Goal: Task Accomplishment & Management: Manage account settings

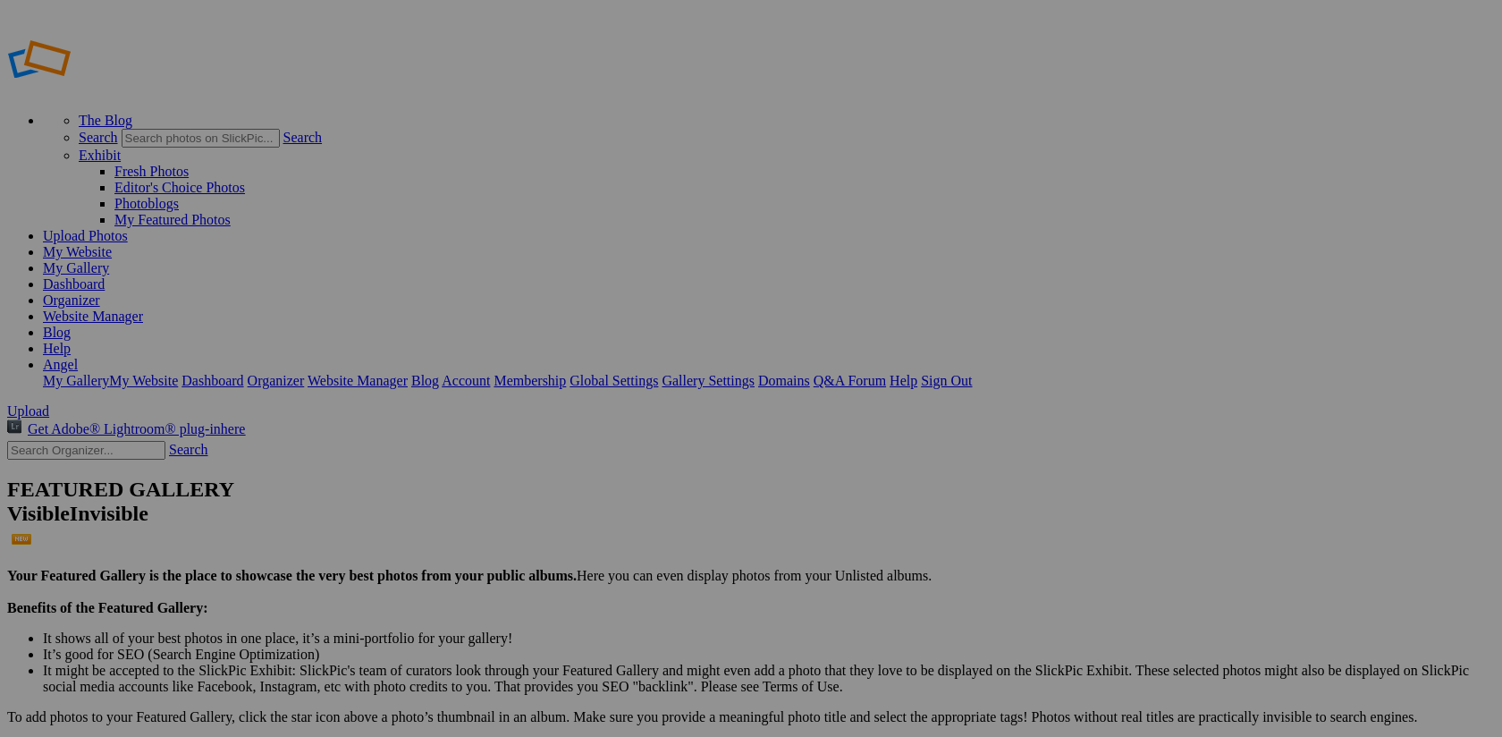
type input "2025 Scavenger [PERSON_NAME] Personal Folders"
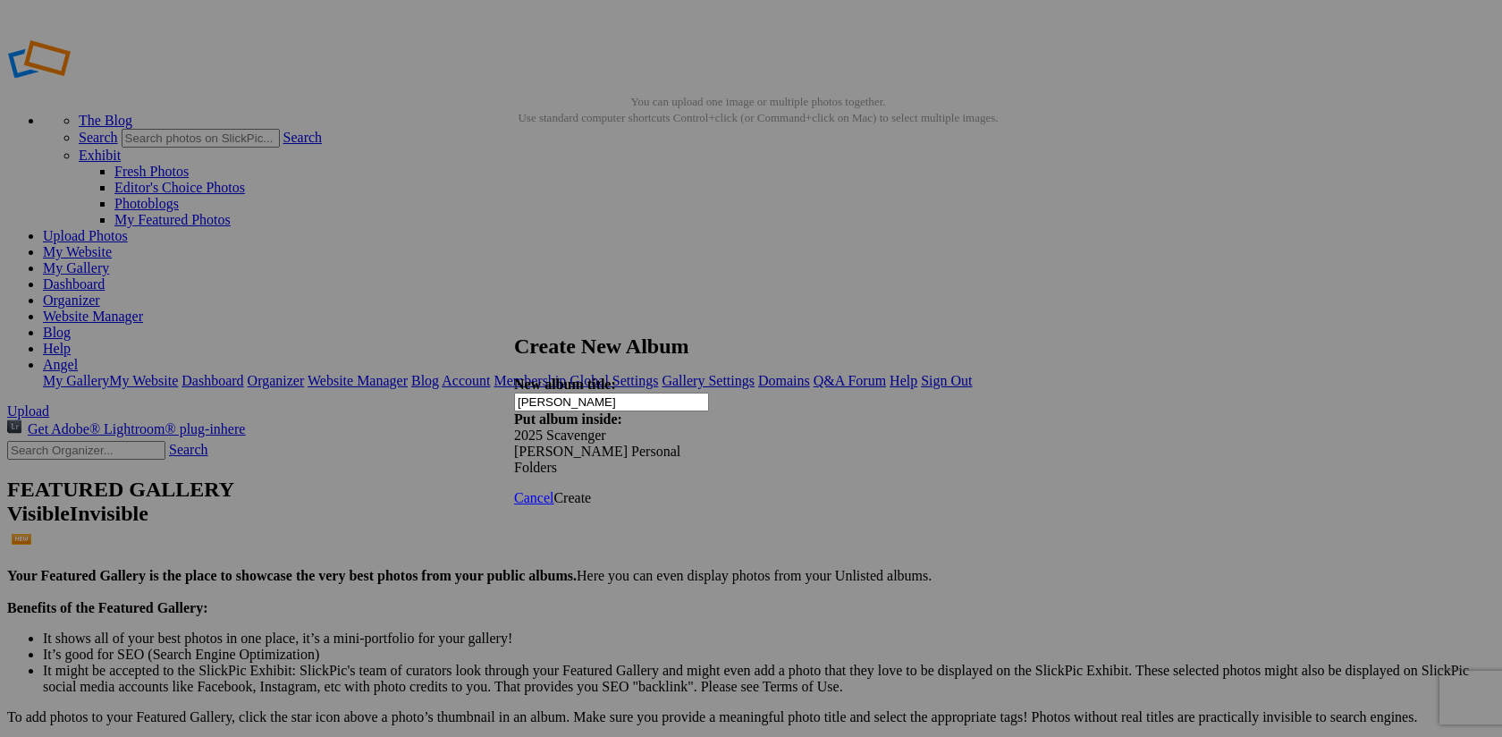
type input "[PERSON_NAME]"
click at [591, 490] on span "Create" at bounding box center [572, 497] width 38 height 15
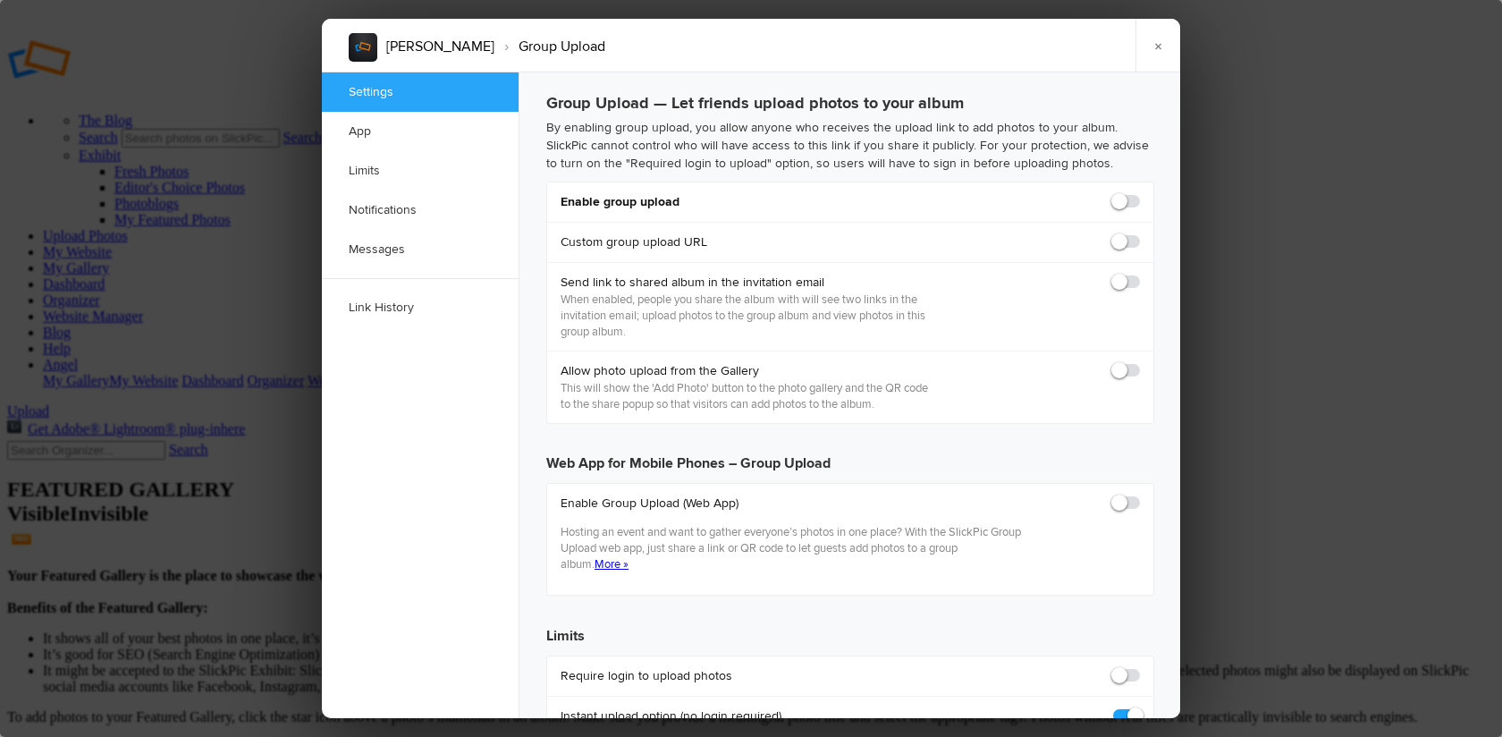
checkbox input "true"
click at [1140, 193] on span at bounding box center [1140, 193] width 0 height 0
click at [1139, 193] on input "checkbox" at bounding box center [1139, 192] width 1 height 1
checkbox input "true"
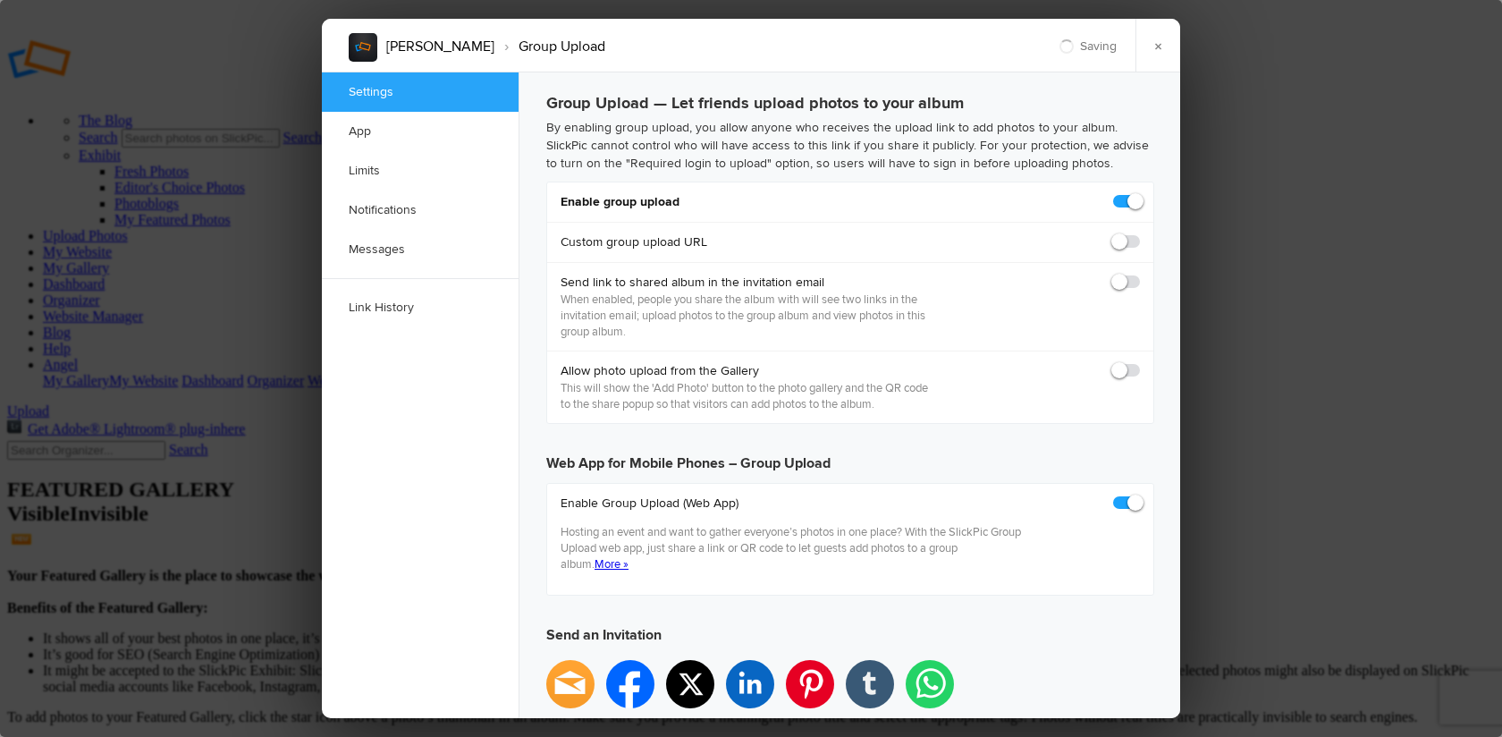
click at [1140, 274] on span at bounding box center [1140, 274] width 0 height 0
click at [1139, 274] on input "checkbox" at bounding box center [1139, 273] width 1 height 1
checkbox input "false"
type input "https://slickpic.us/18316316MhUj"
click at [1140, 274] on span at bounding box center [1140, 274] width 0 height 0
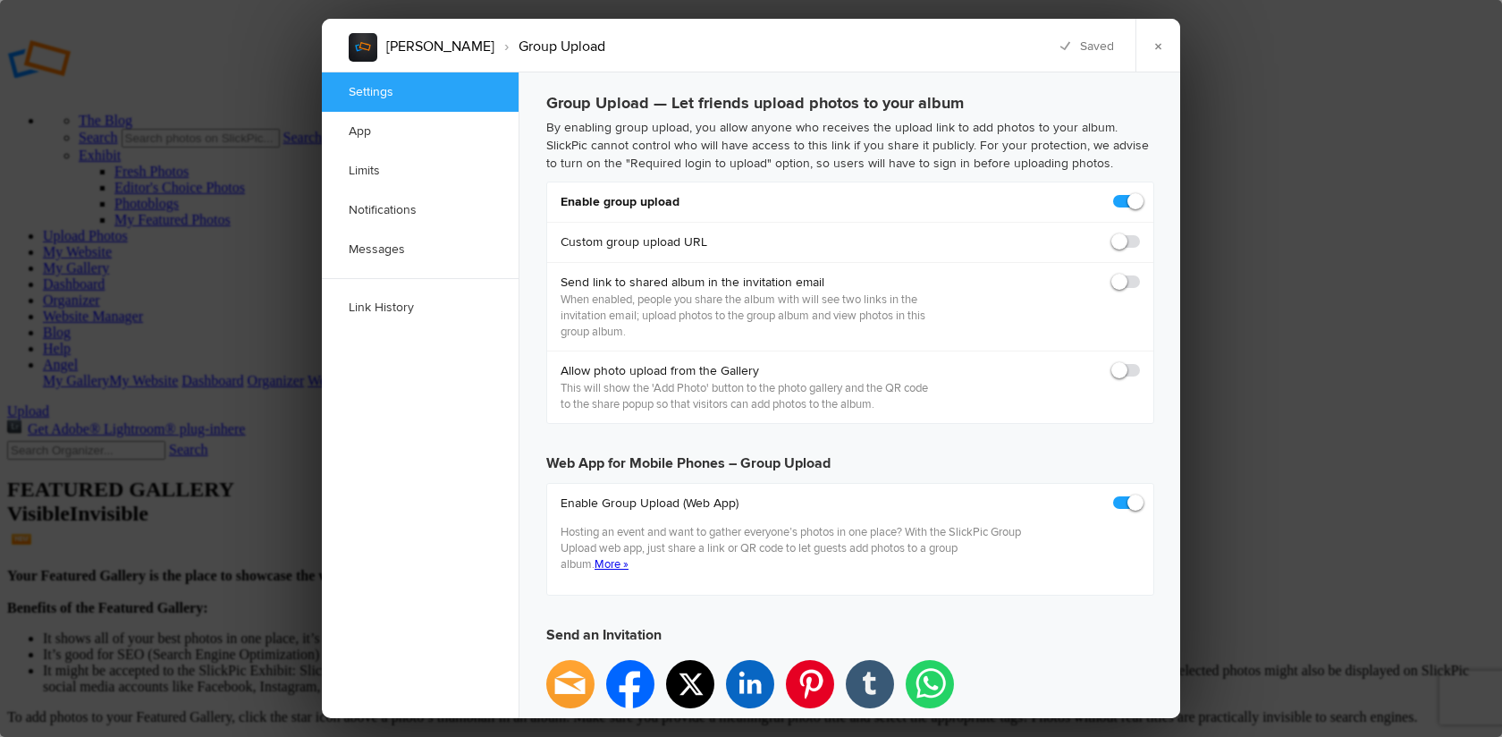
click at [1139, 274] on input "checkbox" at bounding box center [1139, 273] width 1 height 1
checkbox input "true"
click at [1140, 362] on span at bounding box center [1140, 362] width 0 height 0
click at [1139, 362] on input "checkbox" at bounding box center [1139, 361] width 1 height 1
checkbox input "true"
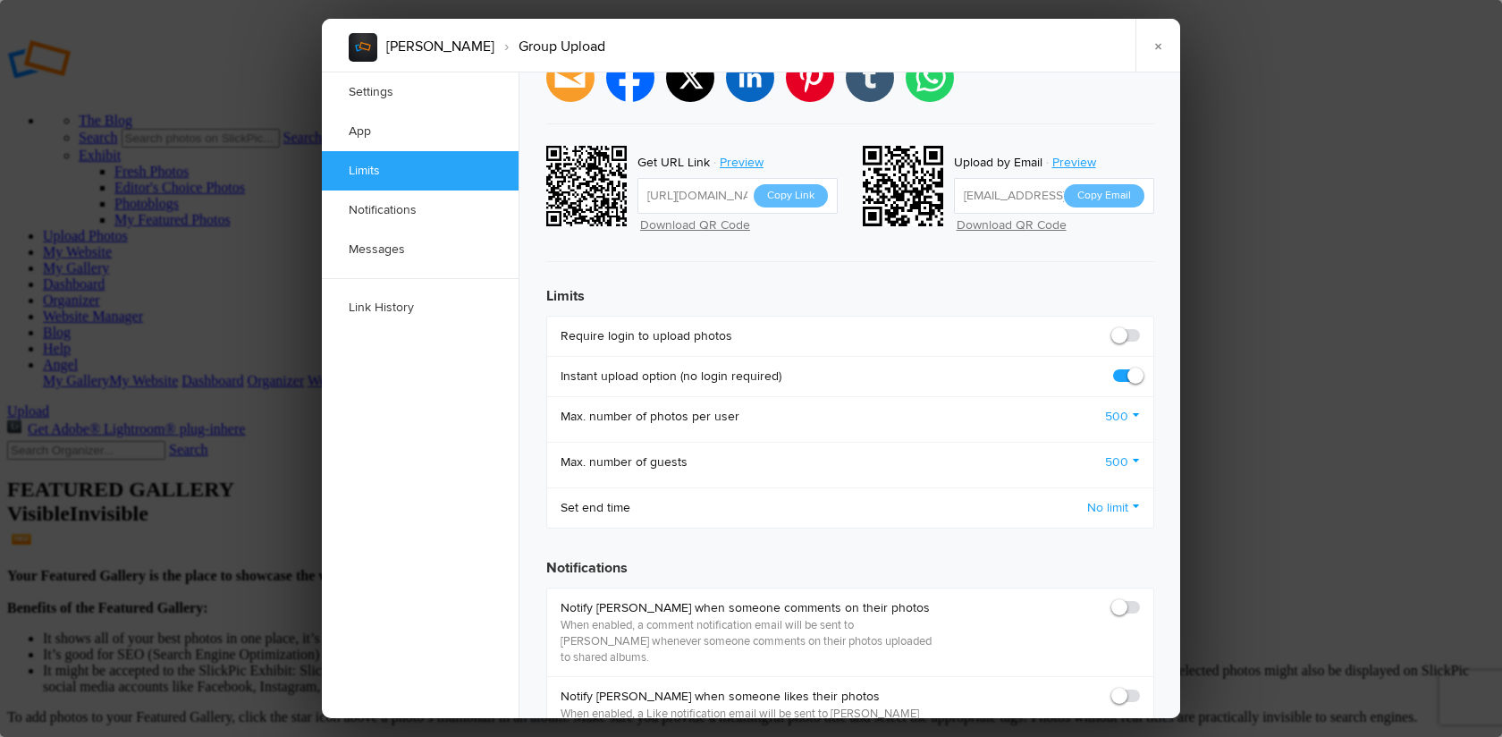
scroll to position [609, 0]
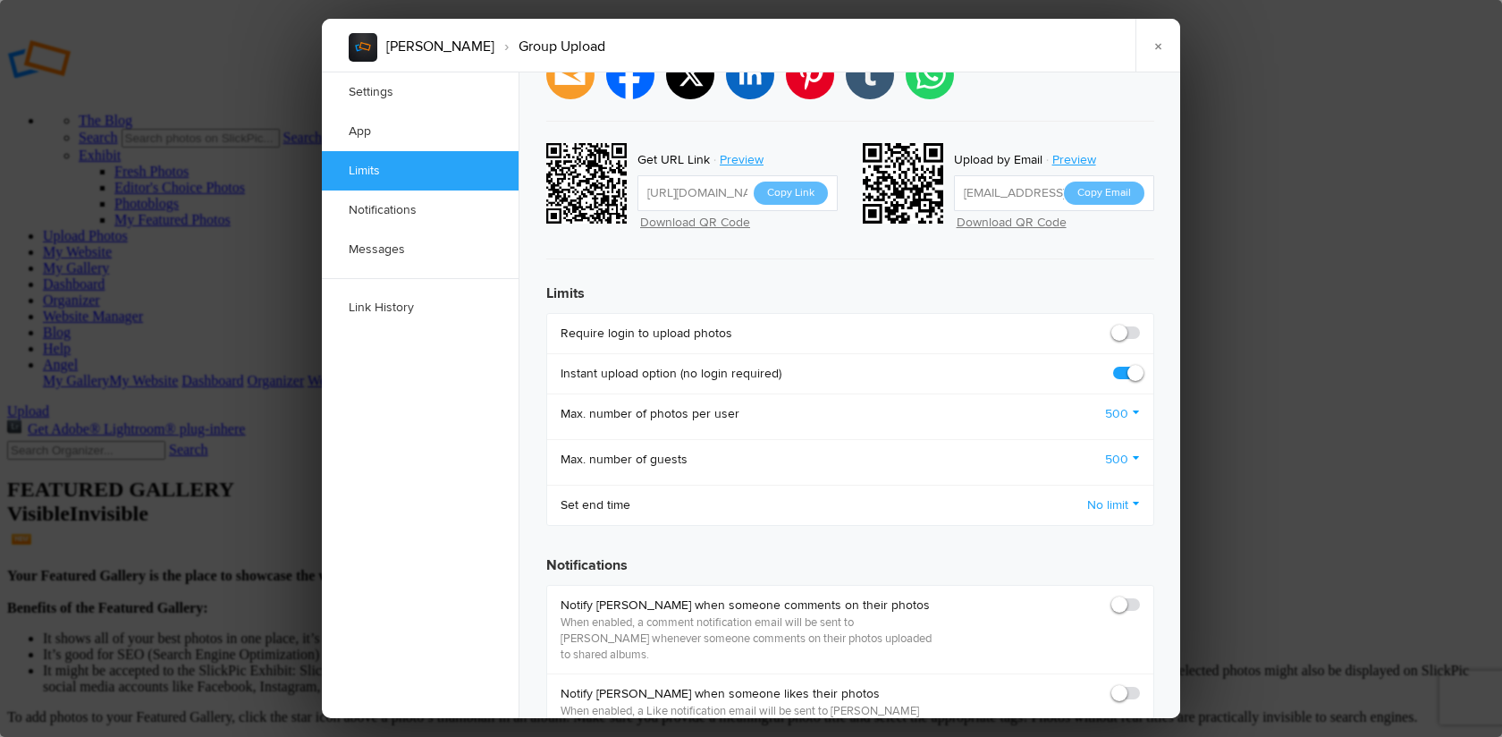
click at [1140, 324] on span at bounding box center [1140, 324] width 0 height 0
click at [1139, 324] on input "checkbox" at bounding box center [1139, 324] width 1 height 1
checkbox input "true"
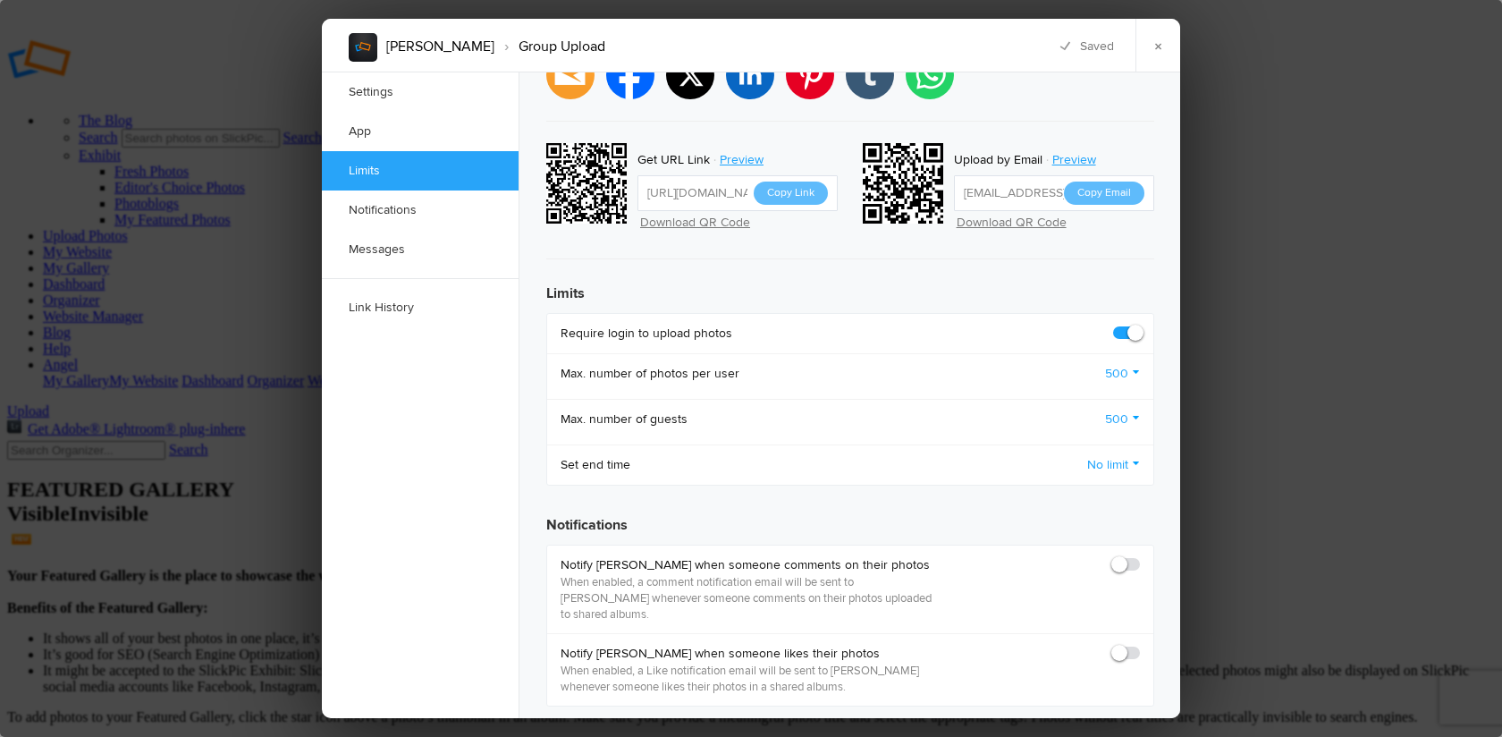
click at [1140, 556] on span at bounding box center [1140, 556] width 0 height 0
click at [1139, 555] on input "checkbox" at bounding box center [1139, 555] width 1 height 1
checkbox input "true"
click at [1140, 644] on span at bounding box center [1140, 644] width 0 height 0
click at [1139, 644] on input "checkbox" at bounding box center [1139, 644] width 1 height 1
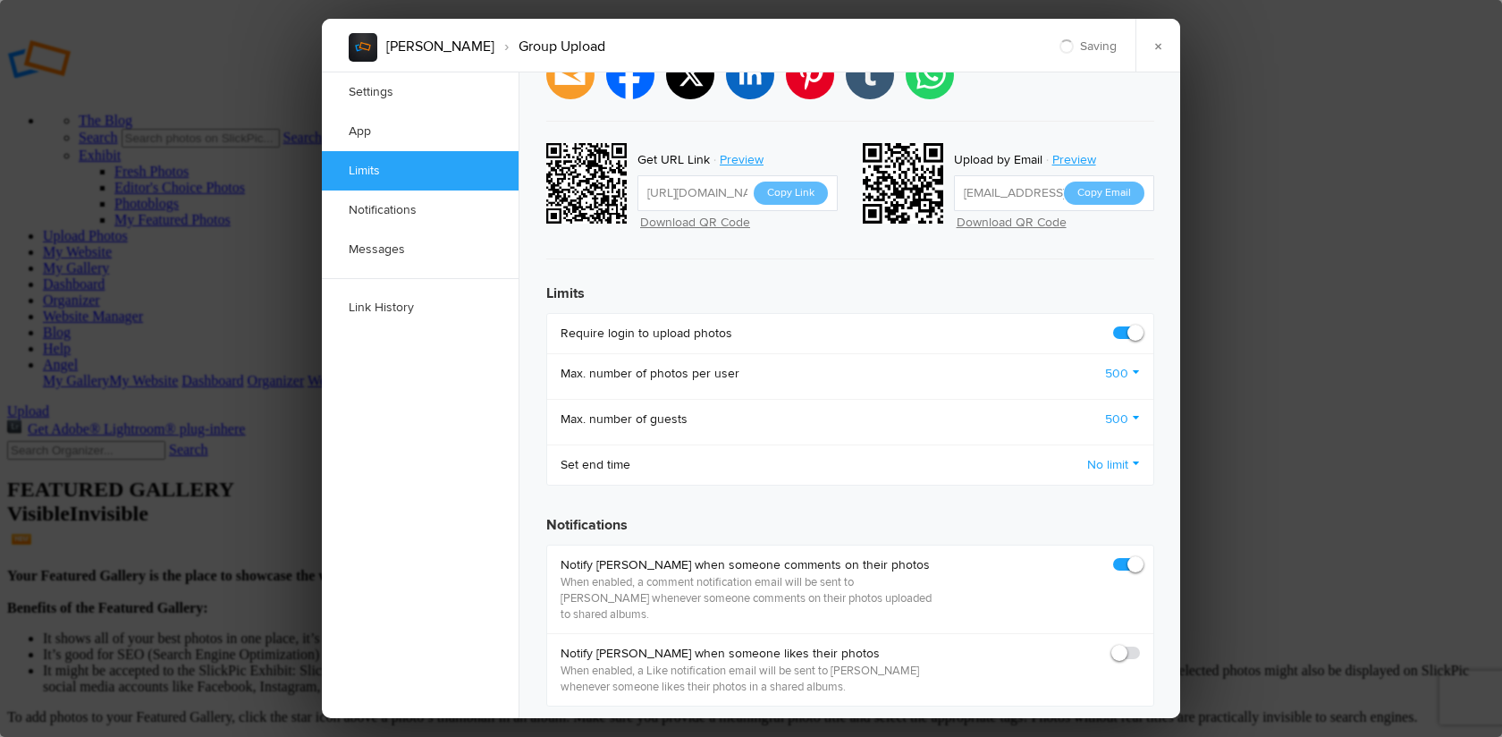
checkbox input "true"
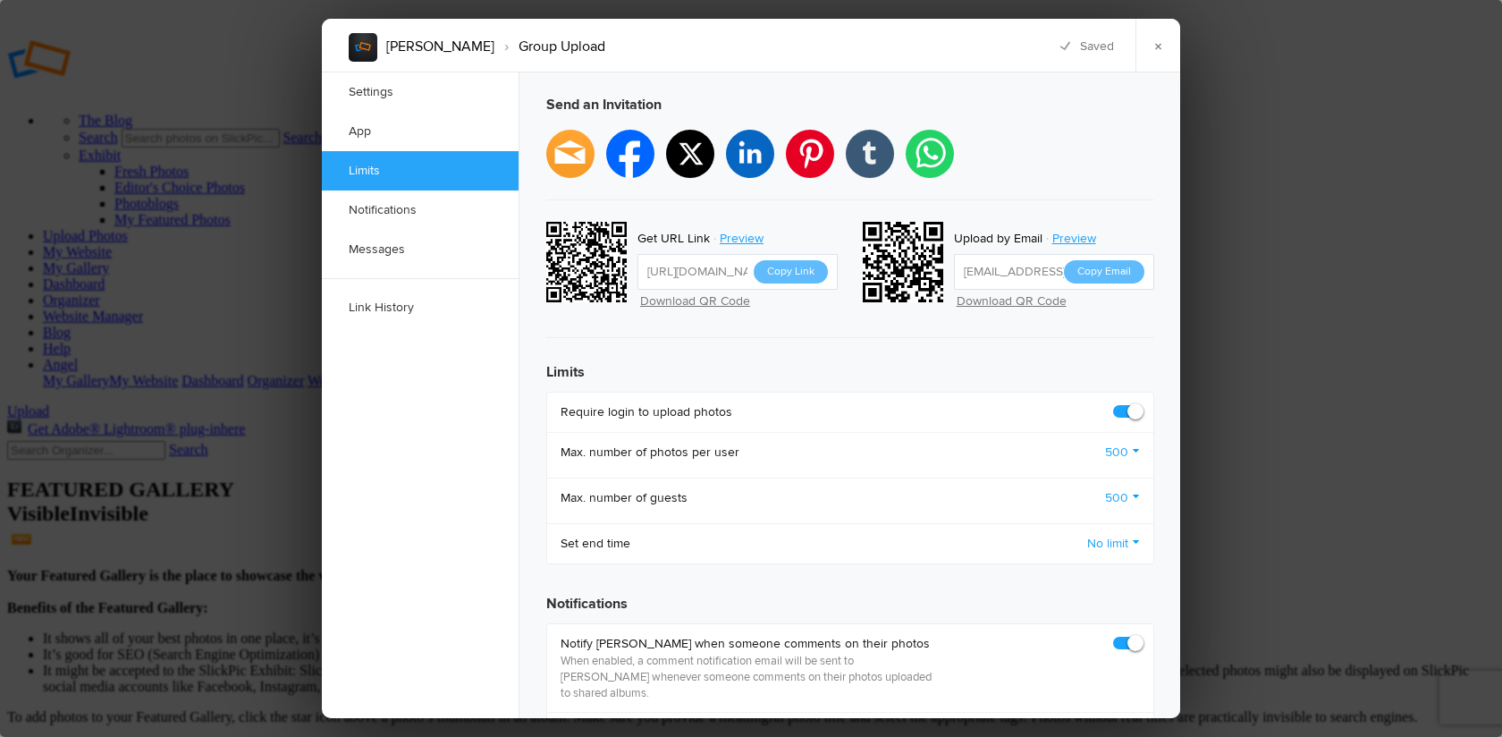
scroll to position [484, 0]
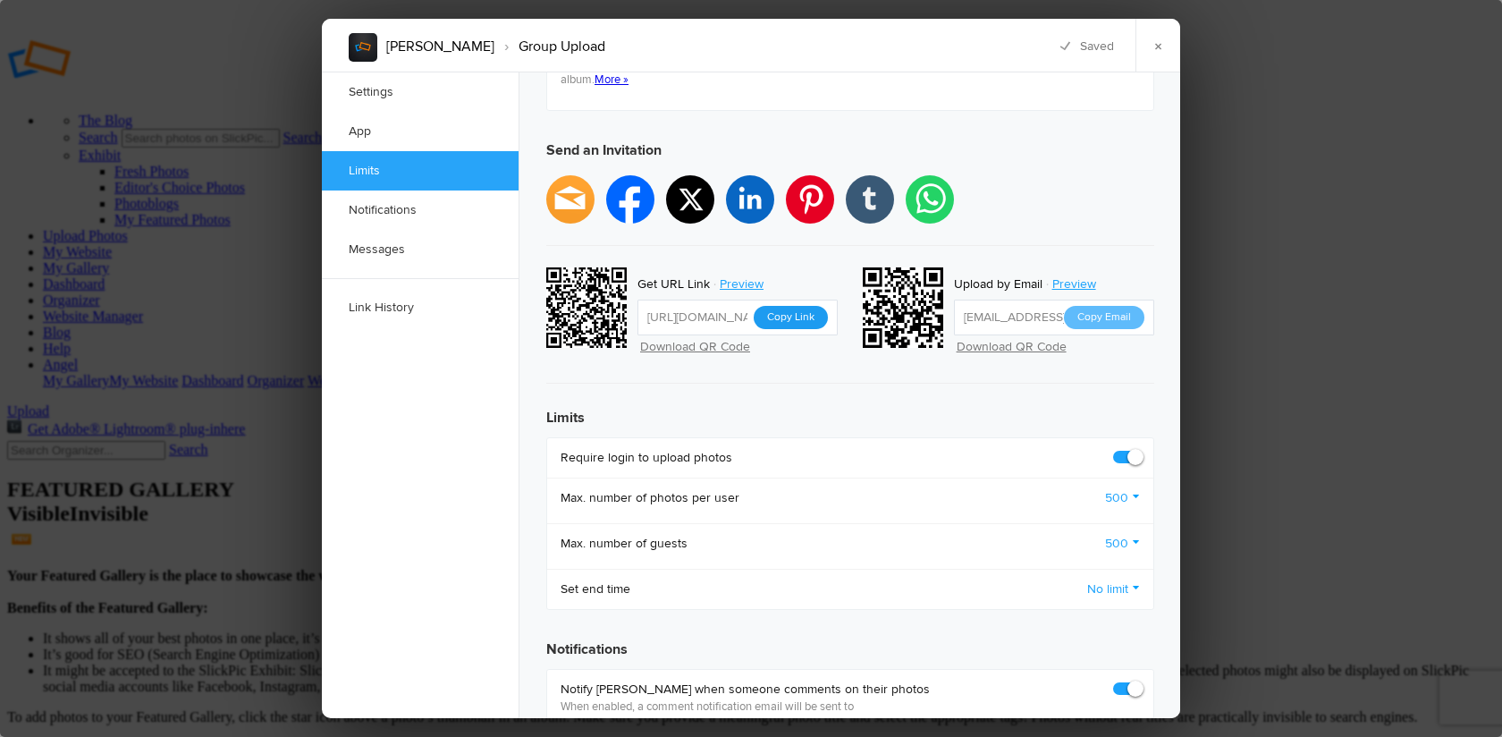
click at [804, 306] on button "Copy Link" at bounding box center [791, 317] width 74 height 23
click at [1154, 46] on link "×" at bounding box center [1157, 46] width 45 height 54
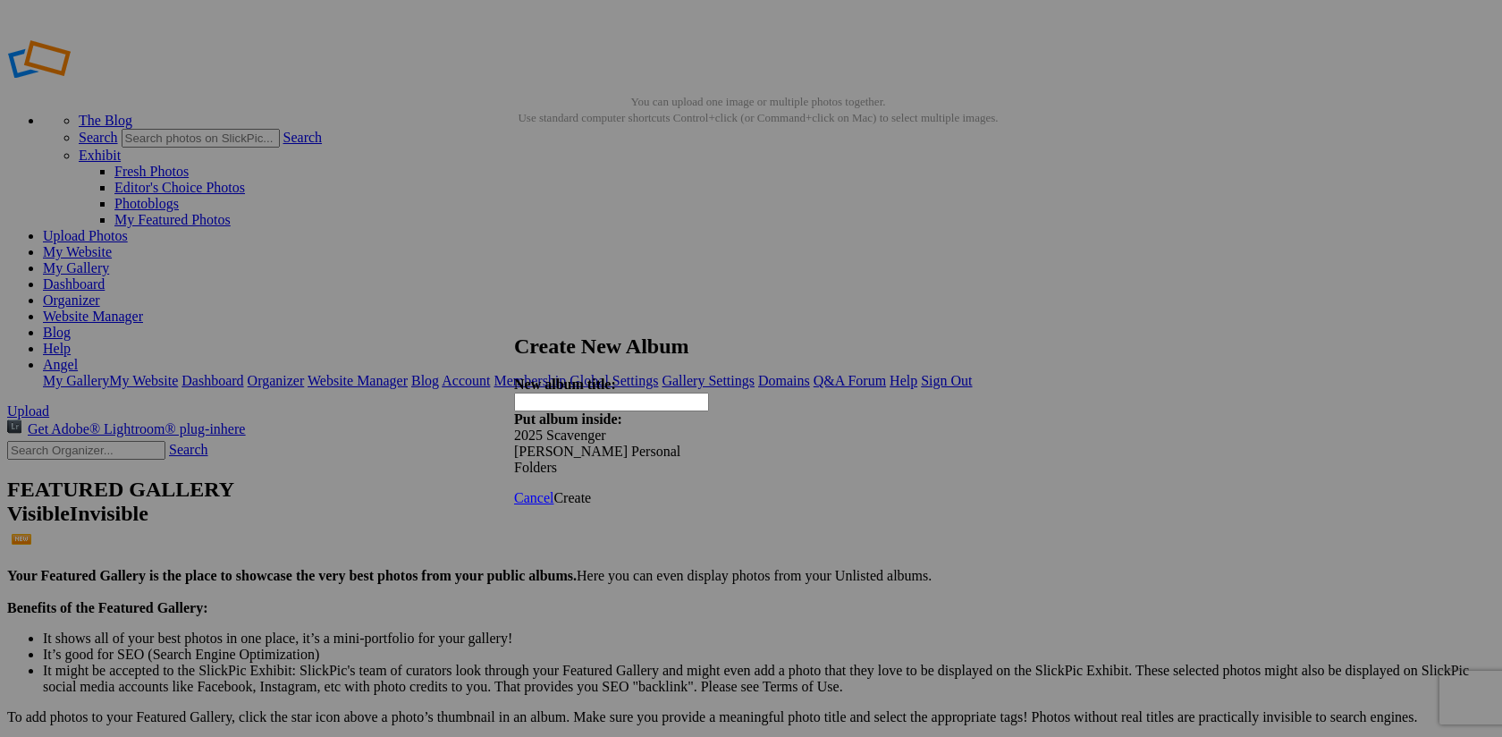
click at [594, 392] on input "text" at bounding box center [611, 401] width 195 height 19
type input "[PERSON_NAME]"
click at [591, 490] on span "Create" at bounding box center [572, 497] width 38 height 15
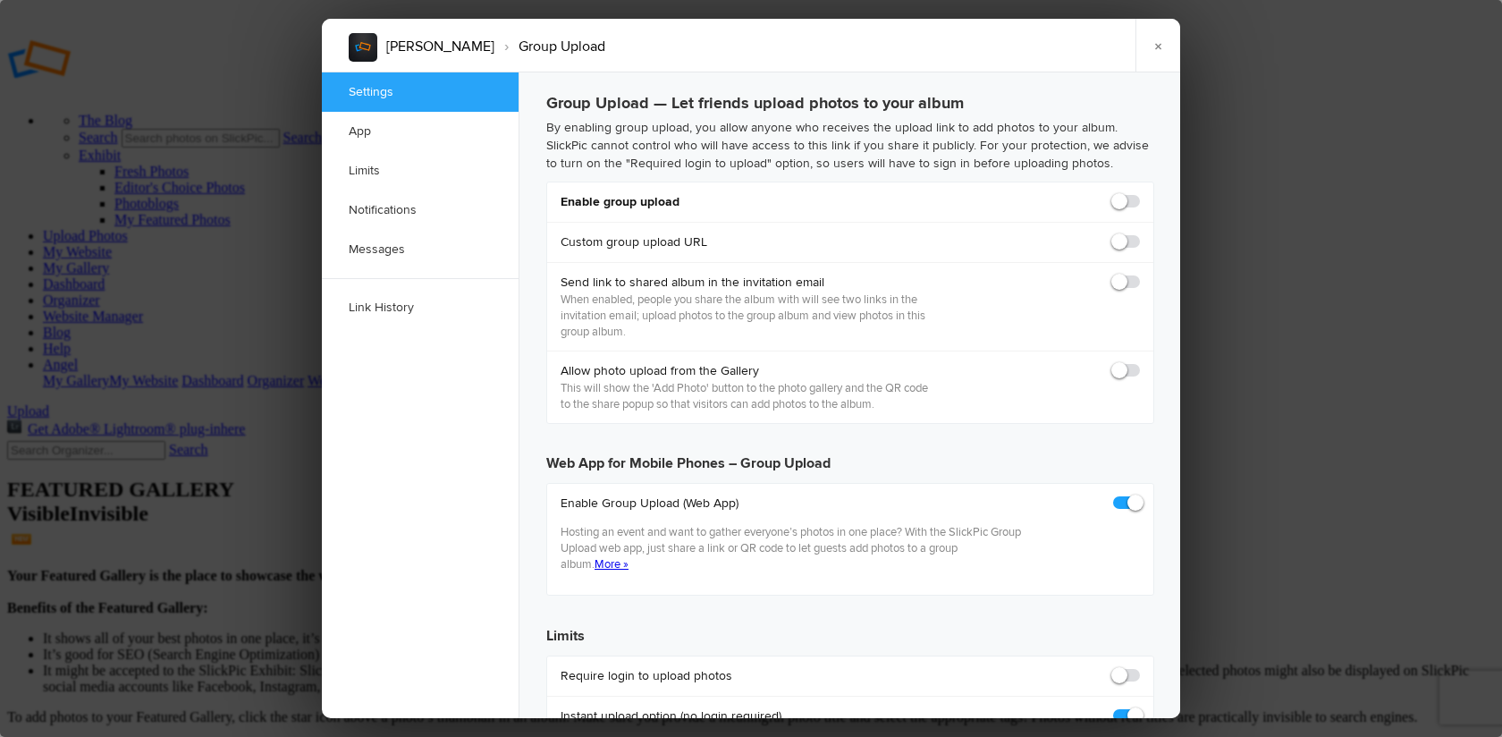
checkbox input "true"
click at [1140, 193] on span at bounding box center [1140, 193] width 0 height 0
click at [1139, 193] on input "checkbox" at bounding box center [1139, 192] width 1 height 1
checkbox input "true"
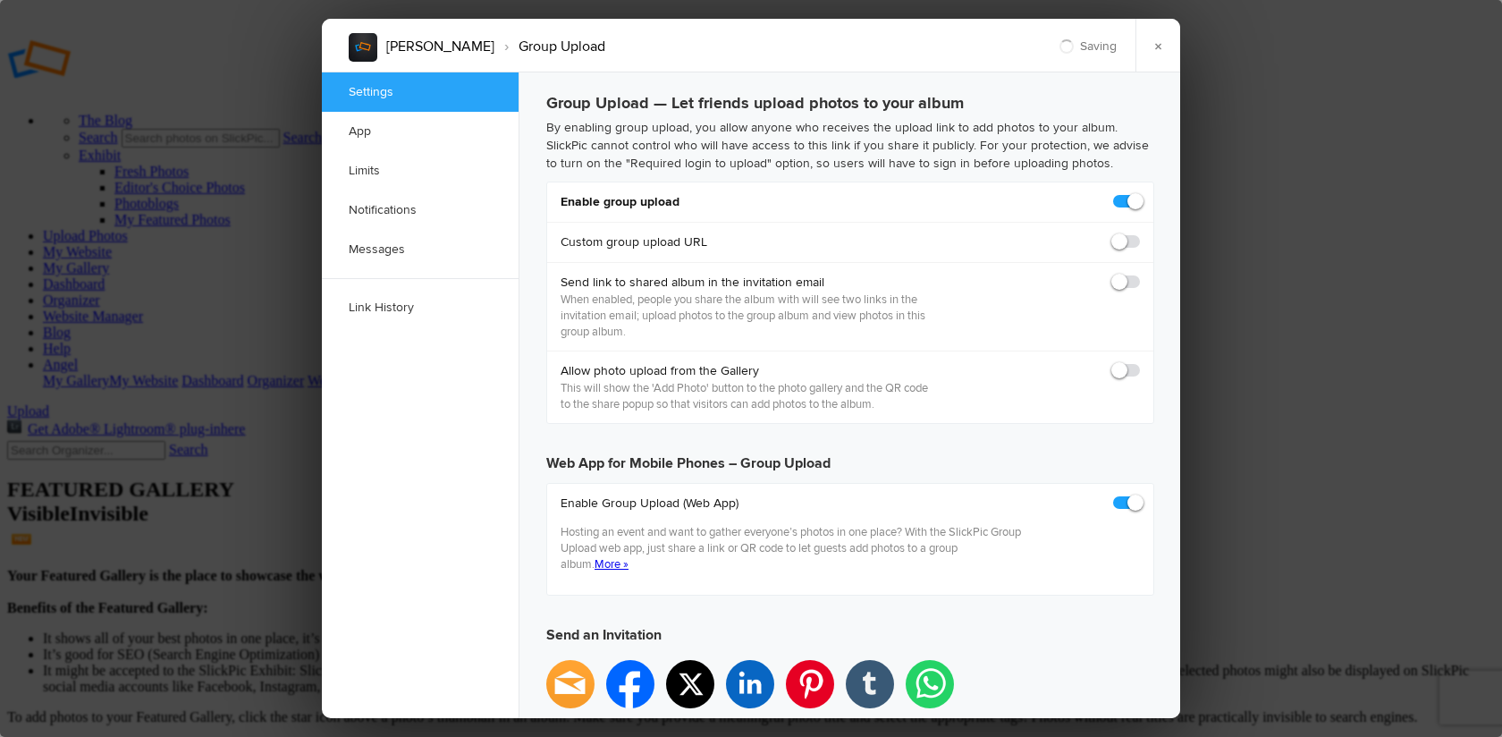
click at [1140, 274] on span at bounding box center [1140, 274] width 0 height 0
click at [1139, 274] on input "checkbox" at bounding box center [1139, 273] width 1 height 1
checkbox input "false"
type input "https://slickpic.us/18316323MW-N"
click at [1140, 274] on span at bounding box center [1140, 274] width 0 height 0
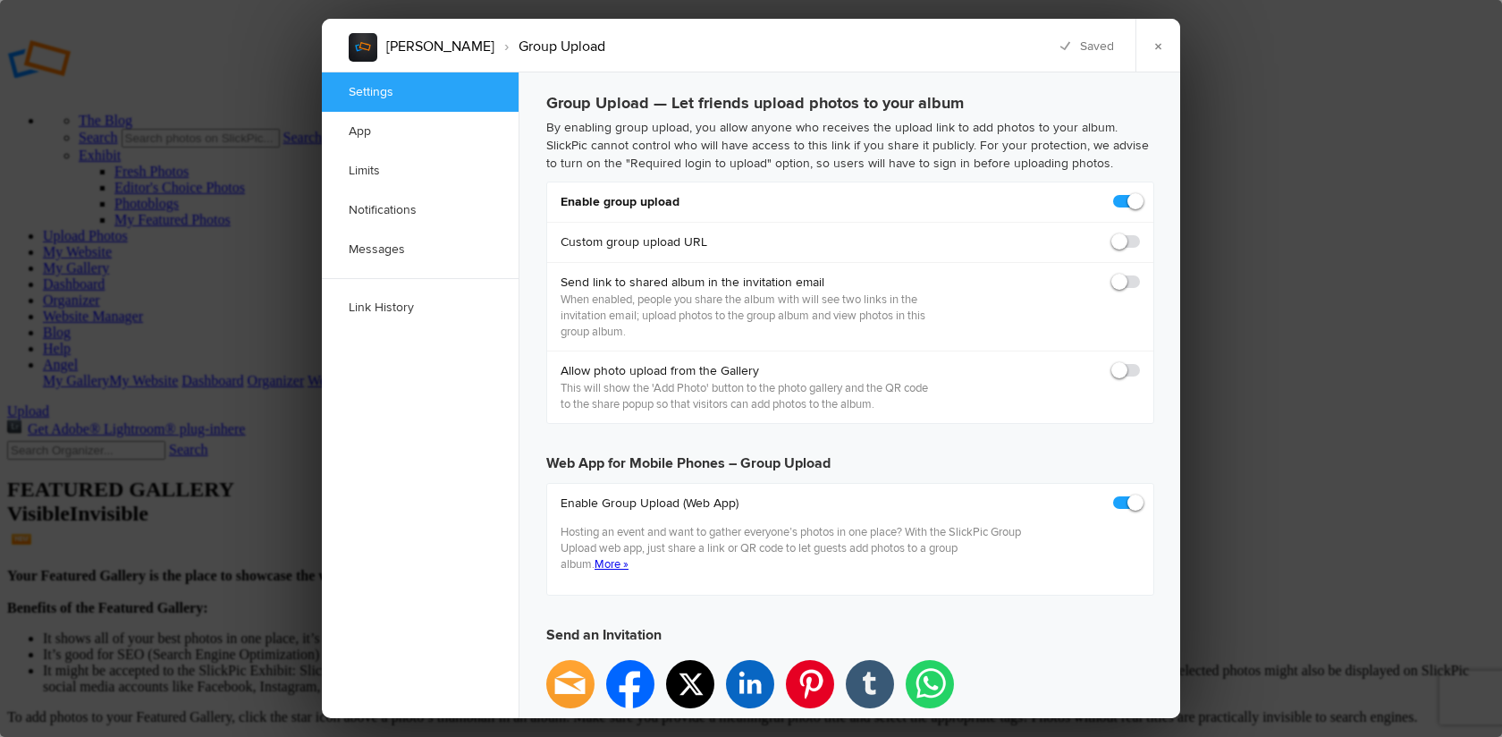
click at [1139, 274] on input "checkbox" at bounding box center [1139, 273] width 1 height 1
checkbox input "true"
click at [1140, 362] on span at bounding box center [1140, 362] width 0 height 0
click at [1139, 362] on input "checkbox" at bounding box center [1139, 361] width 1 height 1
checkbox input "true"
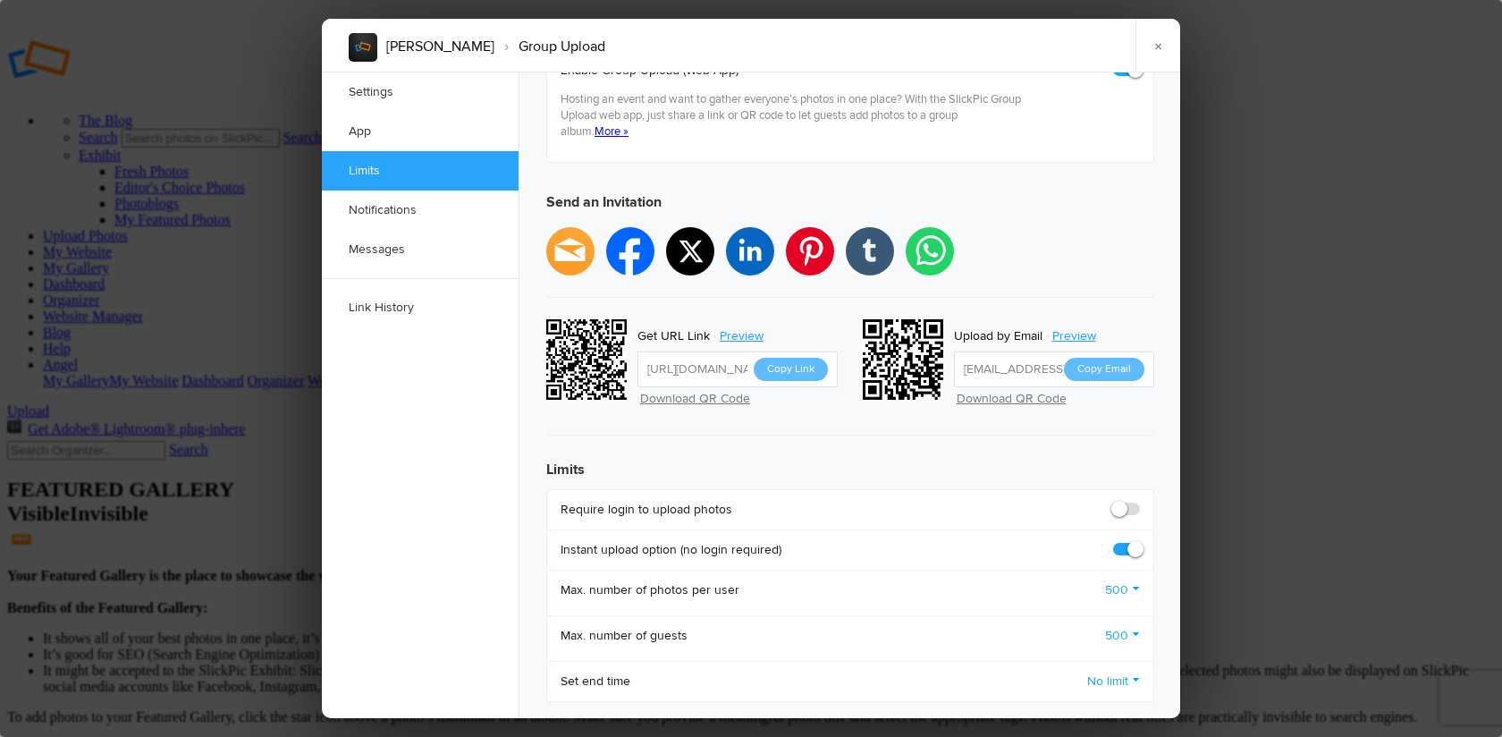
scroll to position [556, 0]
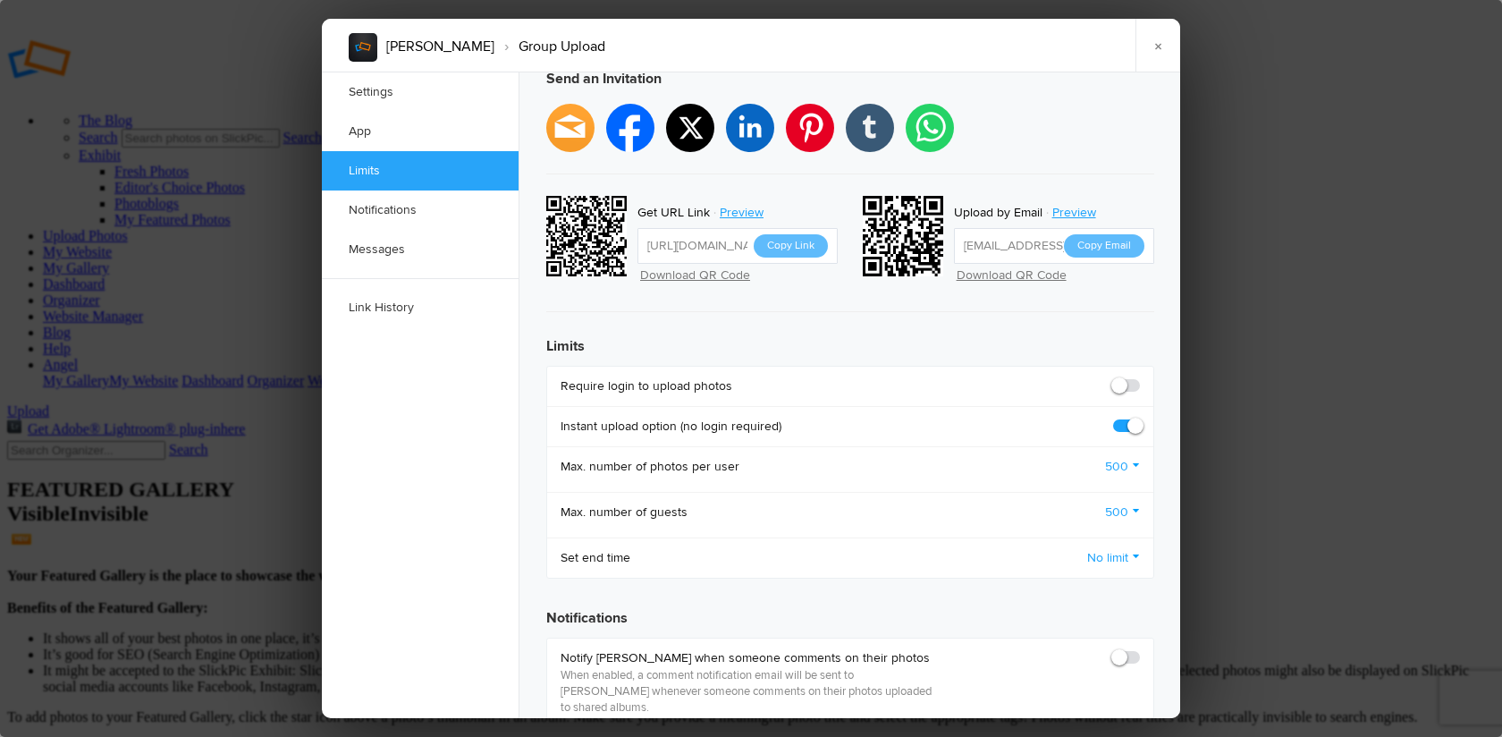
click at [1140, 377] on span at bounding box center [1140, 377] width 0 height 0
click at [1139, 376] on input "checkbox" at bounding box center [1139, 376] width 1 height 1
checkbox input "true"
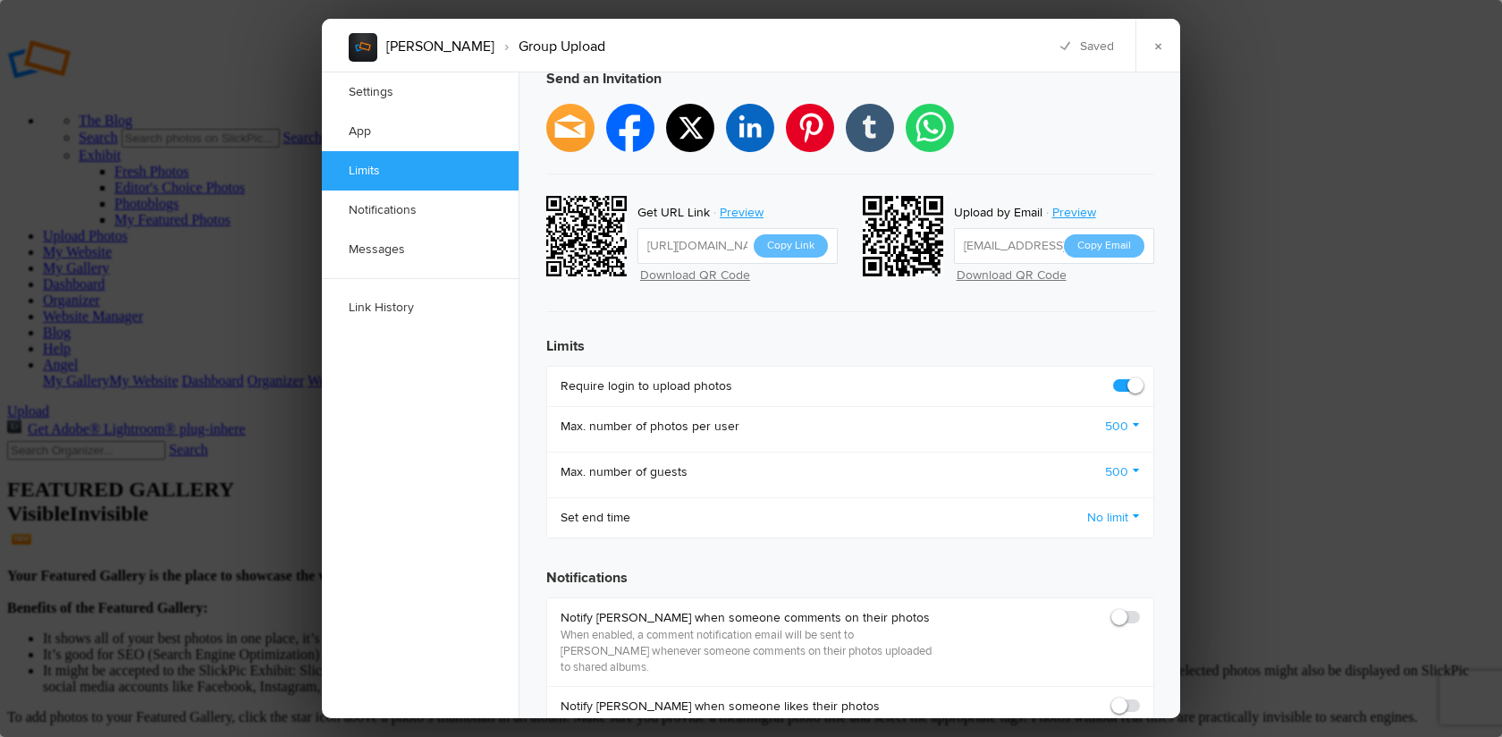
click at [1140, 609] on span at bounding box center [1140, 609] width 0 height 0
click at [1139, 608] on input "checkbox" at bounding box center [1139, 608] width 1 height 1
checkbox input "true"
click at [1140, 697] on span at bounding box center [1140, 697] width 0 height 0
click at [1139, 696] on input "checkbox" at bounding box center [1139, 696] width 1 height 1
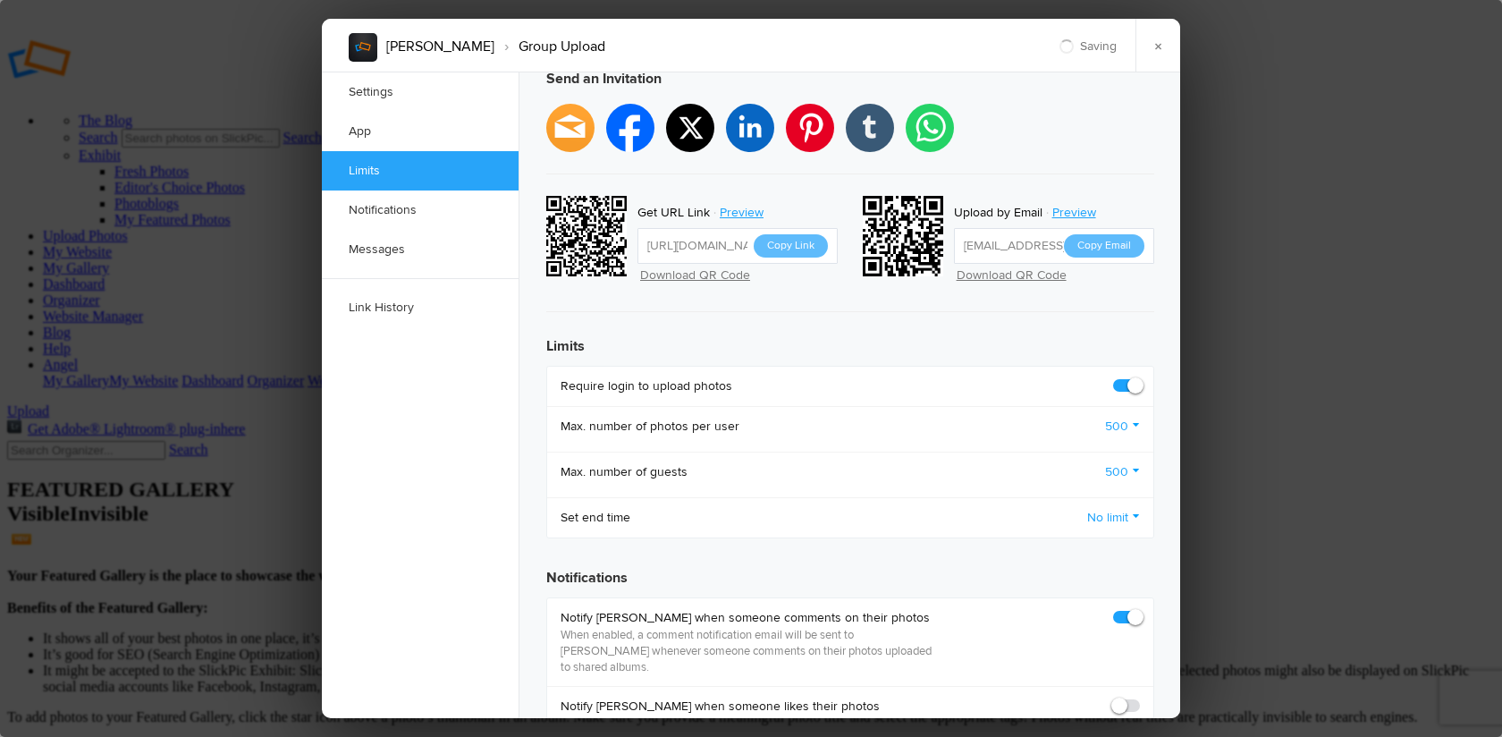
checkbox input "true"
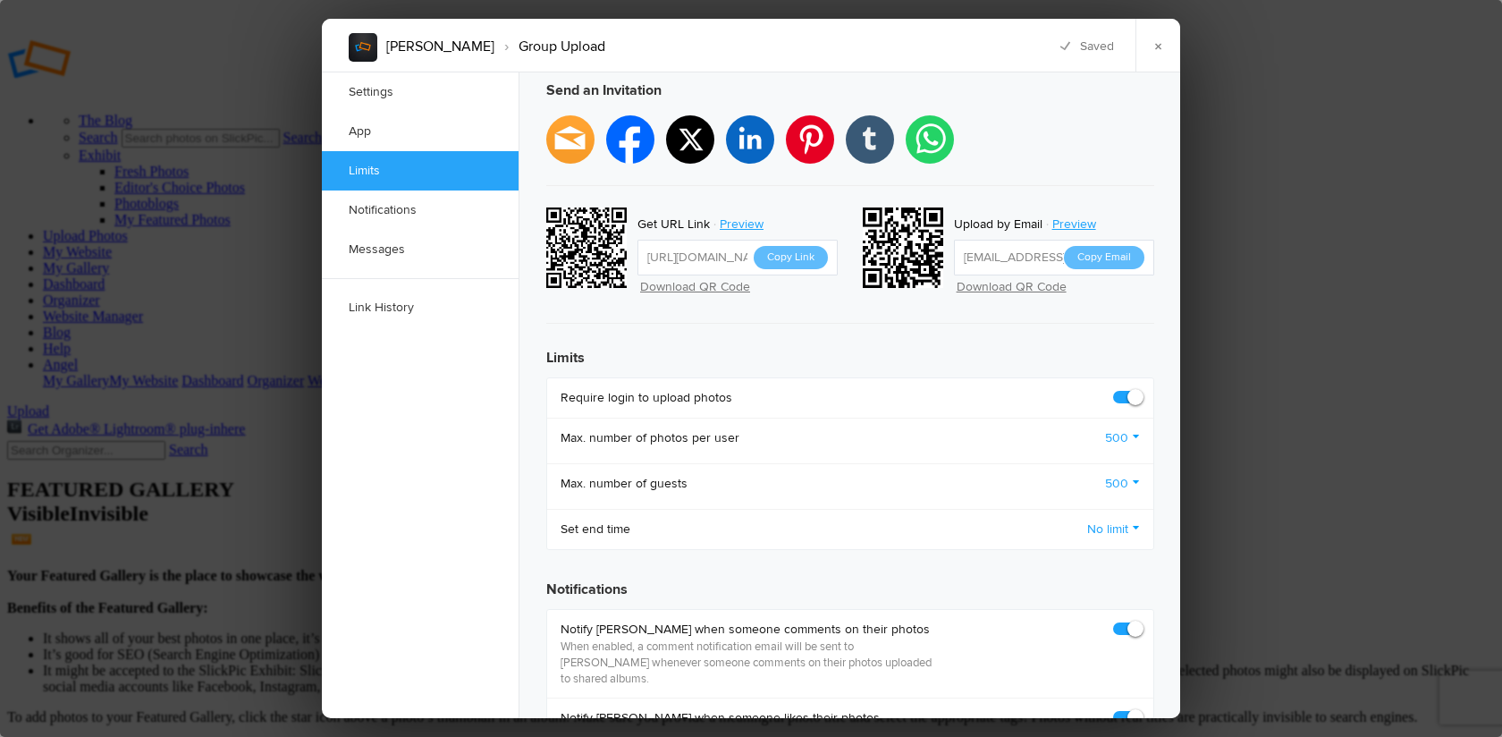
scroll to position [543, 0]
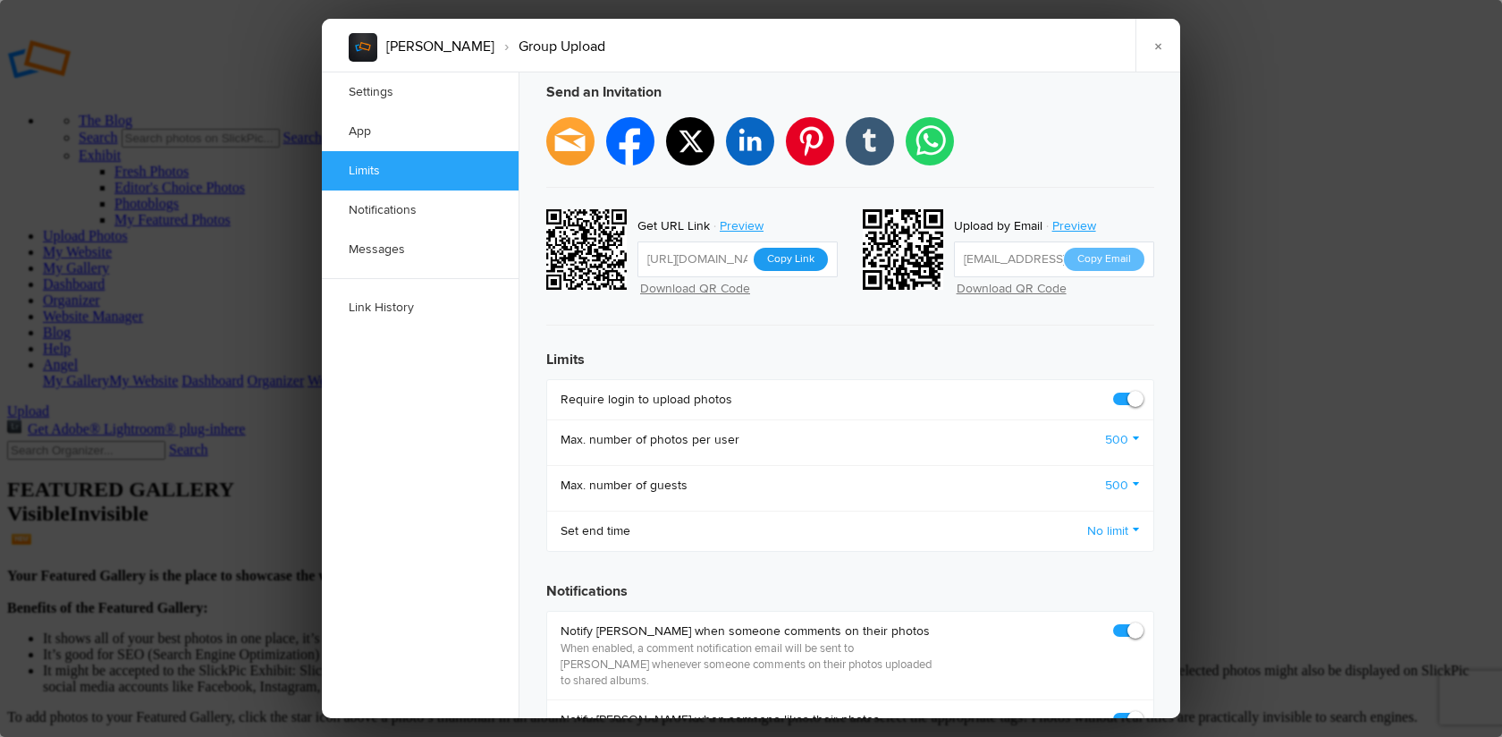
click at [801, 248] on button "Copy Link" at bounding box center [791, 259] width 74 height 23
click at [1158, 44] on link "×" at bounding box center [1157, 46] width 45 height 54
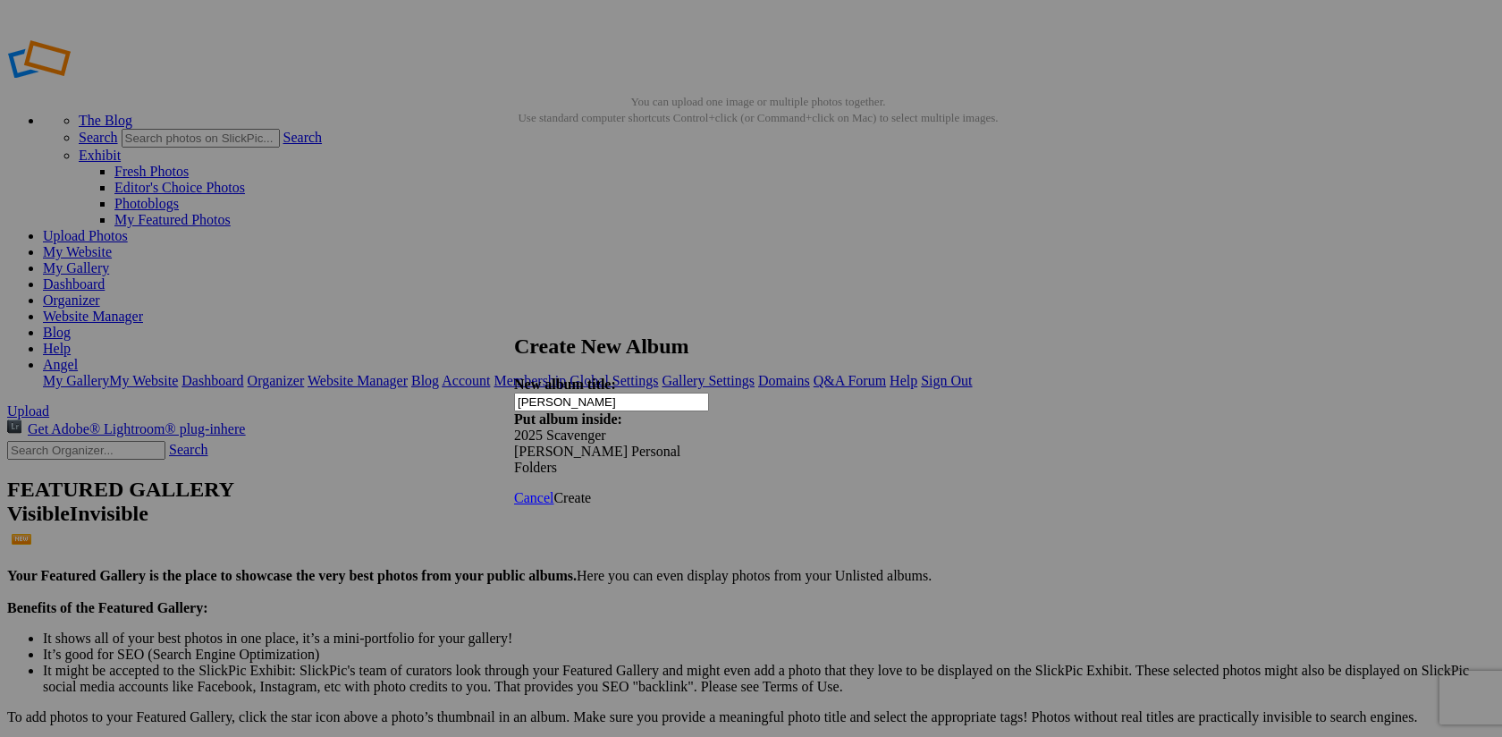
type input "Ron"
click at [553, 490] on span "Cancel" at bounding box center [533, 497] width 39 height 15
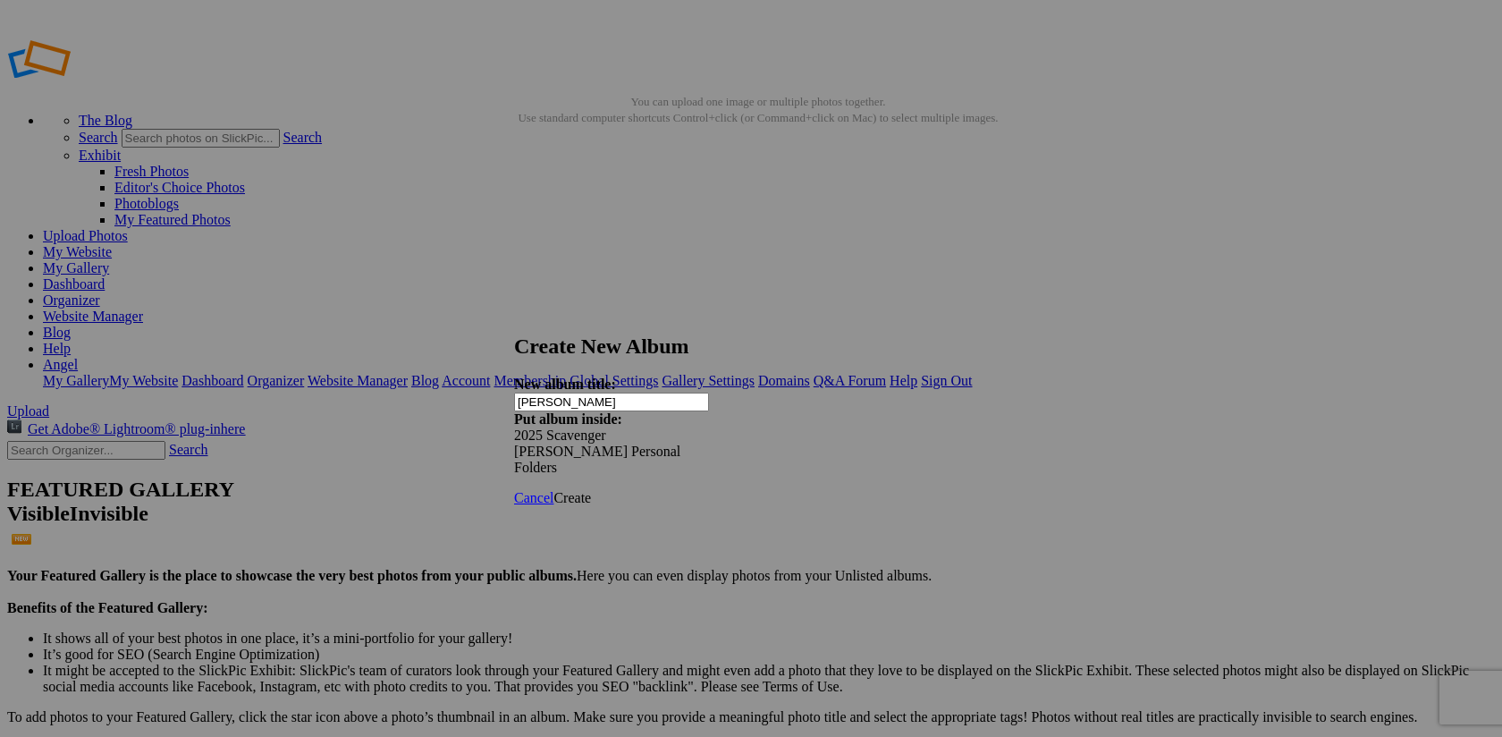
type input "[PERSON_NAME]"
click at [591, 490] on span "Create" at bounding box center [572, 497] width 38 height 15
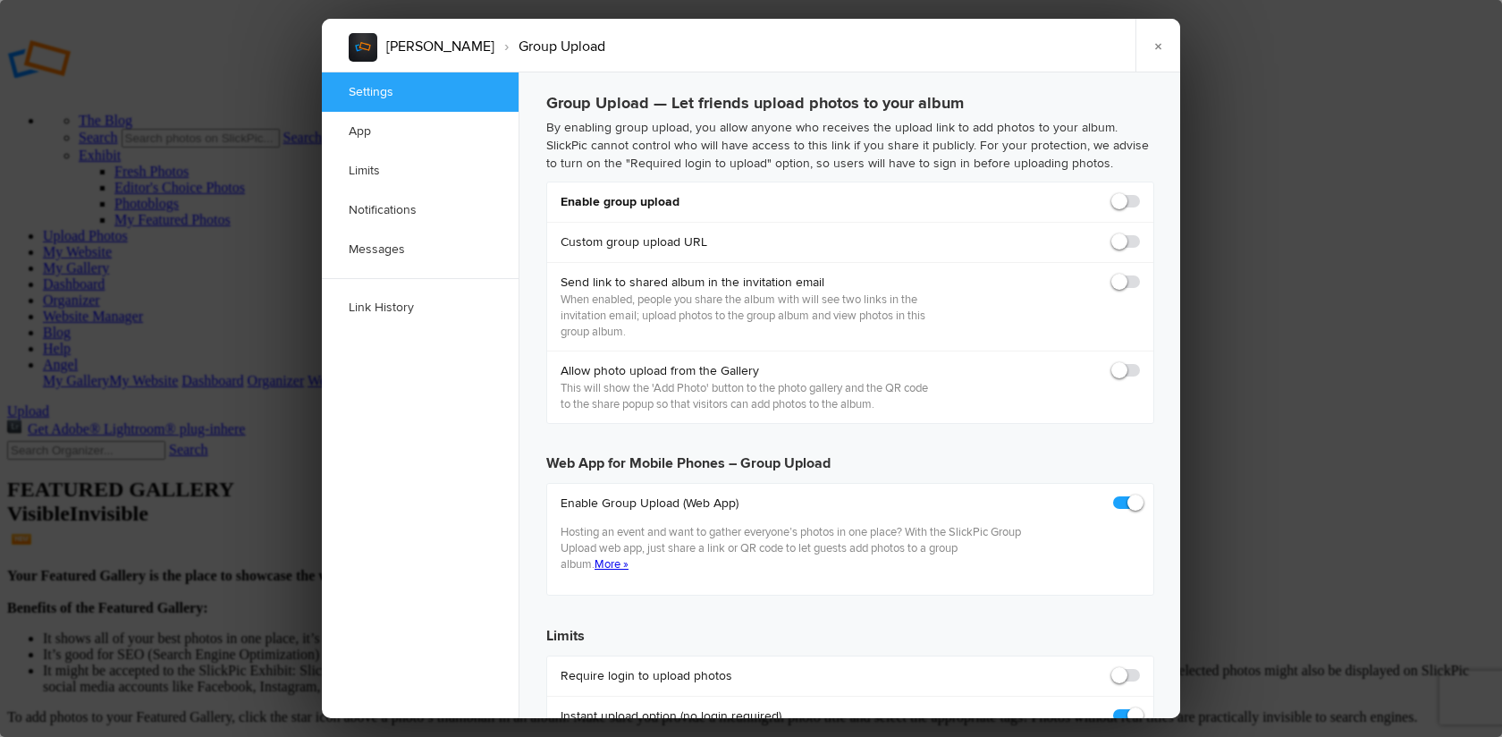
checkbox input "true"
click at [1140, 193] on span at bounding box center [1140, 193] width 0 height 0
click at [1139, 193] on input "checkbox" at bounding box center [1139, 192] width 1 height 1
checkbox input "true"
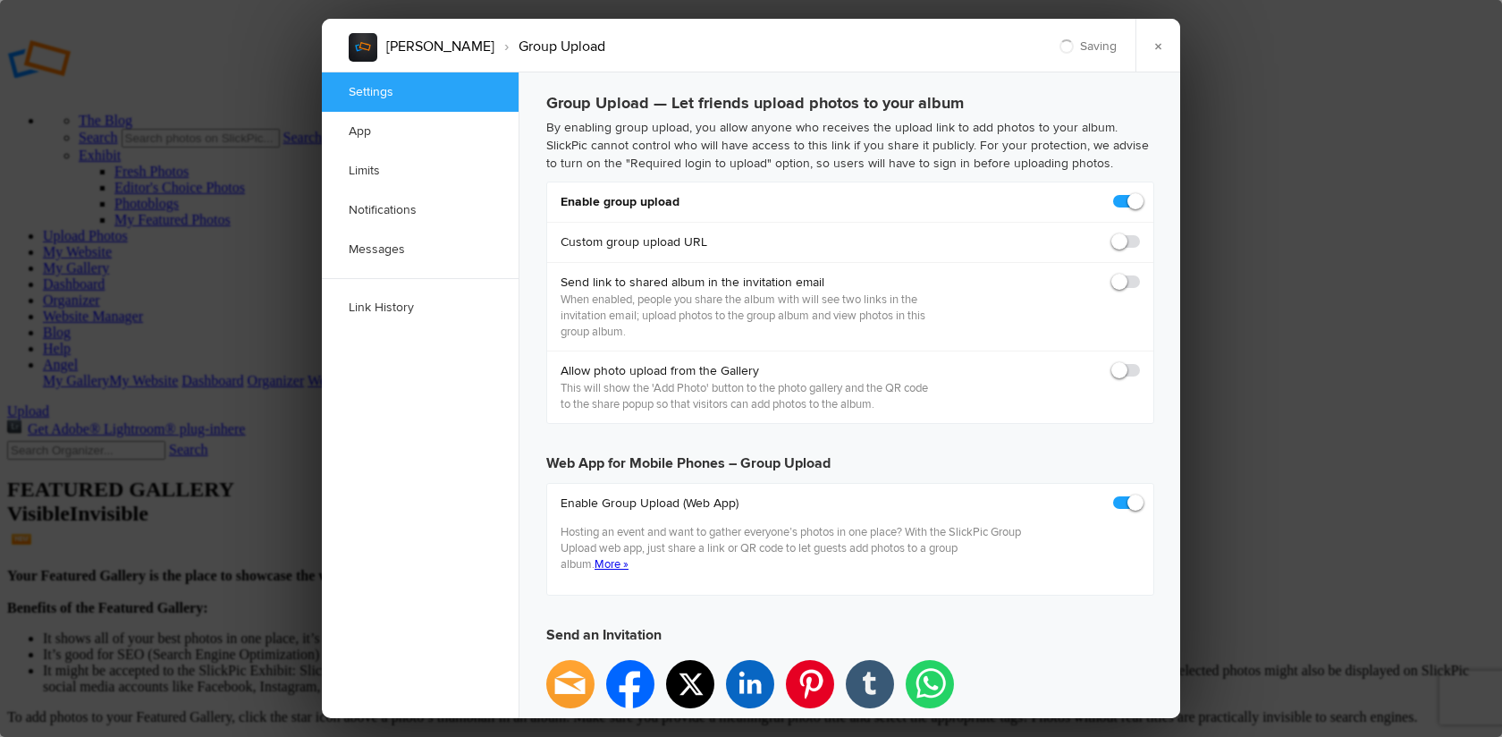
click at [1140, 274] on span at bounding box center [1140, 274] width 0 height 0
click at [1139, 274] on input "checkbox" at bounding box center [1139, 273] width 1 height 1
checkbox input "true"
click at [1140, 362] on span at bounding box center [1140, 362] width 0 height 0
click at [1139, 362] on input "checkbox" at bounding box center [1139, 361] width 1 height 1
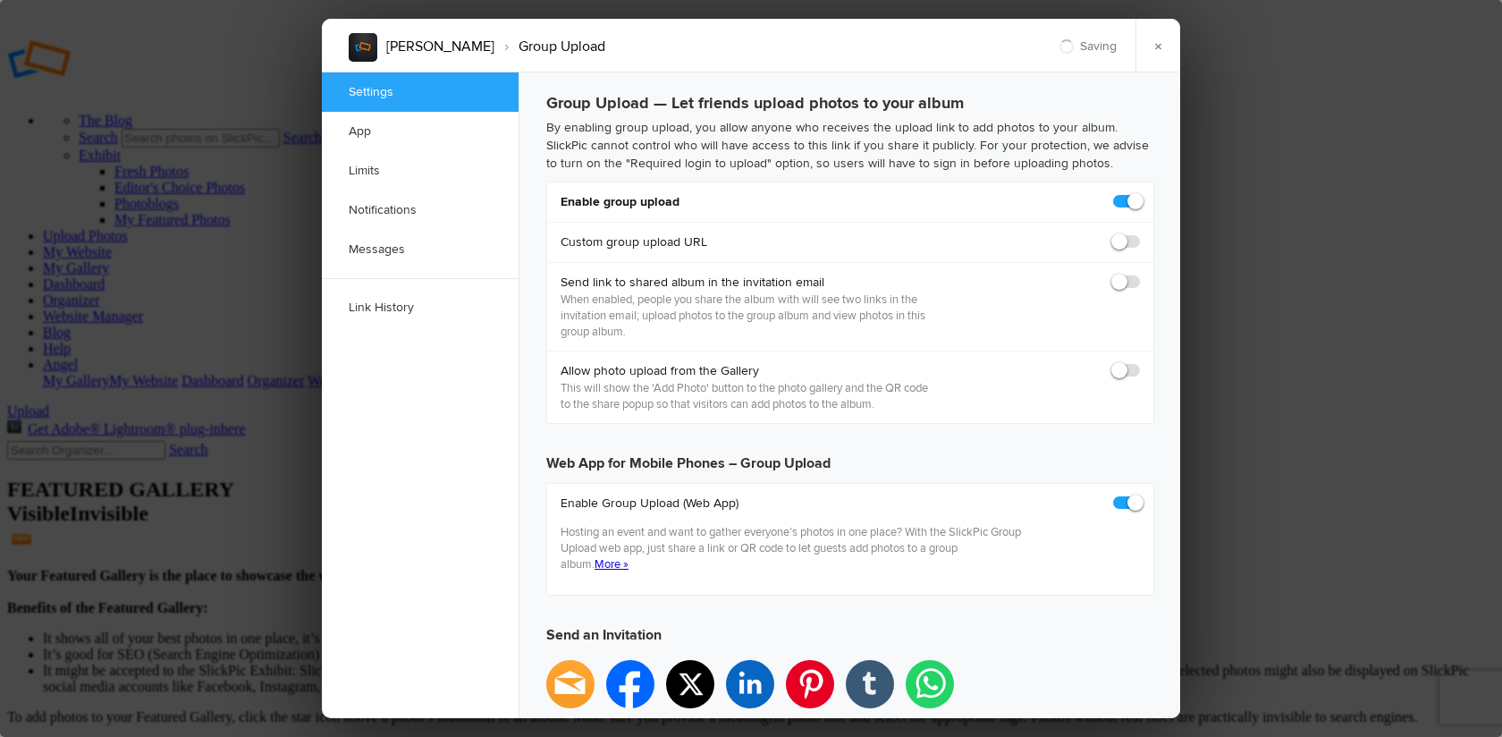
checkbox input "true"
checkbox input "false"
type input "https://slickpic.us/18316333Djmj"
click at [1140, 274] on span at bounding box center [1140, 274] width 0 height 0
click at [1139, 274] on input "checkbox" at bounding box center [1139, 273] width 1 height 1
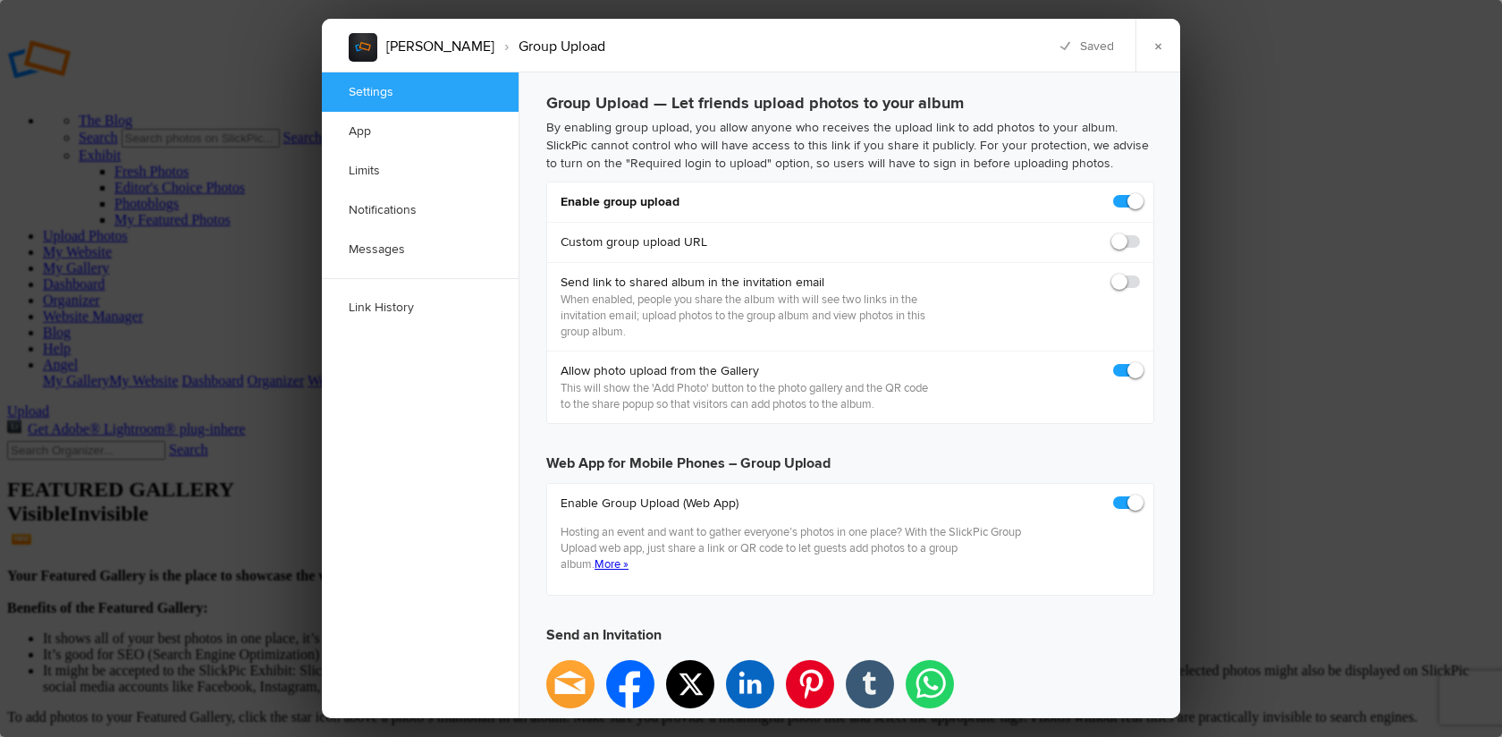
checkbox input "true"
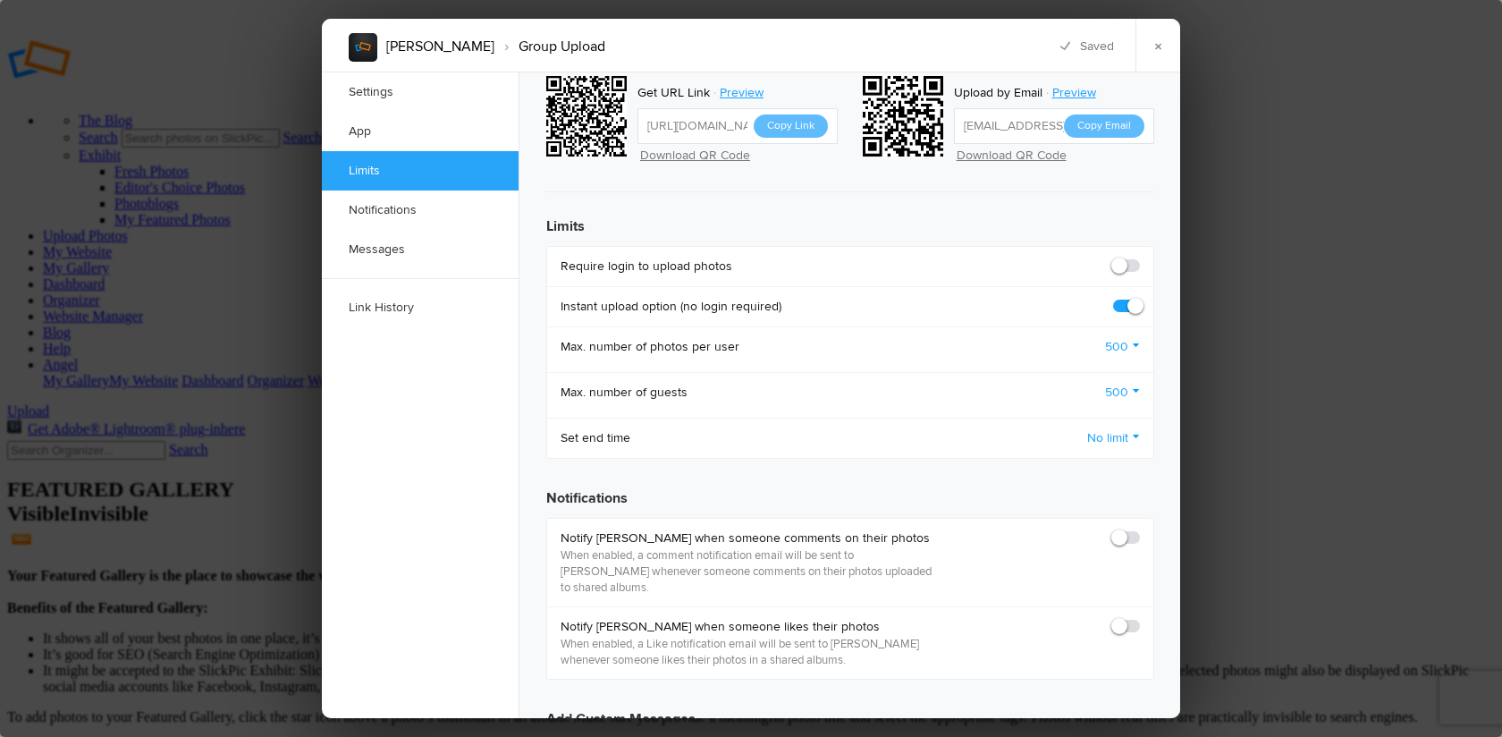
scroll to position [697, 0]
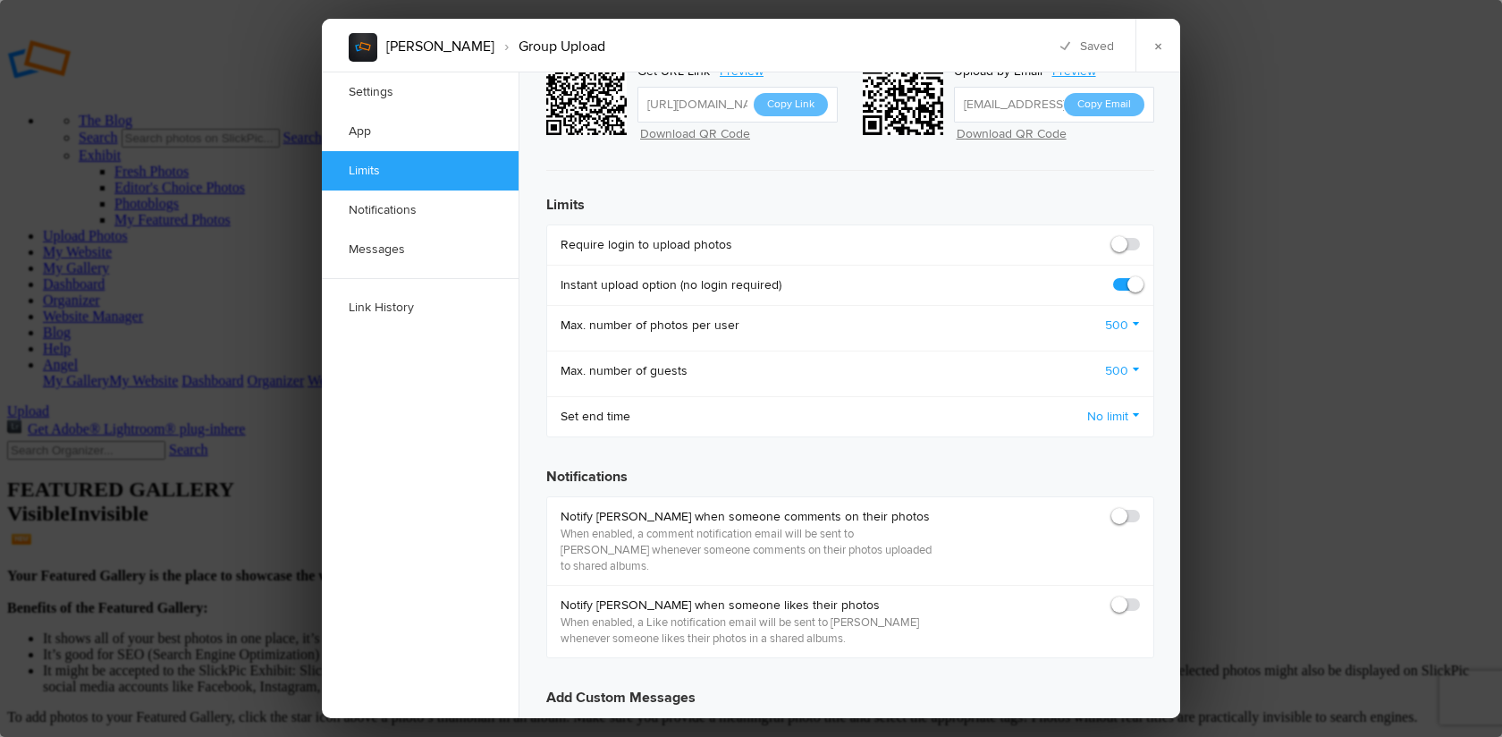
click at [1140, 236] on span at bounding box center [1140, 236] width 0 height 0
click at [1139, 235] on input "checkbox" at bounding box center [1139, 235] width 1 height 1
checkbox input "true"
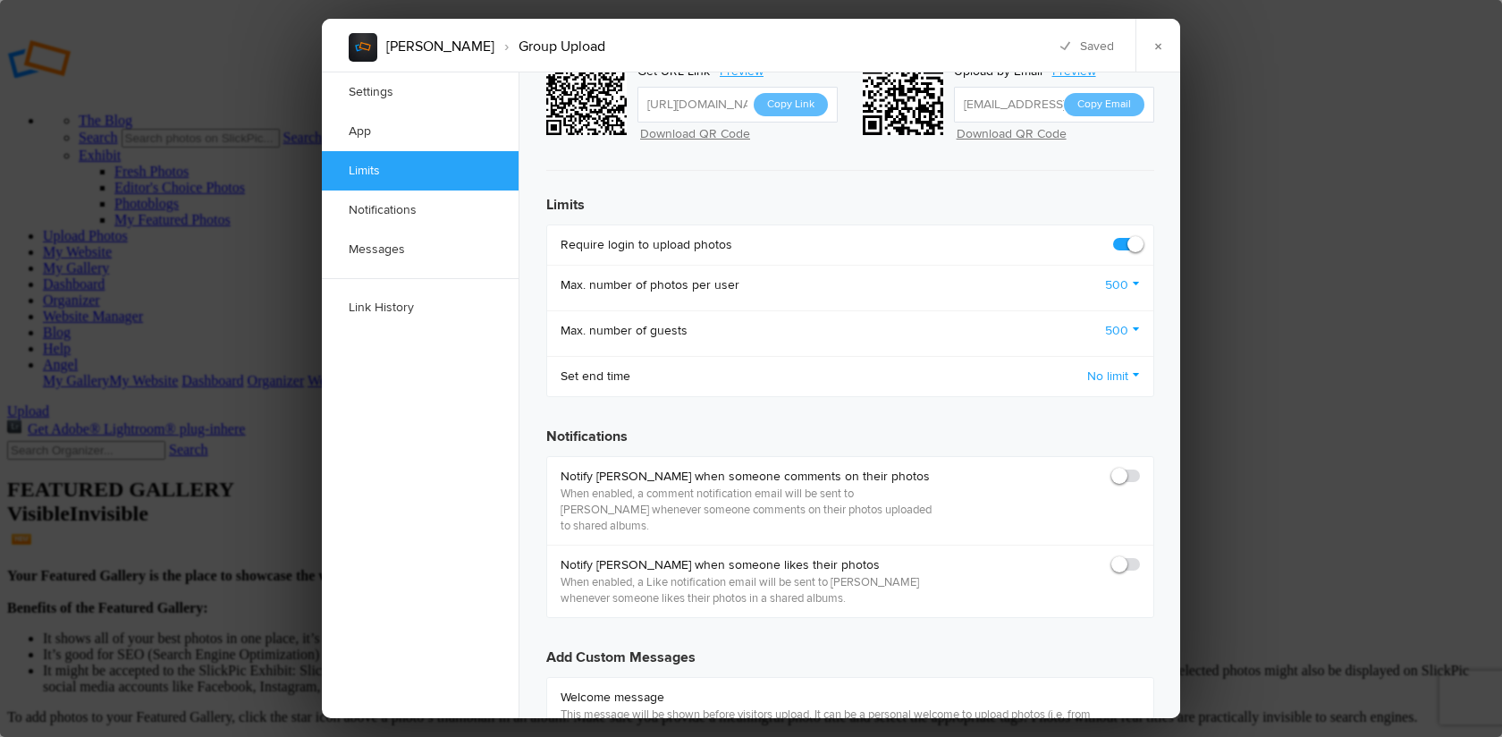
click at [1140, 468] on span at bounding box center [1140, 468] width 0 height 0
click at [1139, 467] on input "checkbox" at bounding box center [1139, 467] width 1 height 1
checkbox input "true"
click at [1140, 556] on span at bounding box center [1140, 556] width 0 height 0
click at [1139, 555] on input "checkbox" at bounding box center [1139, 555] width 1 height 1
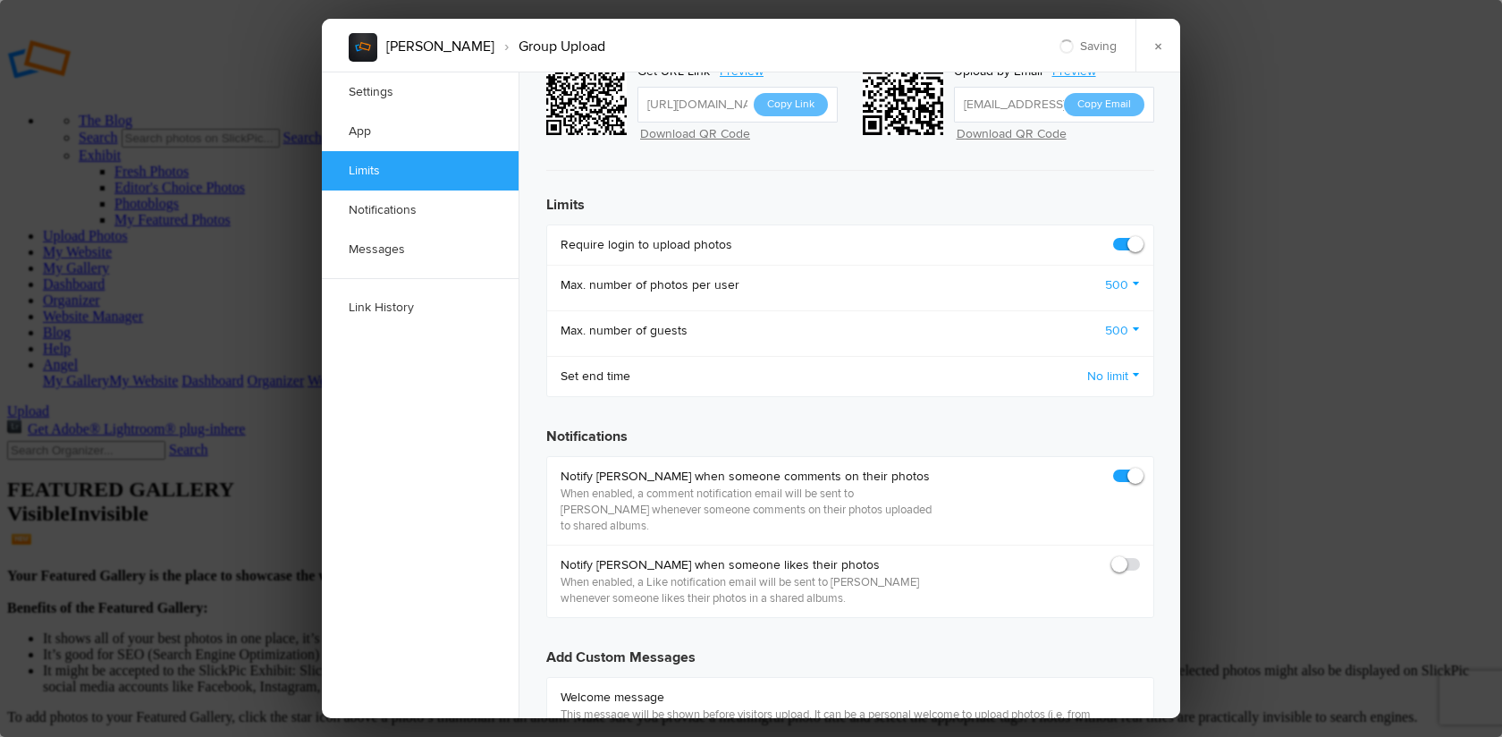
checkbox input "true"
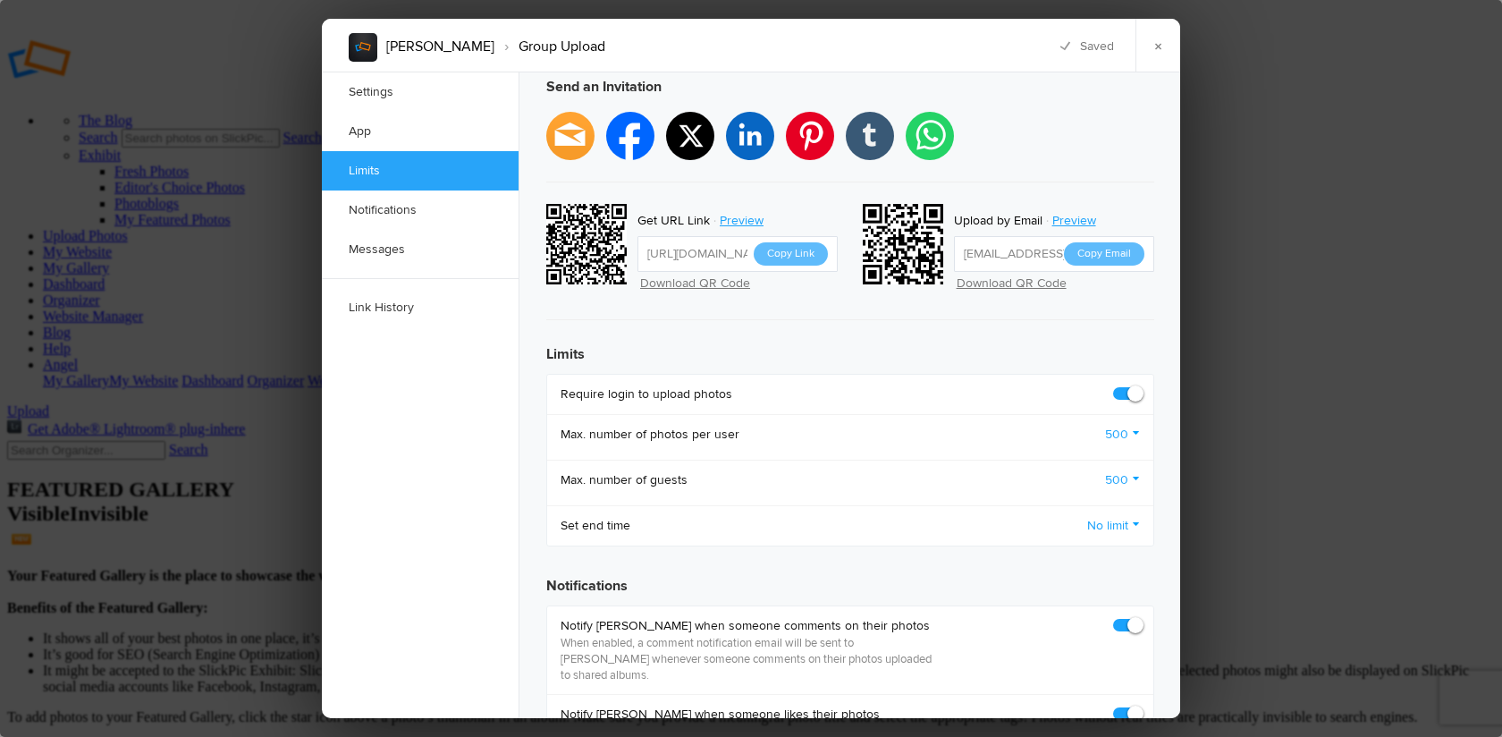
scroll to position [542, 0]
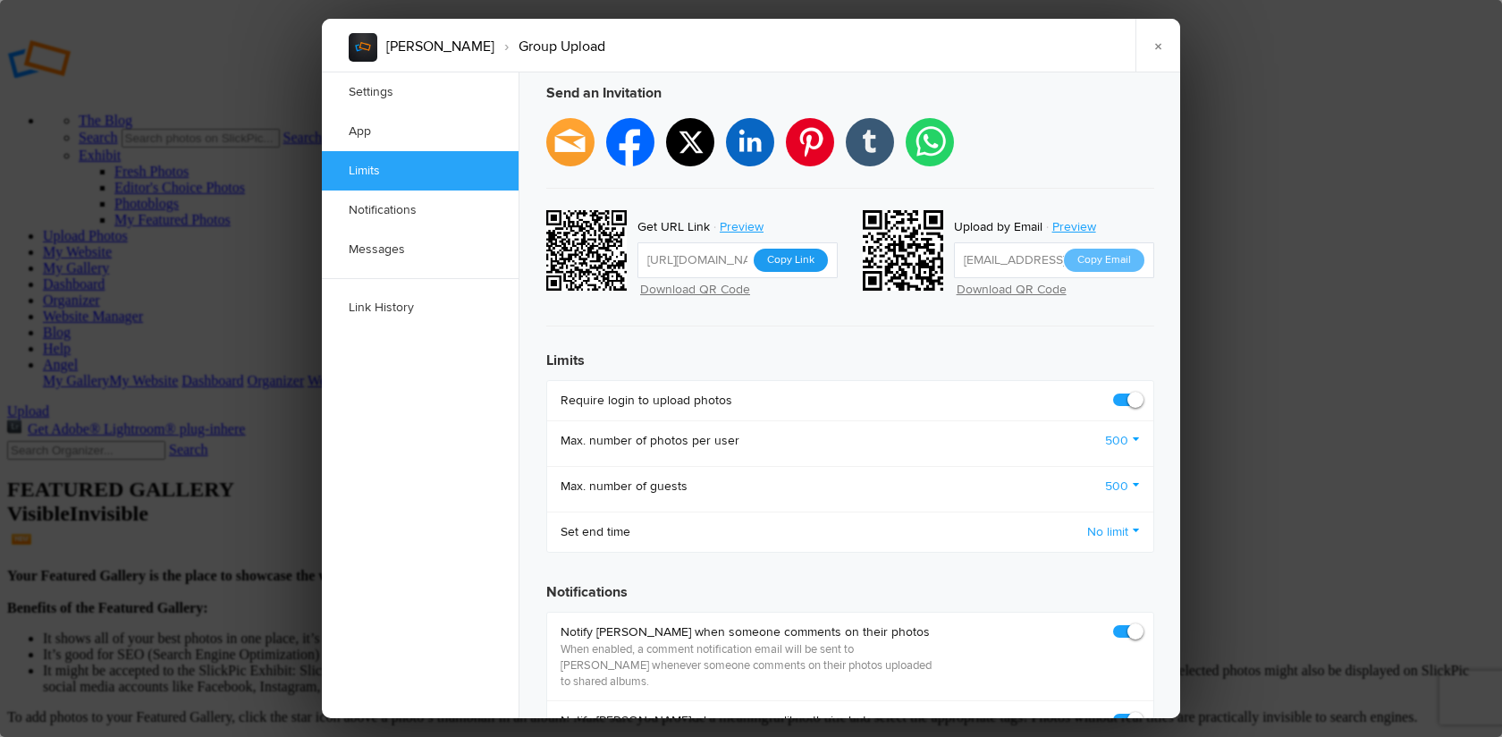
click at [778, 249] on button "Copy Link" at bounding box center [791, 260] width 74 height 23
click at [1158, 45] on link "×" at bounding box center [1157, 46] width 45 height 54
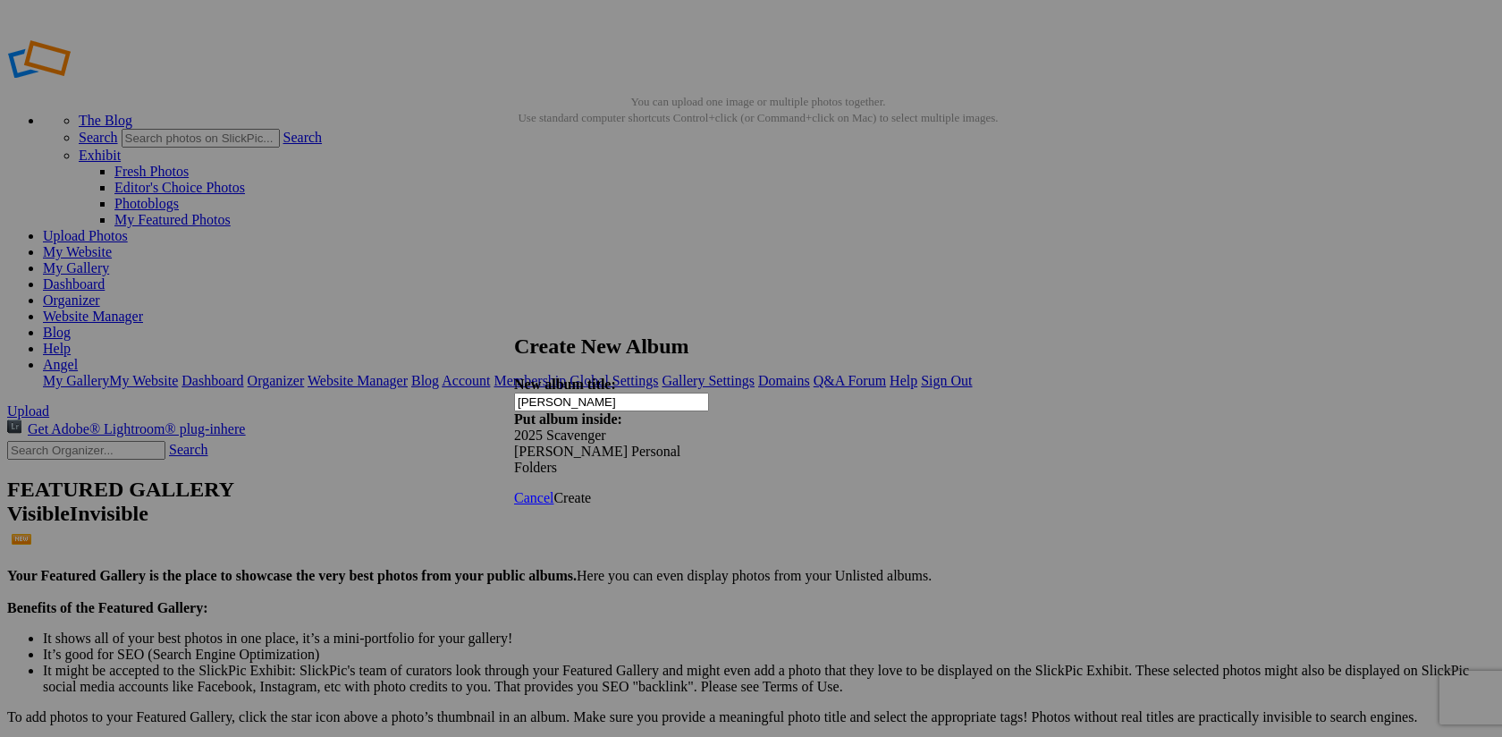
type input "[PERSON_NAME]"
click span "Create"
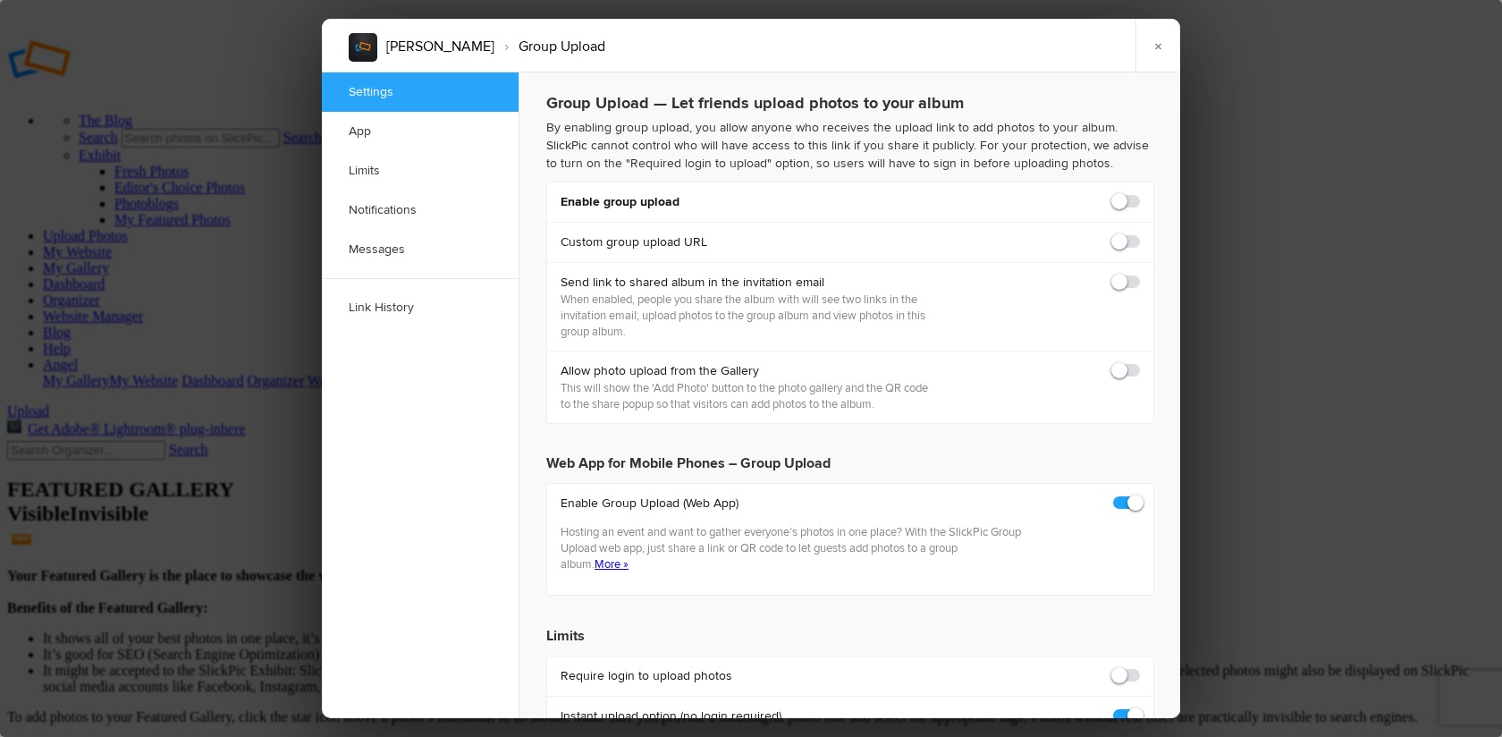
checkbox input "true"
click at [1140, 193] on span at bounding box center [1140, 193] width 0 height 0
click at [1139, 193] on input "checkbox" at bounding box center [1139, 192] width 1 height 1
checkbox input "true"
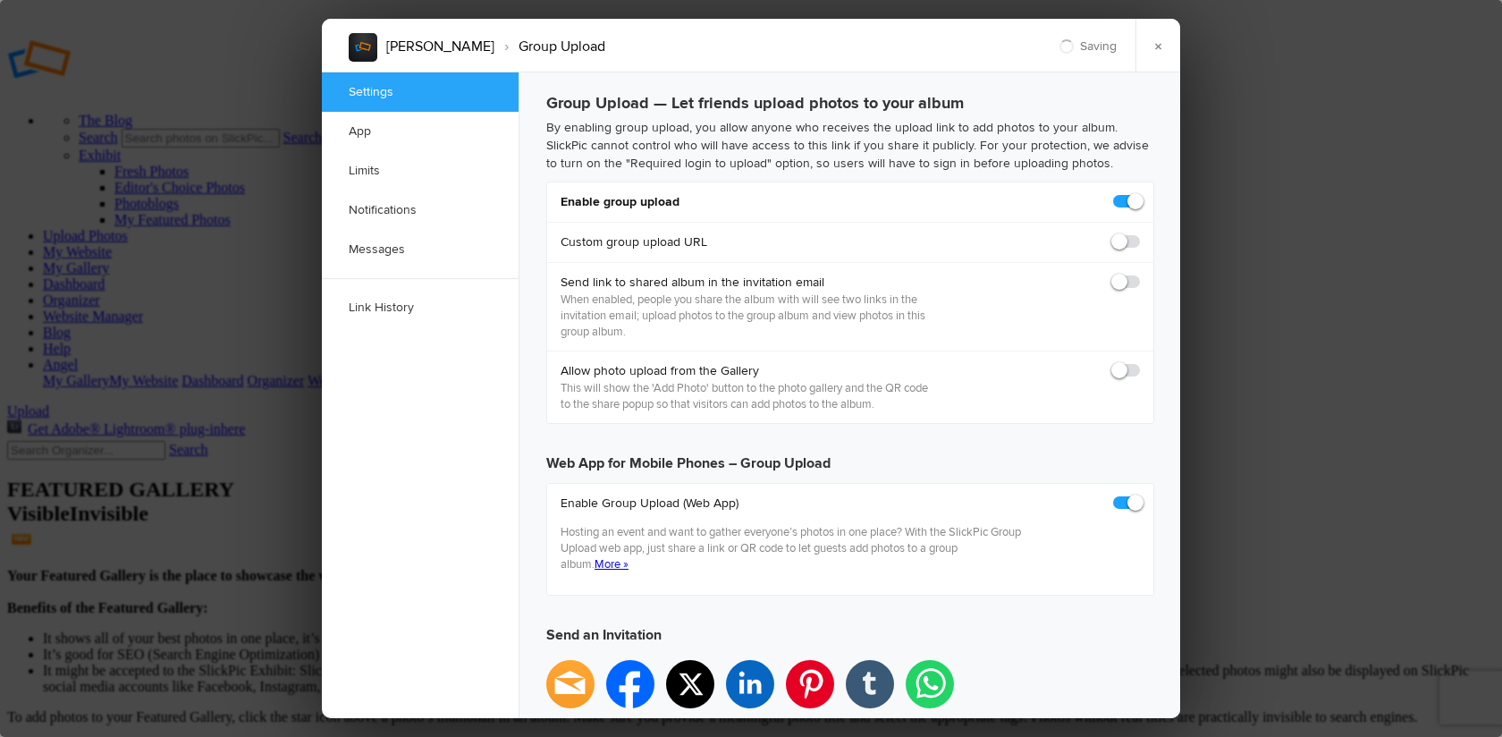
click at [1140, 274] on span at bounding box center [1140, 274] width 0 height 0
click at [1139, 274] on input "checkbox" at bounding box center [1139, 273] width 1 height 1
checkbox input "false"
type input "https://slickpic.us/18316348yhjh"
click at [1140, 274] on span at bounding box center [1140, 274] width 0 height 0
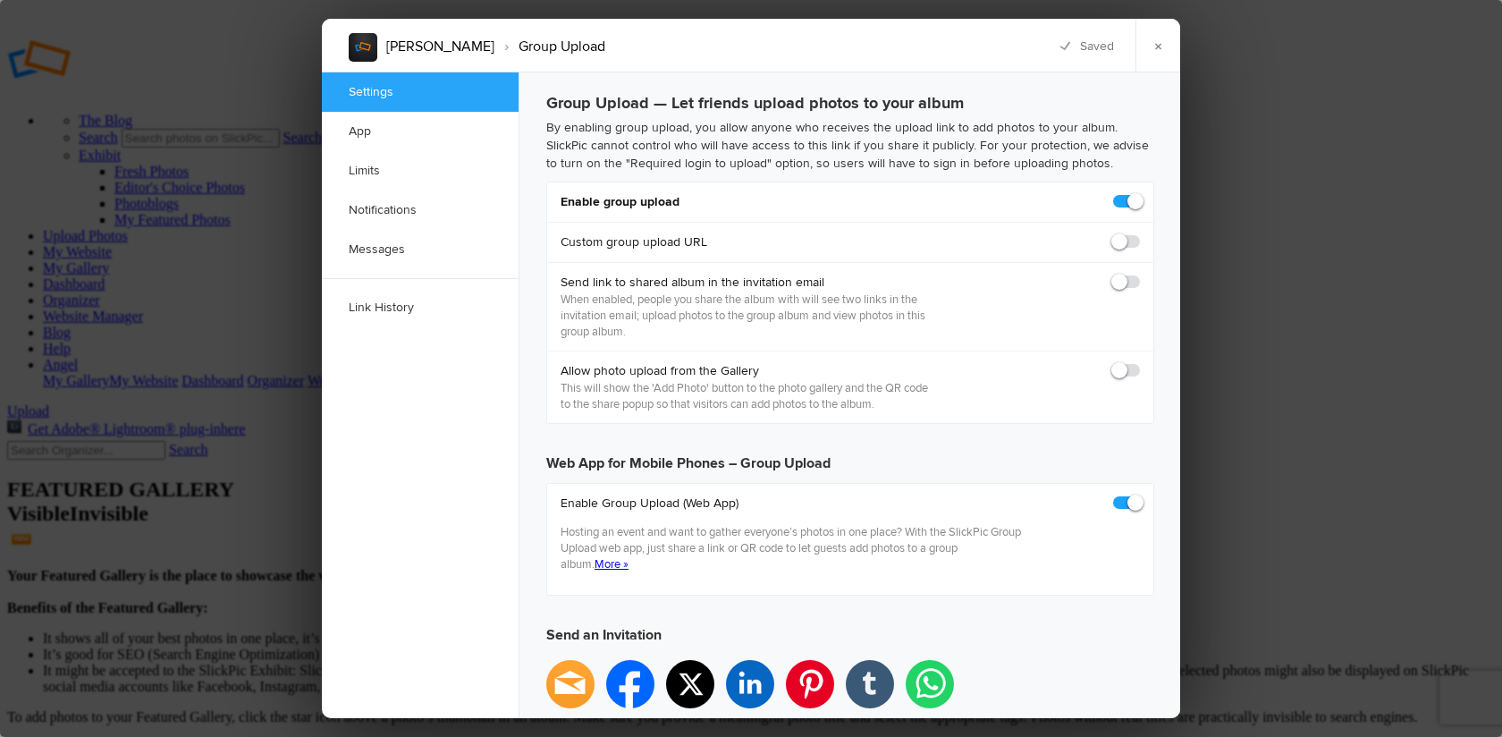
click input "checkbox"
checkbox input "true"
click span
click input "checkbox"
checkbox input "true"
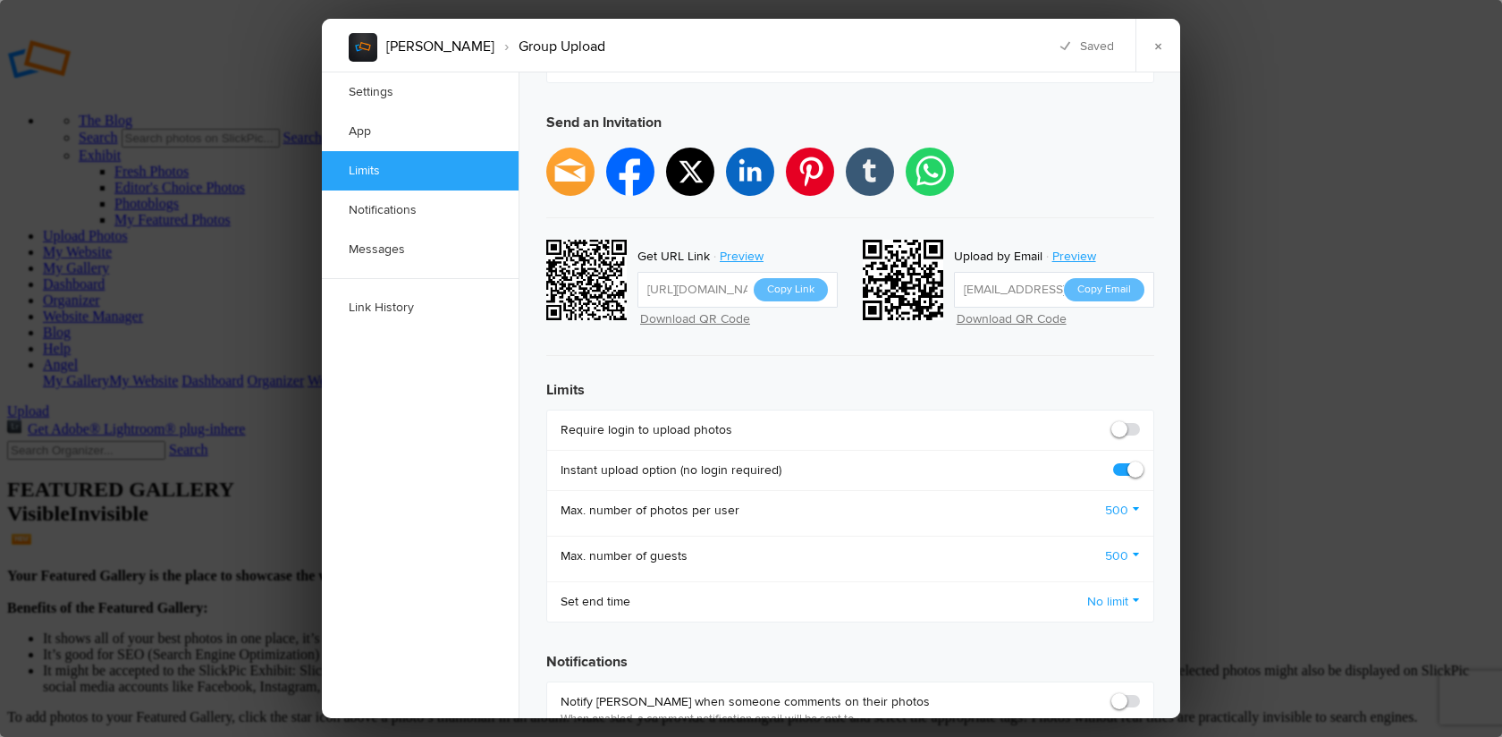
scroll to position [620, 0]
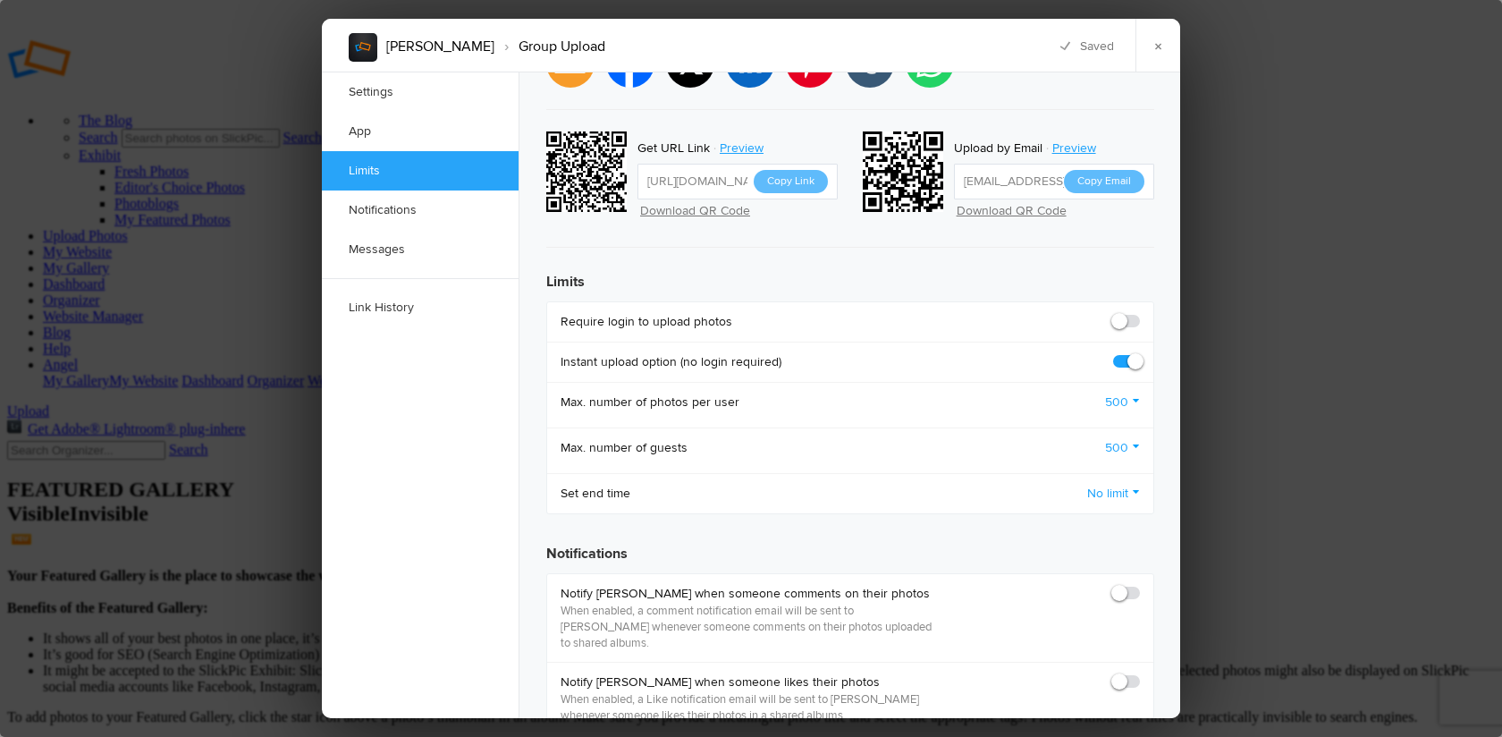
click label
click input "checkbox"
checkbox input "true"
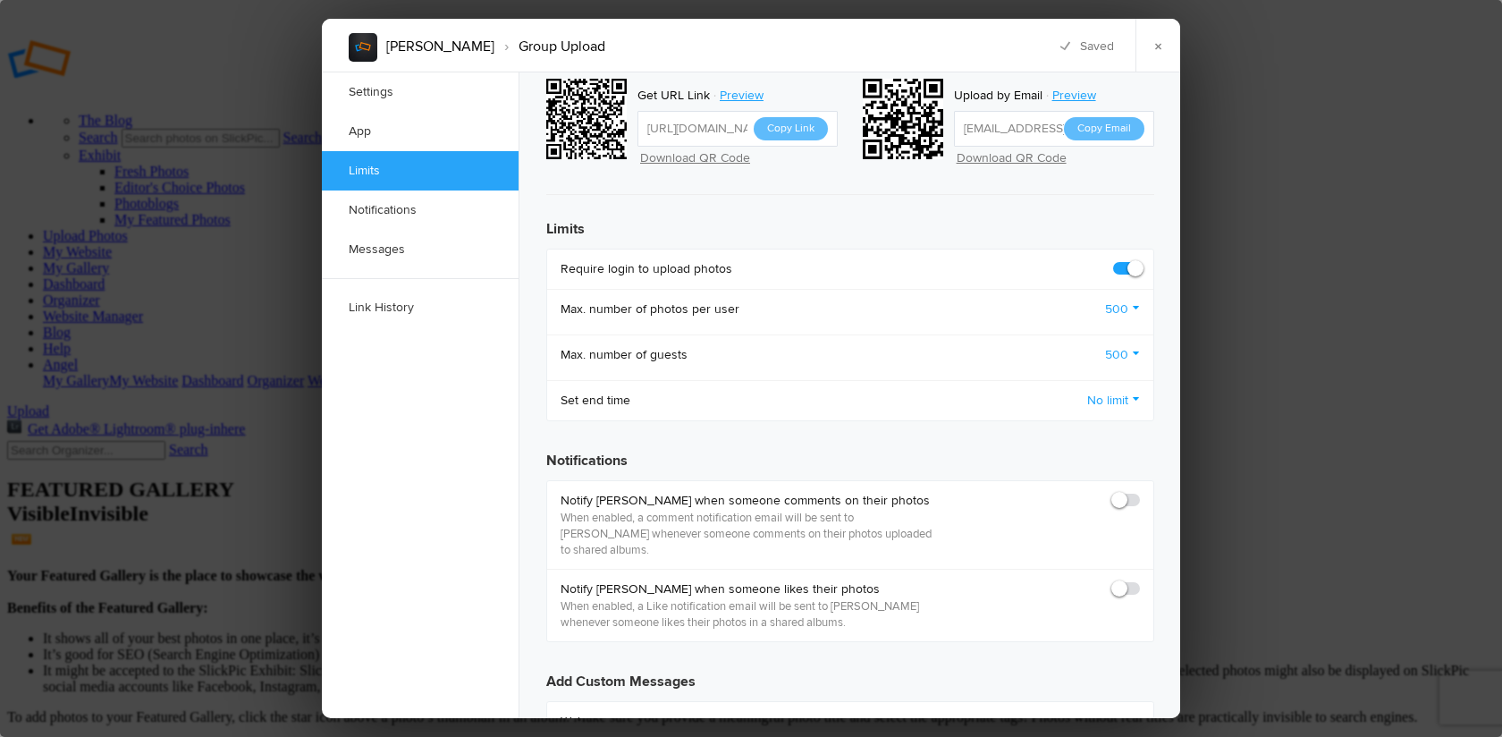
scroll to position [754, 0]
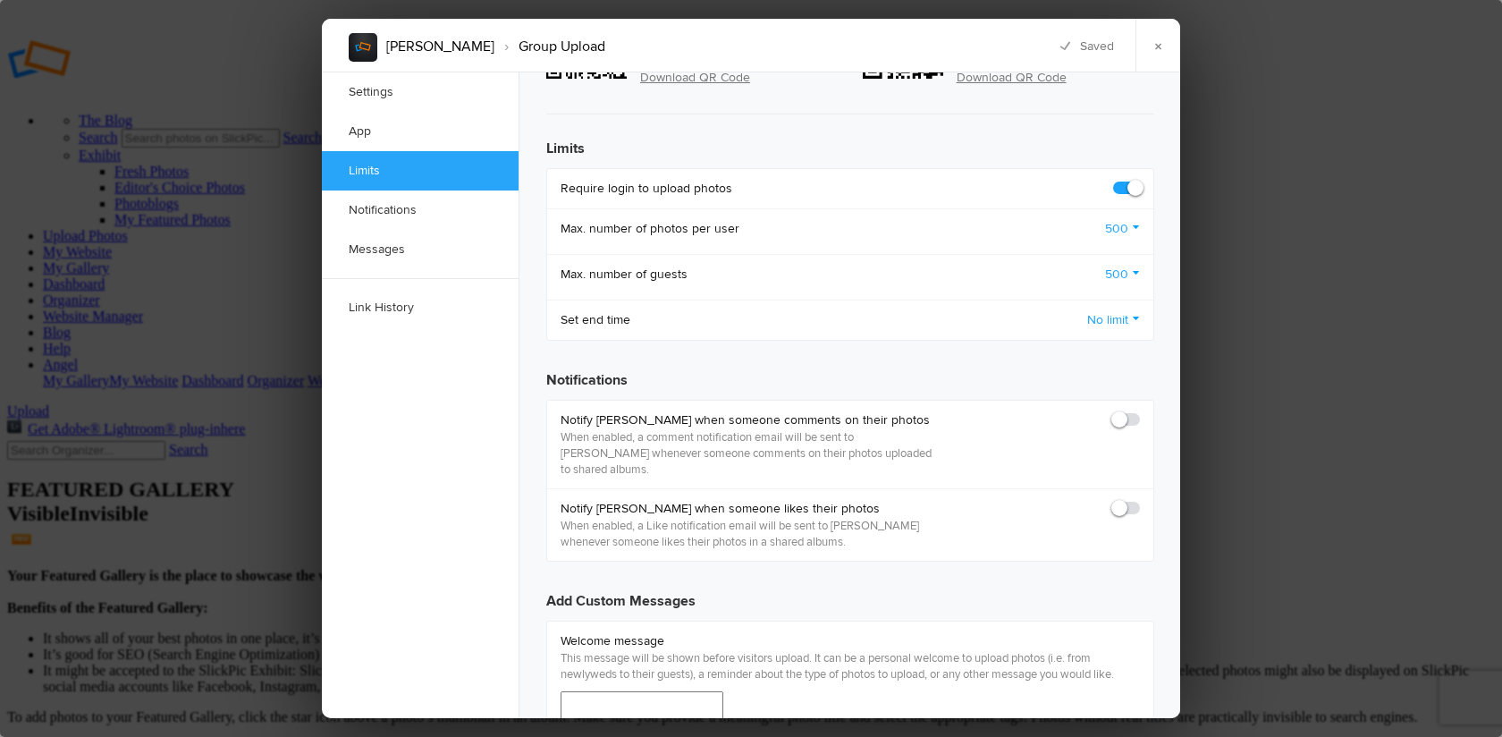
click span
click input "checkbox"
checkbox input "true"
click span
click input "checkbox"
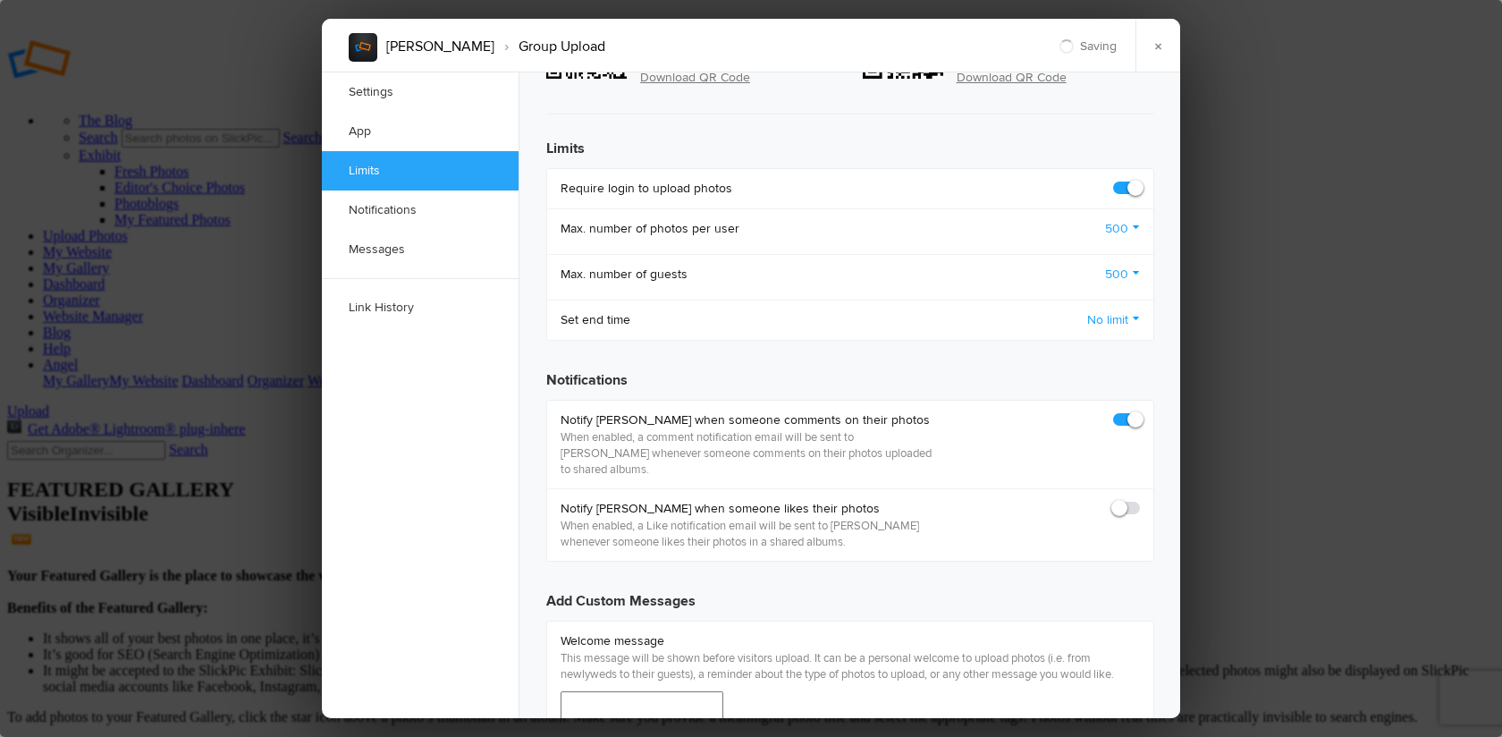
checkbox input "true"
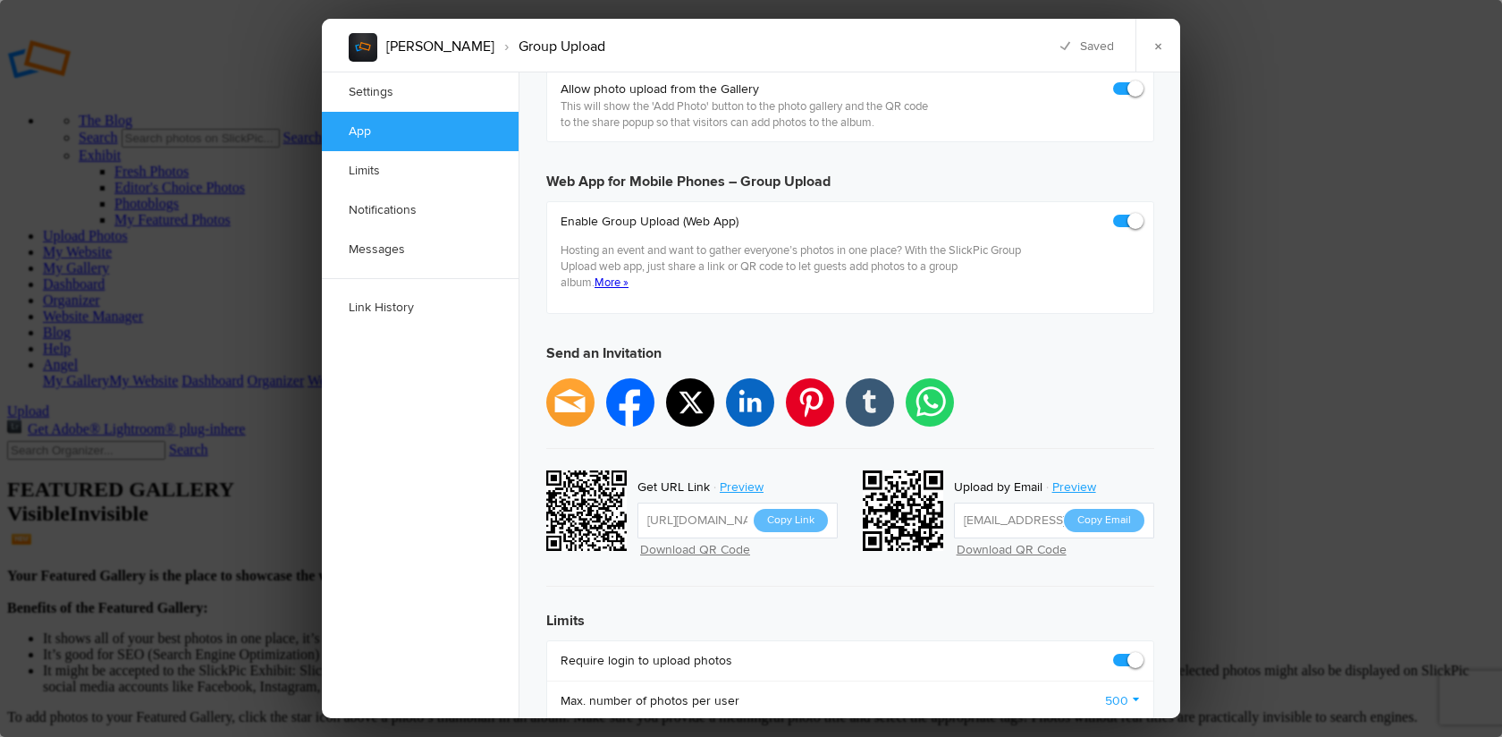
scroll to position [235, 0]
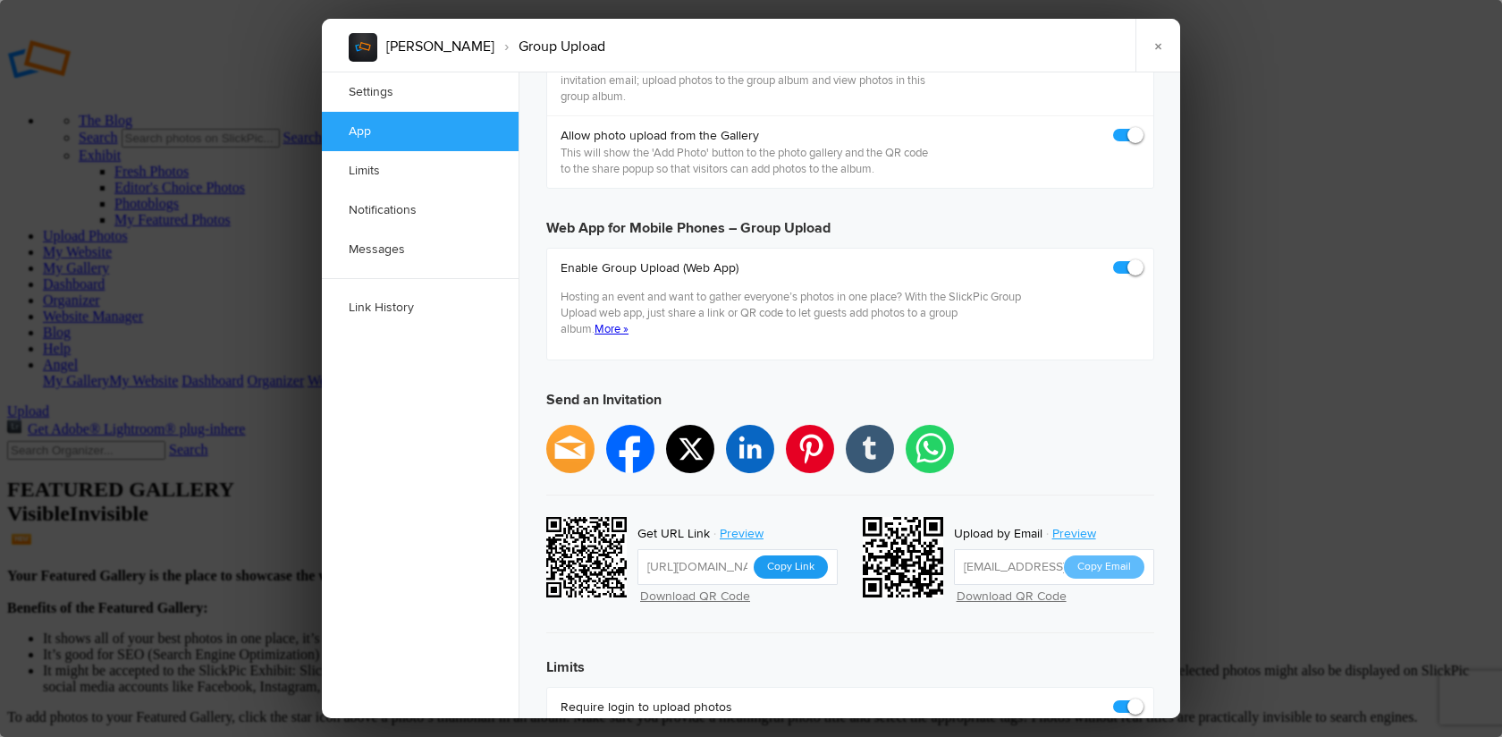
click button "Copy Link"
click link "×"
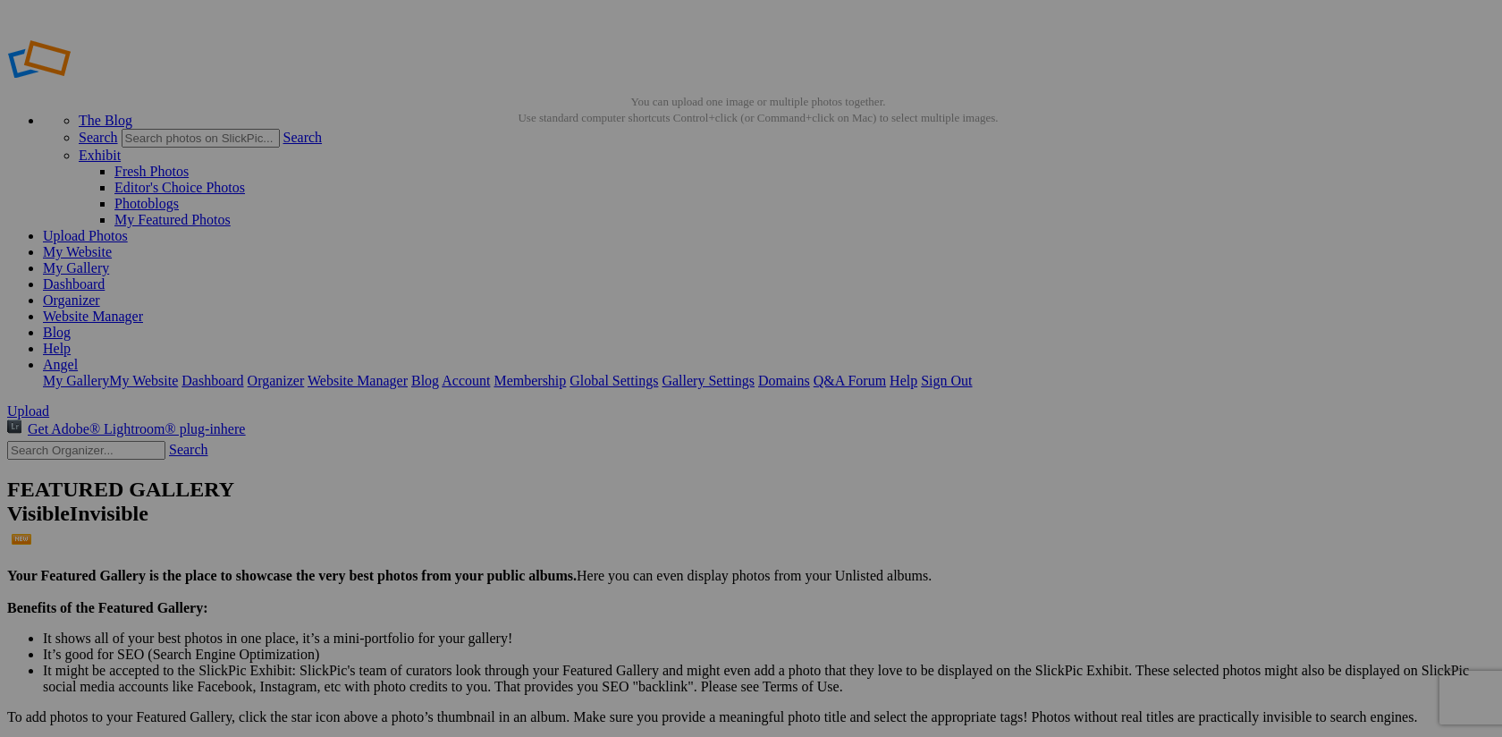
click span "Album Menu"
click span "Create Sub-Album"
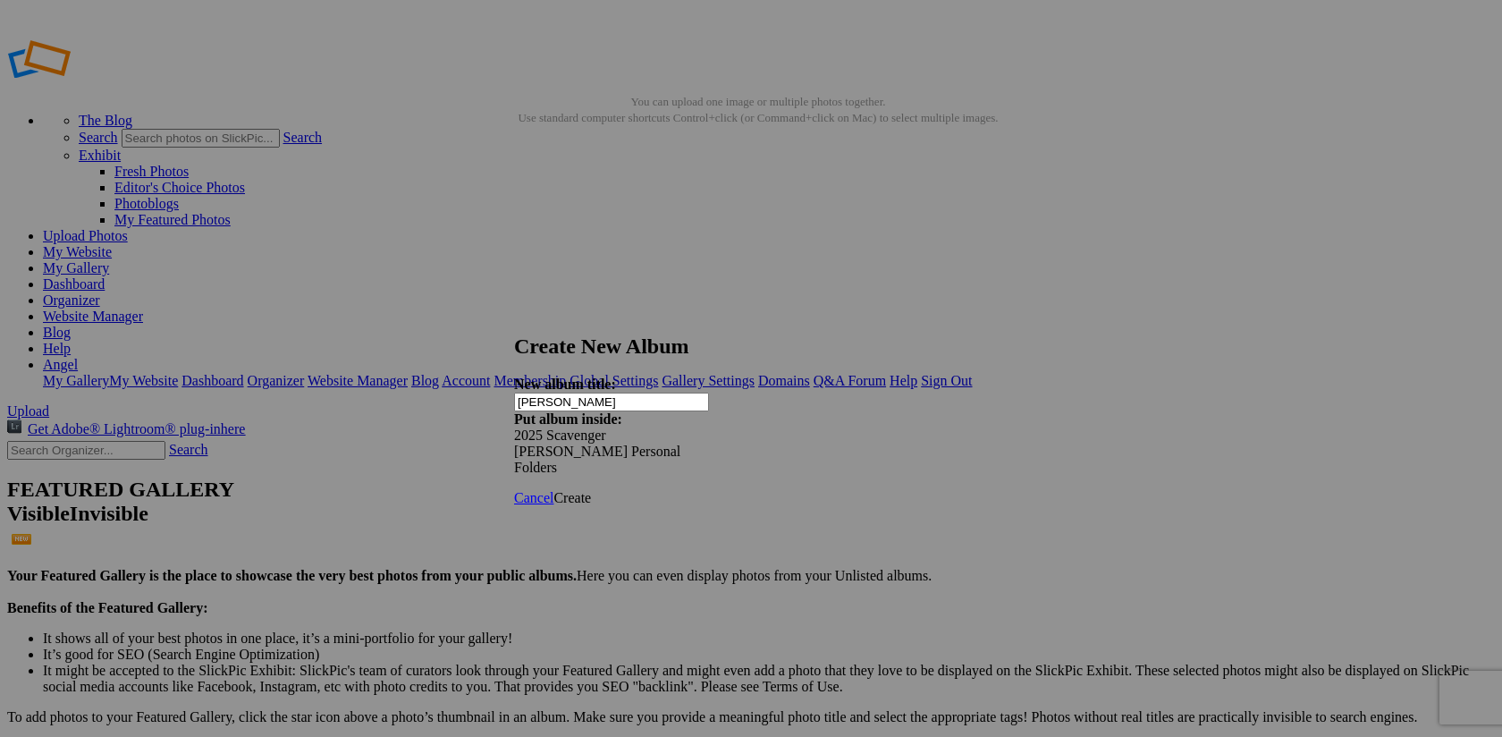
type input "[PERSON_NAME]"
click span "Create"
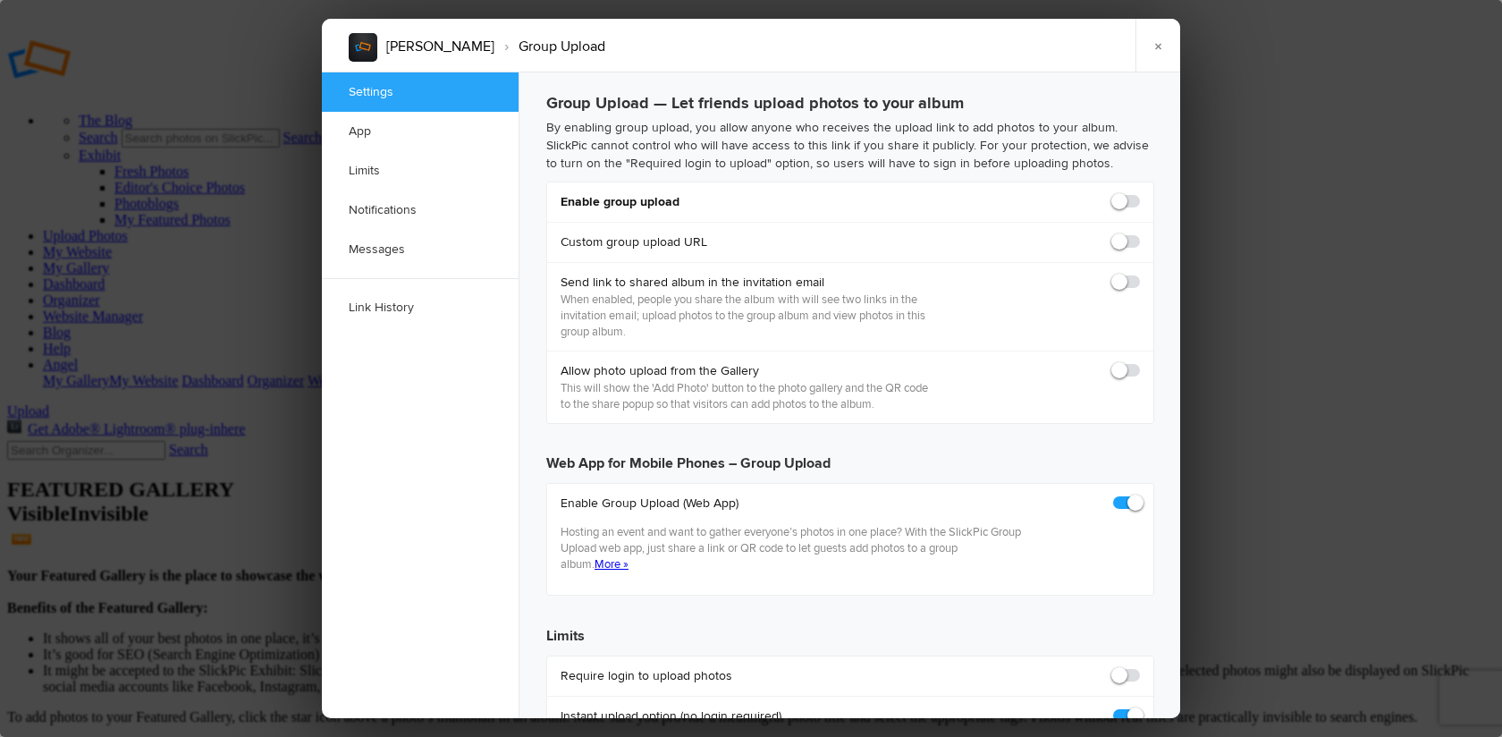
checkbox input "true"
click at [1140, 193] on span at bounding box center [1140, 193] width 0 height 0
click at [1139, 193] on input "checkbox" at bounding box center [1139, 192] width 1 height 1
checkbox input "true"
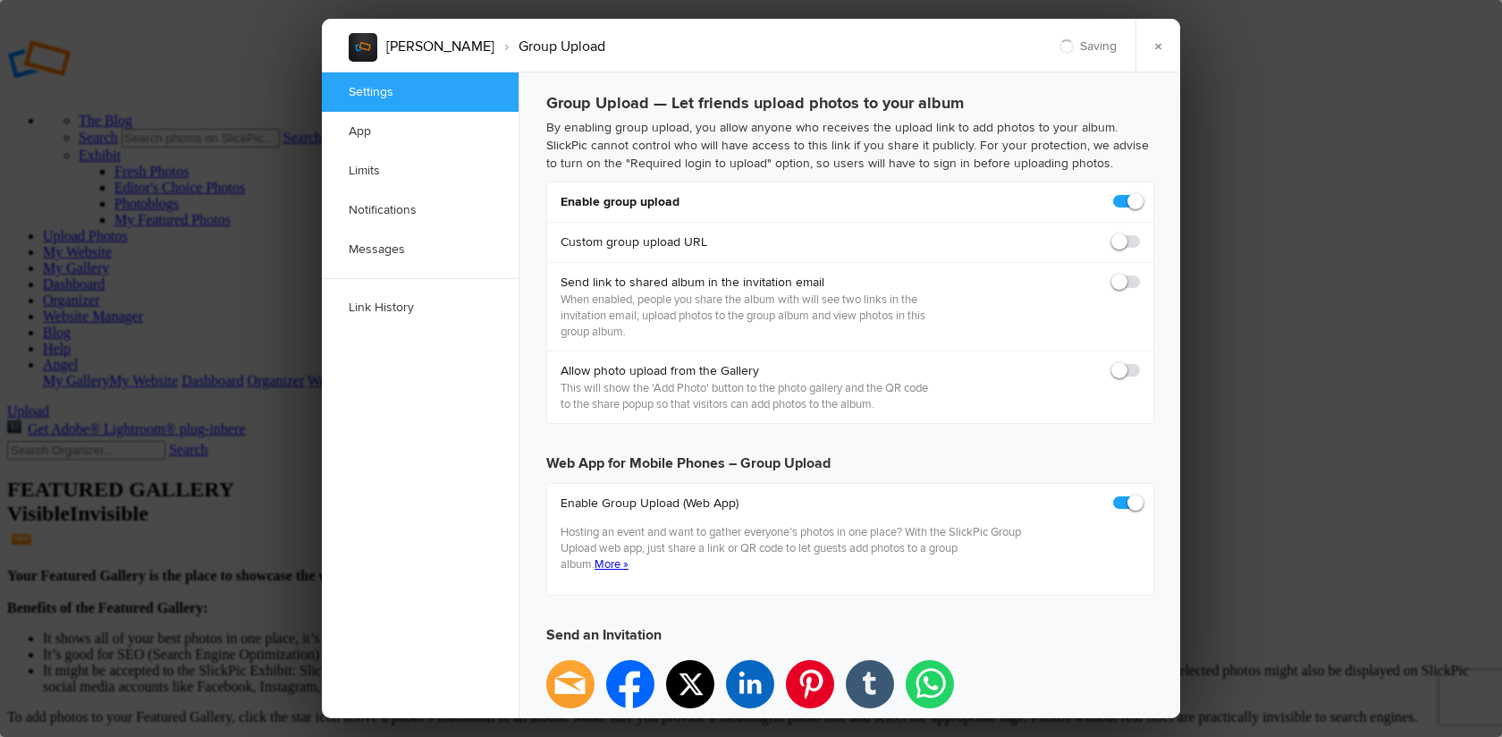
click at [1133, 271] on div "Send link to shared album in the invitation email When enabled, people you shar…" at bounding box center [850, 306] width 606 height 88
click at [1140, 274] on span at bounding box center [1140, 274] width 0 height 0
click at [1139, 274] on input "checkbox" at bounding box center [1139, 273] width 1 height 1
checkbox input "false"
type input "[URL][DOMAIN_NAME]"
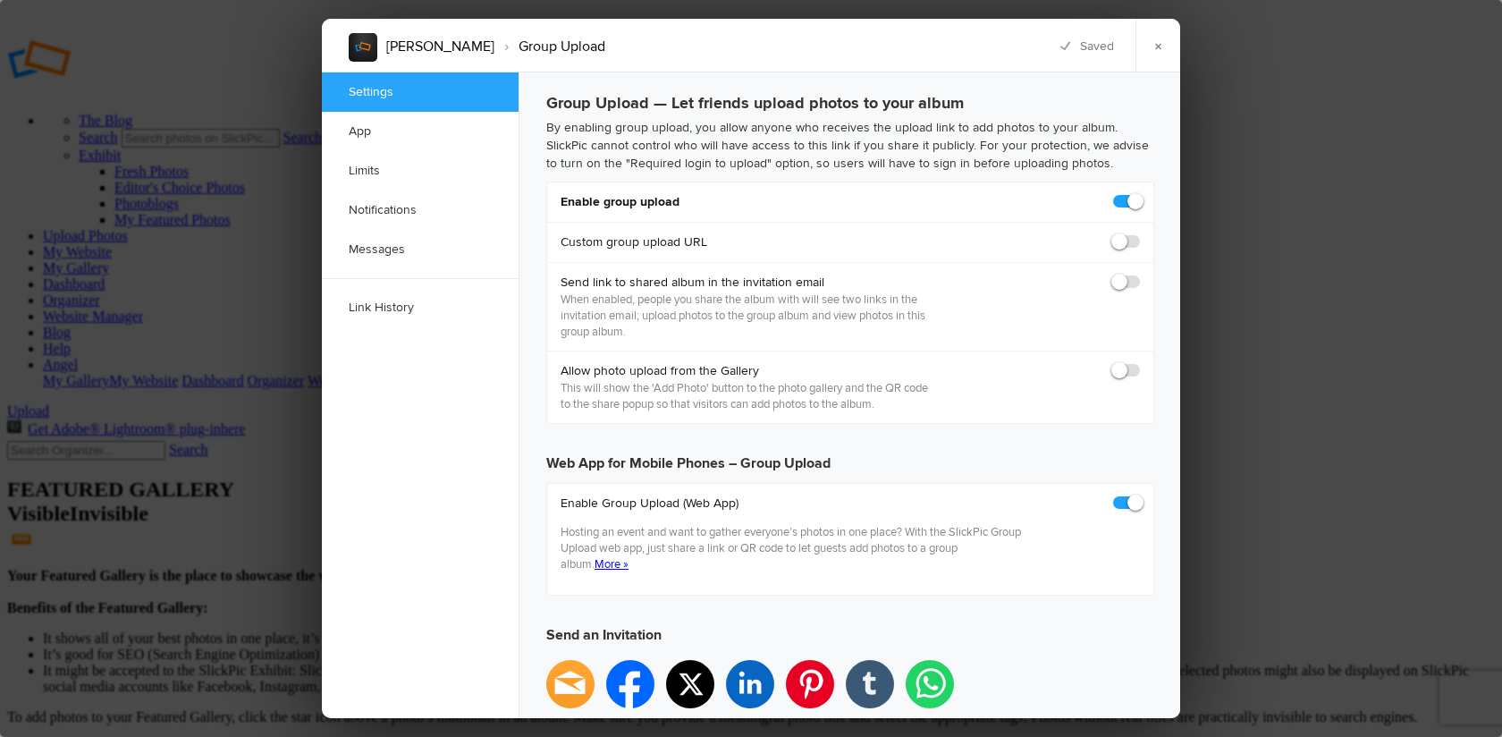
click at [1140, 274] on span at bounding box center [1140, 274] width 0 height 0
click at [1139, 274] on input "checkbox" at bounding box center [1139, 273] width 1 height 1
checkbox input "true"
click at [1140, 362] on span at bounding box center [1140, 362] width 0 height 0
click at [1139, 362] on input "checkbox" at bounding box center [1139, 361] width 1 height 1
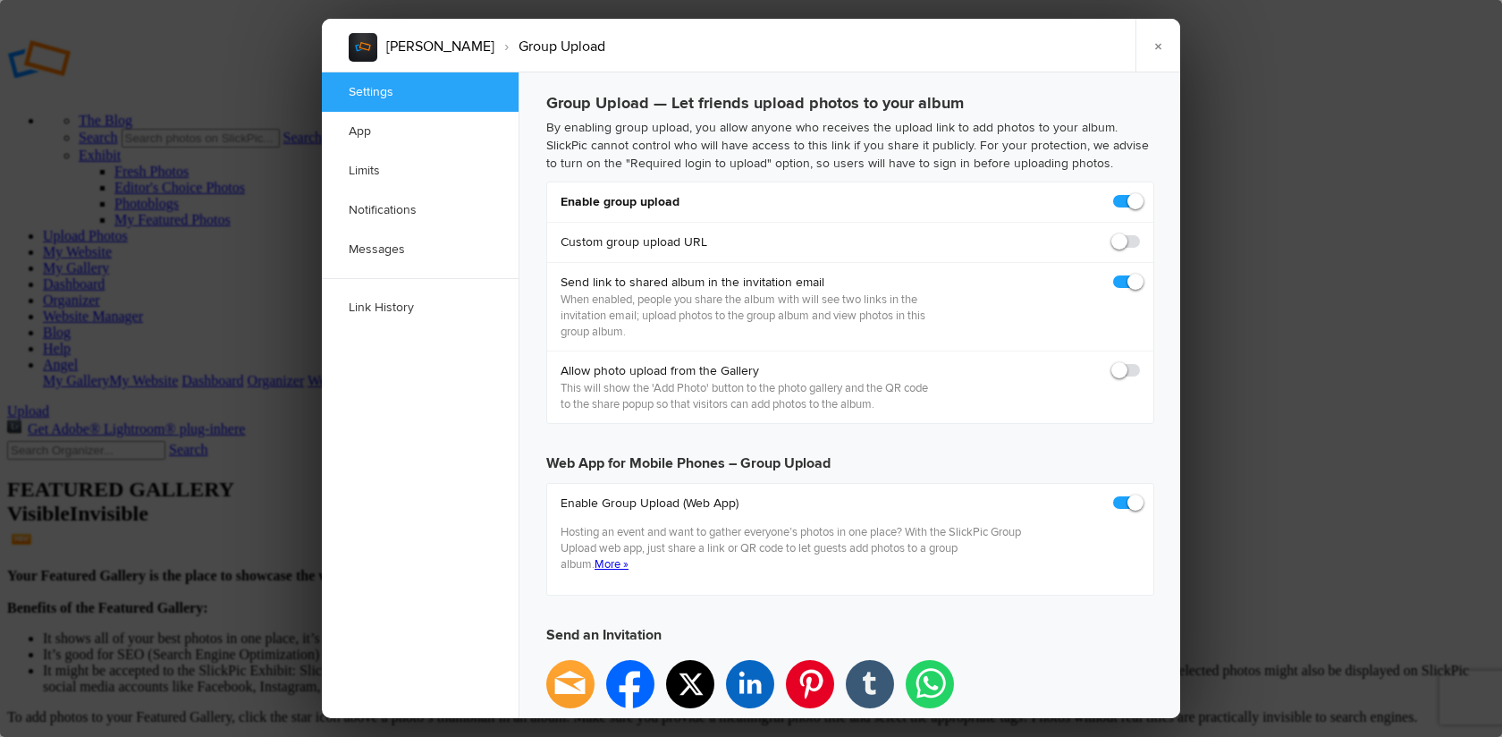
checkbox input "true"
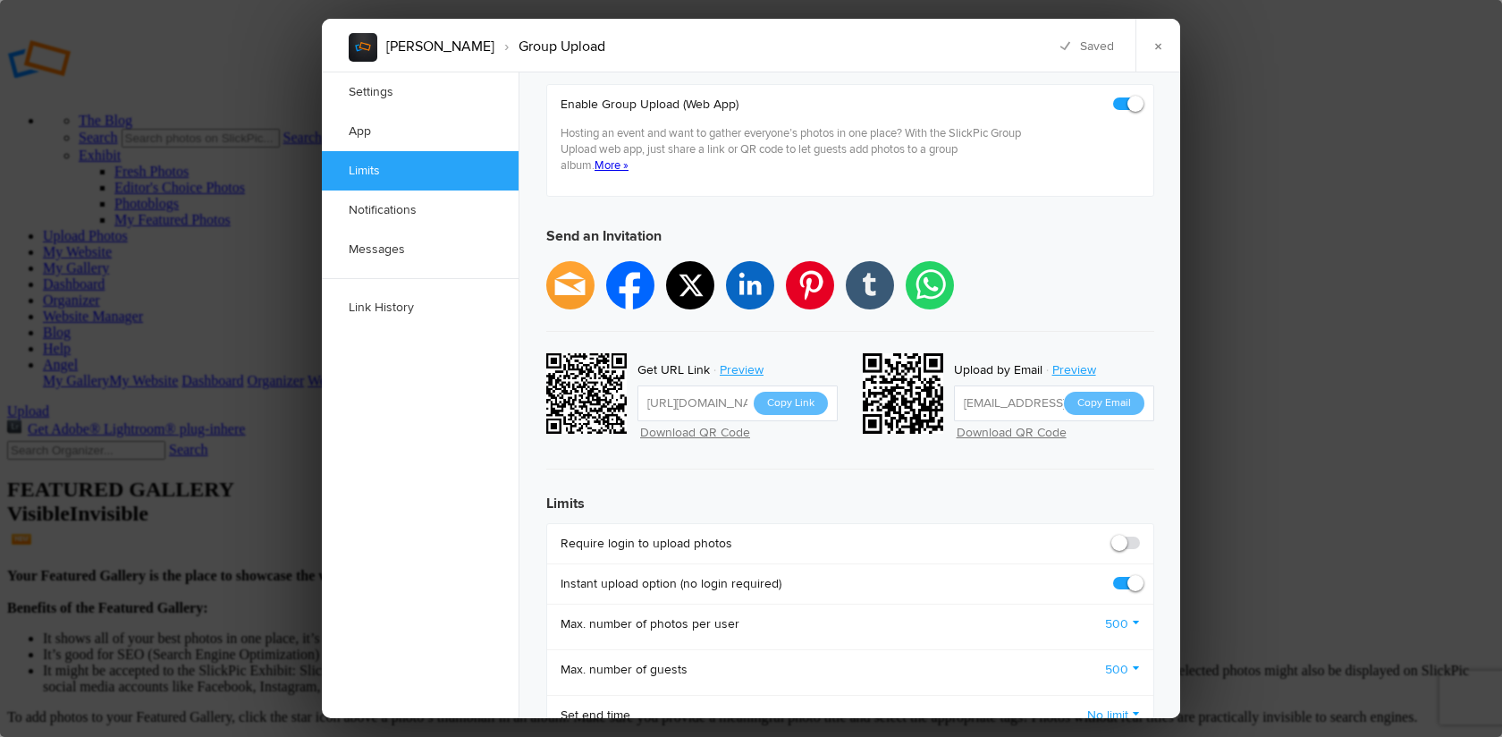
scroll to position [580, 0]
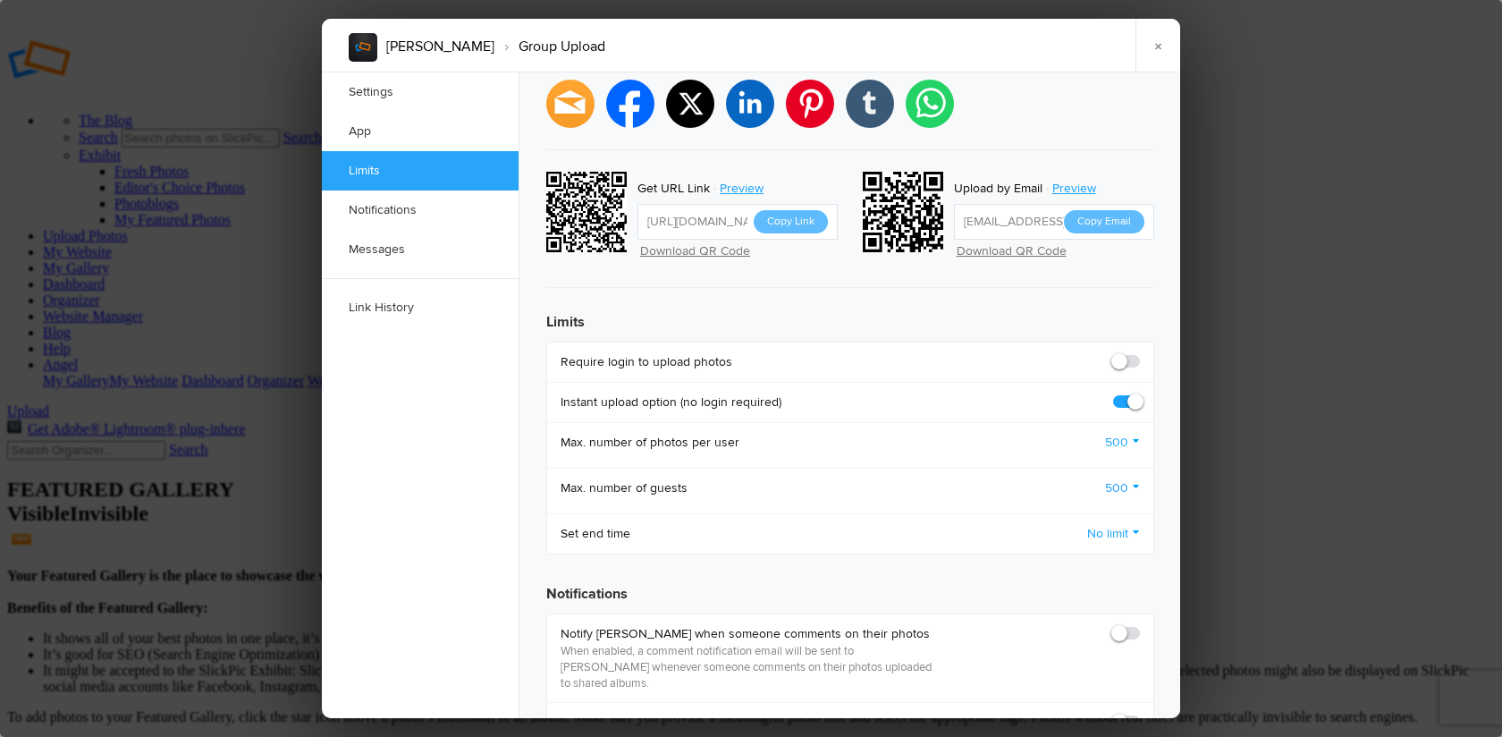
click at [1140, 353] on span at bounding box center [1140, 353] width 0 height 0
click at [1139, 352] on input "checkbox" at bounding box center [1139, 352] width 1 height 1
checkbox input "true"
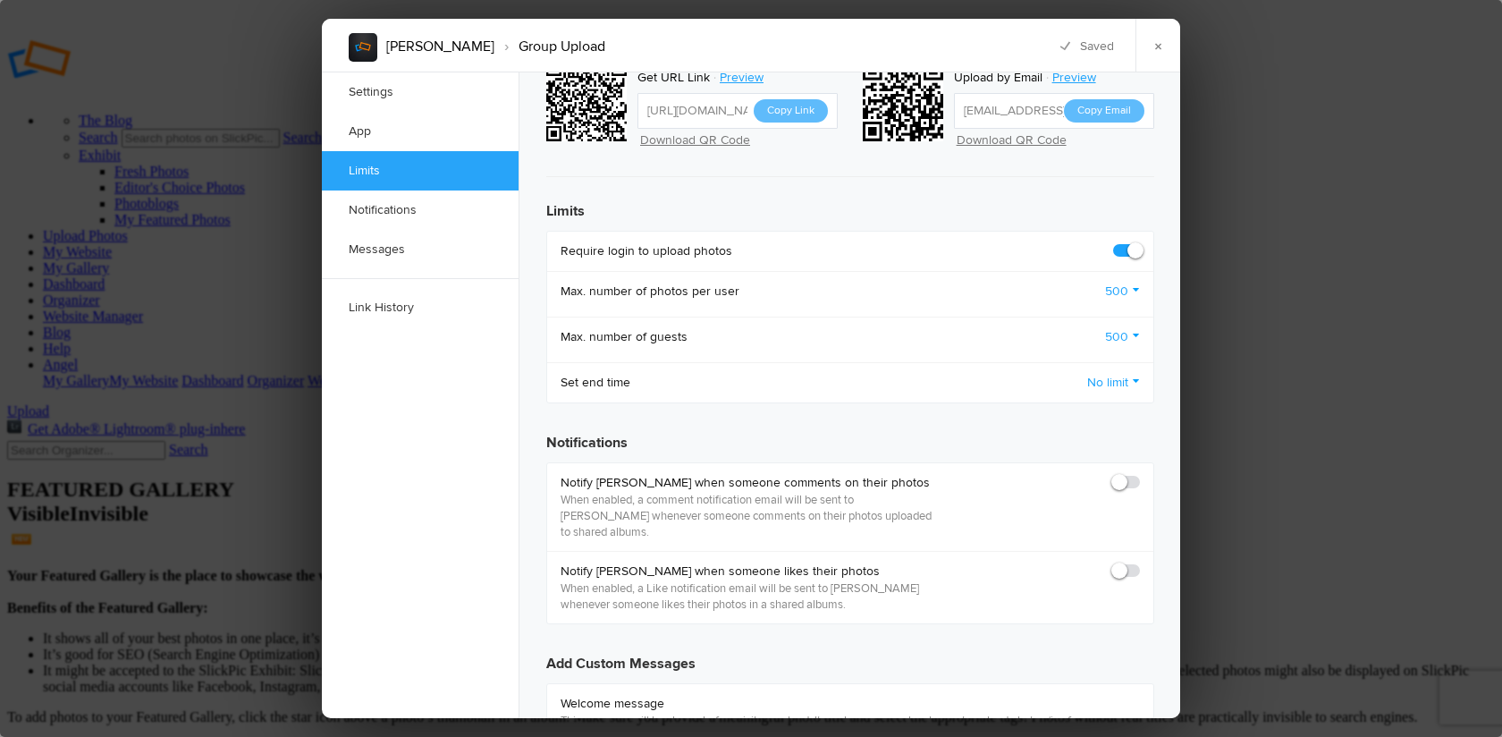
scroll to position [692, 0]
click at [1140, 473] on span at bounding box center [1140, 473] width 0 height 0
click at [1139, 472] on input "checkbox" at bounding box center [1139, 472] width 1 height 1
checkbox input "true"
click at [1140, 561] on span at bounding box center [1140, 561] width 0 height 0
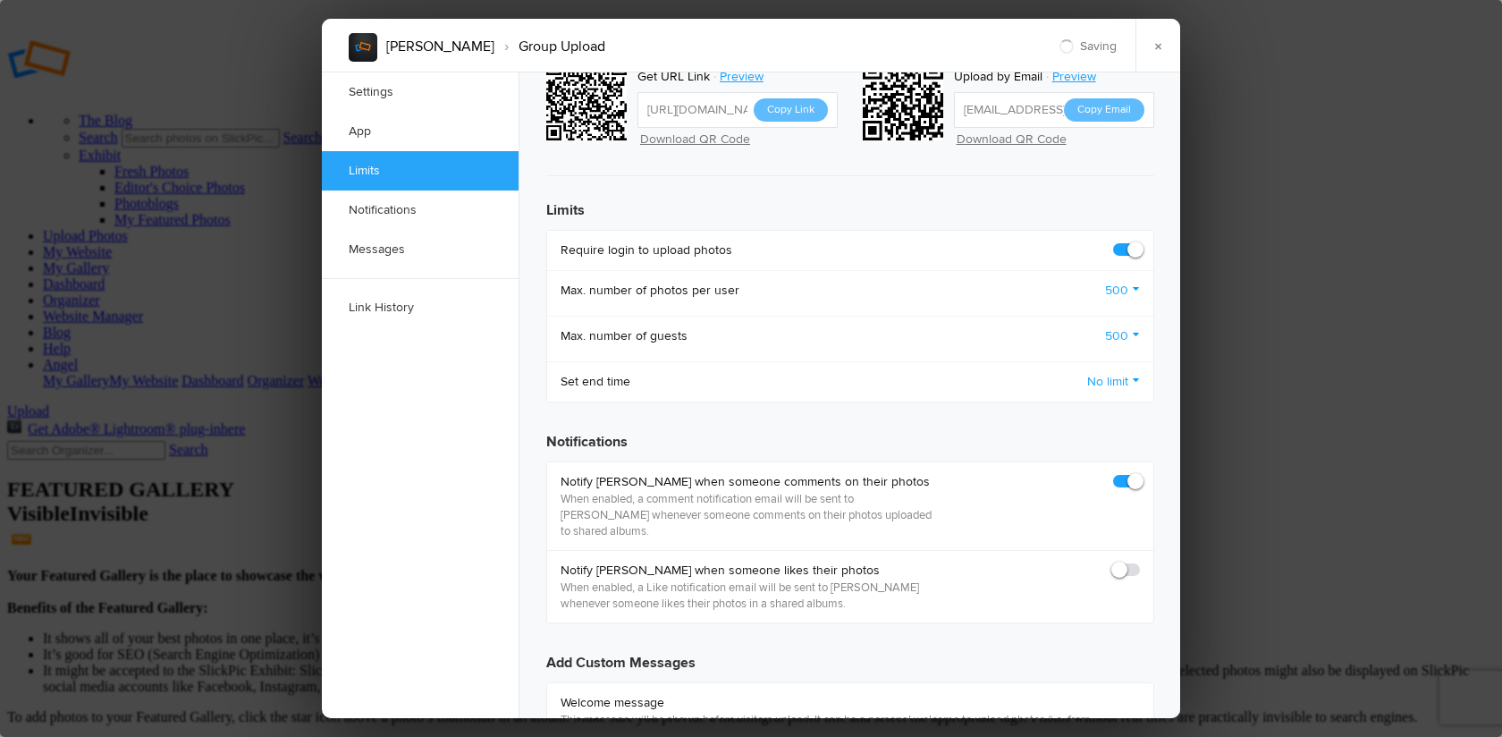
click at [1139, 560] on input "checkbox" at bounding box center [1139, 560] width 1 height 1
checkbox input "true"
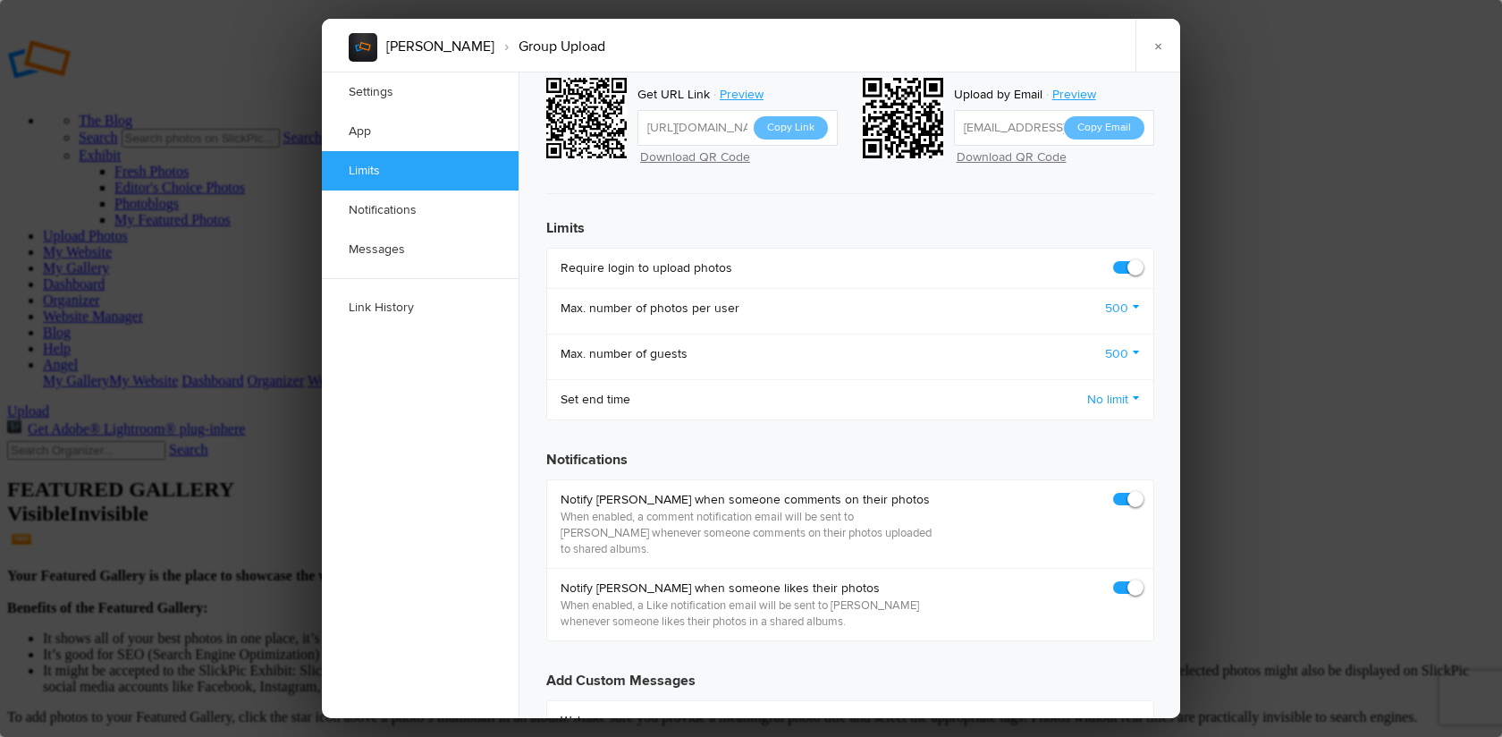
scroll to position [629, 0]
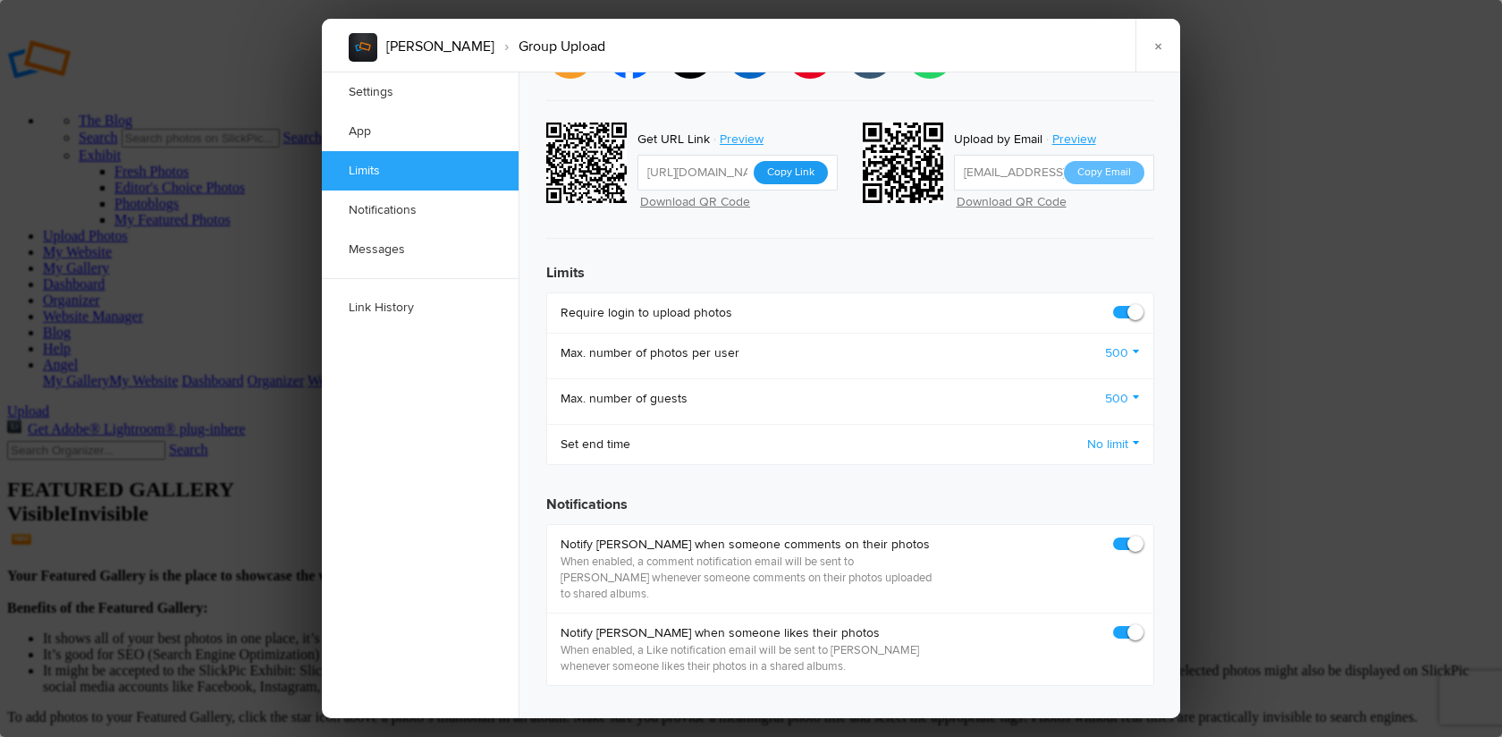
click at [790, 161] on button "Copy Link" at bounding box center [791, 172] width 74 height 23
click link "×"
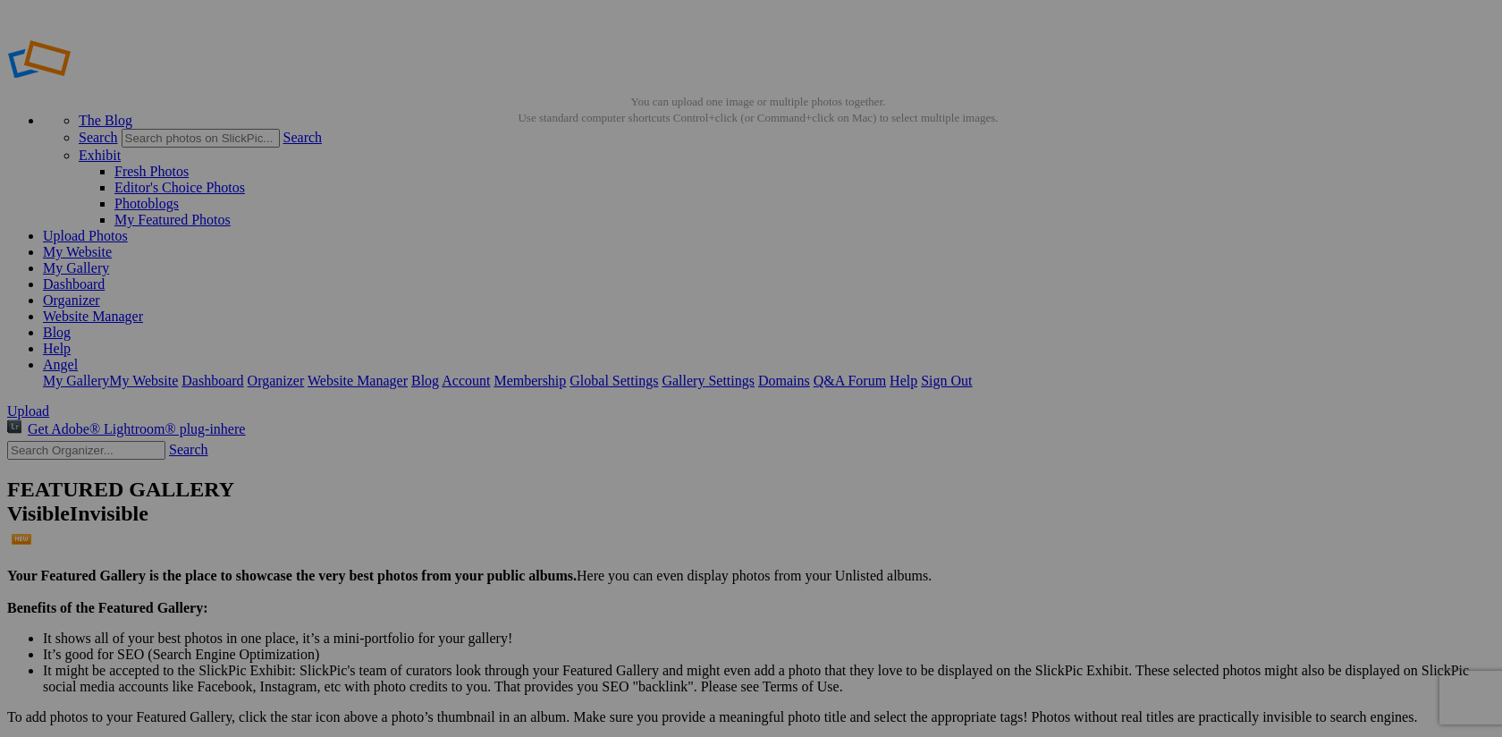
click span "Album Menu"
click span "Create Sub-Album"
click div
click link "Album Menu"
click span "Create Sub-Album"
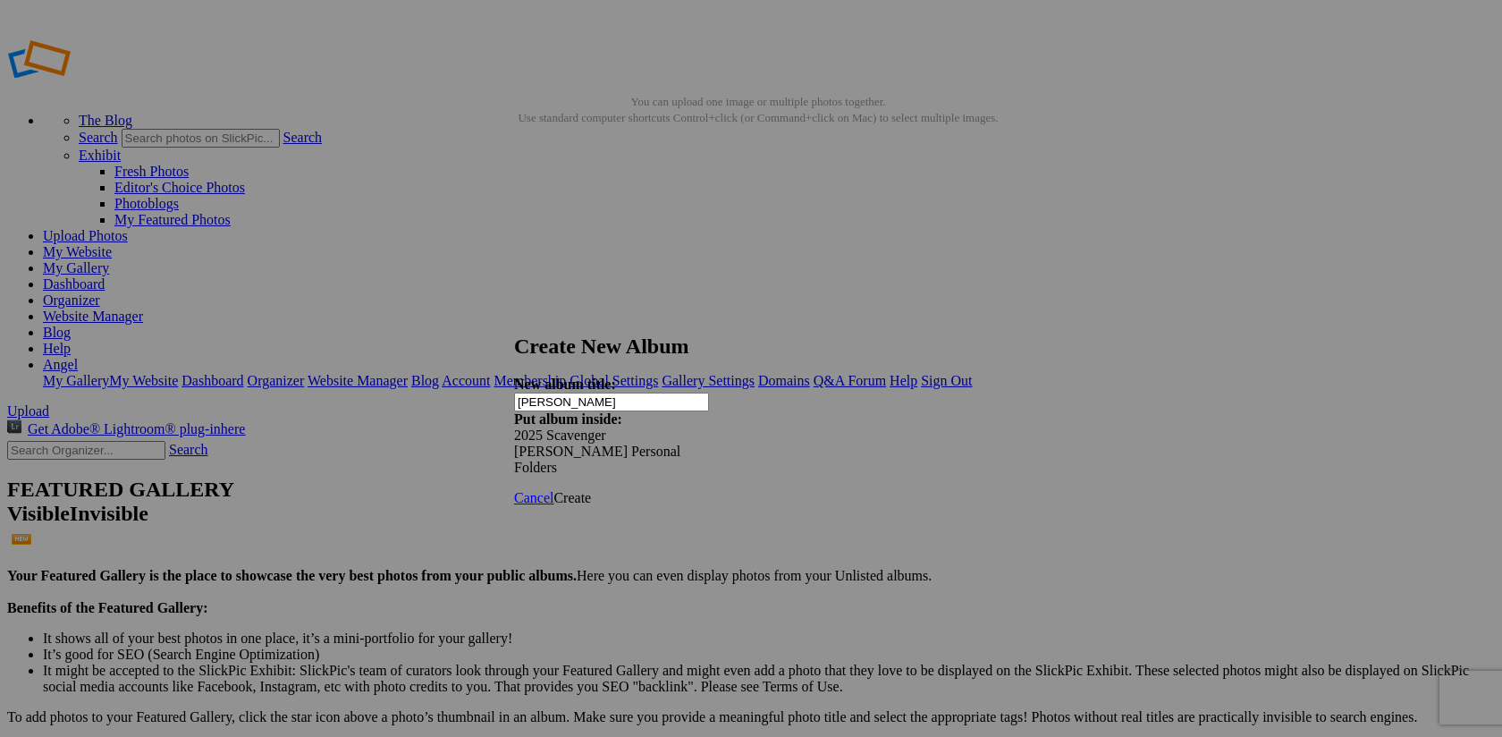
type input "[PERSON_NAME]"
click span "Create"
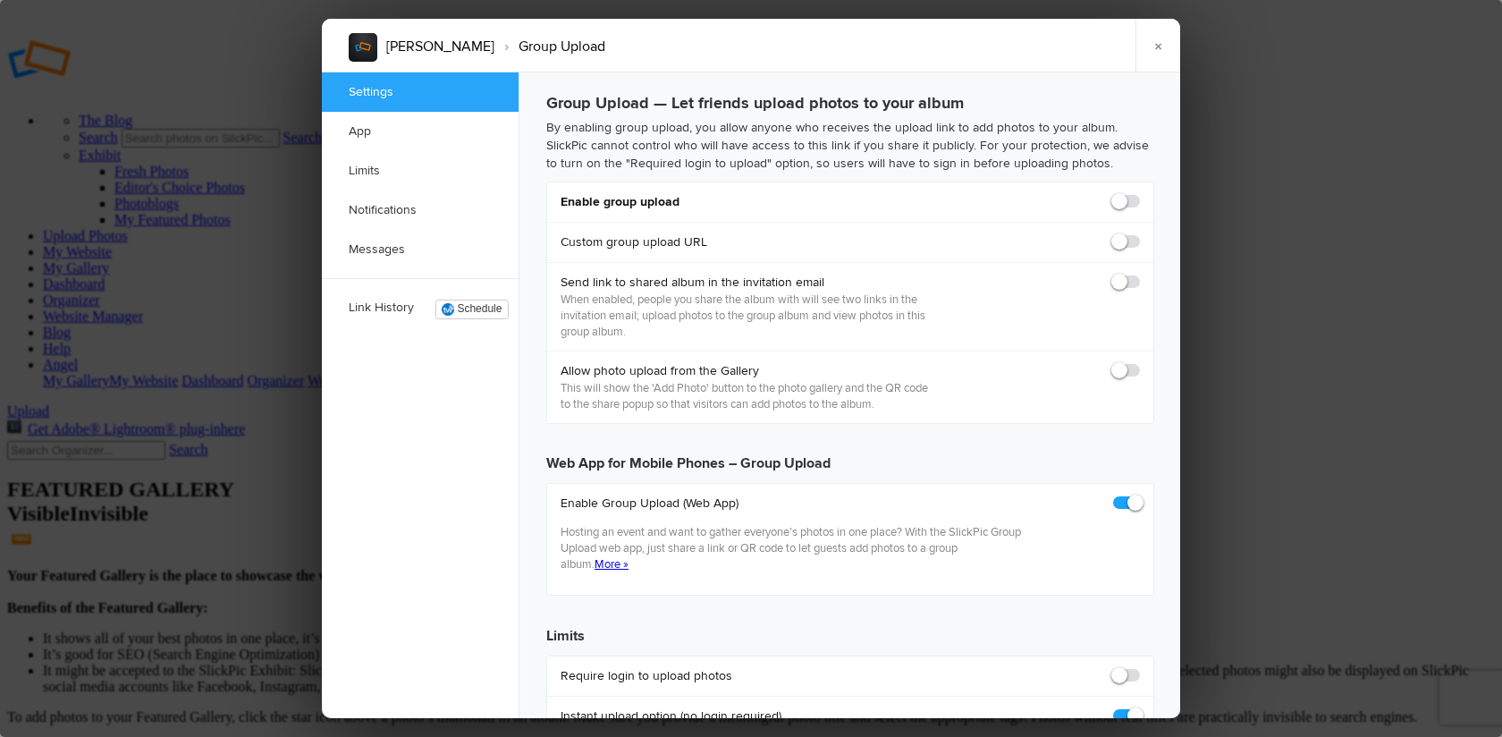
checkbox input "true"
click at [1140, 193] on span at bounding box center [1140, 193] width 0 height 0
click at [1139, 193] on input "checkbox" at bounding box center [1139, 192] width 1 height 1
checkbox input "true"
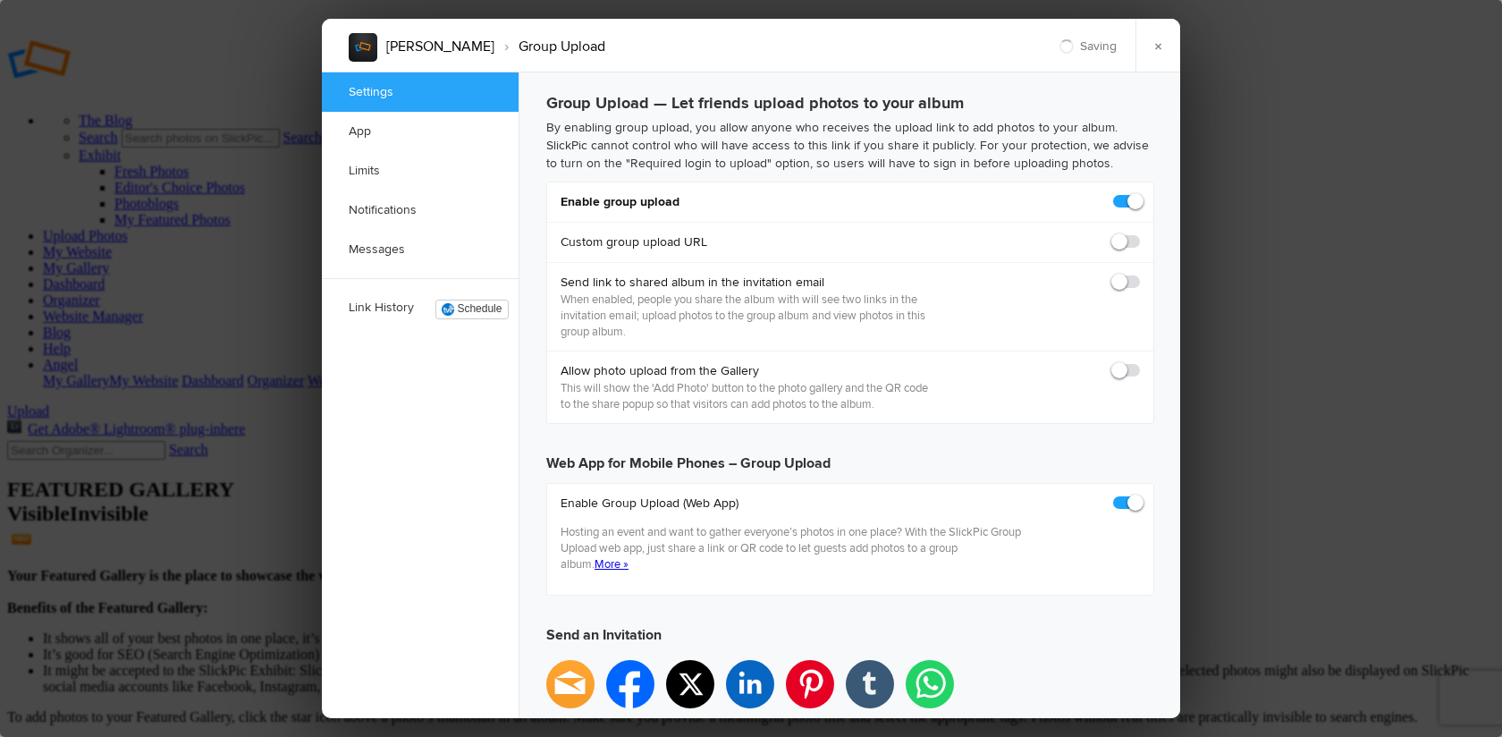
click at [1140, 274] on span at bounding box center [1140, 274] width 0 height 0
click at [1139, 274] on input "checkbox" at bounding box center [1139, 273] width 1 height 1
checkbox input "true"
type input "[URL][DOMAIN_NAME]"
click at [1140, 362] on span at bounding box center [1140, 362] width 0 height 0
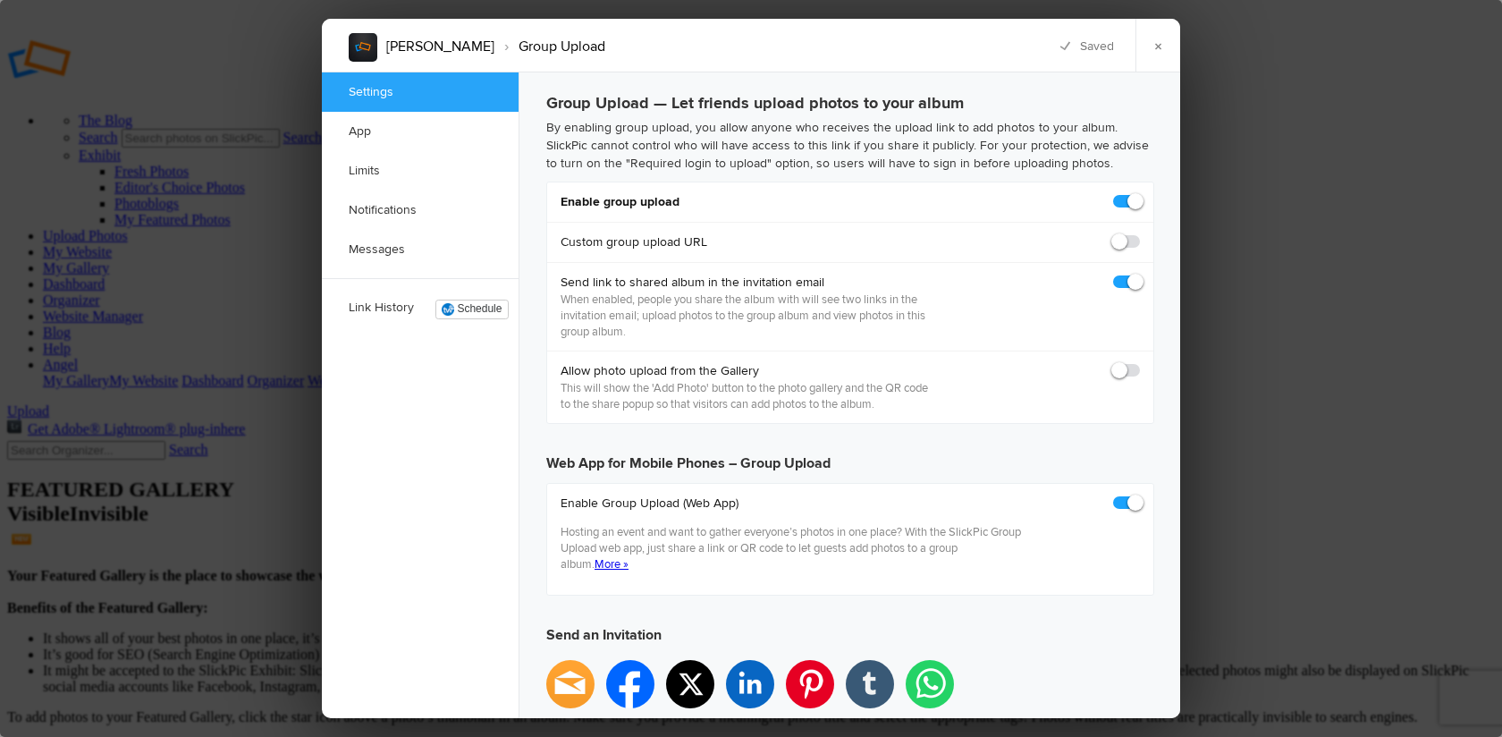
click at [1139, 362] on input "checkbox" at bounding box center [1139, 361] width 1 height 1
checkbox input "true"
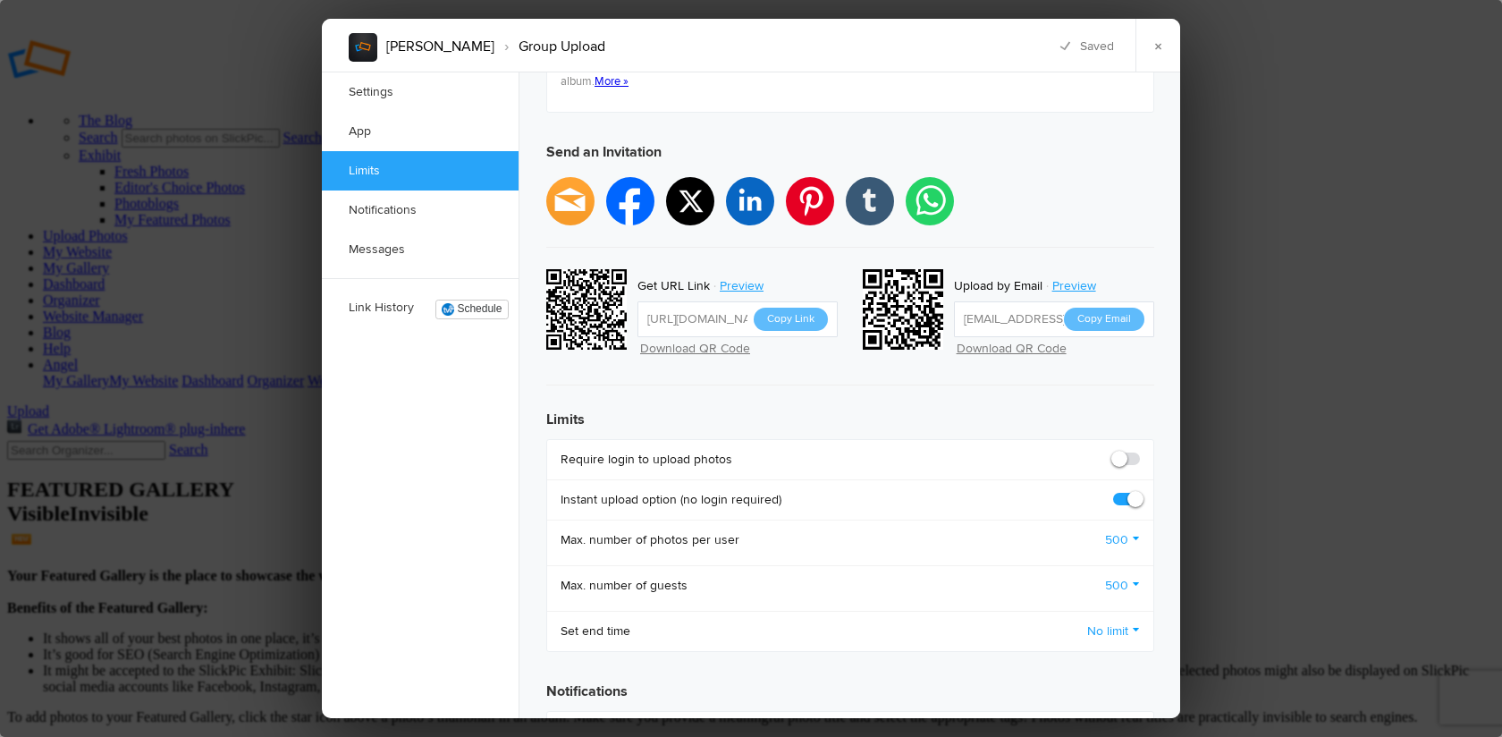
scroll to position [484, 0]
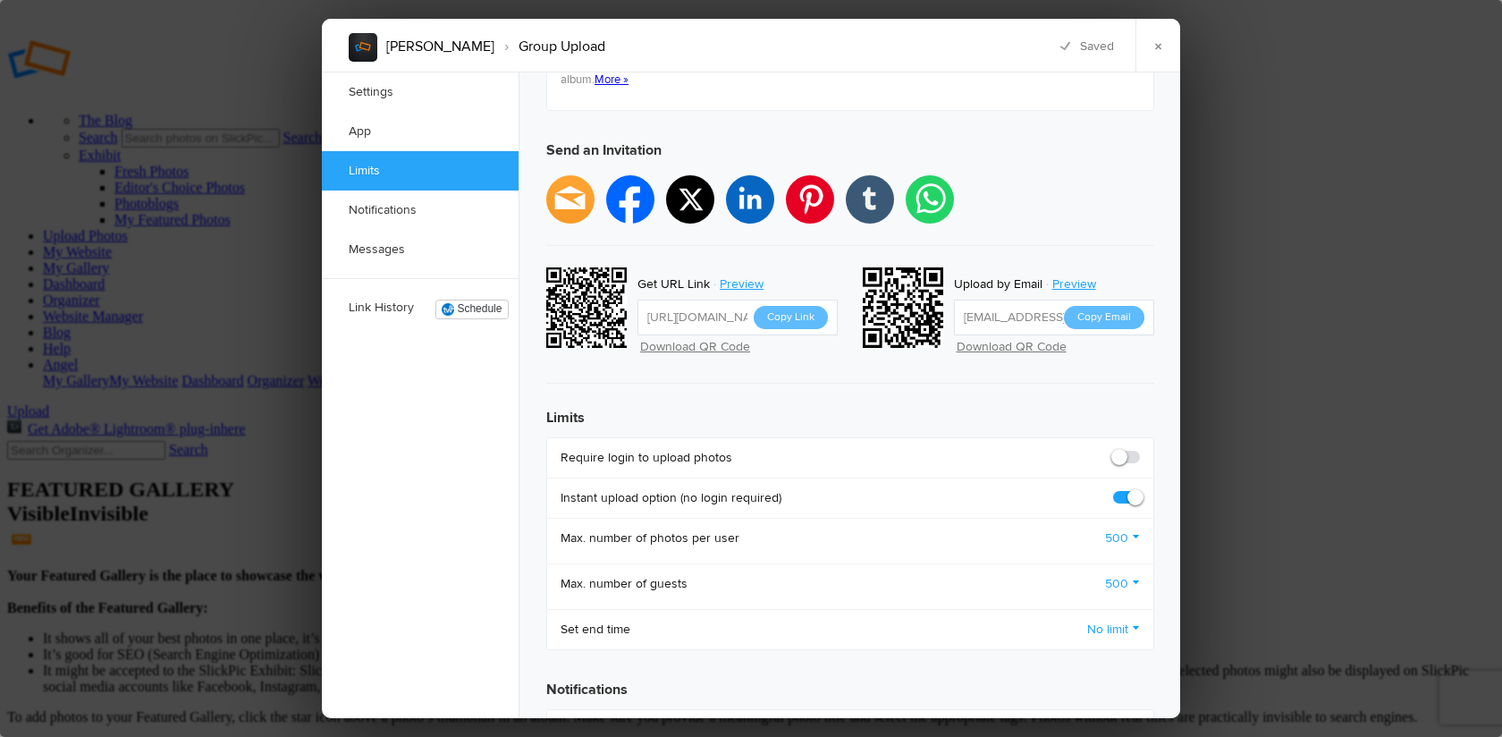
click at [1140, 449] on span at bounding box center [1140, 449] width 0 height 0
click at [1139, 448] on input "checkbox" at bounding box center [1139, 448] width 1 height 1
checkbox input "true"
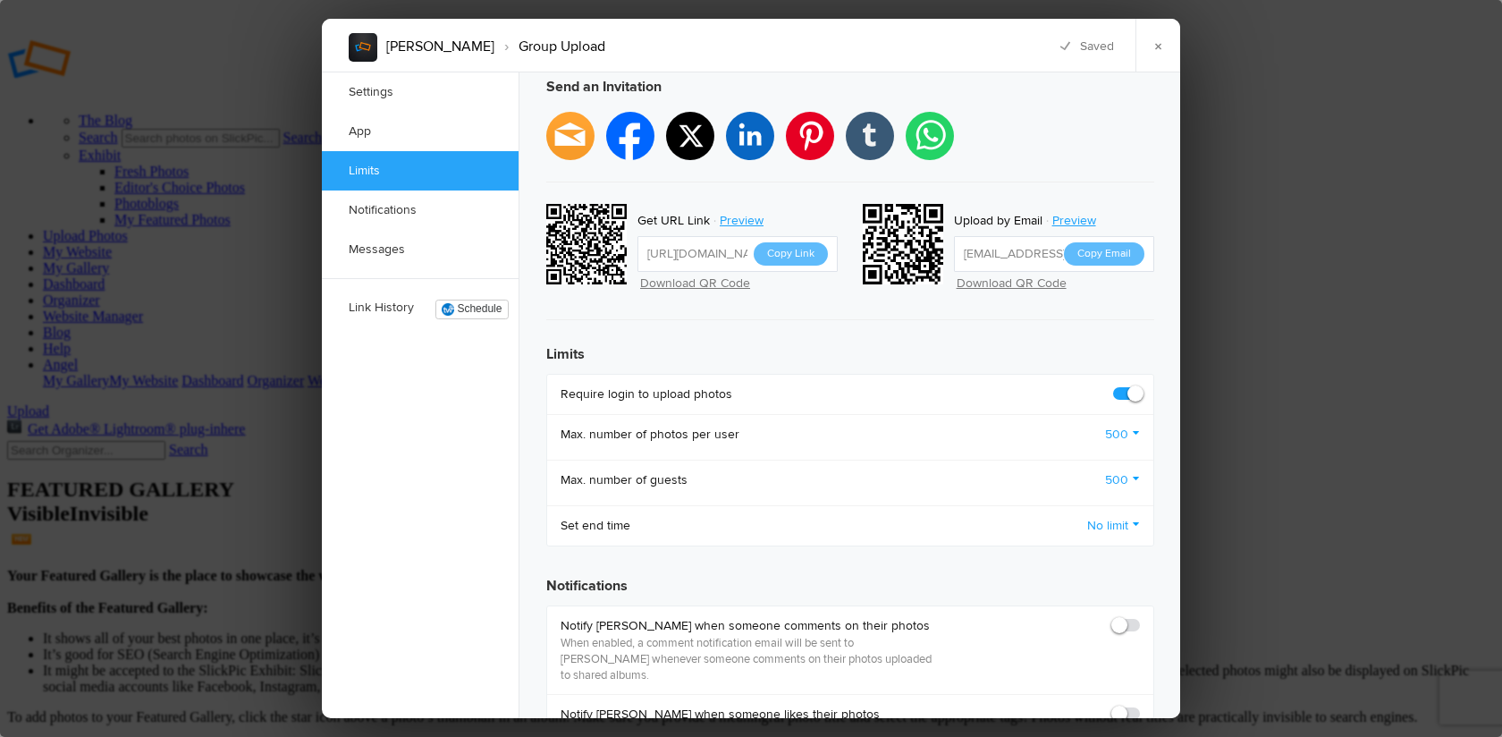
scroll to position [621, 0]
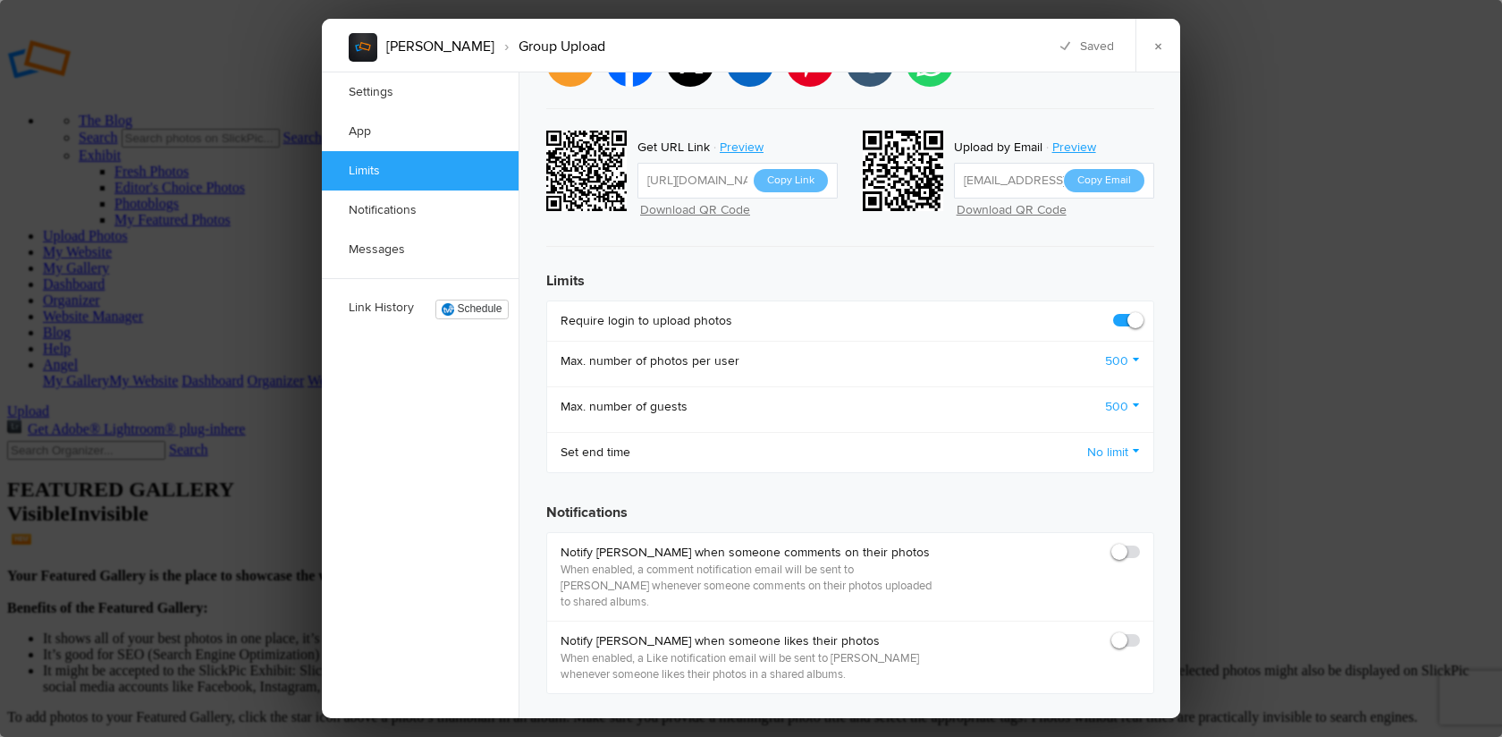
click at [1140, 543] on span at bounding box center [1140, 543] width 0 height 0
click at [1139, 543] on input "checkbox" at bounding box center [1139, 543] width 1 height 1
checkbox input "true"
click at [1140, 632] on span at bounding box center [1140, 632] width 0 height 0
click at [1139, 631] on input "checkbox" at bounding box center [1139, 631] width 1 height 1
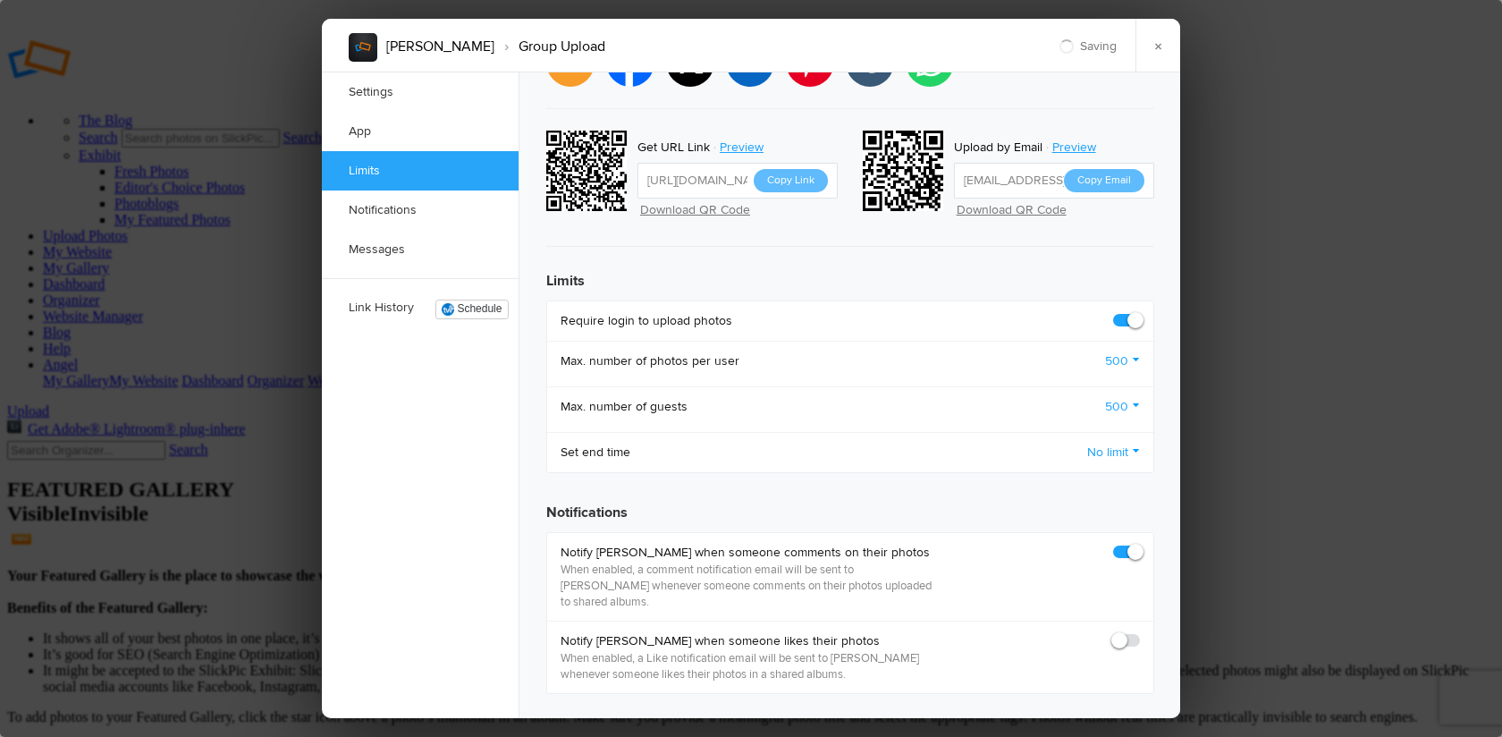
checkbox input "true"
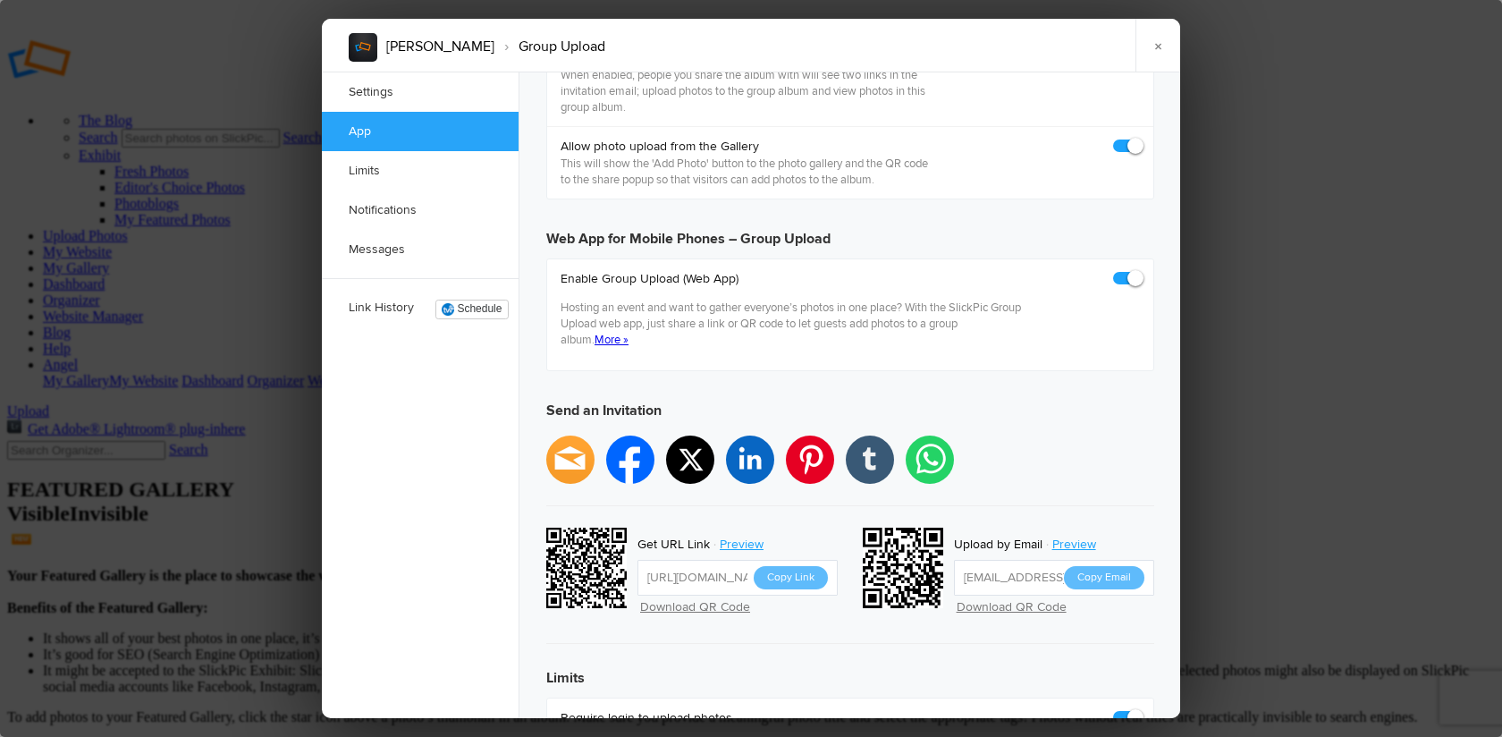
scroll to position [126, 0]
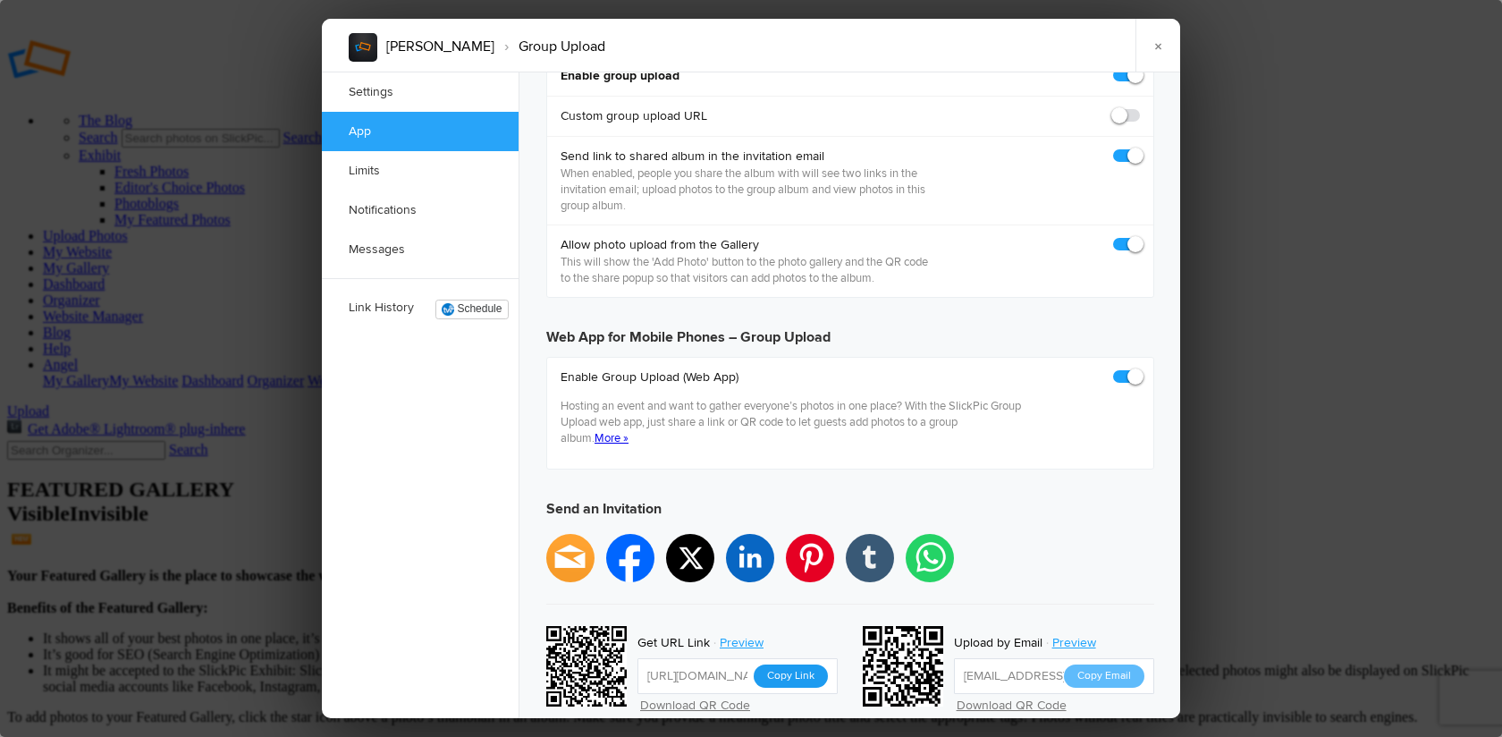
click at [785, 664] on button "Copy Link" at bounding box center [791, 675] width 74 height 23
click at [1160, 46] on link "×" at bounding box center [1157, 46] width 45 height 54
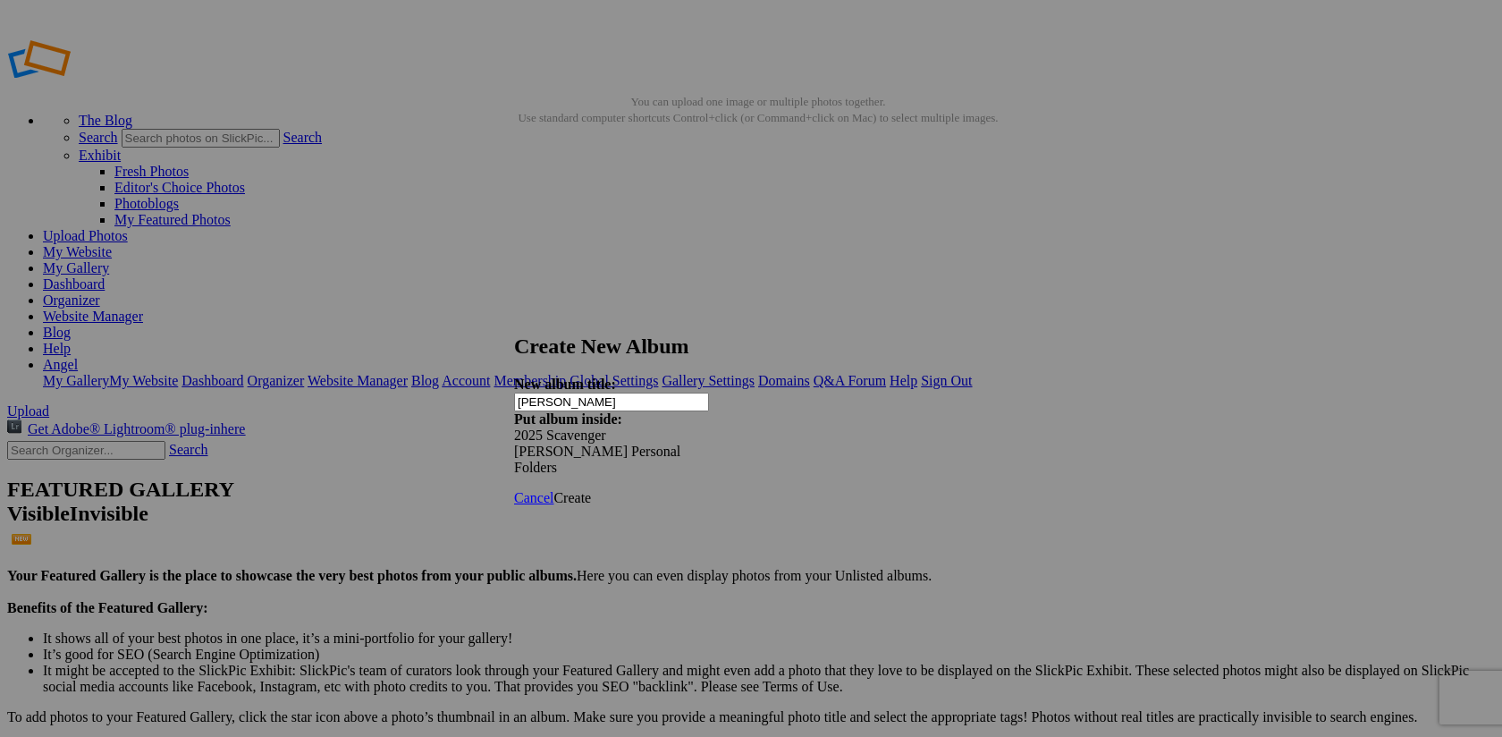
type input "[PERSON_NAME]"
click at [591, 490] on span "Create" at bounding box center [572, 497] width 38 height 15
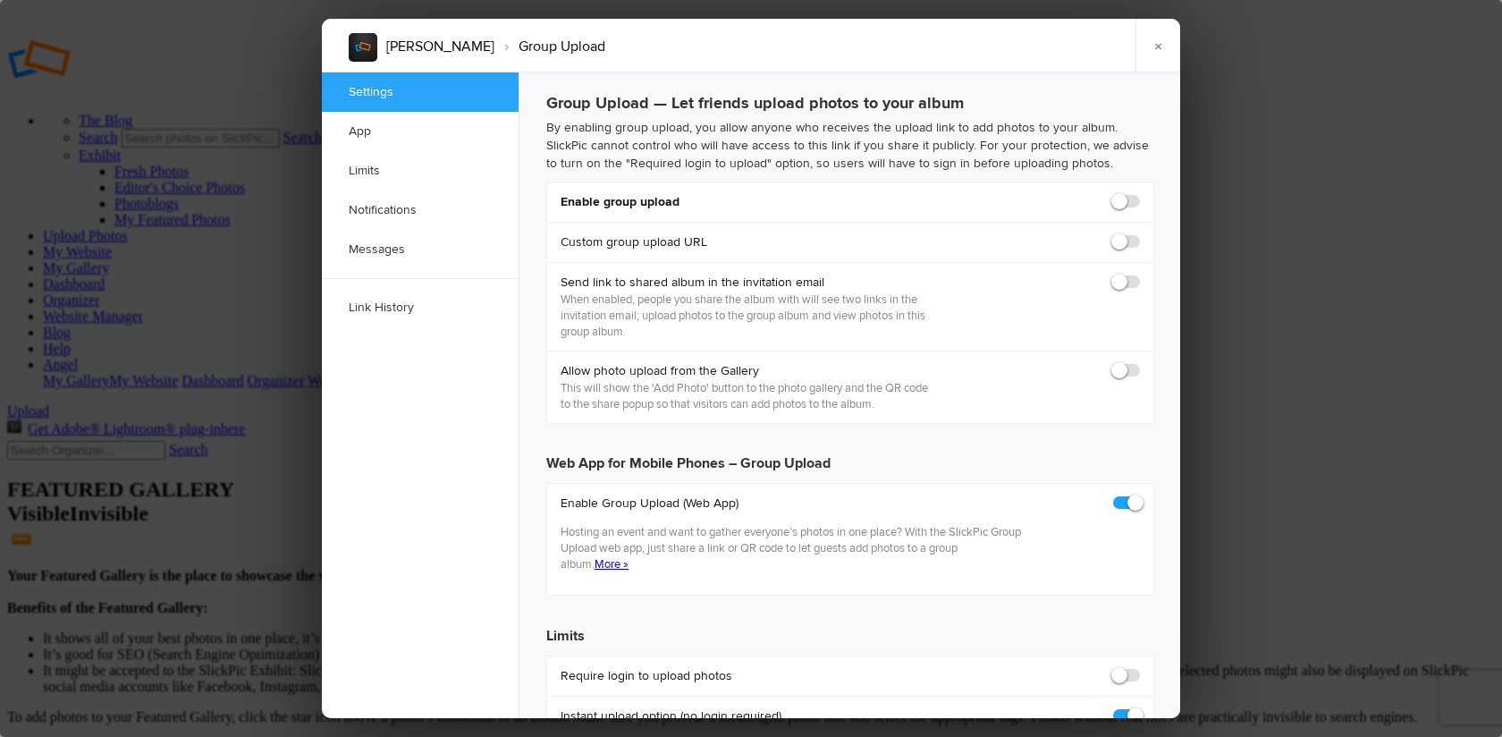
checkbox input "true"
click at [1140, 193] on span at bounding box center [1140, 193] width 0 height 0
click at [1139, 193] on input "checkbox" at bounding box center [1139, 192] width 1 height 1
checkbox input "true"
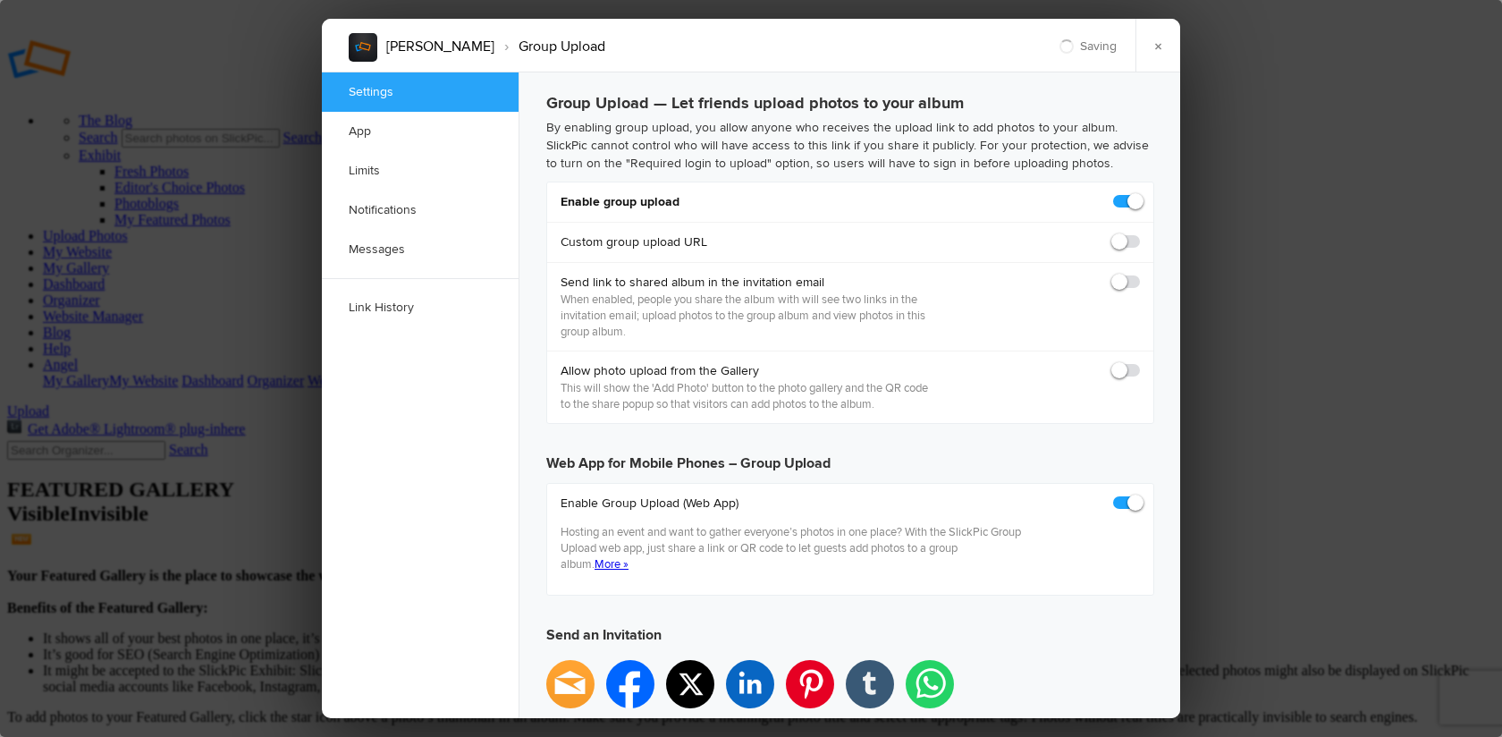
click at [1140, 274] on span at bounding box center [1140, 274] width 0 height 0
click at [1139, 274] on input "checkbox" at bounding box center [1139, 273] width 1 height 1
checkbox input "false"
type input "https://slickpic.us/183164173DMD"
click at [1140, 274] on span at bounding box center [1140, 274] width 0 height 0
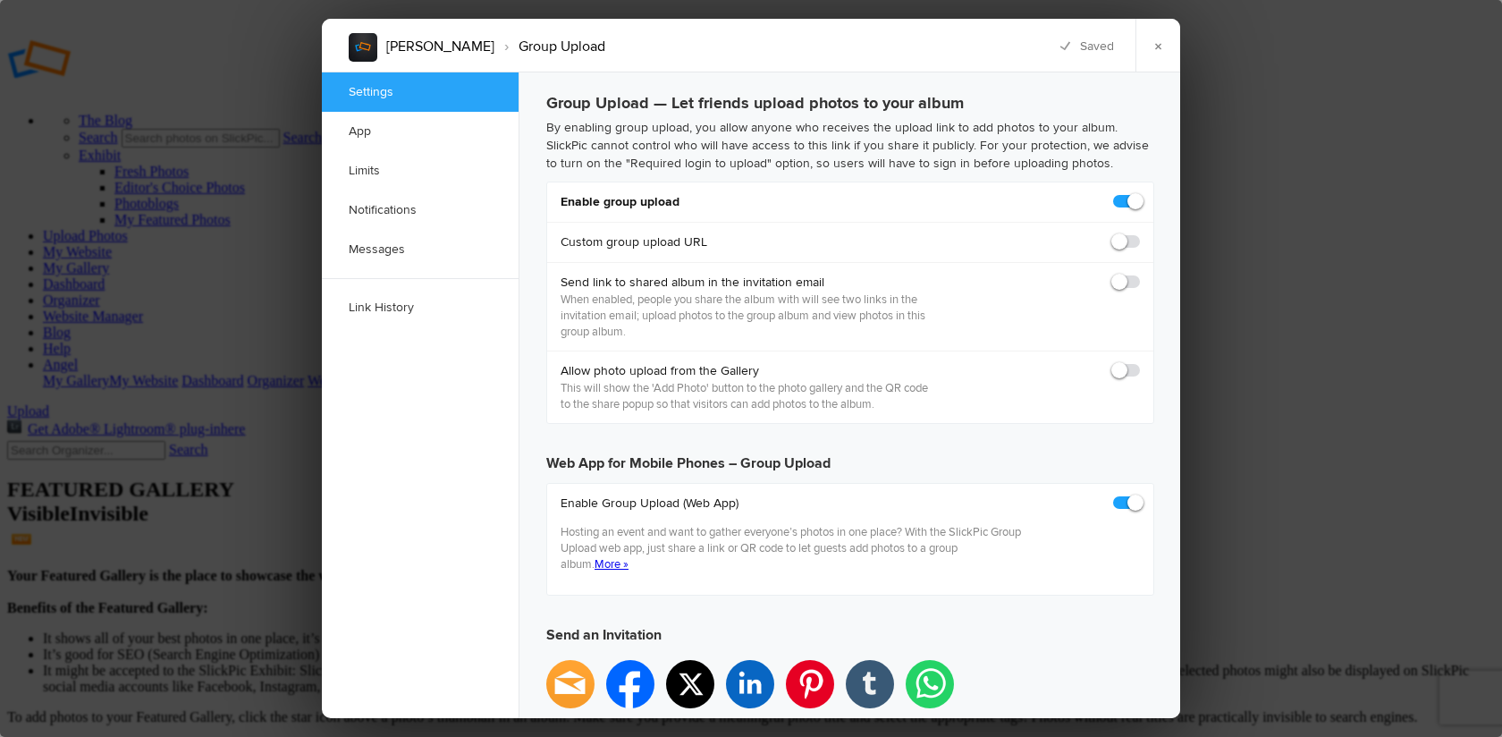
click at [1139, 274] on input "checkbox" at bounding box center [1139, 273] width 1 height 1
checkbox input "true"
click at [1140, 362] on span at bounding box center [1140, 362] width 0 height 0
click at [1139, 362] on input "checkbox" at bounding box center [1139, 361] width 1 height 1
checkbox input "true"
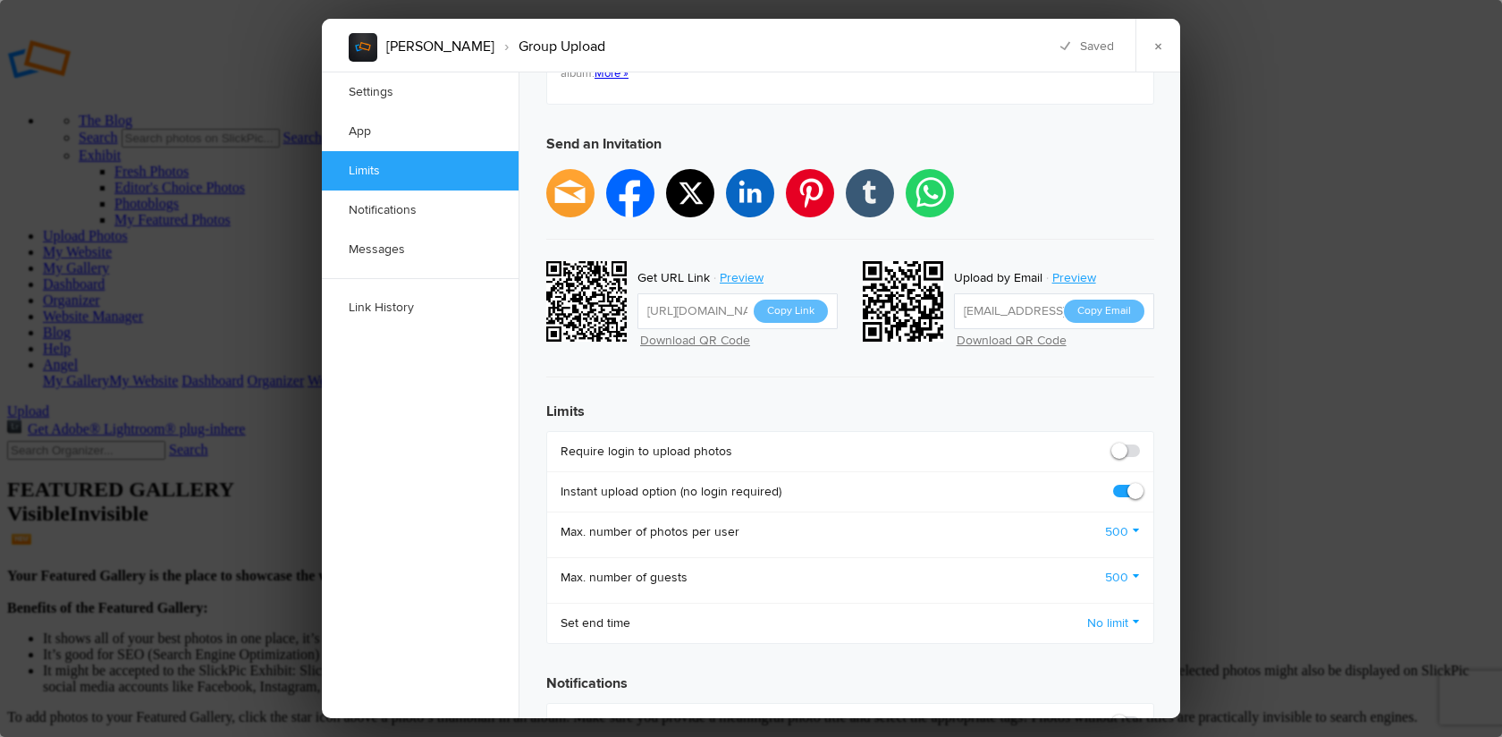
scroll to position [666, 0]
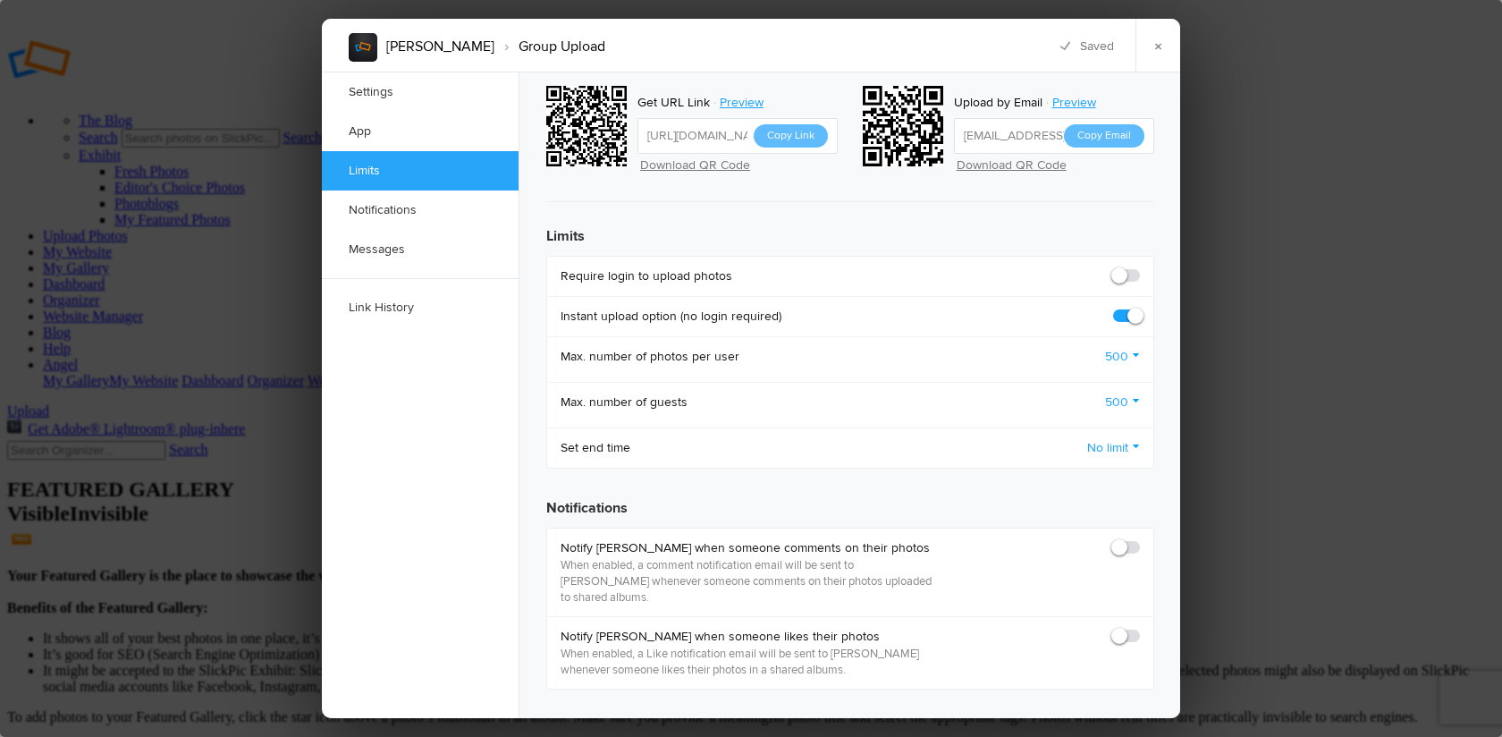
click at [1140, 267] on span at bounding box center [1140, 267] width 0 height 0
click at [1139, 266] on input "checkbox" at bounding box center [1139, 266] width 1 height 1
checkbox input "true"
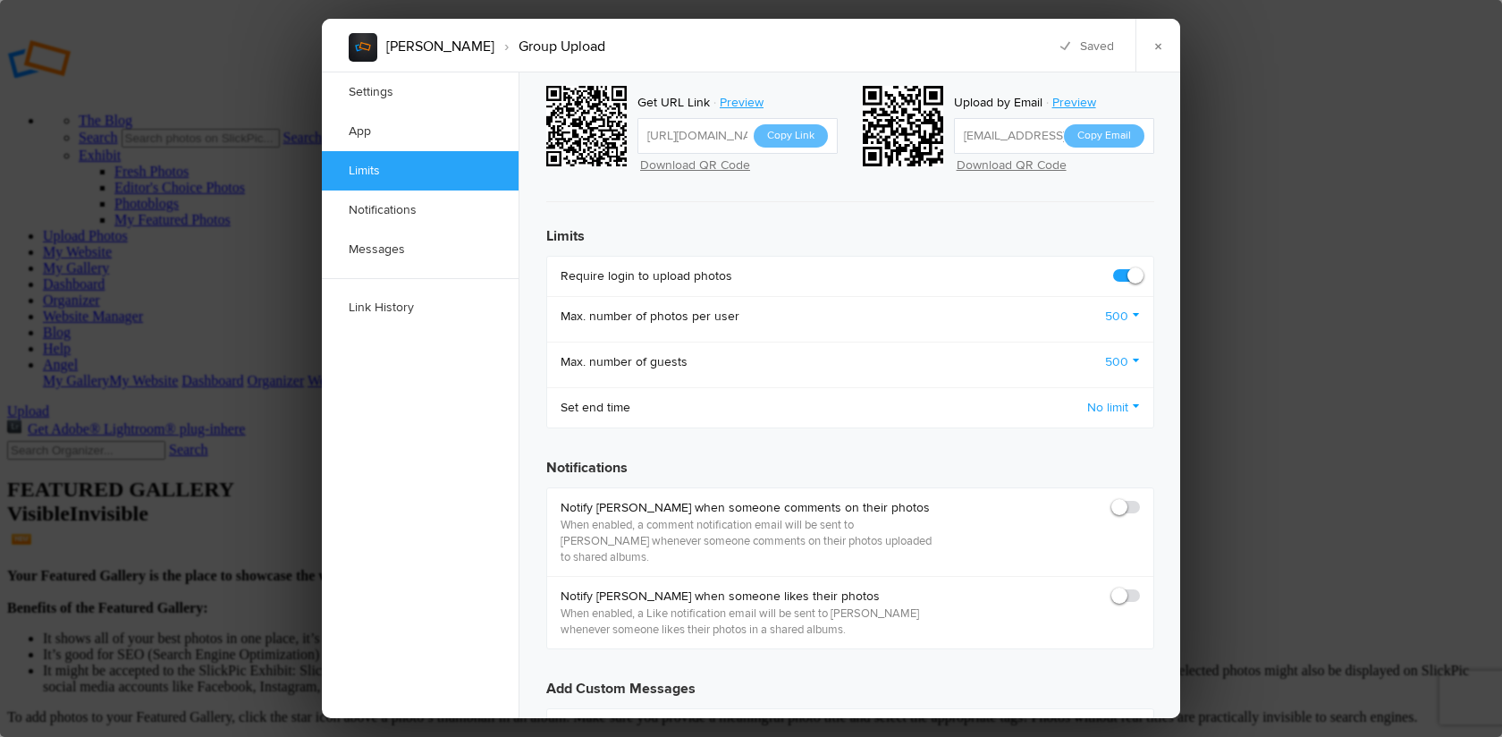
click at [1140, 499] on span at bounding box center [1140, 499] width 0 height 0
click at [1139, 498] on input "checkbox" at bounding box center [1139, 498] width 1 height 1
checkbox input "true"
click at [1140, 587] on span at bounding box center [1140, 587] width 0 height 0
click at [1139, 586] on input "checkbox" at bounding box center [1139, 586] width 1 height 1
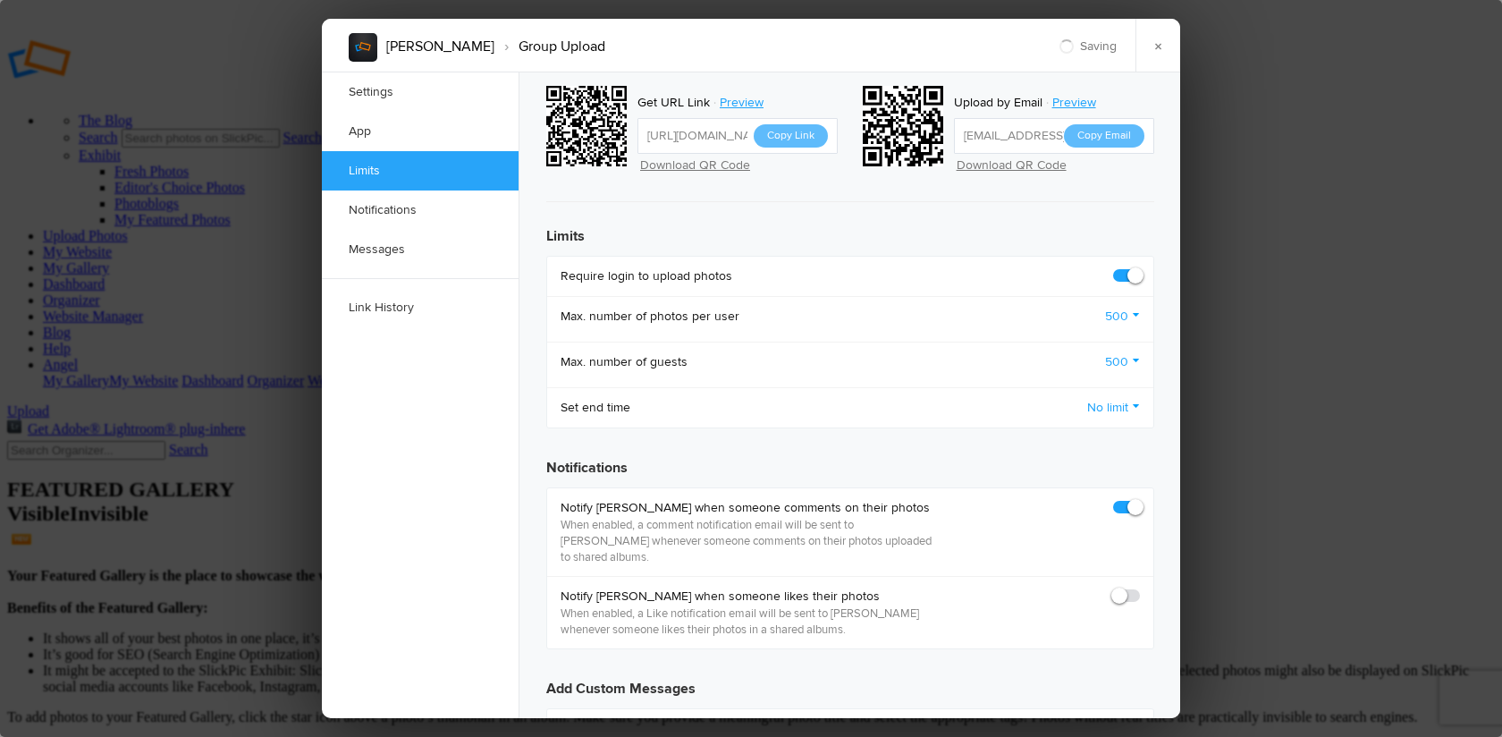
checkbox input "true"
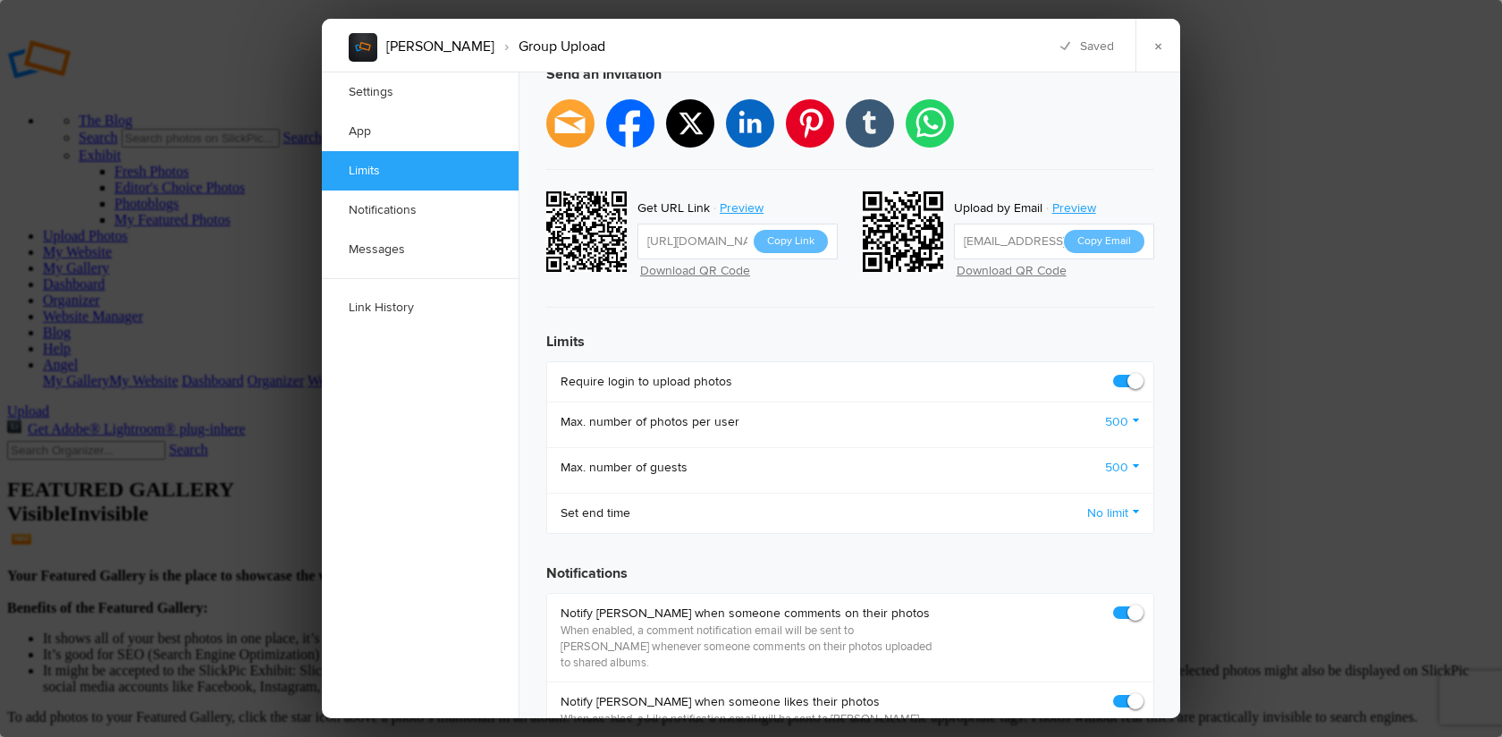
scroll to position [543, 0]
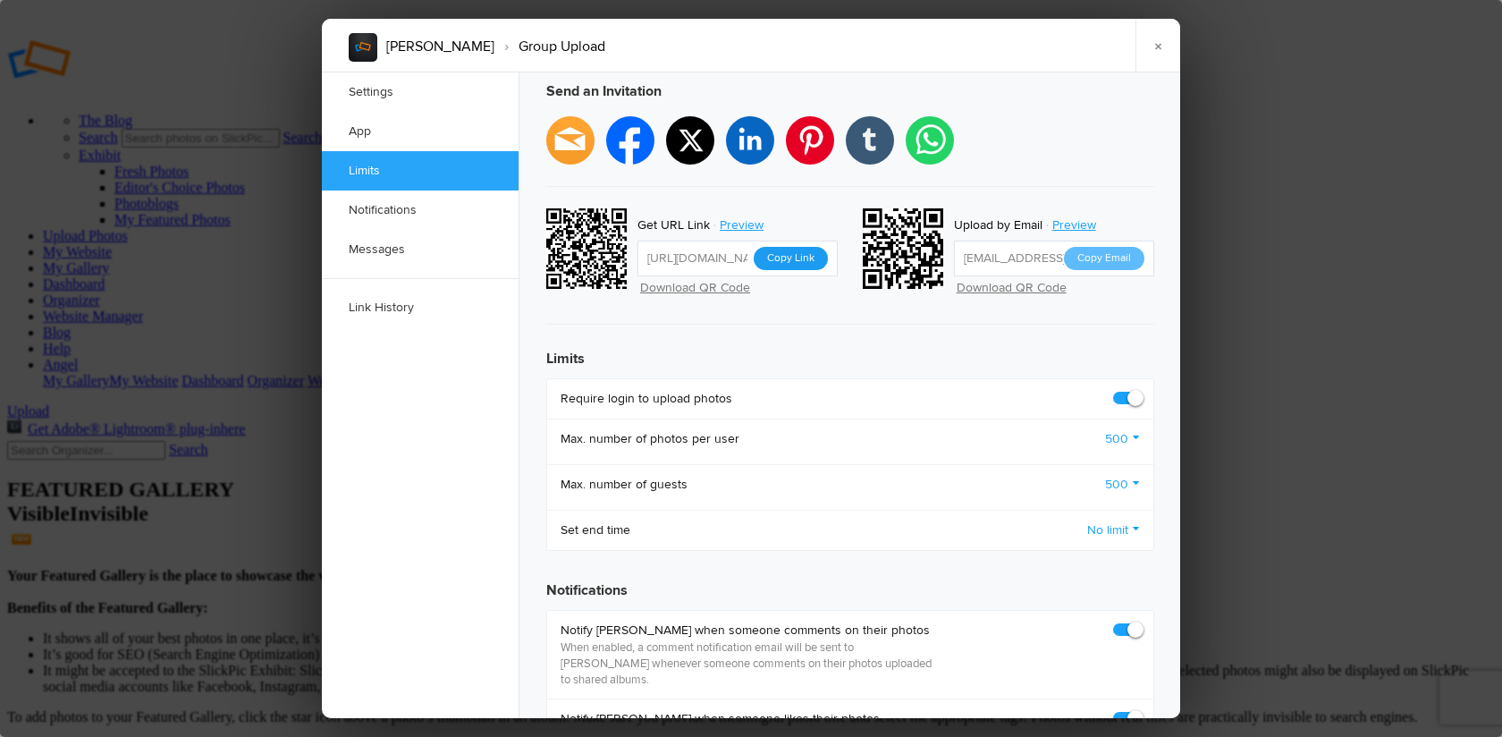
click at [798, 247] on button "Copy Link" at bounding box center [791, 258] width 74 height 23
click at [1163, 44] on link "×" at bounding box center [1157, 46] width 45 height 54
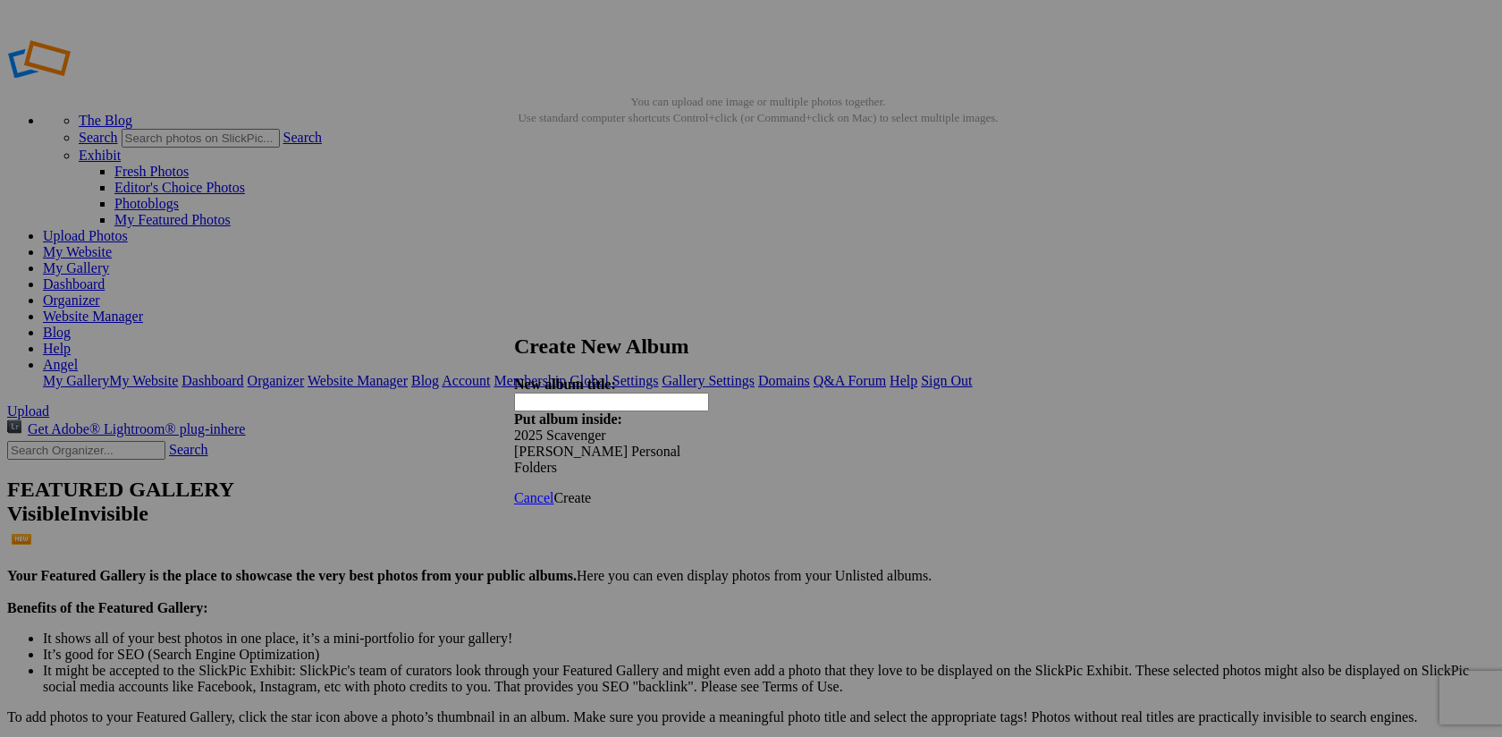
click at [569, 392] on input "text" at bounding box center [611, 401] width 195 height 19
type input "[PERSON_NAME]"
click at [591, 490] on span "Create" at bounding box center [572, 497] width 38 height 15
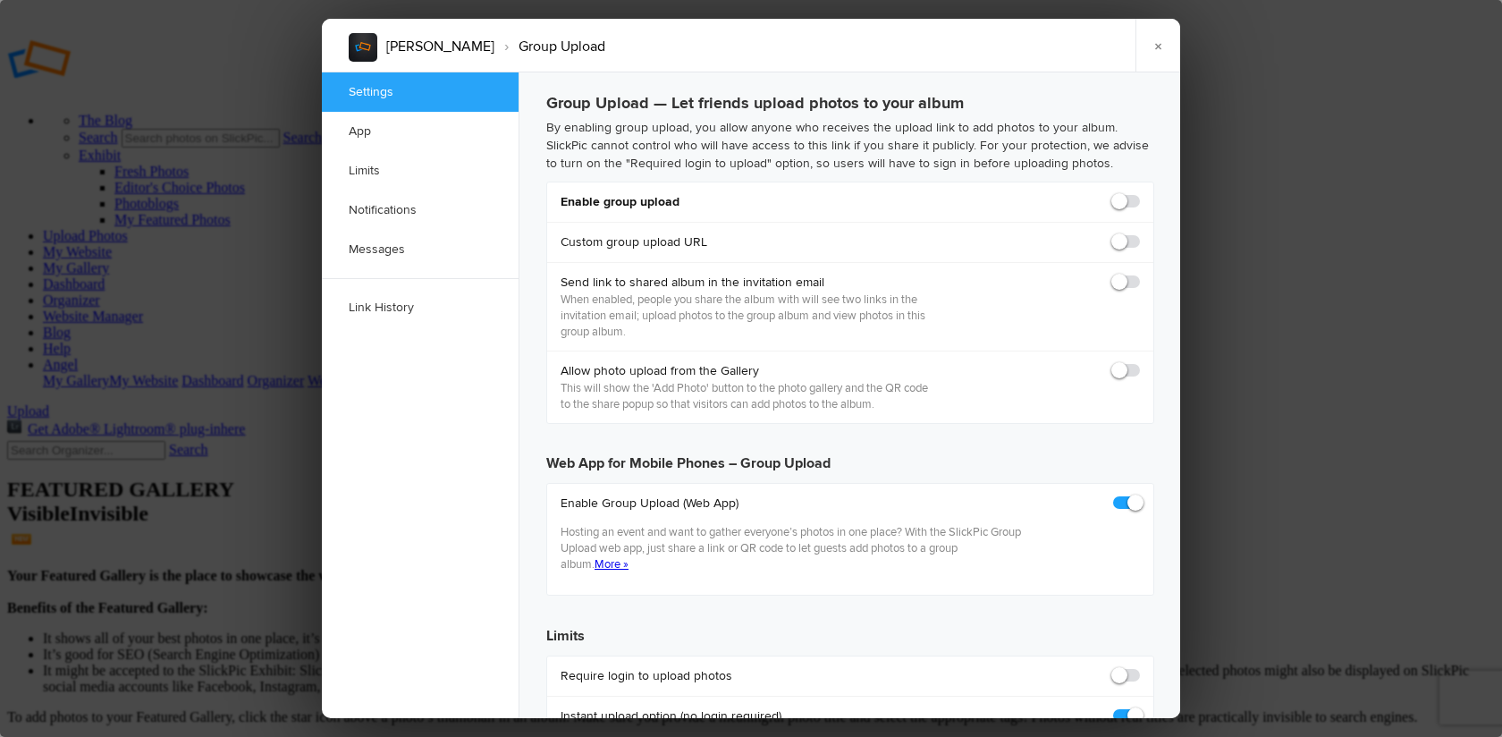
checkbox input "true"
click at [1140, 193] on span at bounding box center [1140, 193] width 0 height 0
click at [1139, 193] on input "checkbox" at bounding box center [1139, 192] width 1 height 1
checkbox input "true"
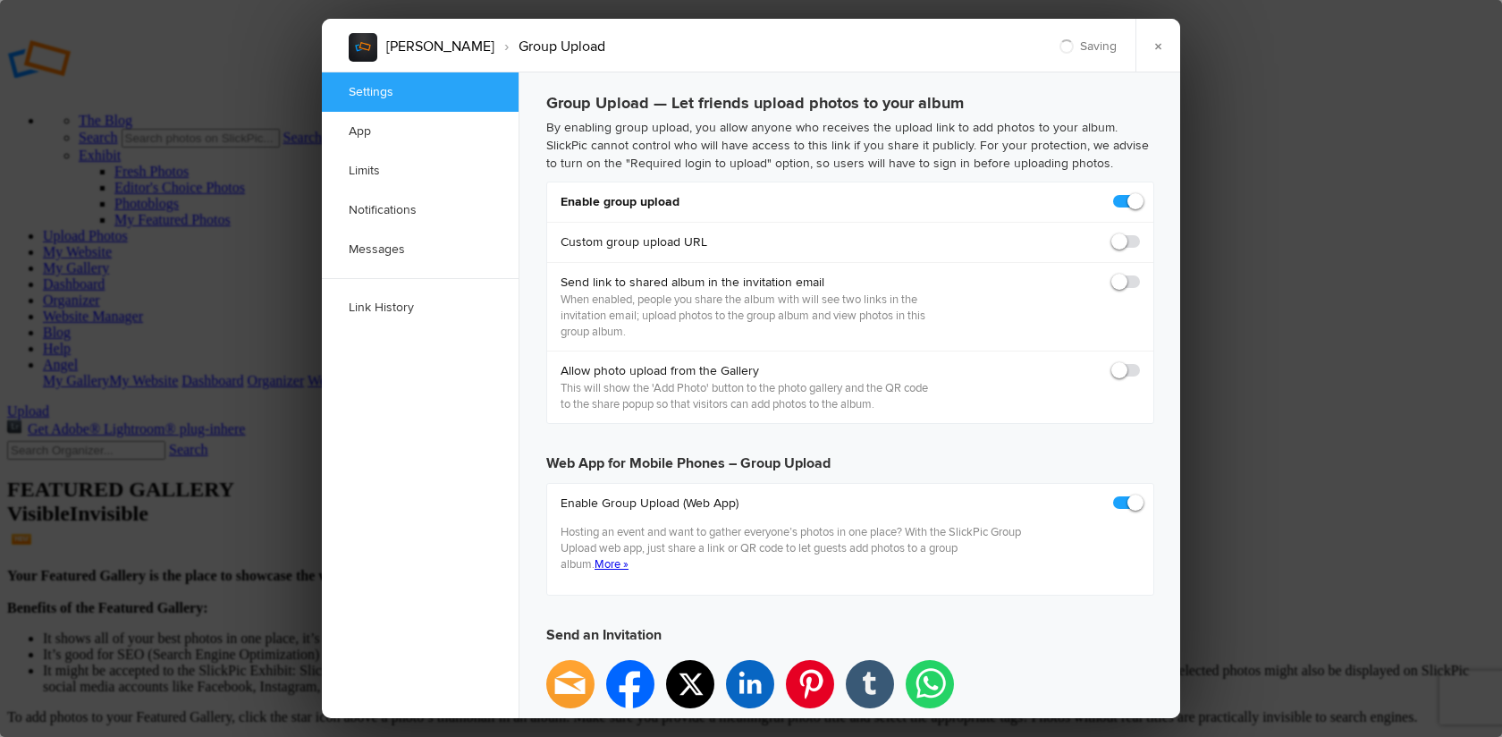
click at [1140, 274] on span at bounding box center [1140, 274] width 0 height 0
click at [1139, 274] on input "checkbox" at bounding box center [1139, 273] width 1 height 1
checkbox input "false"
type input "[URL][DOMAIN_NAME]"
click at [1140, 274] on span at bounding box center [1140, 274] width 0 height 0
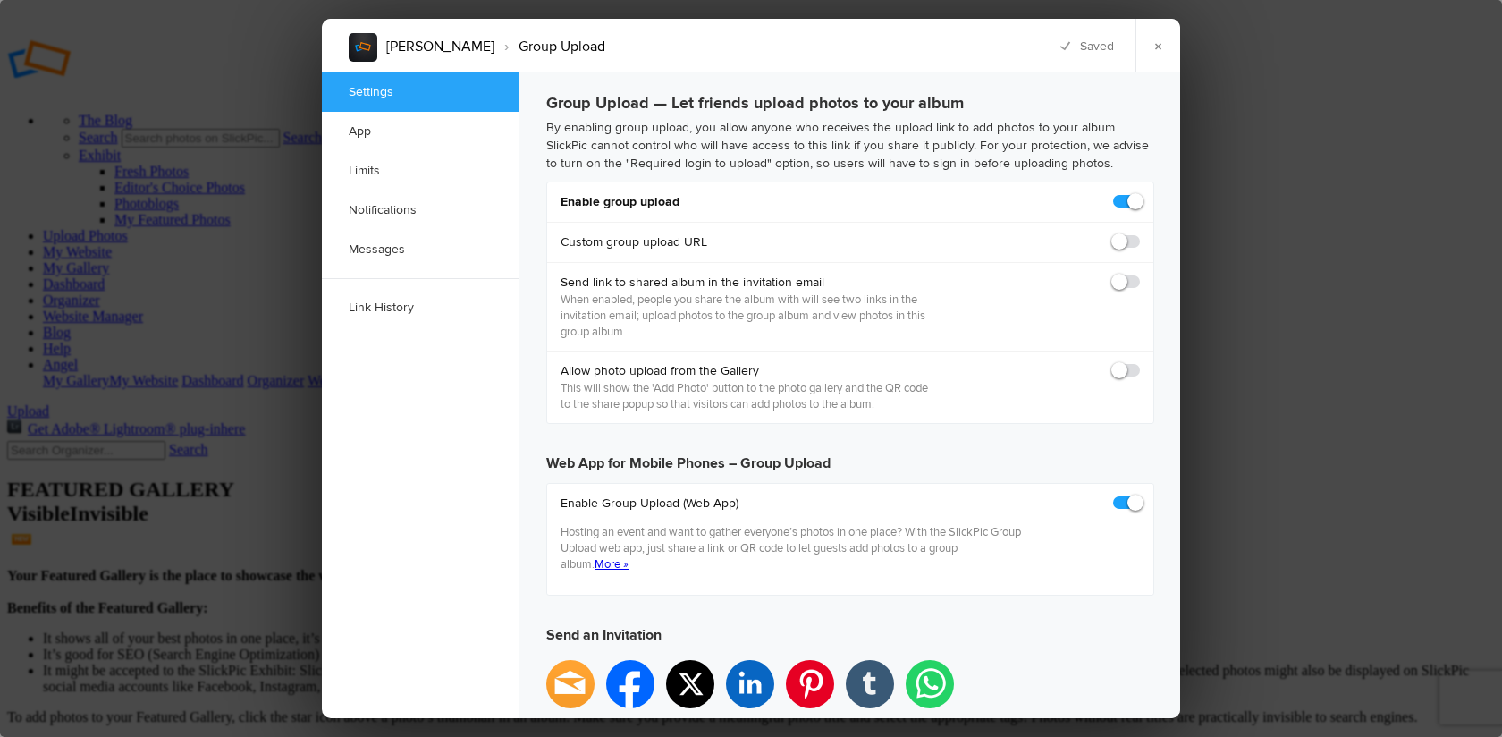
click at [1139, 274] on input "checkbox" at bounding box center [1139, 273] width 1 height 1
checkbox input "true"
click at [1140, 362] on span at bounding box center [1140, 362] width 0 height 0
click at [1139, 362] on input "checkbox" at bounding box center [1139, 361] width 1 height 1
checkbox input "true"
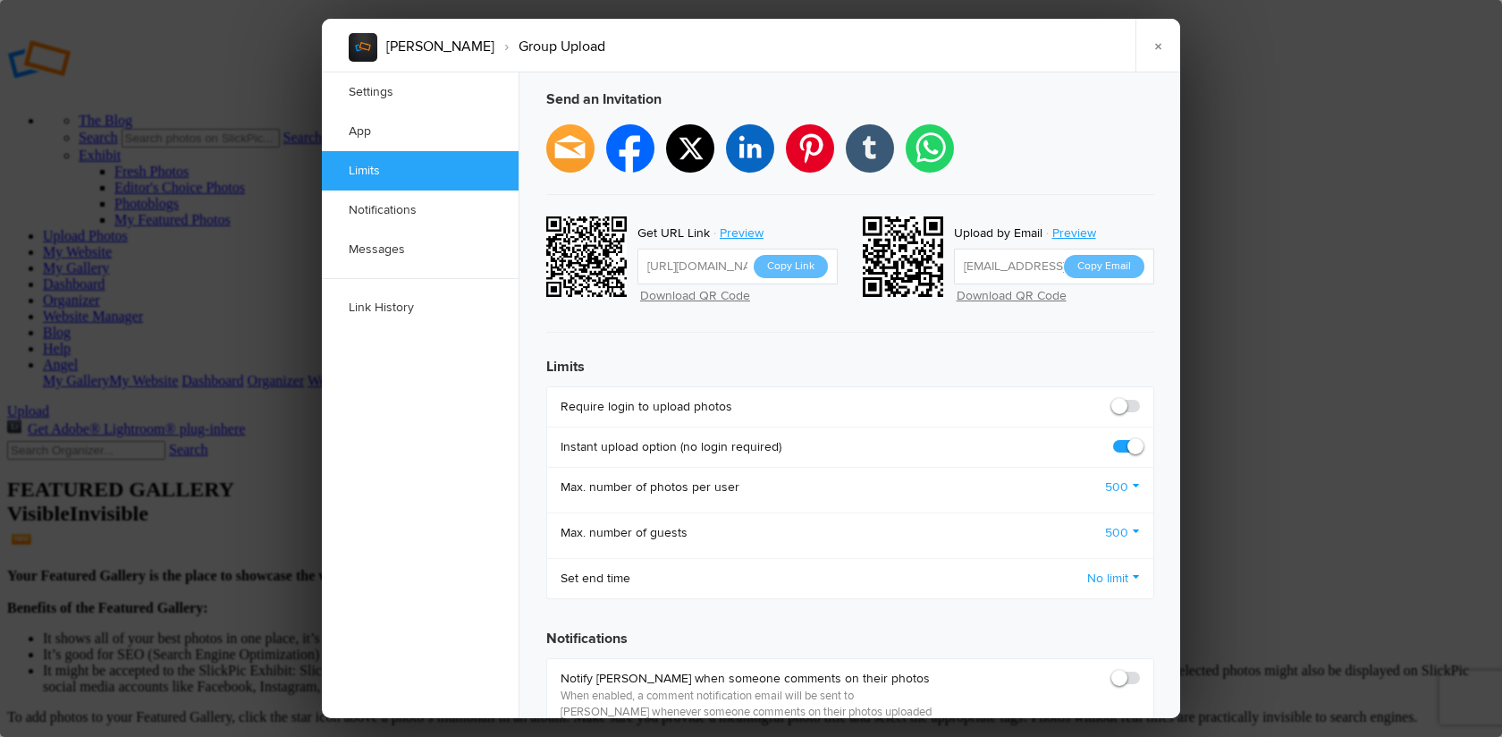
scroll to position [546, 0]
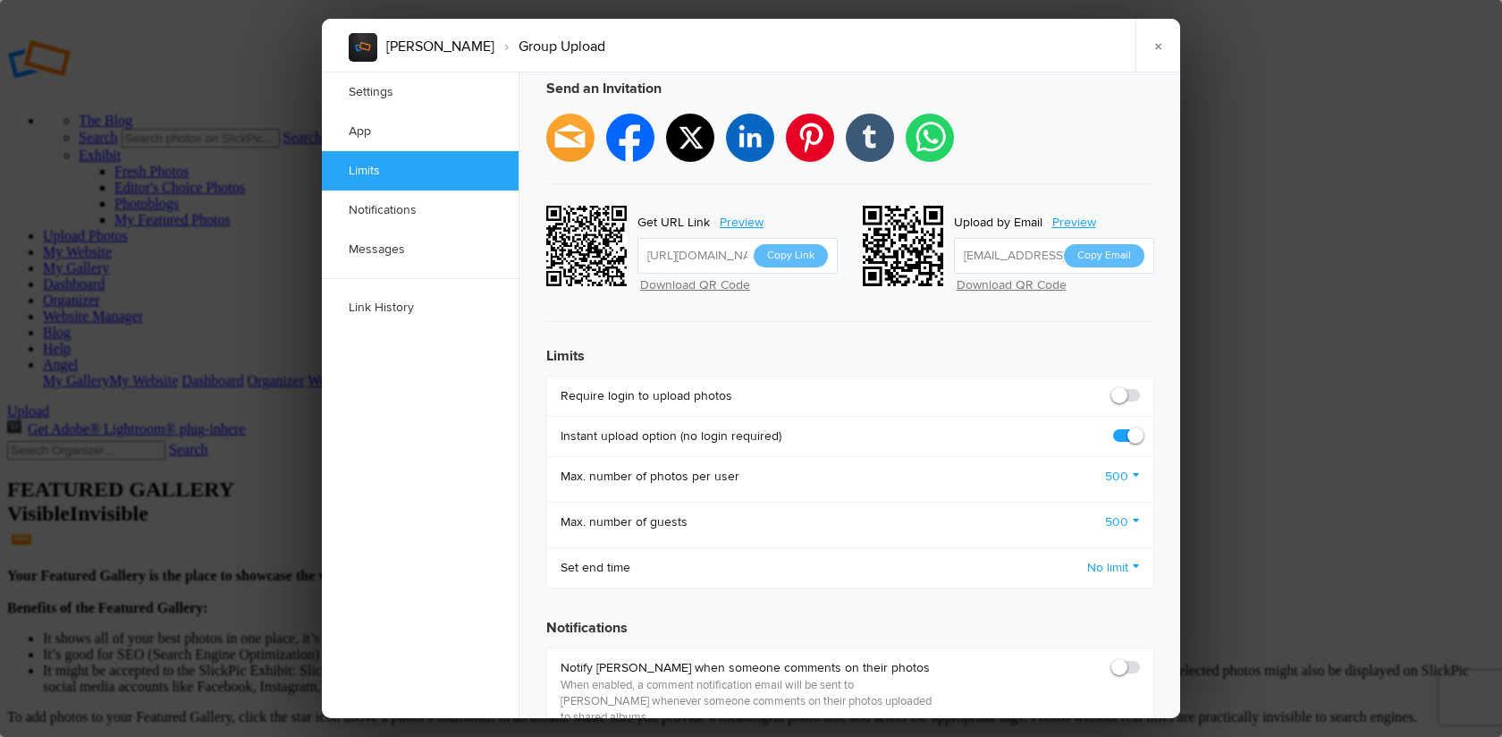
click at [1140, 387] on span at bounding box center [1140, 387] width 0 height 0
click at [1139, 386] on input "checkbox" at bounding box center [1139, 386] width 1 height 1
checkbox input "true"
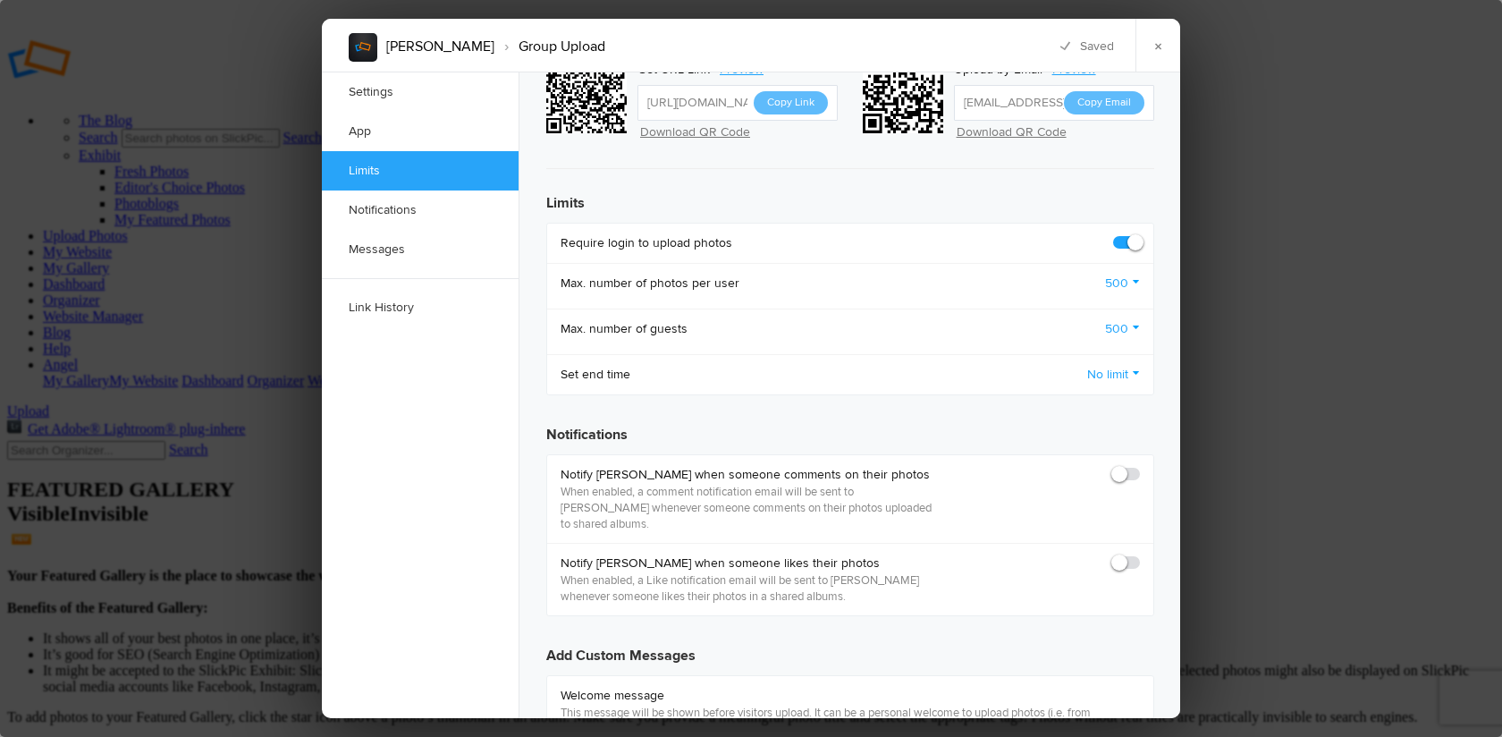
scroll to position [711, 0]
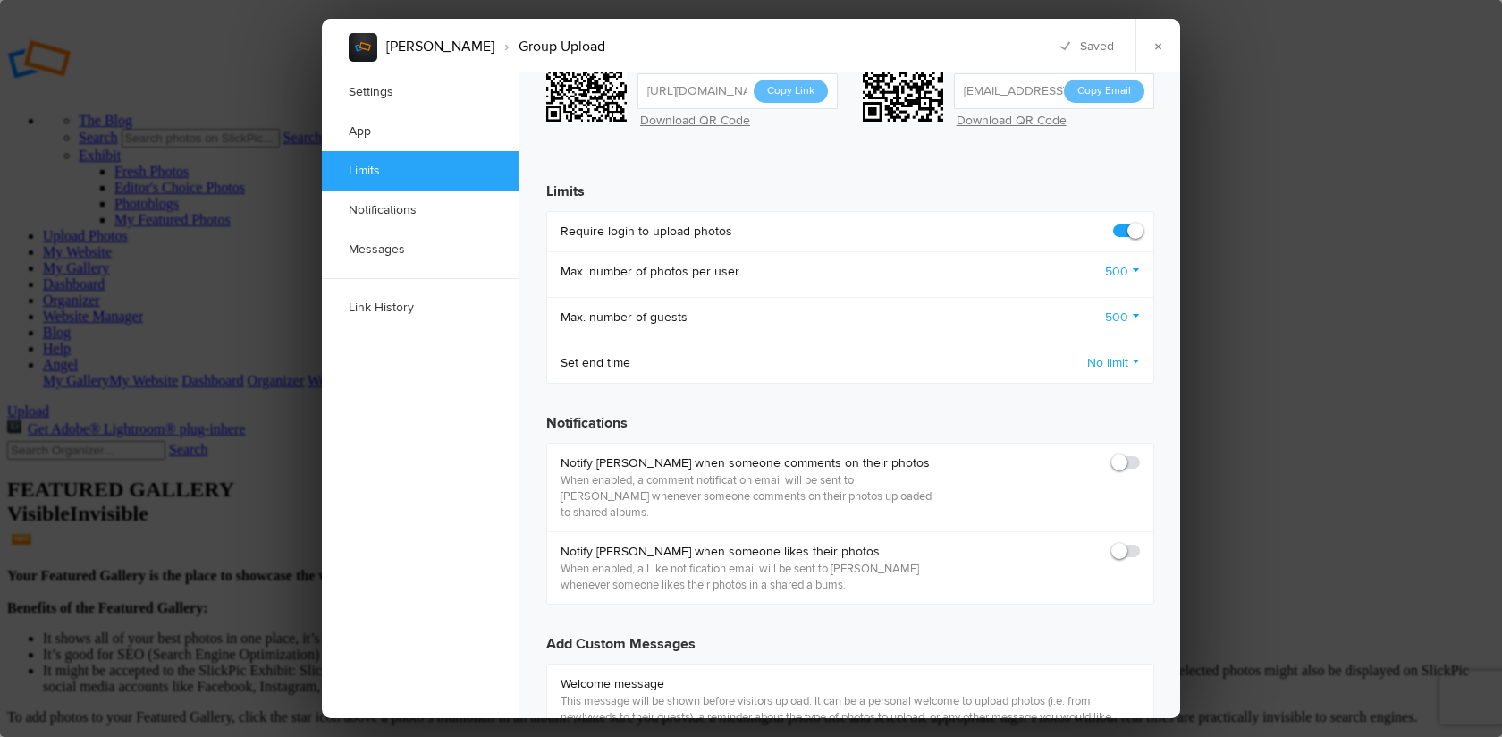
click at [1140, 454] on span at bounding box center [1140, 454] width 0 height 0
click at [1139, 453] on input "checkbox" at bounding box center [1139, 453] width 1 height 1
checkbox input "true"
click at [1140, 543] on span at bounding box center [1140, 543] width 0 height 0
click at [1139, 542] on input "checkbox" at bounding box center [1139, 542] width 1 height 1
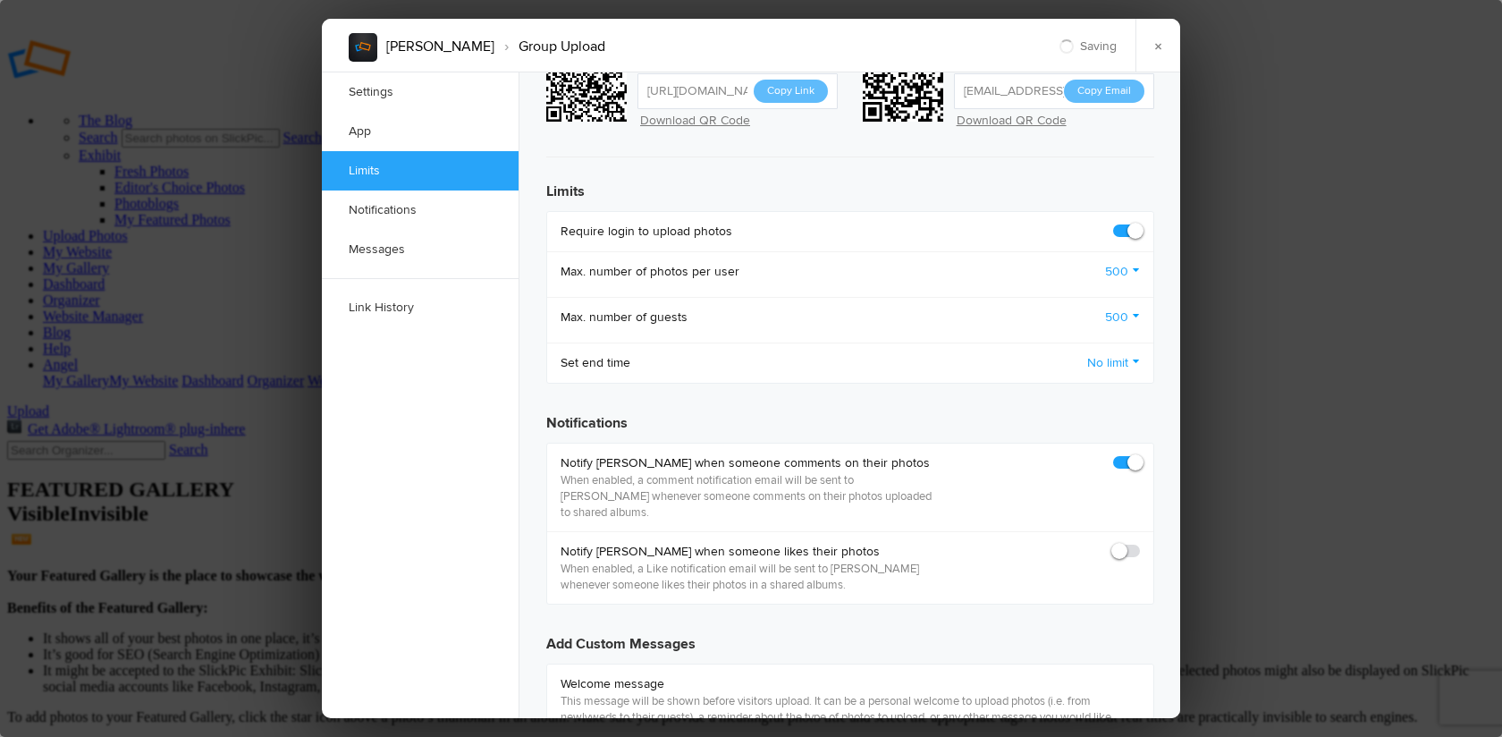
checkbox input "true"
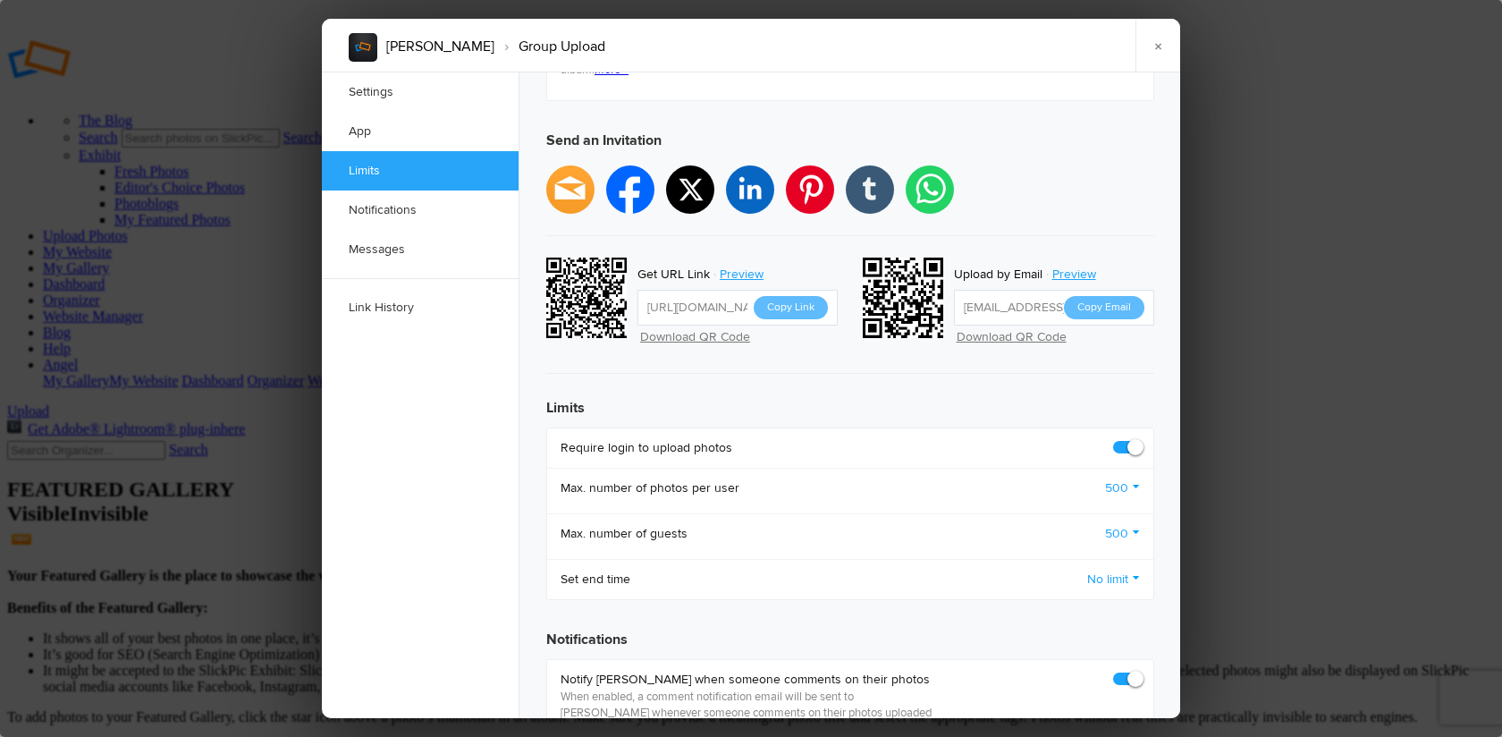
scroll to position [475, 0]
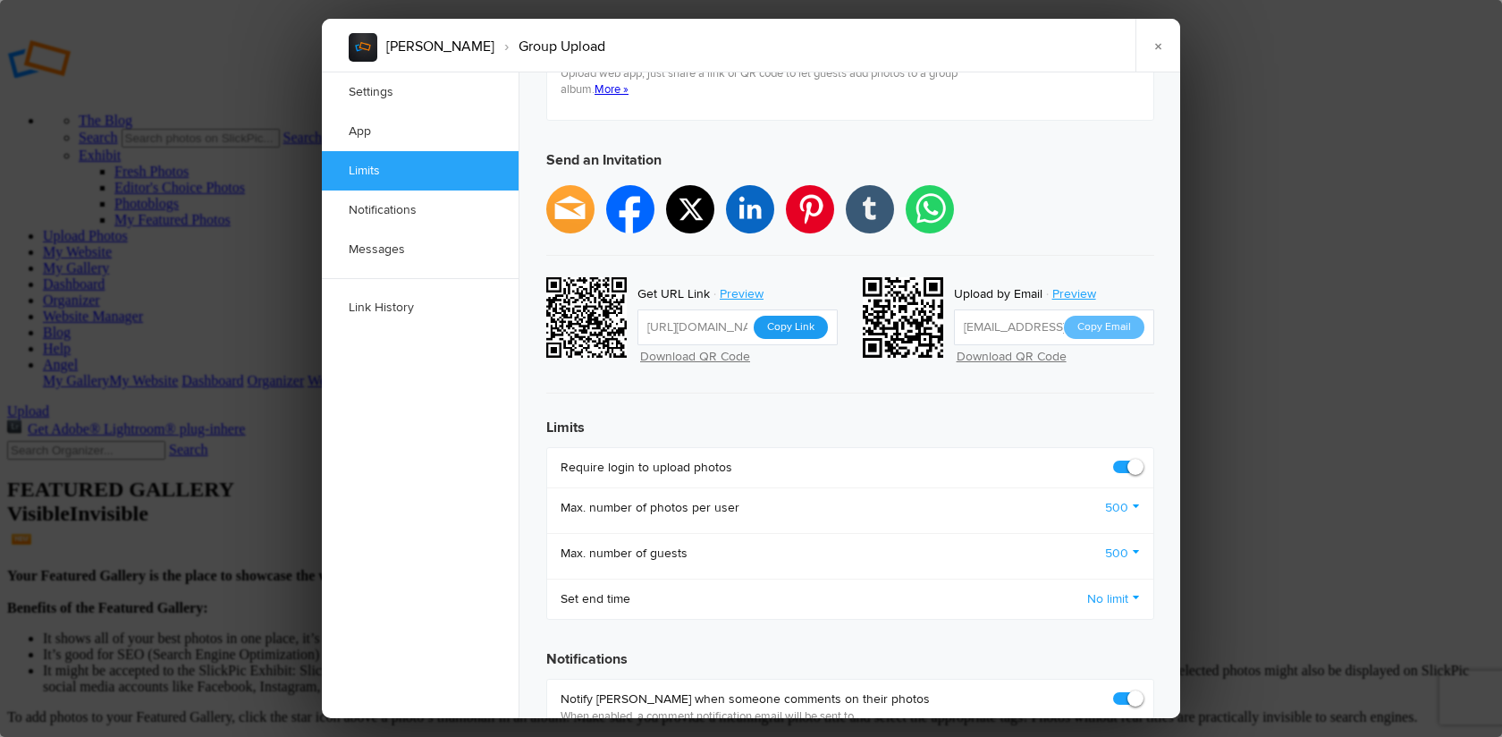
click at [810, 316] on button "Copy Link" at bounding box center [791, 327] width 74 height 23
click at [1165, 43] on link "×" at bounding box center [1157, 46] width 45 height 54
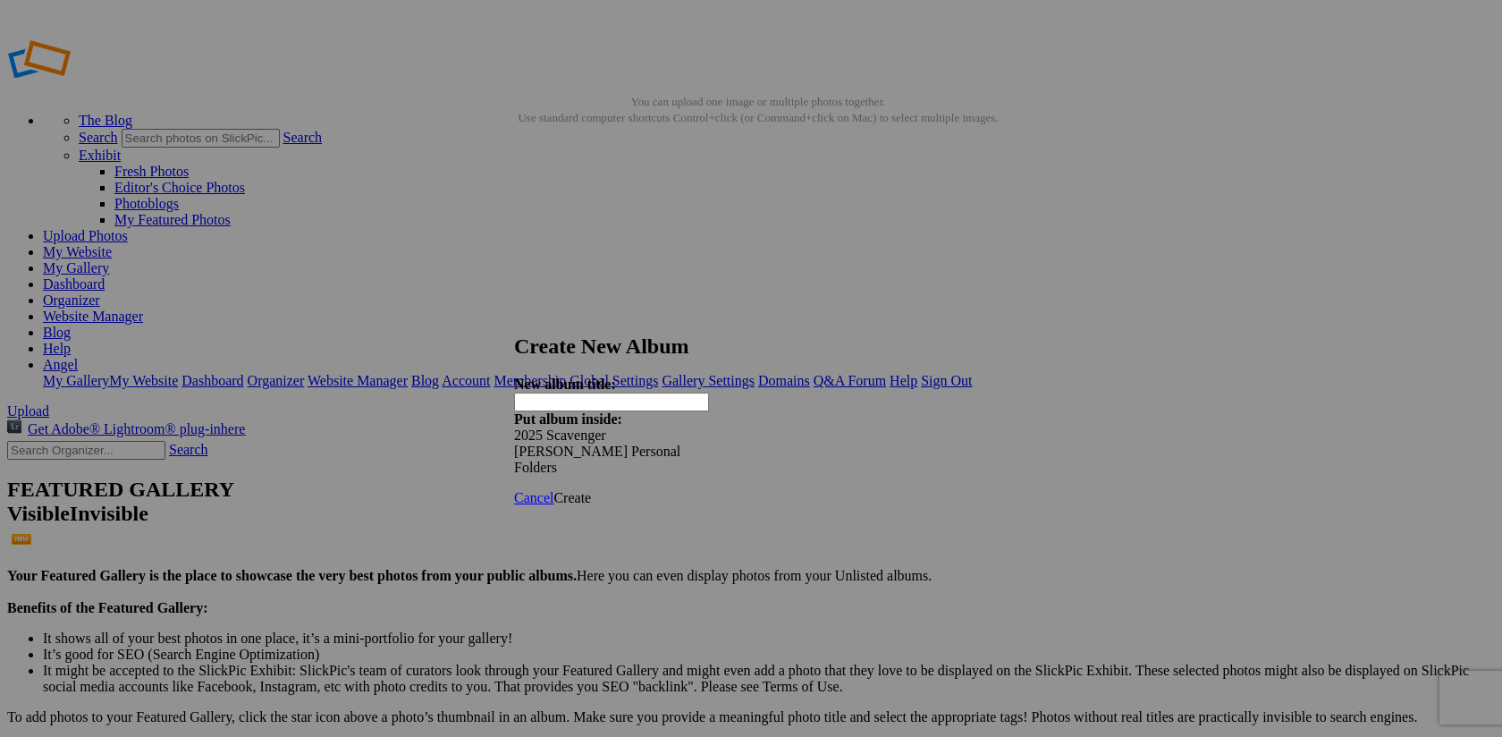
click at [562, 392] on input "text" at bounding box center [611, 401] width 195 height 19
type input "[PERSON_NAME]"
click at [591, 490] on span "Create" at bounding box center [572, 497] width 38 height 15
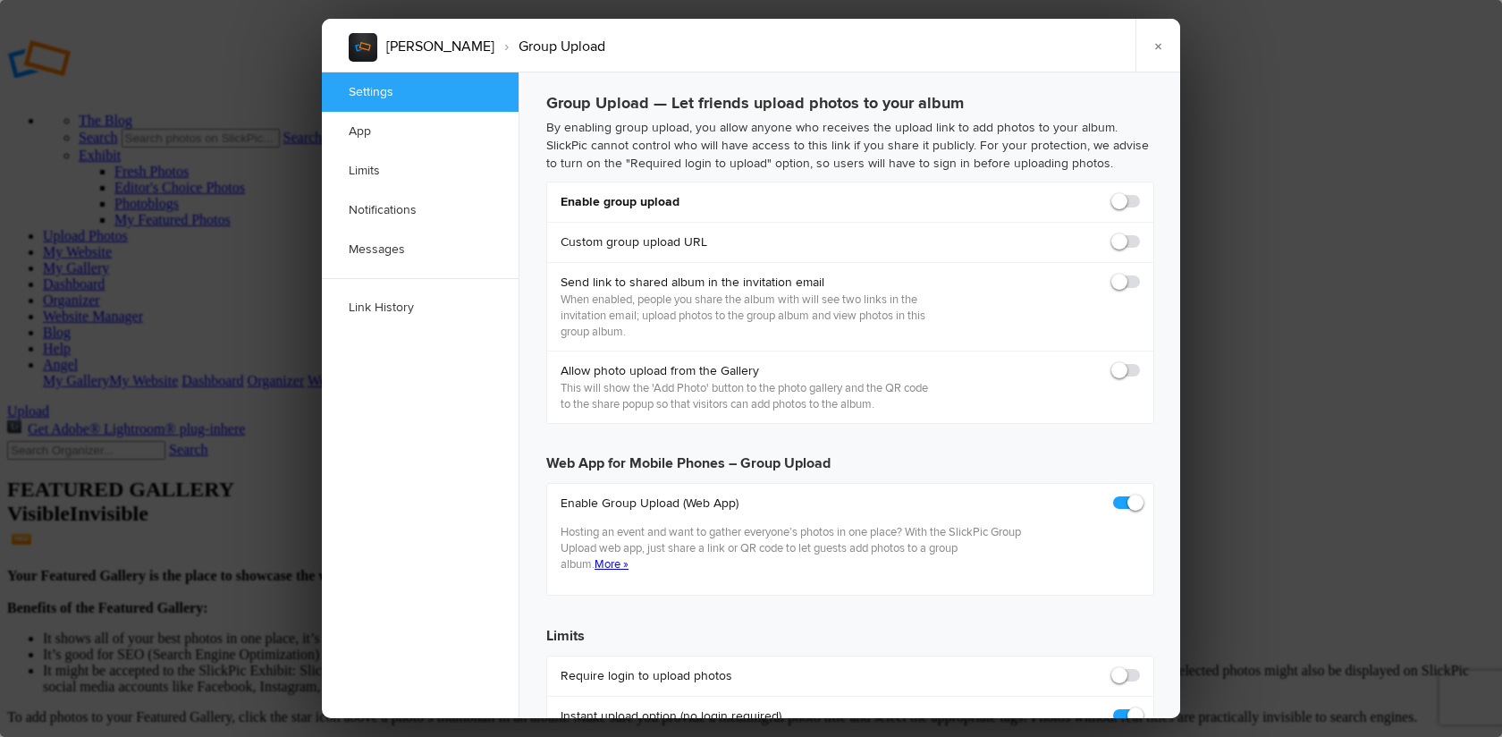
checkbox input "true"
click at [1140, 193] on span at bounding box center [1140, 193] width 0 height 0
click at [1139, 193] on input "checkbox" at bounding box center [1139, 192] width 1 height 1
checkbox input "true"
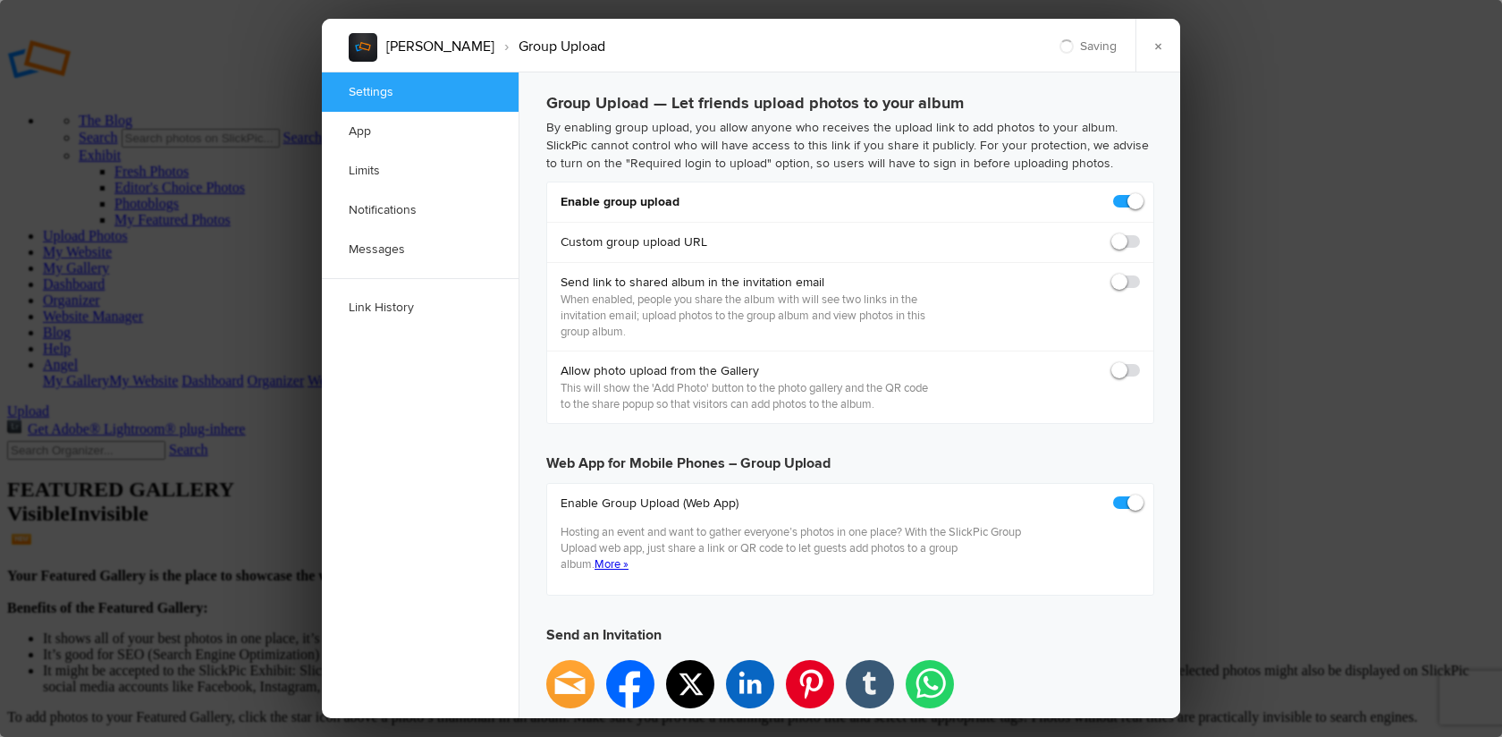
click at [1140, 274] on span at bounding box center [1140, 274] width 0 height 0
click at [1139, 274] on input "checkbox" at bounding box center [1139, 273] width 1 height 1
checkbox input "false"
type input "https://slickpic.us/18316456O3zw"
click at [1140, 274] on span at bounding box center [1140, 274] width 0 height 0
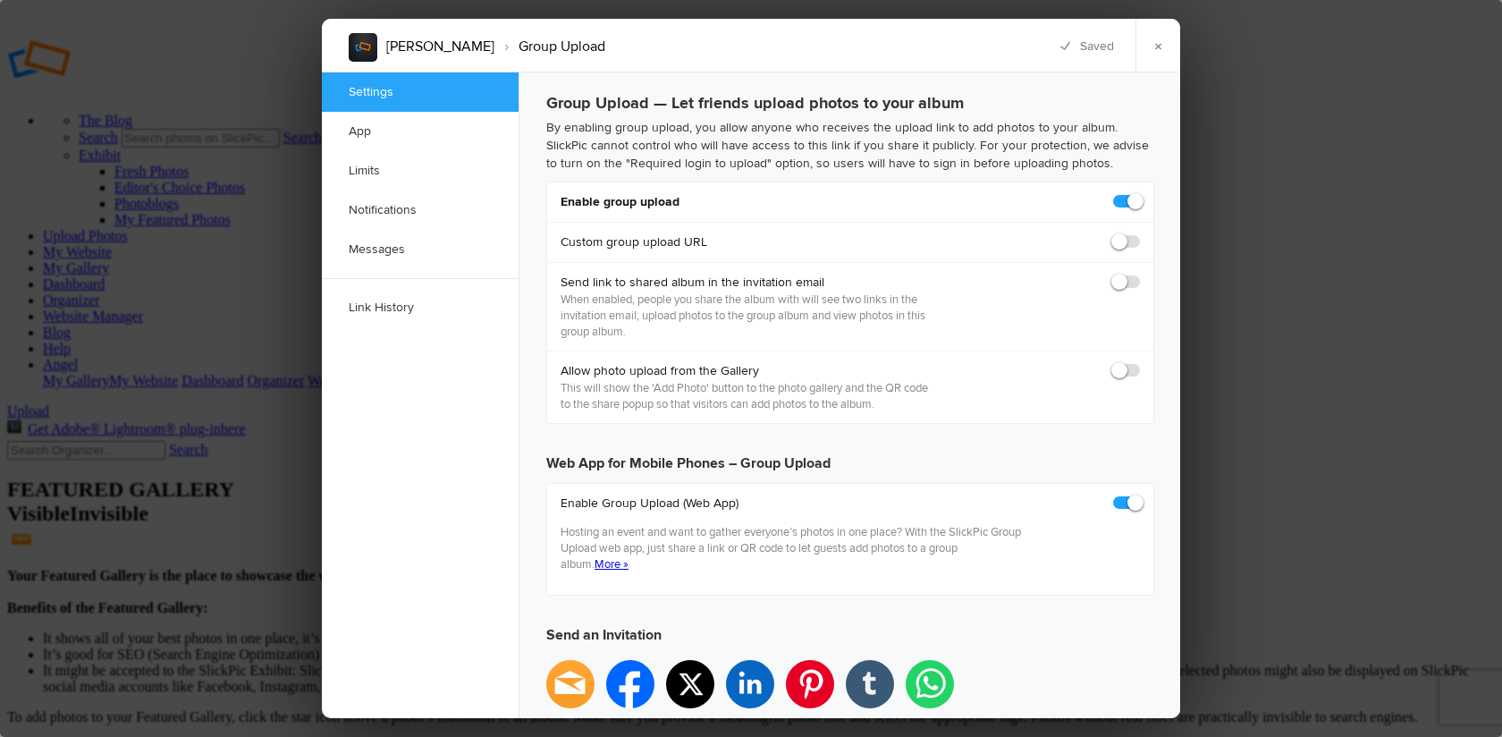
click at [1139, 274] on input "checkbox" at bounding box center [1139, 273] width 1 height 1
checkbox input "true"
click at [1140, 362] on span at bounding box center [1140, 362] width 0 height 0
click at [1139, 362] on input "checkbox" at bounding box center [1139, 361] width 1 height 1
checkbox input "true"
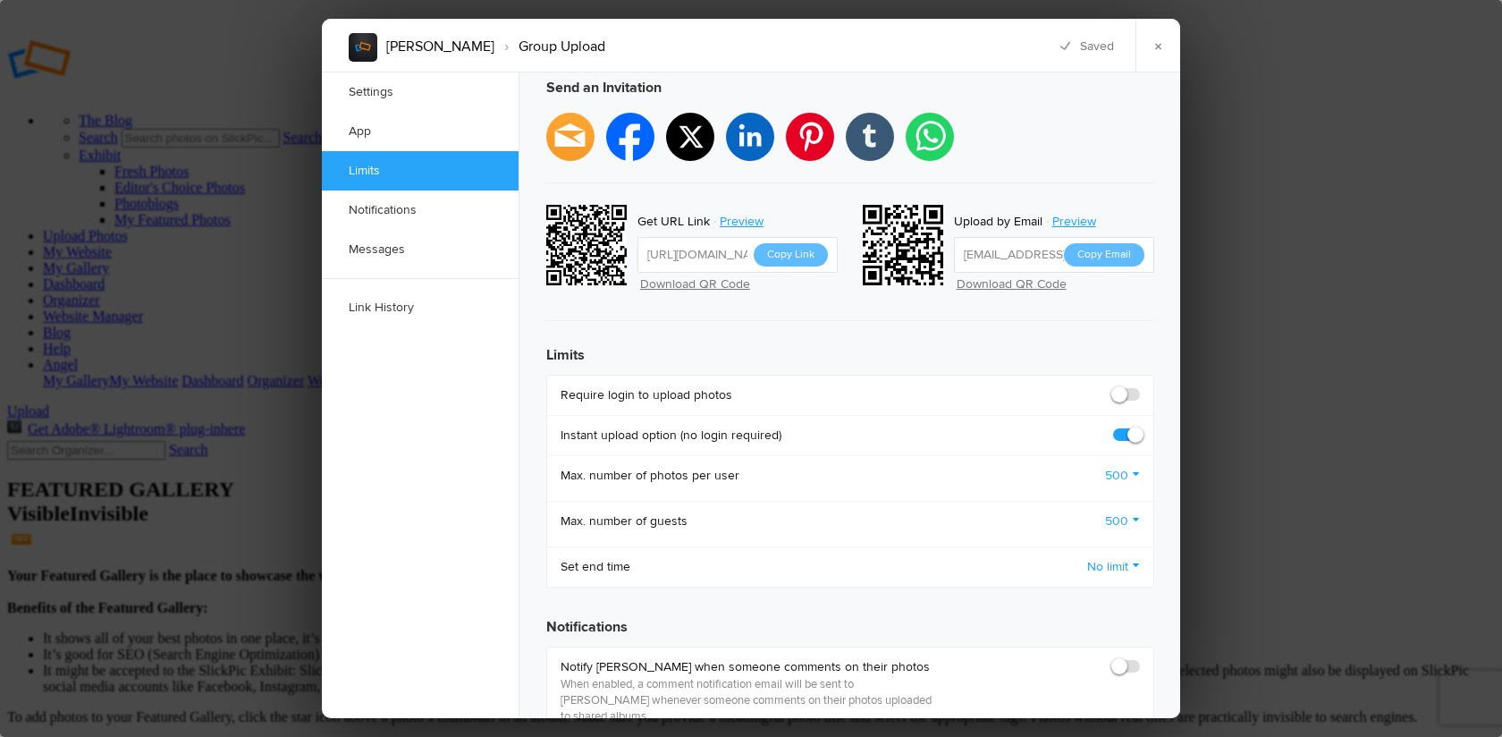
scroll to position [554, 0]
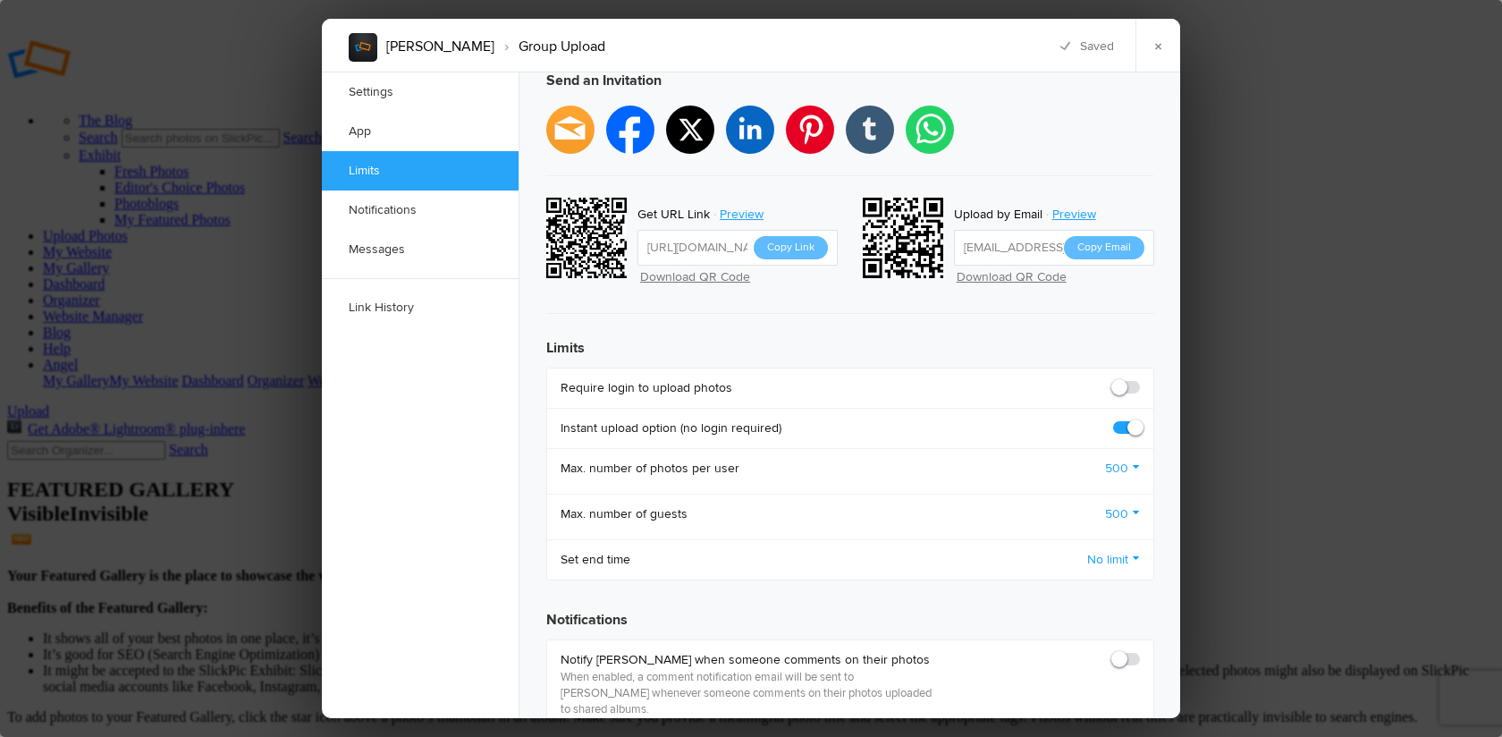
click at [1140, 379] on span at bounding box center [1140, 379] width 0 height 0
click at [1139, 378] on input "checkbox" at bounding box center [1139, 378] width 1 height 1
checkbox input "true"
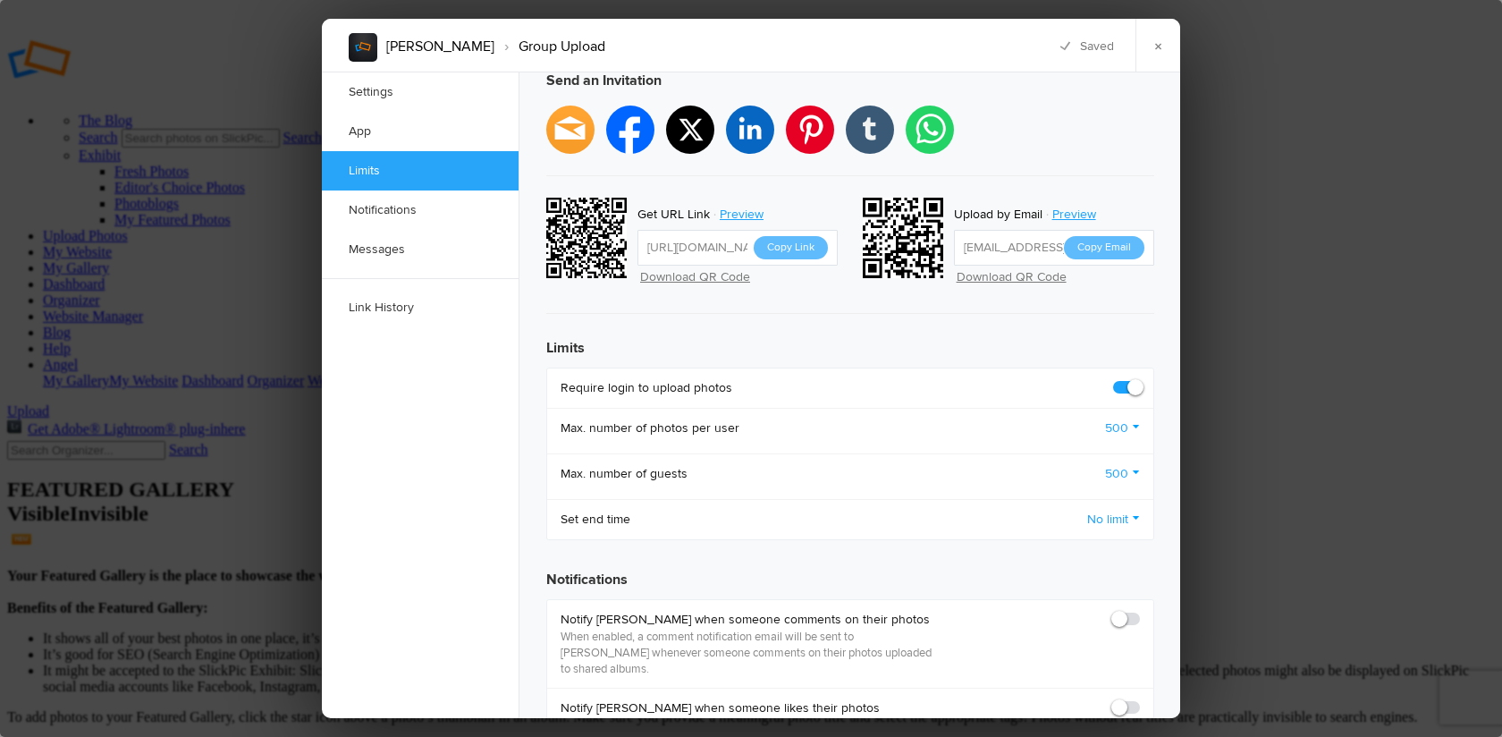
click at [1140, 611] on span at bounding box center [1140, 611] width 0 height 0
click at [1139, 610] on input "checkbox" at bounding box center [1139, 610] width 1 height 1
checkbox input "true"
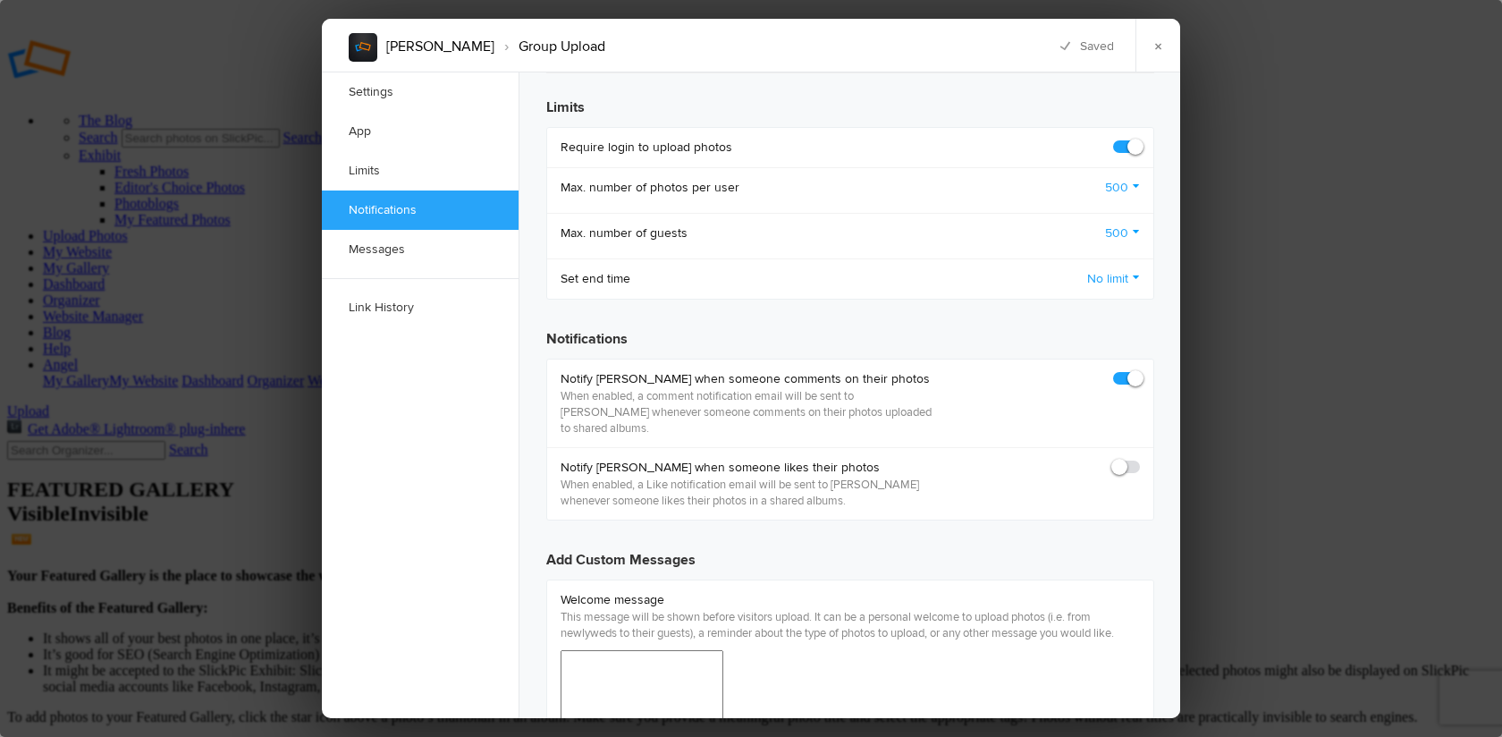
scroll to position [816, 0]
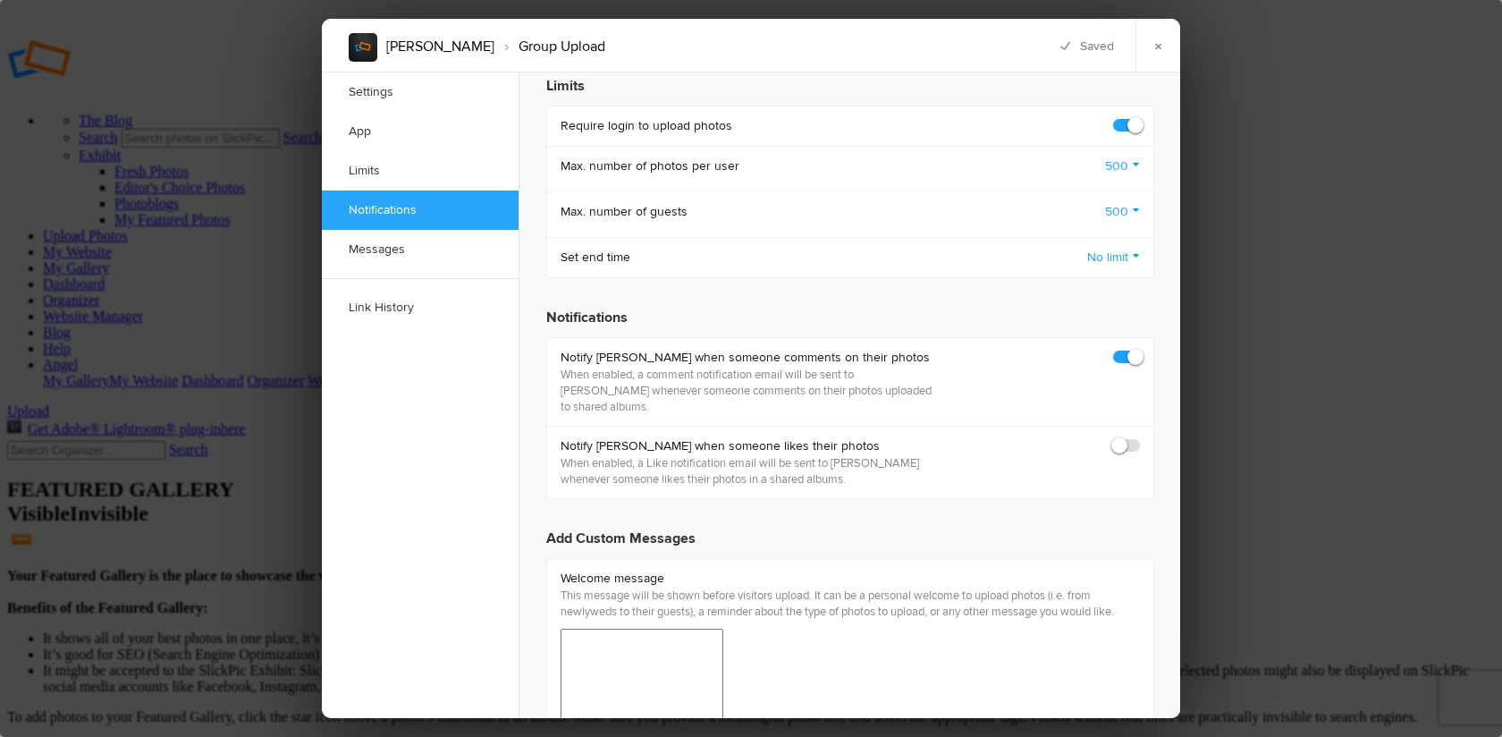
click at [1140, 437] on span at bounding box center [1140, 437] width 0 height 0
click at [1139, 436] on input "checkbox" at bounding box center [1139, 436] width 1 height 1
checkbox input "true"
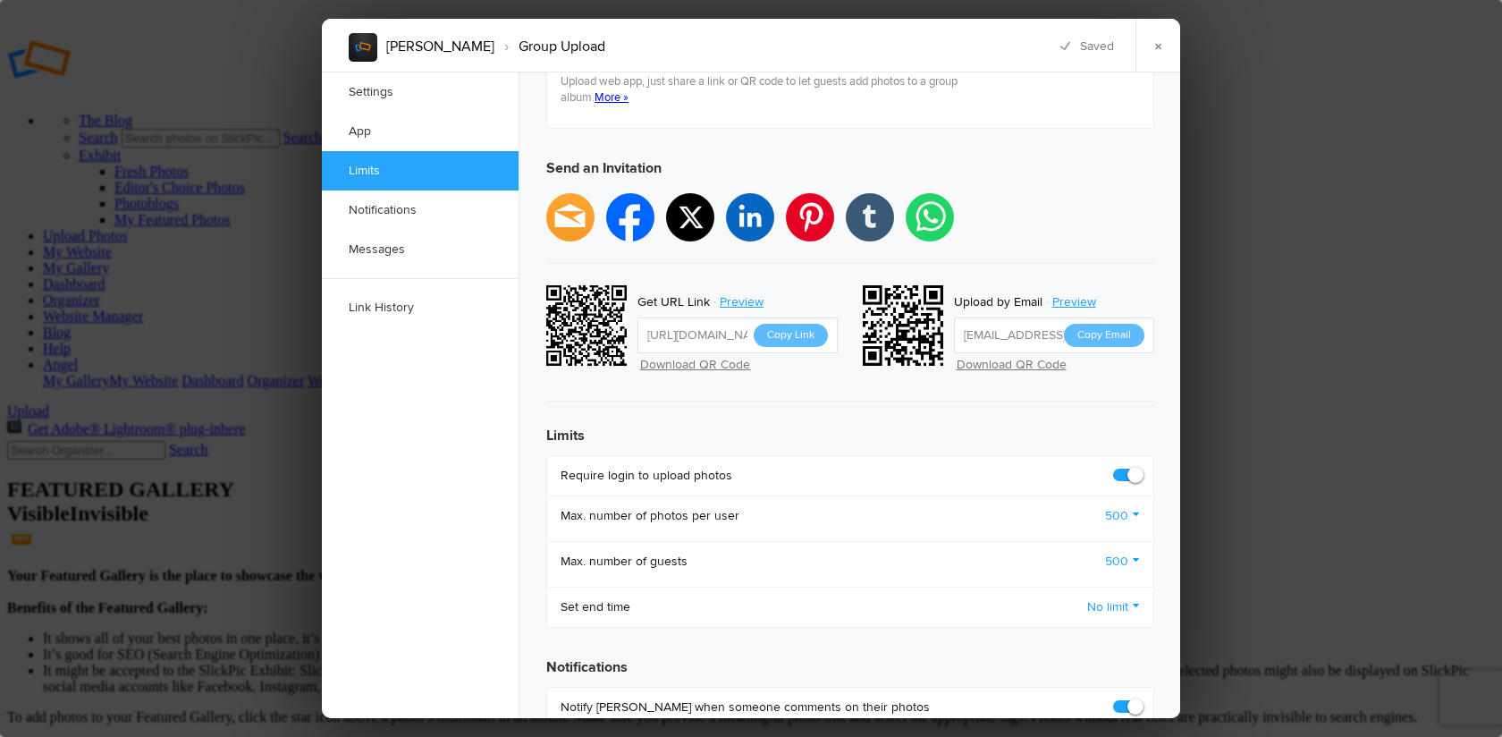
scroll to position [462, 0]
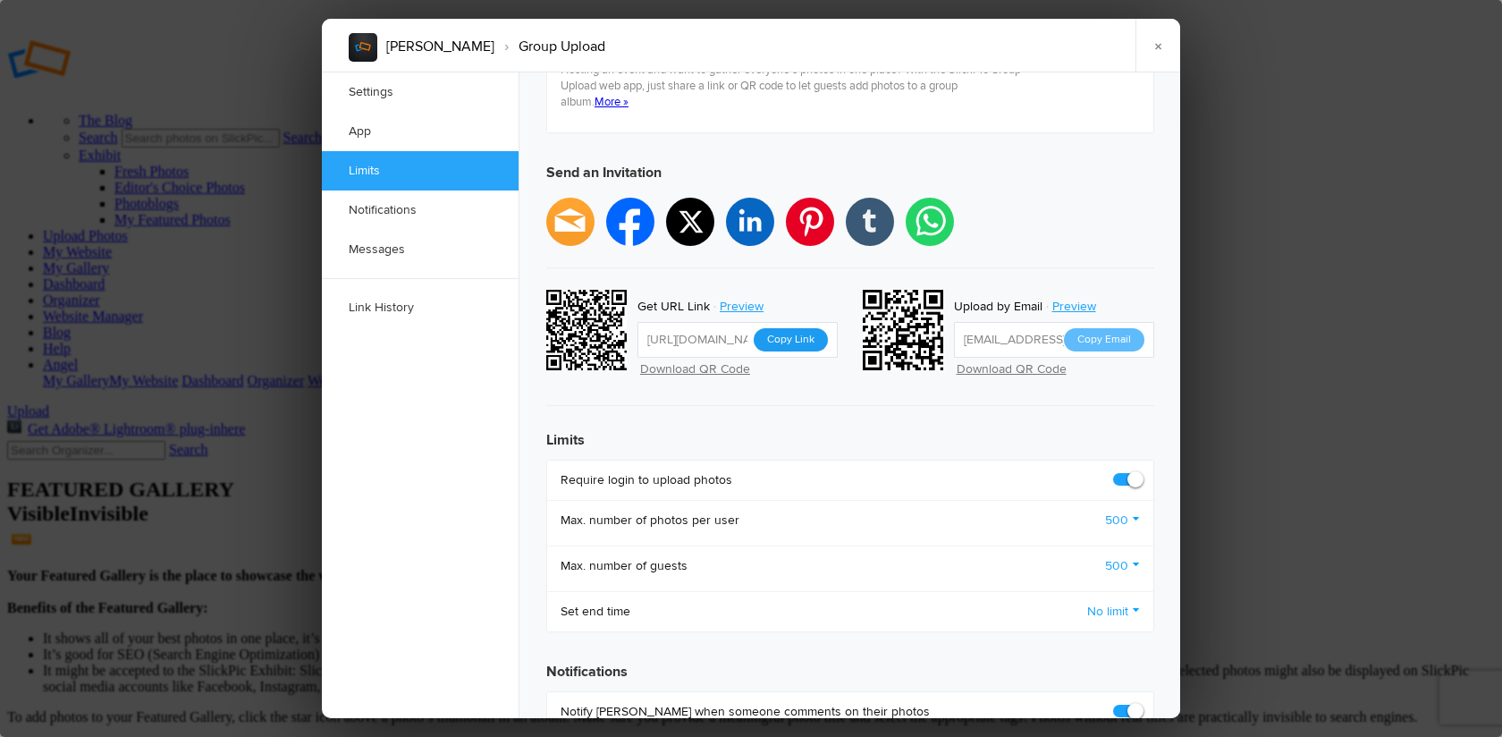
click at [792, 328] on button "Copy Link" at bounding box center [791, 339] width 74 height 23
click at [1157, 43] on link "×" at bounding box center [1157, 46] width 45 height 54
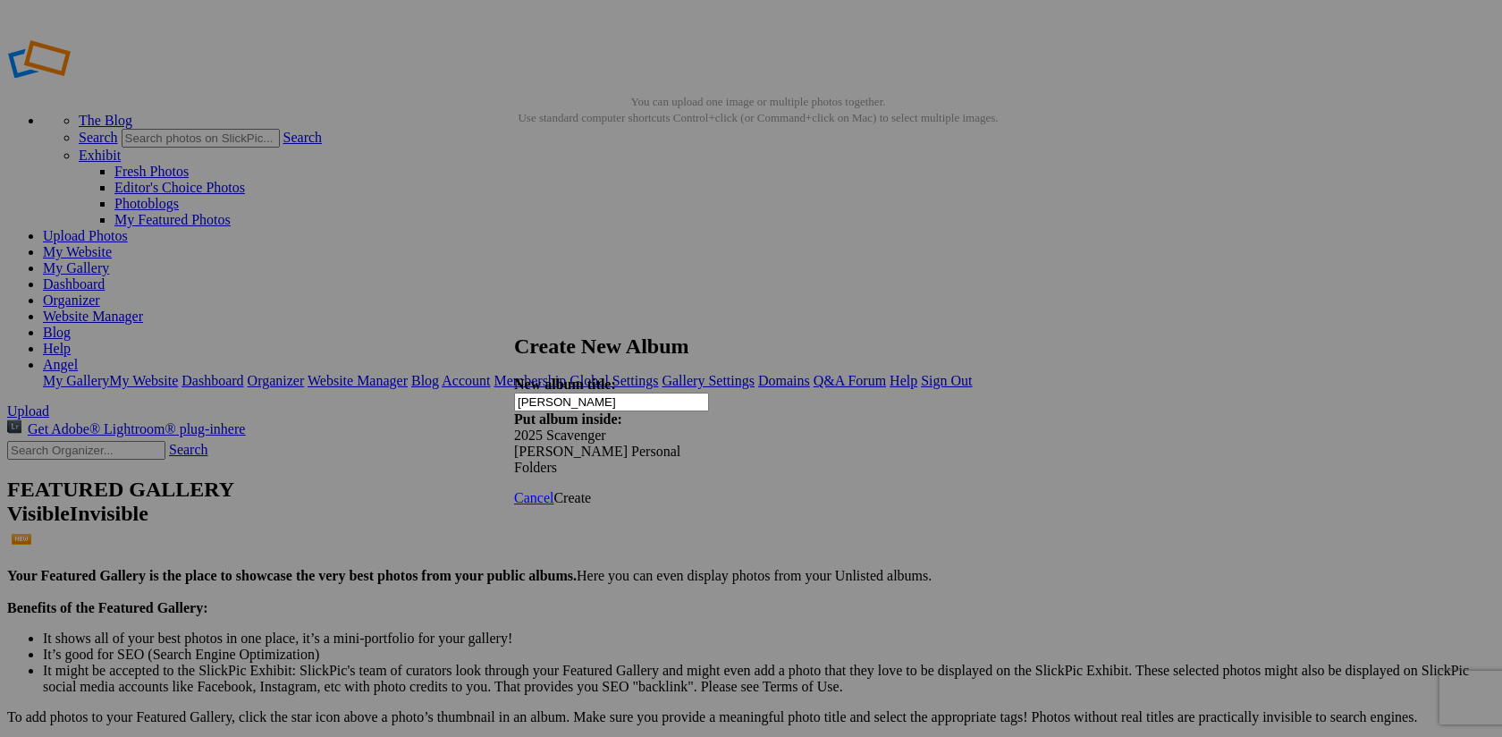
type input "[PERSON_NAME]"
click at [591, 490] on span "Create" at bounding box center [572, 497] width 38 height 15
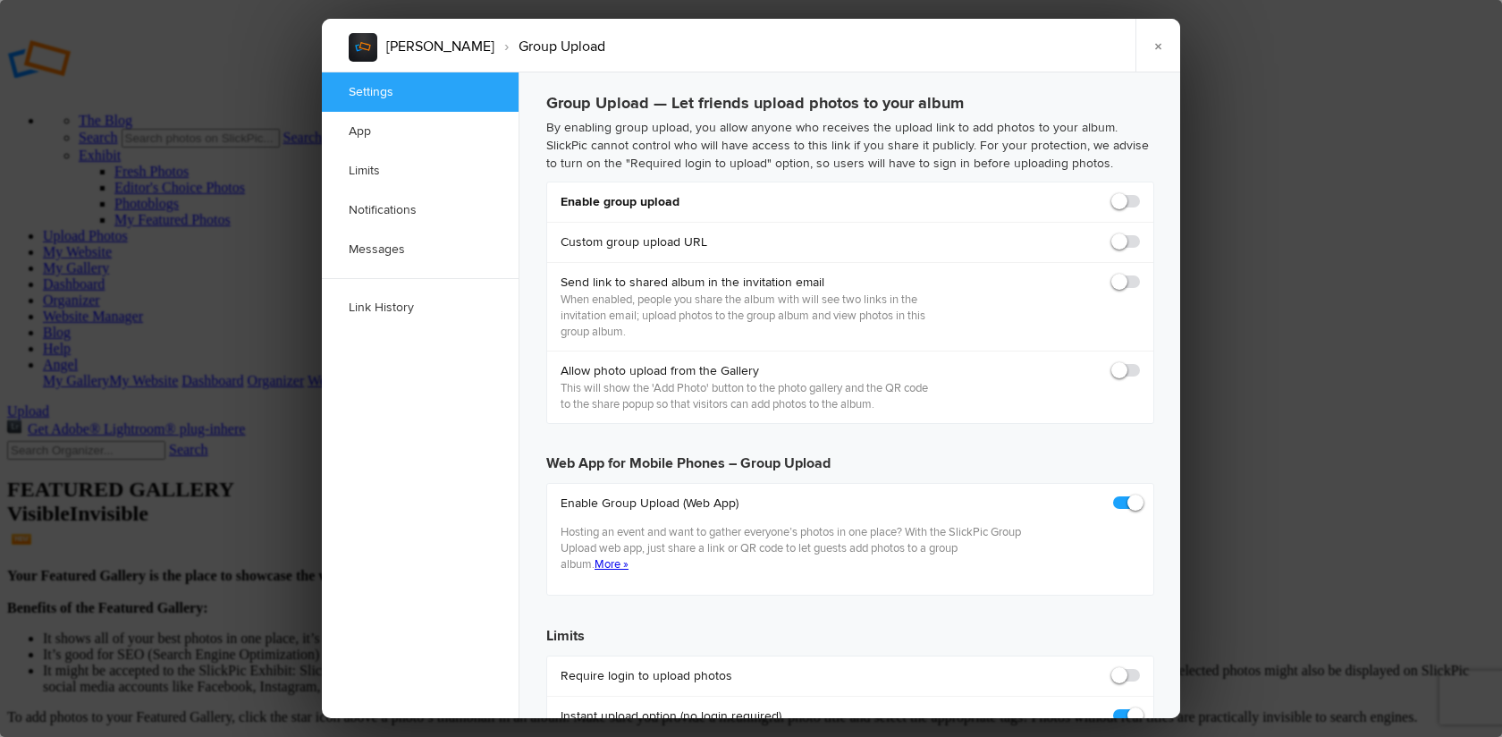
checkbox input "true"
click at [1140, 193] on span at bounding box center [1140, 193] width 0 height 0
click at [1139, 193] on input "checkbox" at bounding box center [1139, 192] width 1 height 1
checkbox input "true"
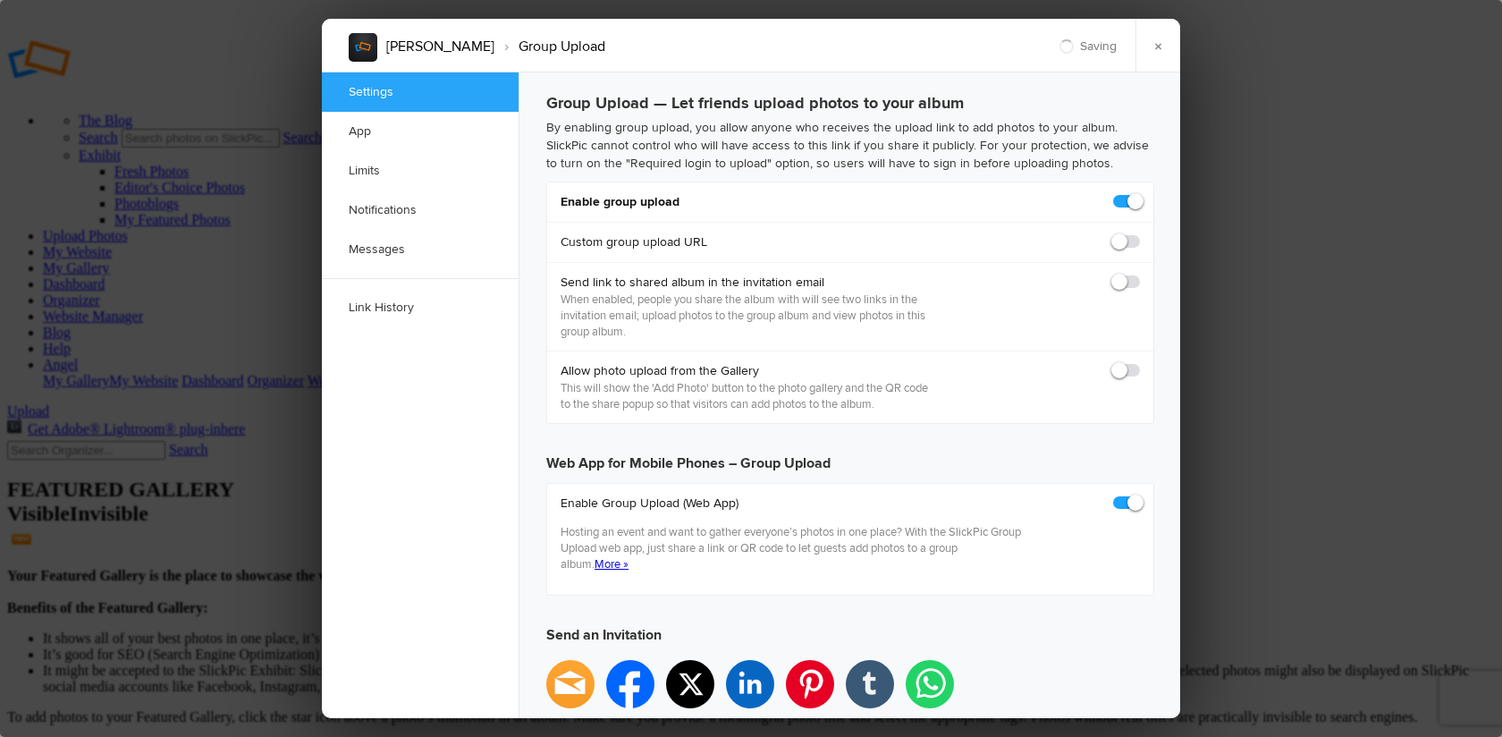
click at [1140, 274] on span at bounding box center [1140, 274] width 0 height 0
click at [1139, 274] on input "checkbox" at bounding box center [1139, 273] width 1 height 1
checkbox input "false"
type input "[URL][DOMAIN_NAME]"
click at [1140, 274] on span at bounding box center [1140, 274] width 0 height 0
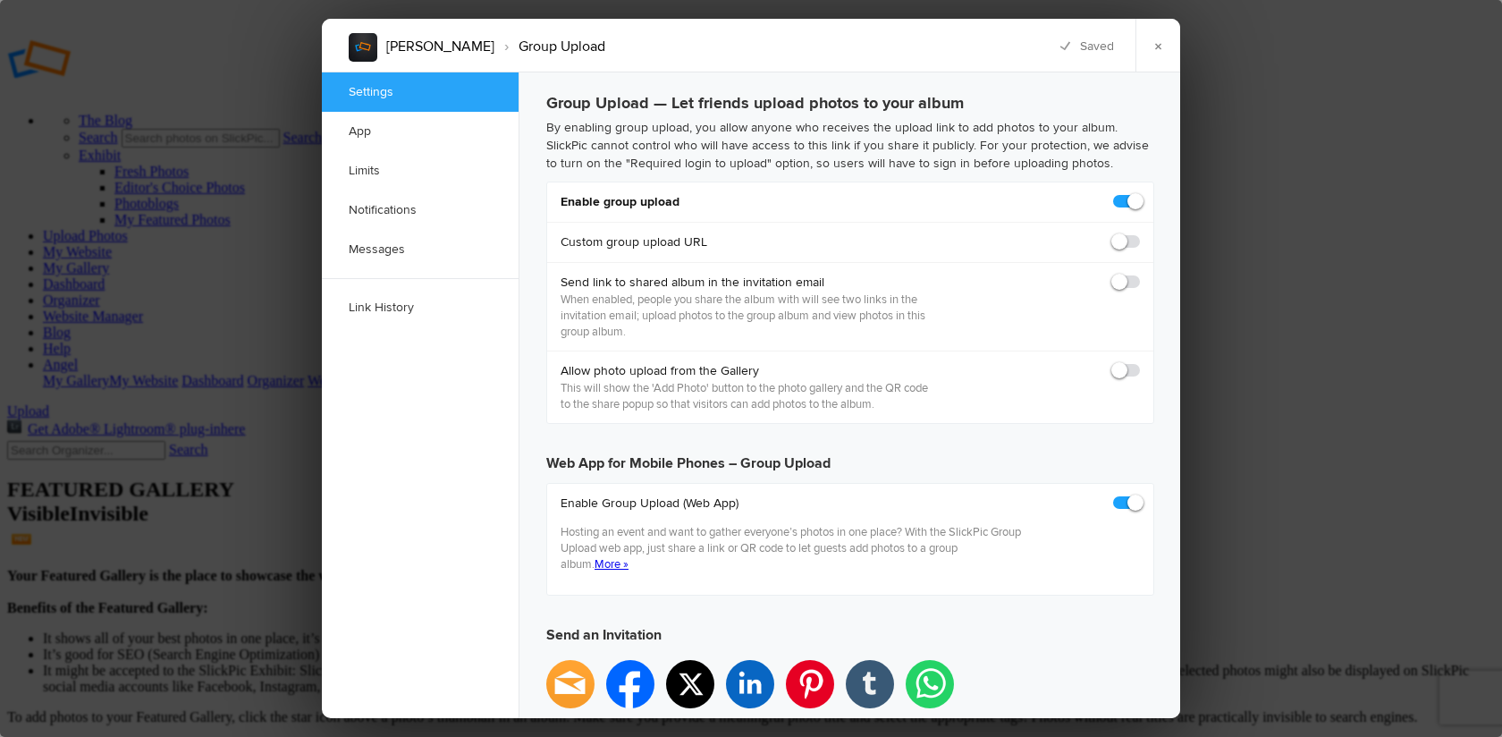
click at [1139, 274] on input "checkbox" at bounding box center [1139, 273] width 1 height 1
checkbox input "true"
click at [1140, 362] on span at bounding box center [1140, 362] width 0 height 0
click at [1139, 362] on input "checkbox" at bounding box center [1139, 361] width 1 height 1
checkbox input "true"
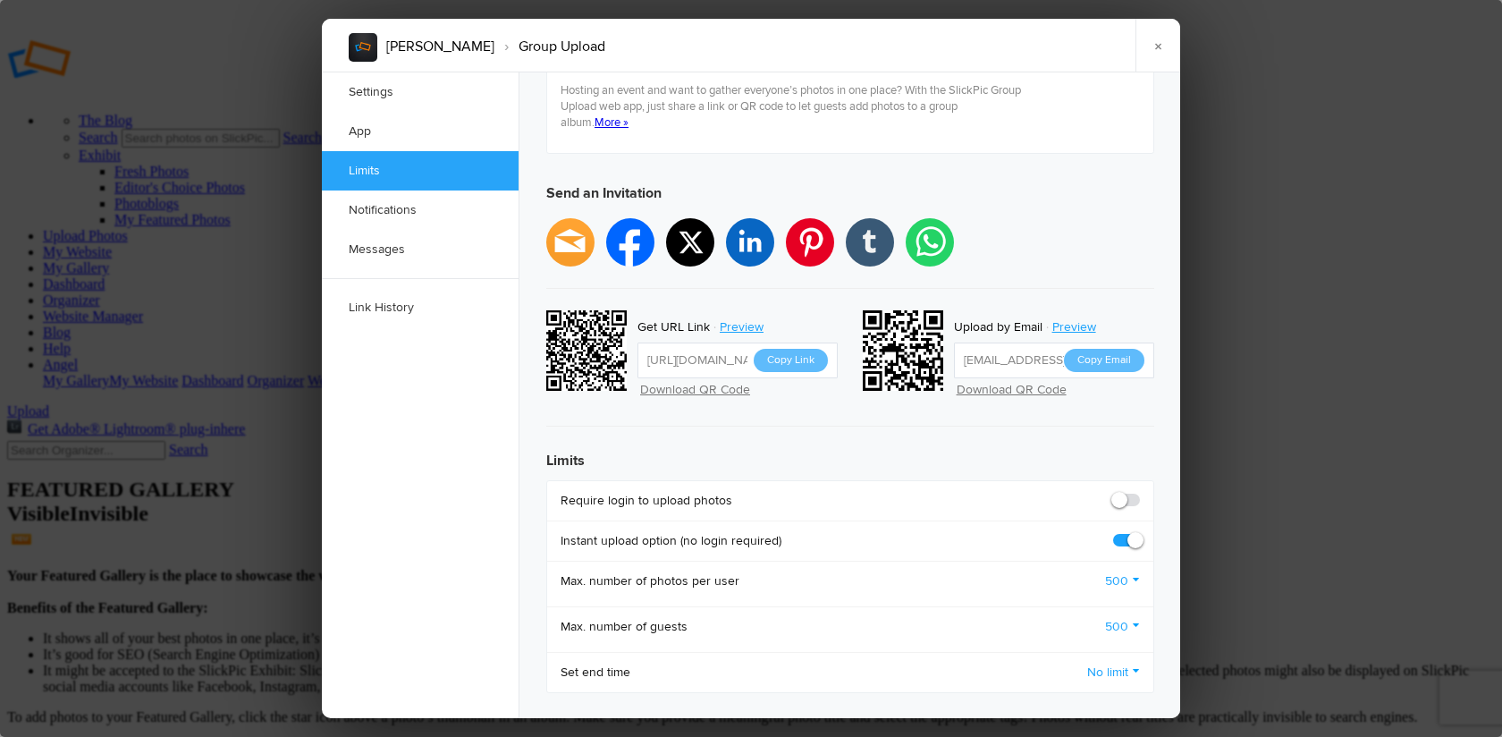
scroll to position [583, 0]
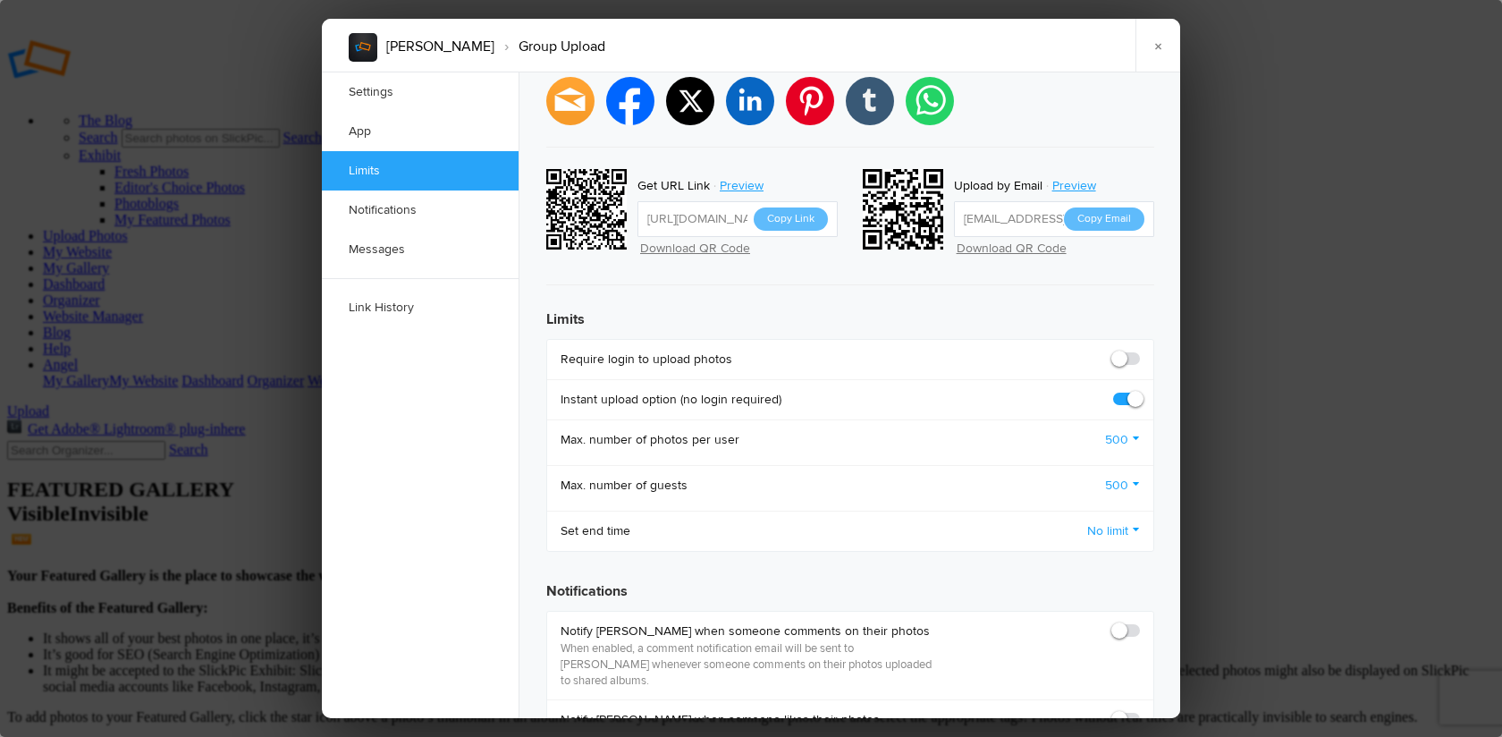
click at [1140, 350] on span at bounding box center [1140, 350] width 0 height 0
click at [1139, 350] on input "checkbox" at bounding box center [1139, 350] width 1 height 1
checkbox input "true"
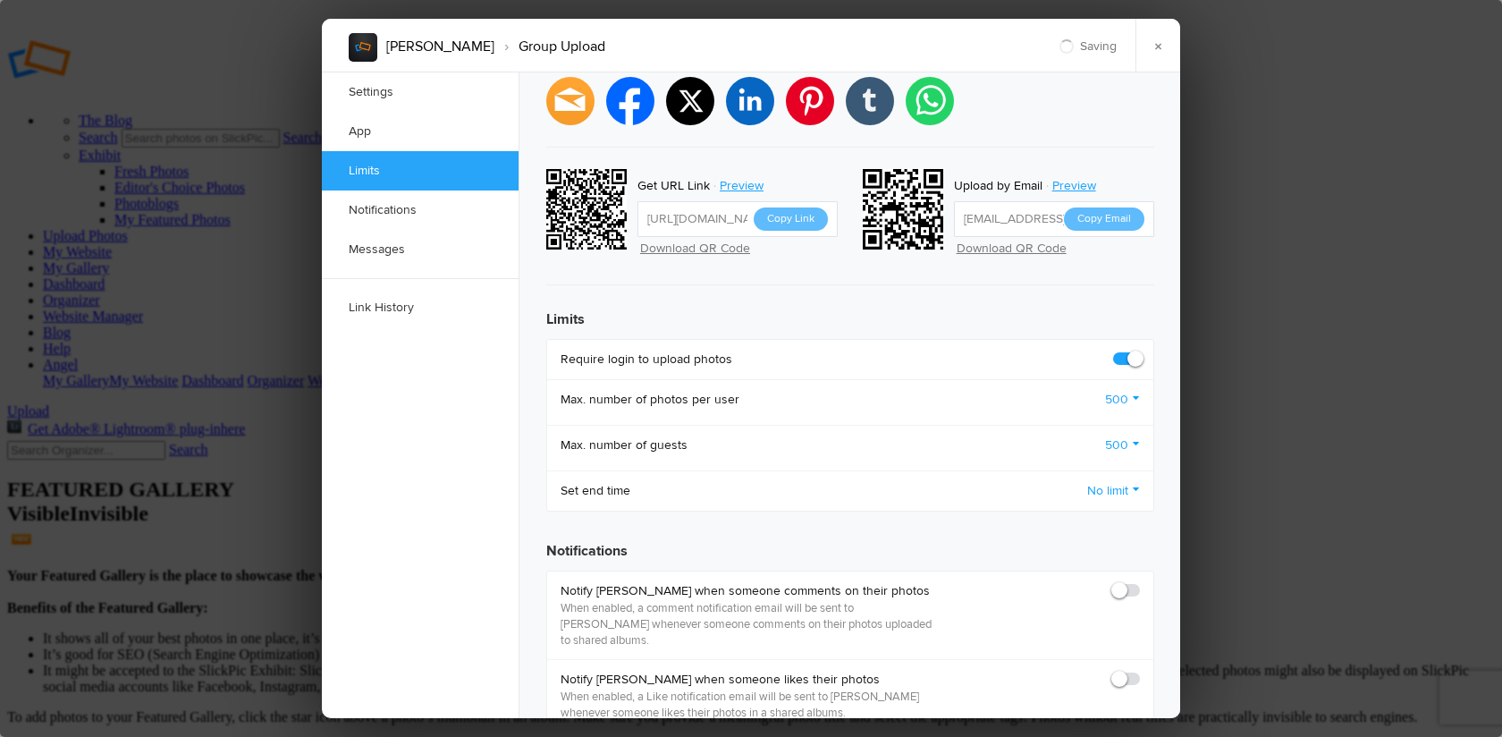
click at [1140, 582] on span at bounding box center [1140, 582] width 0 height 0
click at [1139, 581] on input "checkbox" at bounding box center [1139, 581] width 1 height 1
checkbox input "true"
click at [1140, 670] on span at bounding box center [1140, 670] width 0 height 0
click at [1139, 670] on input "checkbox" at bounding box center [1139, 670] width 1 height 1
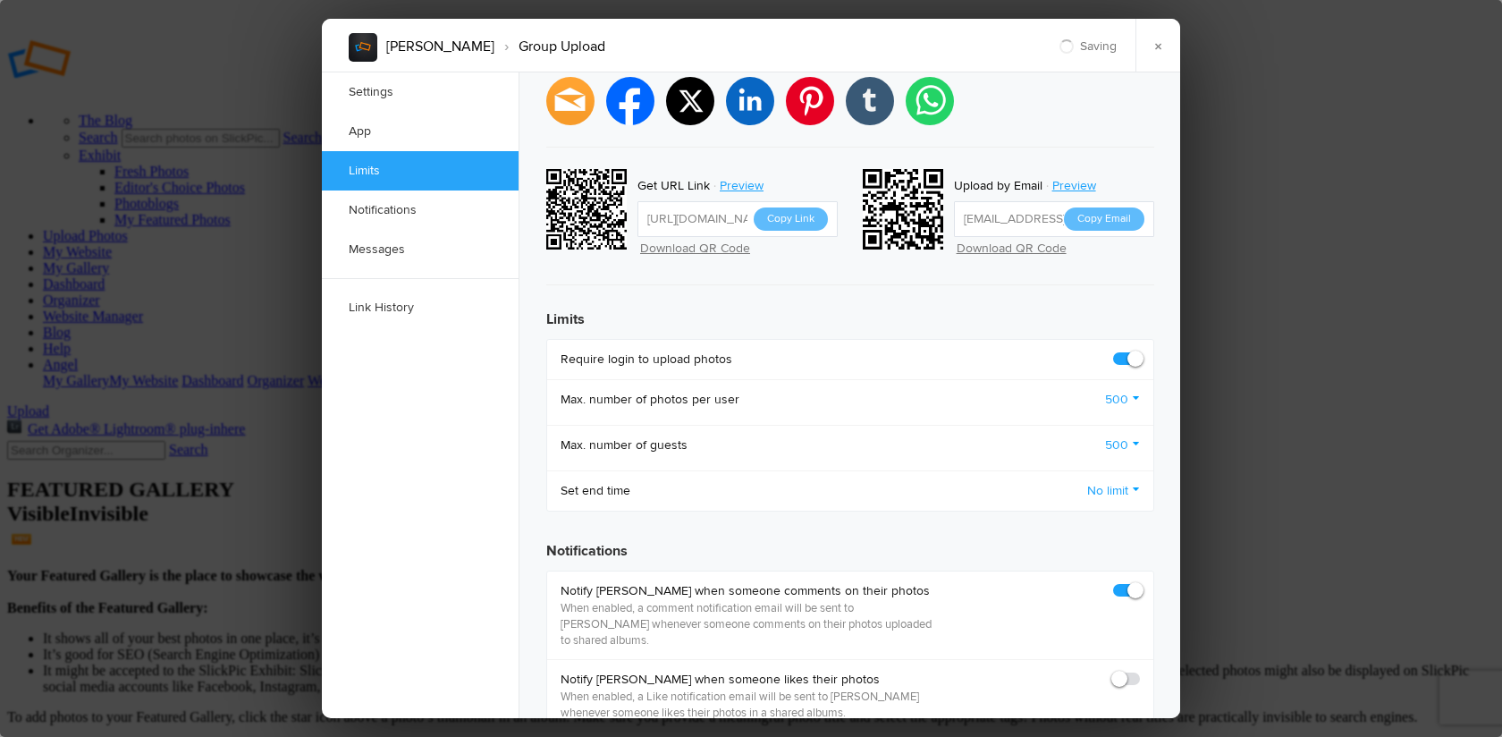
checkbox input "true"
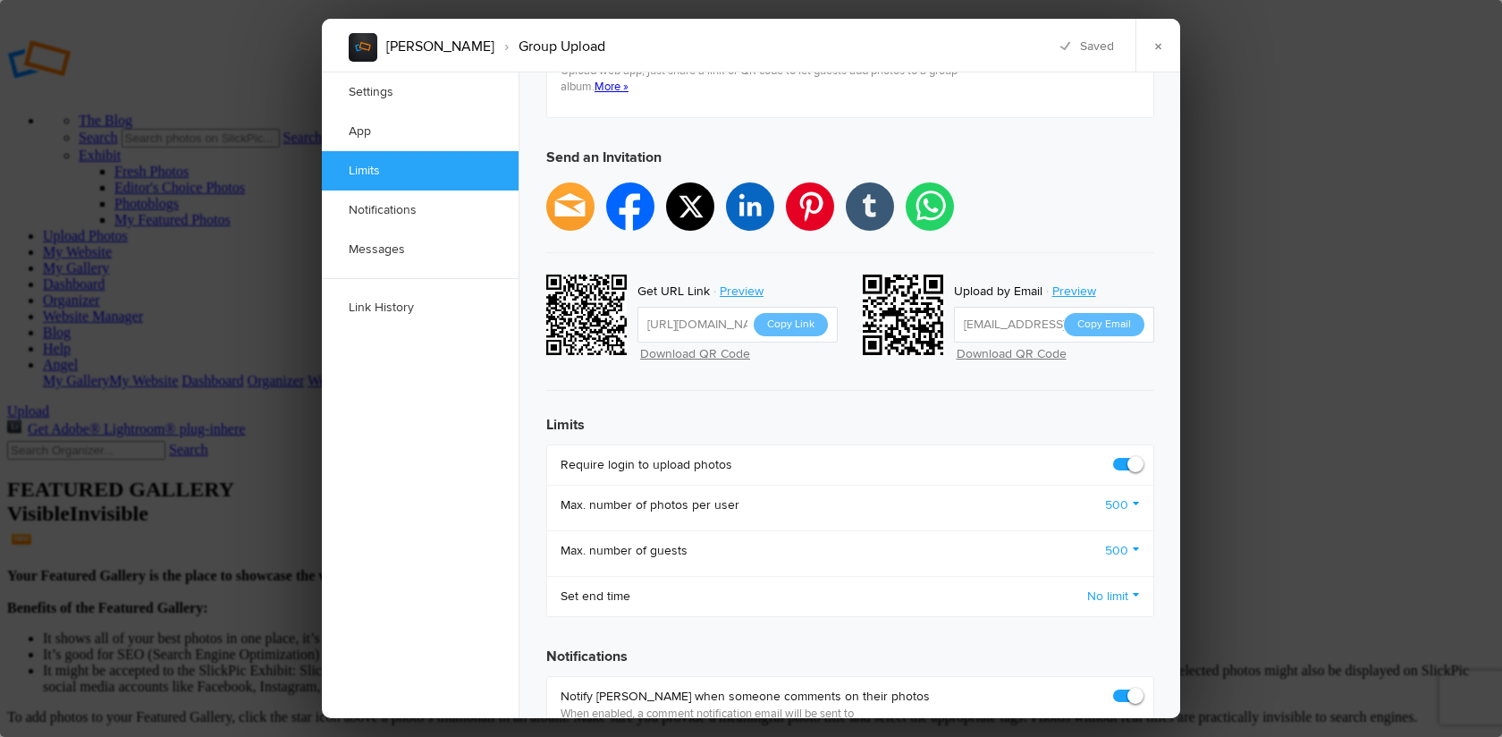
scroll to position [441, 0]
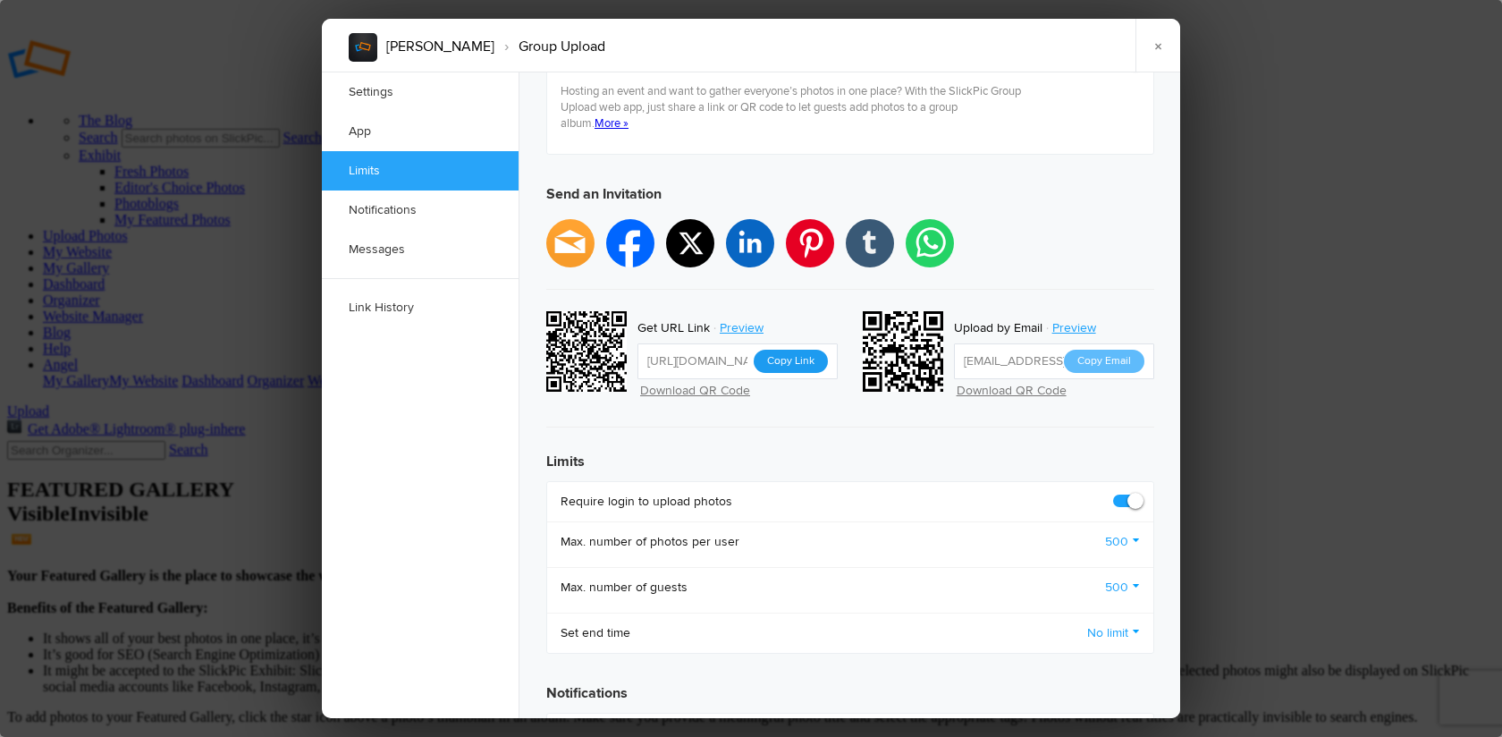
click at [794, 350] on button "Copy Link" at bounding box center [791, 361] width 74 height 23
click at [1158, 46] on link "×" at bounding box center [1157, 46] width 45 height 54
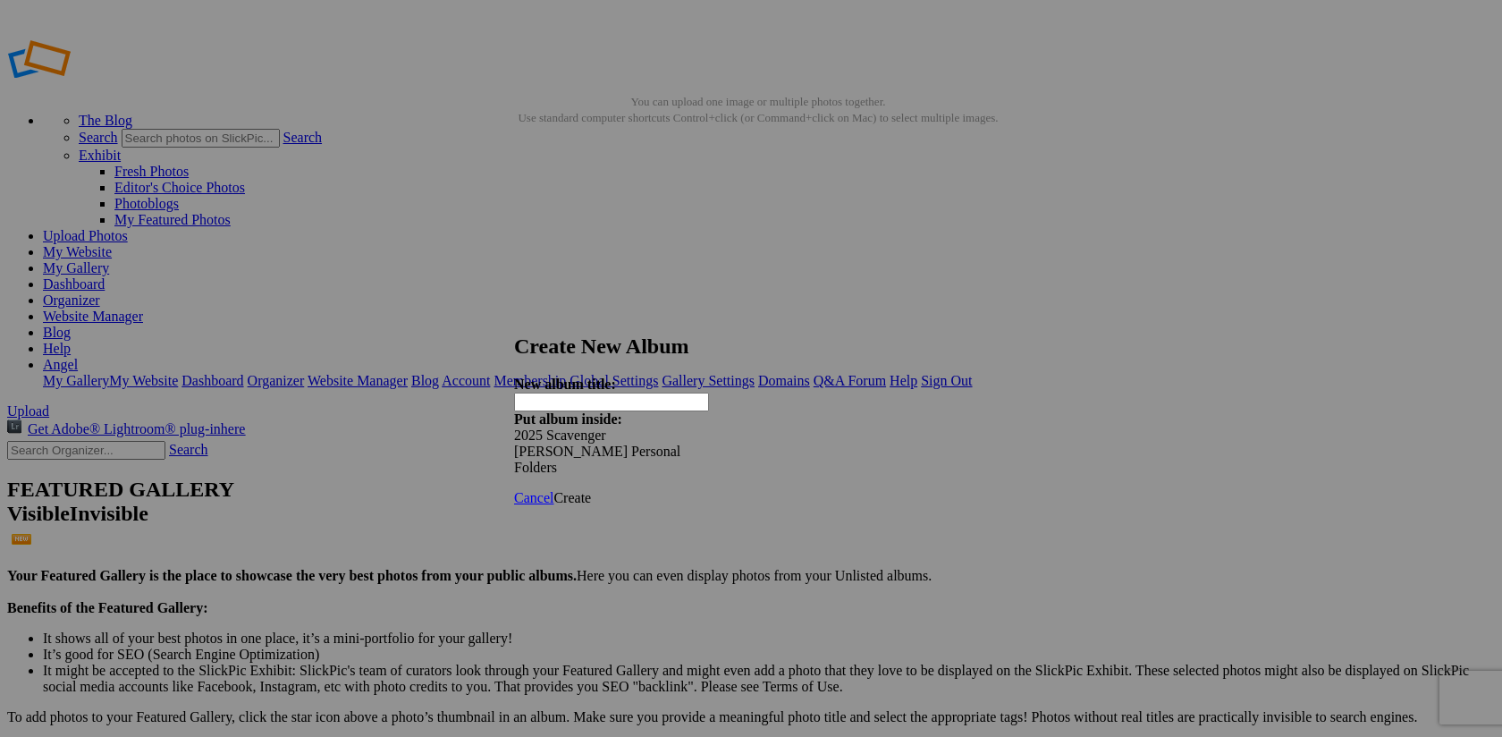
click at [573, 392] on input "text" at bounding box center [611, 401] width 195 height 19
type input "[PERSON_NAME]"
click at [591, 490] on span "Create" at bounding box center [572, 497] width 38 height 15
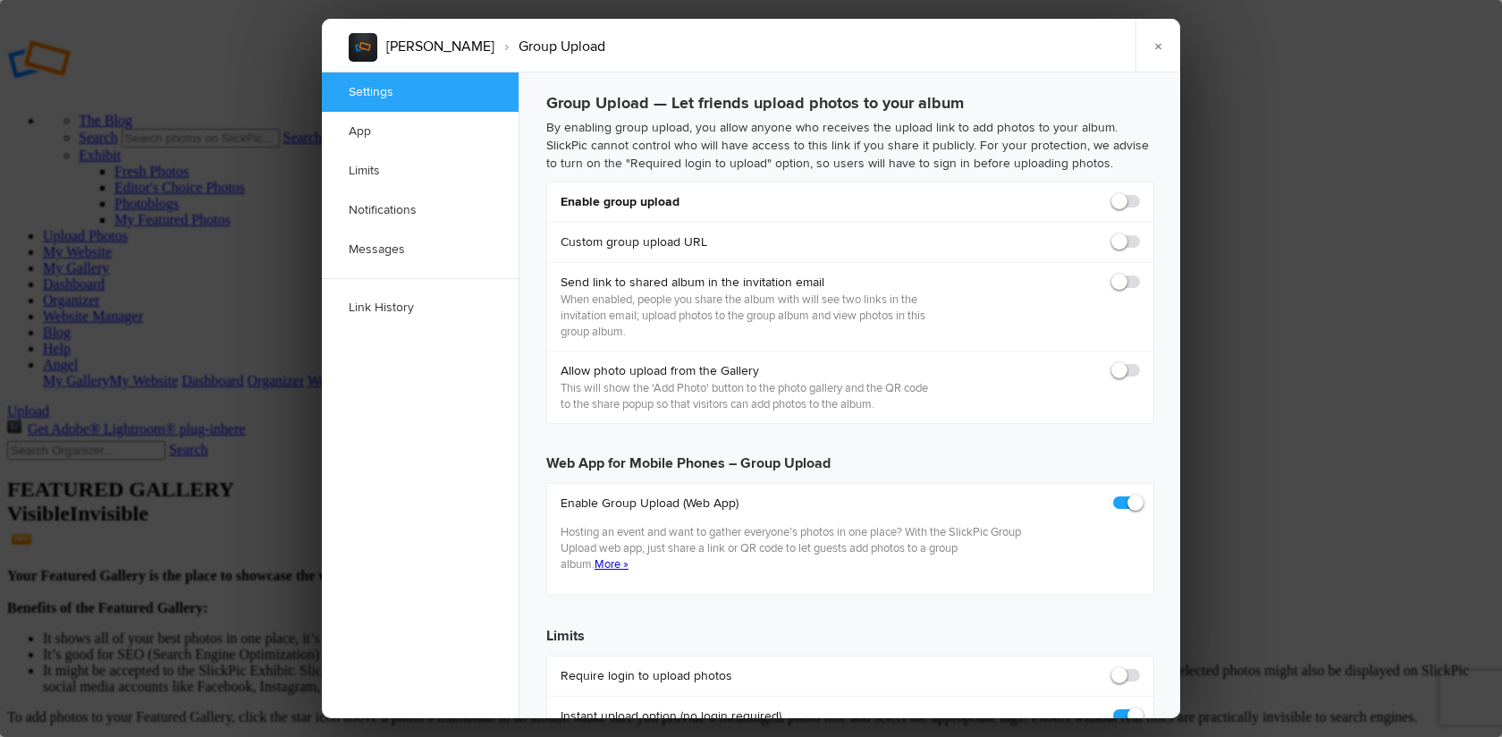
checkbox input "true"
click at [1140, 193] on span at bounding box center [1140, 193] width 0 height 0
click at [1139, 193] on input "checkbox" at bounding box center [1139, 192] width 1 height 1
checkbox input "true"
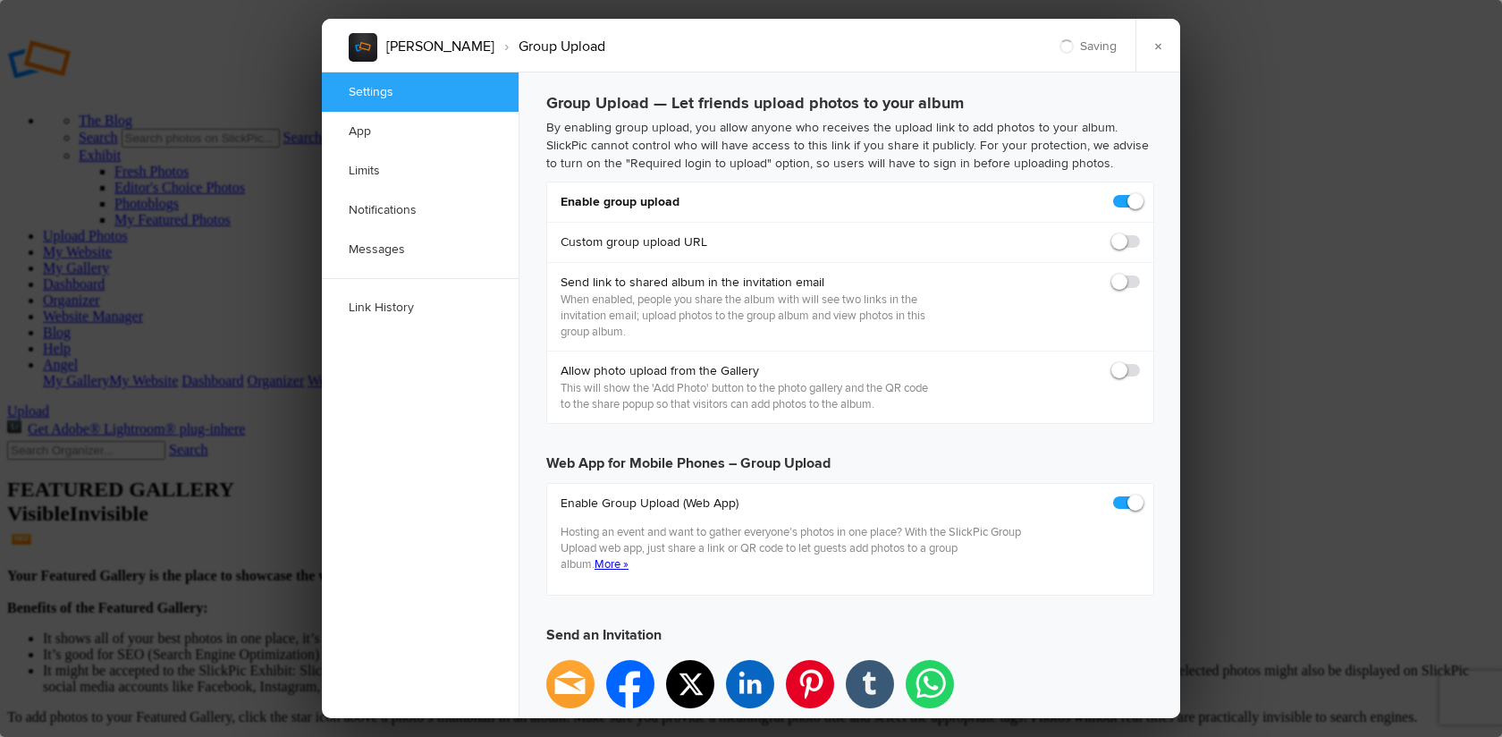
click at [1140, 274] on span at bounding box center [1140, 274] width 0 height 0
click at [1139, 274] on input "checkbox" at bounding box center [1139, 273] width 1 height 1
checkbox input "false"
type input "https://slickpic.us/18316473ZTwD"
click at [1140, 274] on span at bounding box center [1140, 274] width 0 height 0
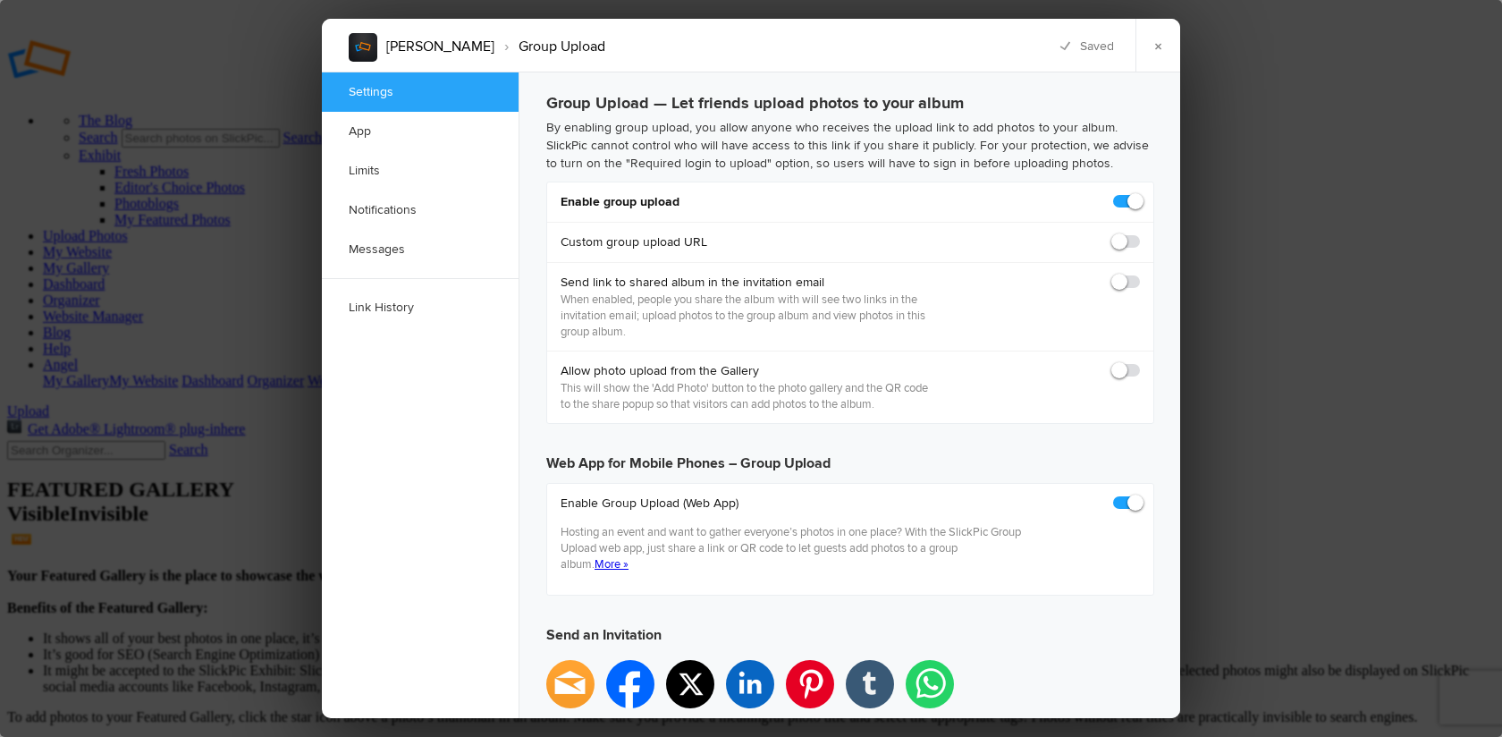
click at [1139, 274] on input "checkbox" at bounding box center [1139, 273] width 1 height 1
checkbox input "true"
click at [1140, 362] on span at bounding box center [1140, 362] width 0 height 0
click at [1139, 362] on input "checkbox" at bounding box center [1139, 361] width 1 height 1
checkbox input "true"
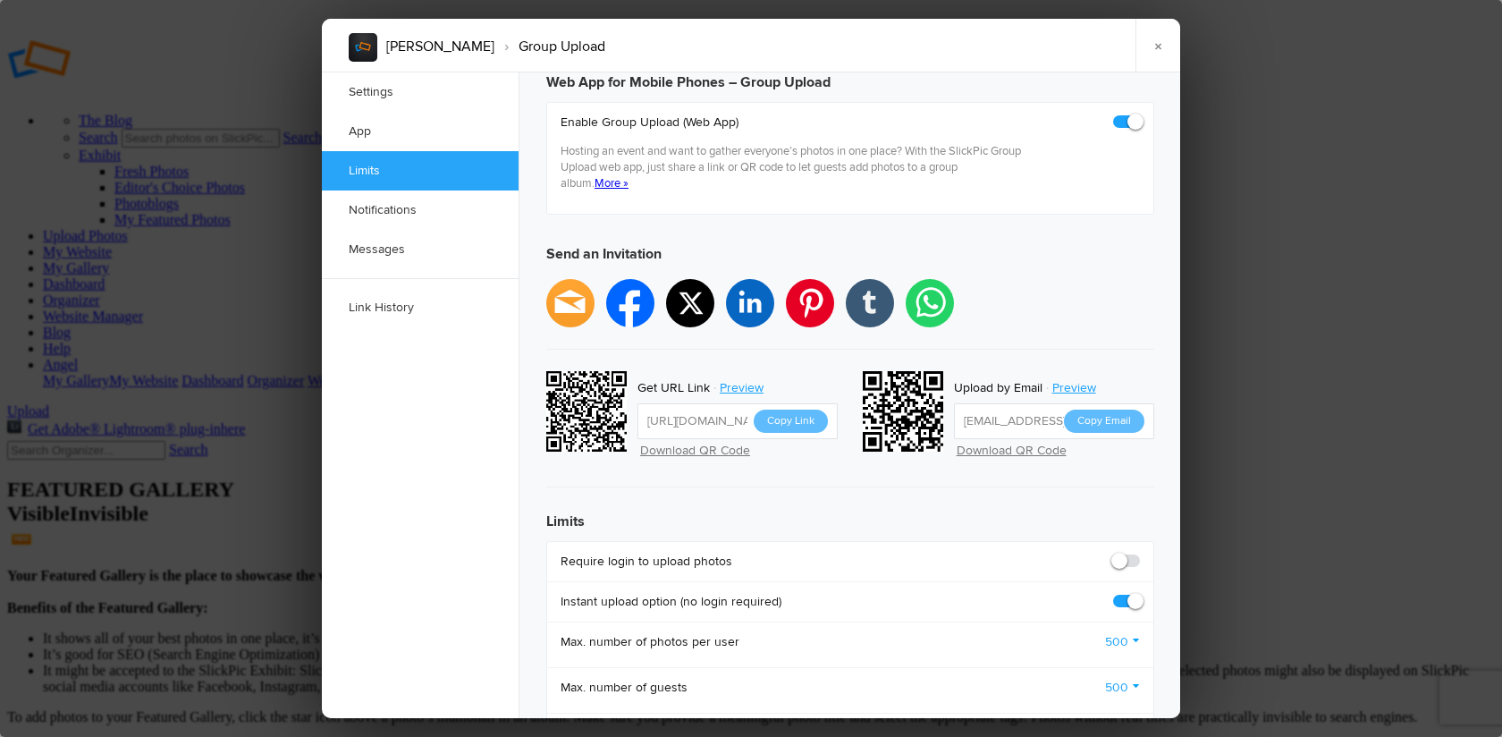
scroll to position [414, 0]
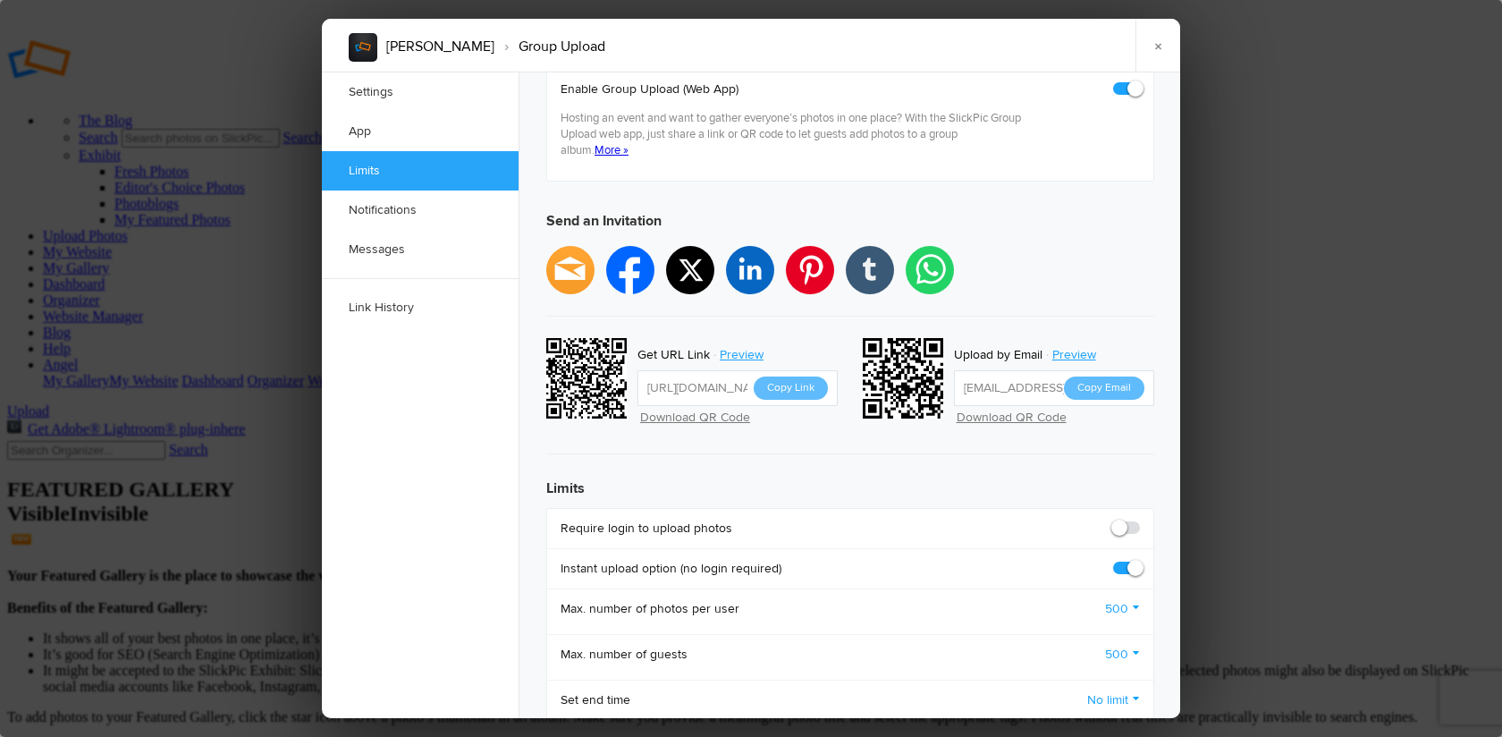
click at [1140, 519] on span at bounding box center [1140, 519] width 0 height 0
click at [1139, 518] on input "checkbox" at bounding box center [1139, 518] width 1 height 1
checkbox input "true"
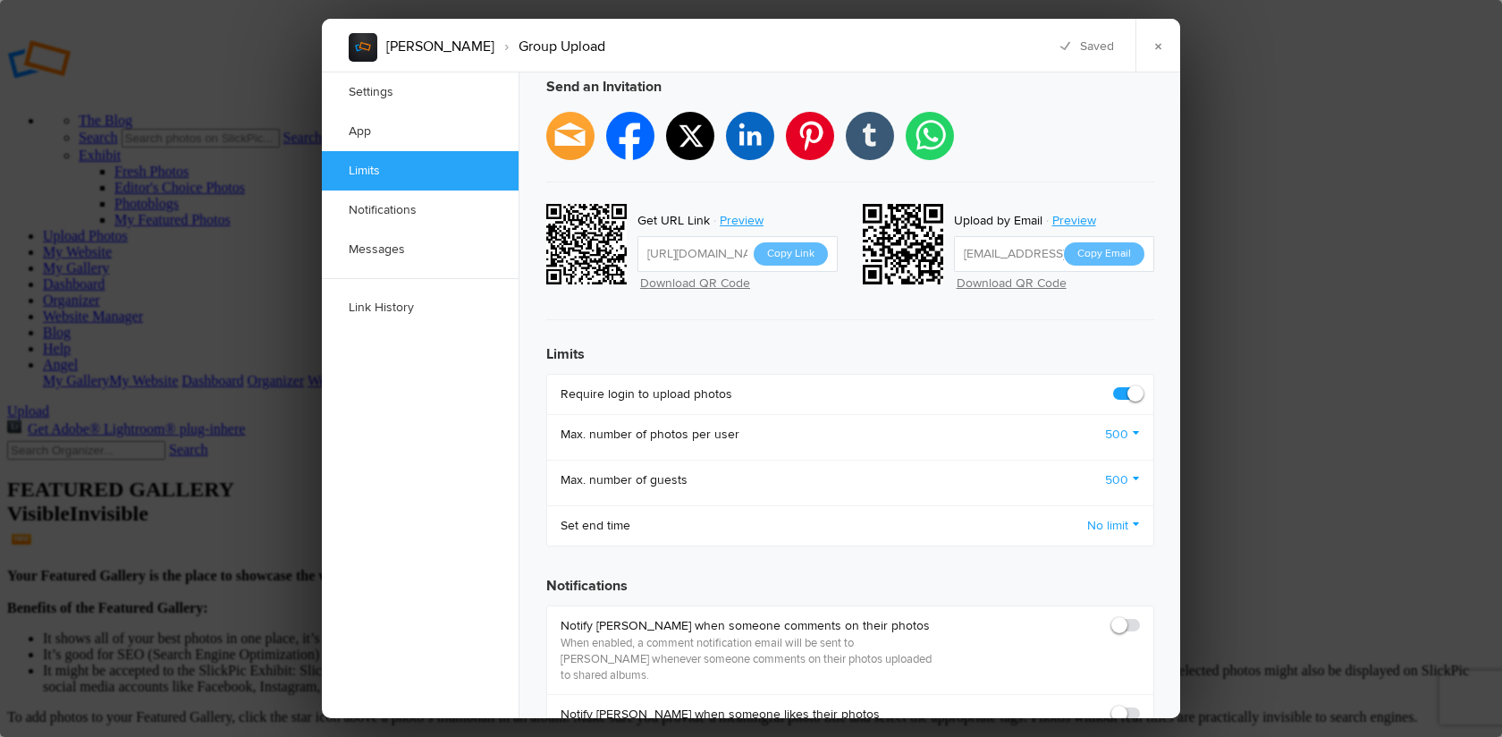
scroll to position [565, 0]
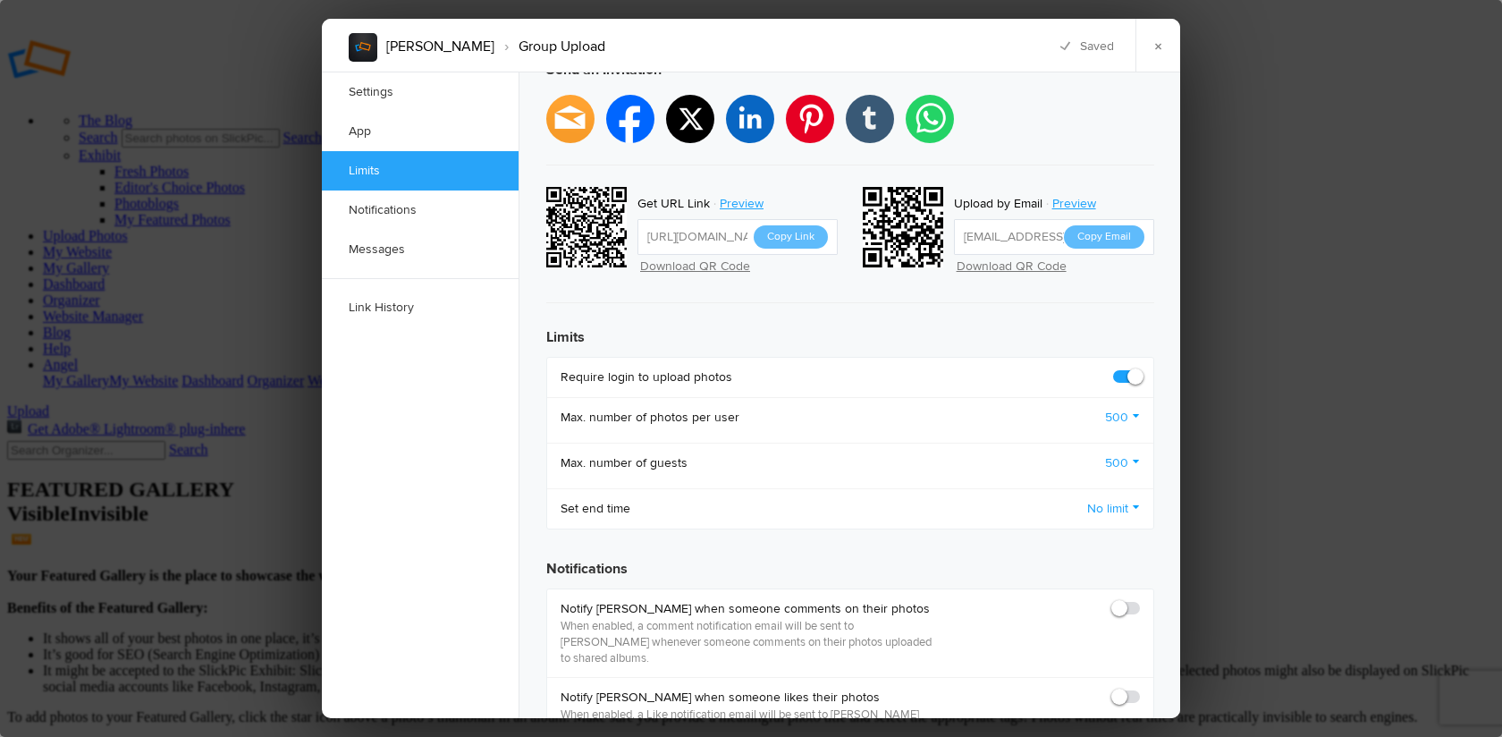
click at [1140, 600] on span at bounding box center [1140, 600] width 0 height 0
click at [1139, 599] on input "checkbox" at bounding box center [1139, 599] width 1 height 1
checkbox input "true"
click at [1140, 688] on span at bounding box center [1140, 688] width 0 height 0
click at [1139, 687] on input "checkbox" at bounding box center [1139, 687] width 1 height 1
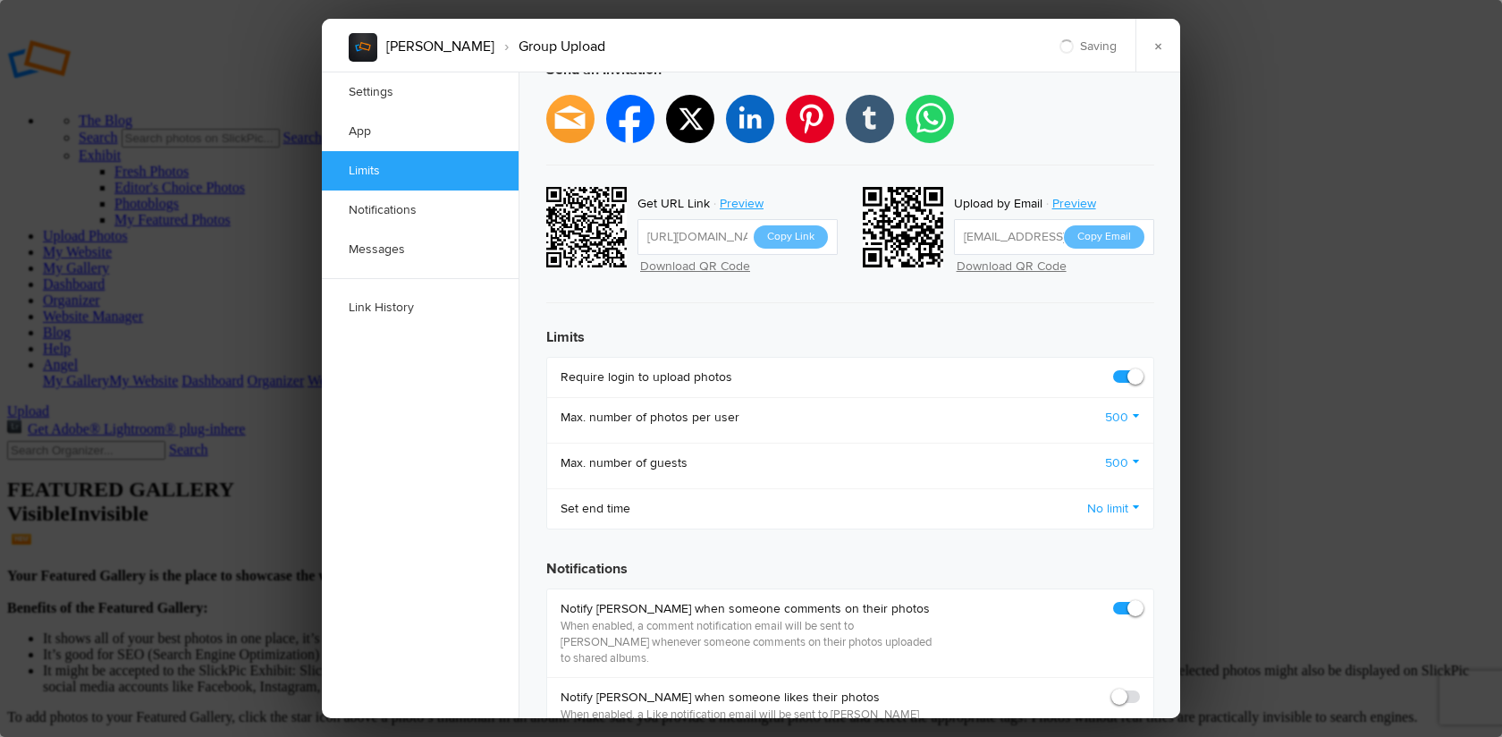
checkbox input "true"
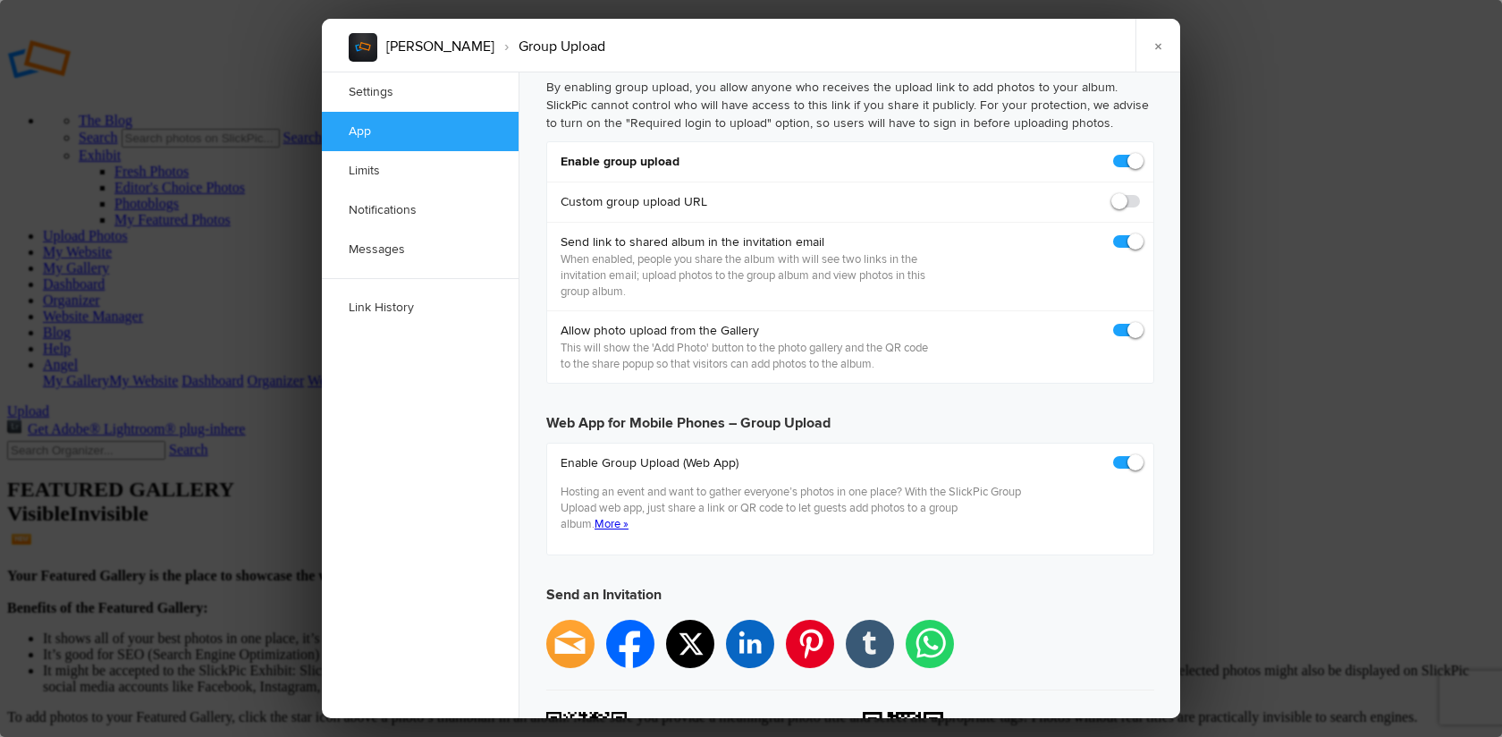
scroll to position [284, 0]
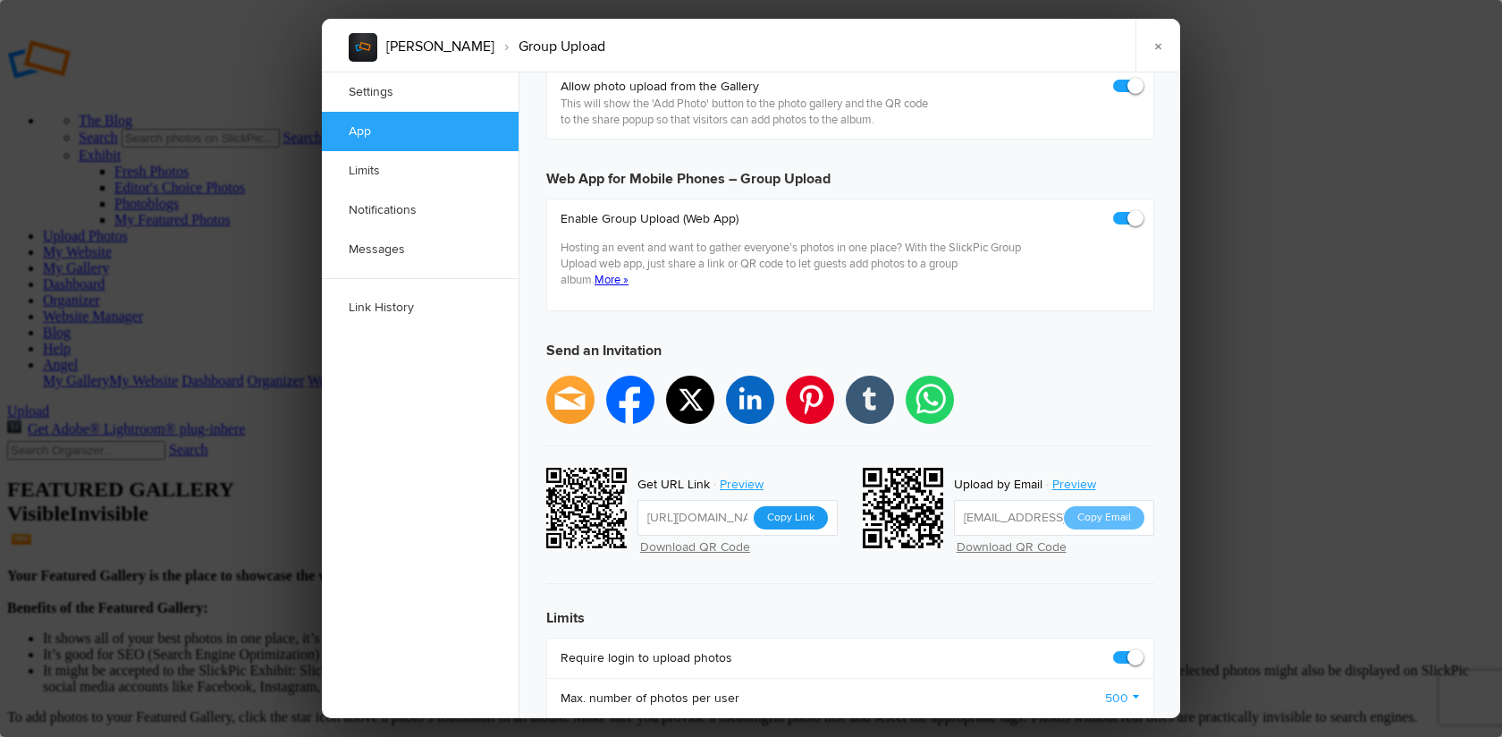
click at [795, 506] on button "Copy Link" at bounding box center [791, 517] width 74 height 23
click at [1161, 42] on link "×" at bounding box center [1157, 46] width 45 height 54
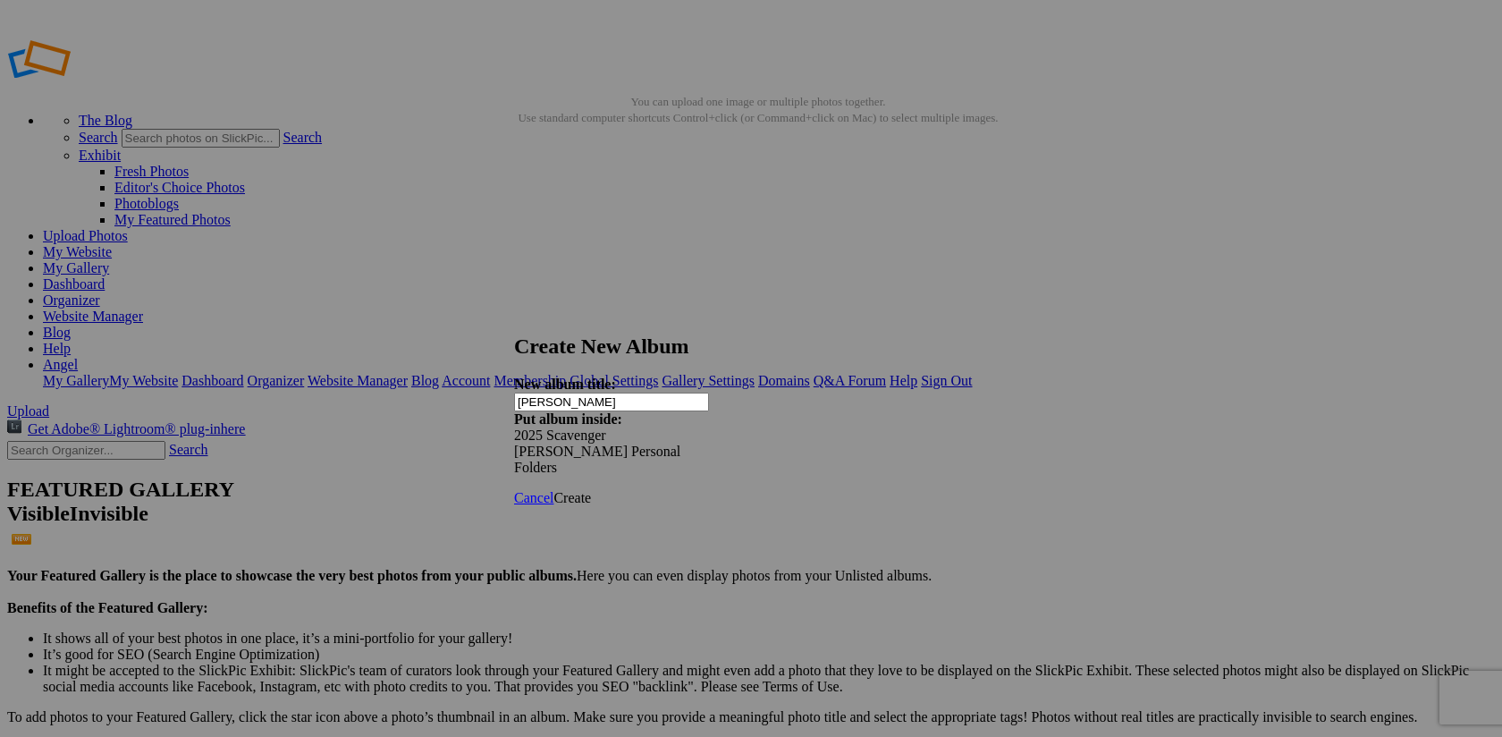
type input "[PERSON_NAME]"
click at [591, 490] on span "Create" at bounding box center [572, 497] width 38 height 15
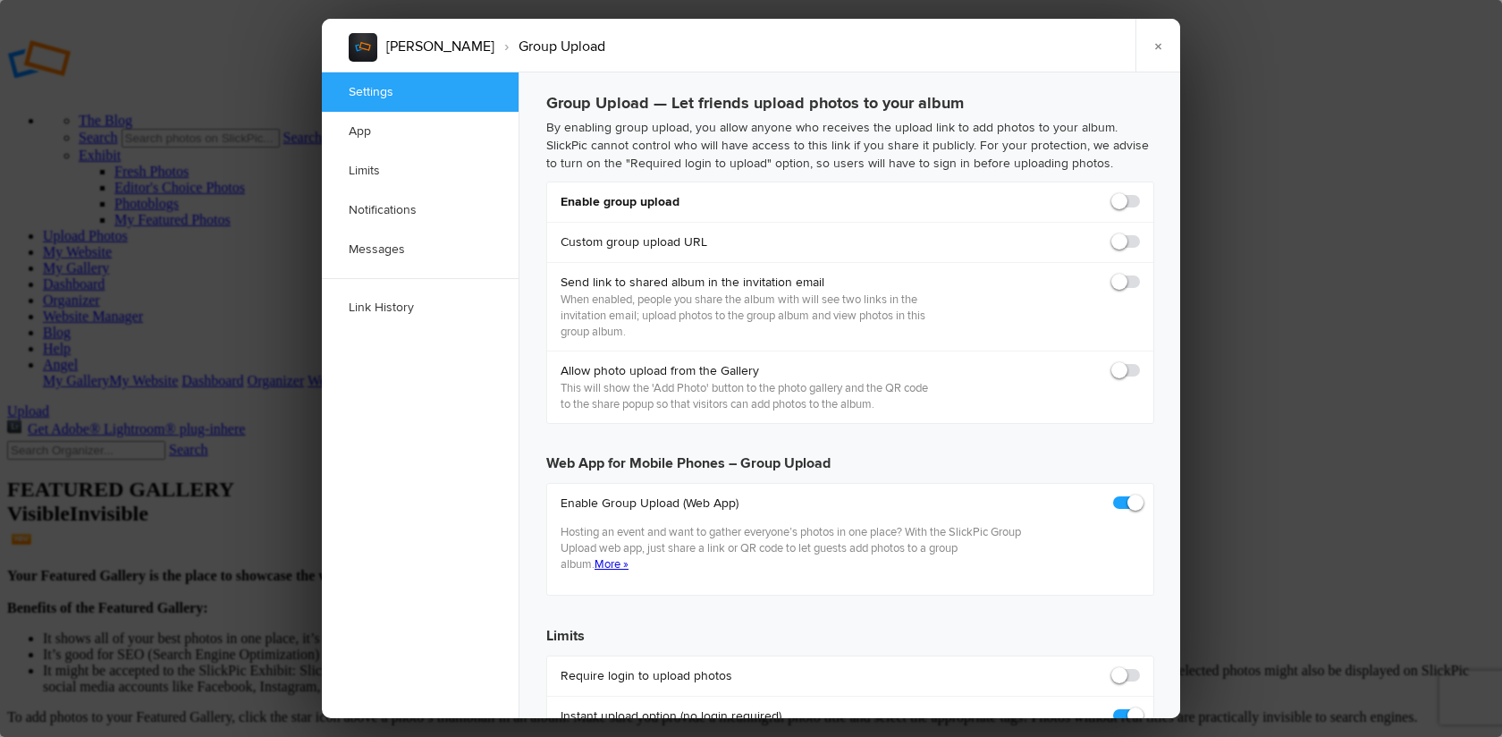
checkbox input "true"
click at [1140, 193] on span at bounding box center [1140, 193] width 0 height 0
click at [1139, 193] on input "checkbox" at bounding box center [1139, 192] width 1 height 1
checkbox input "true"
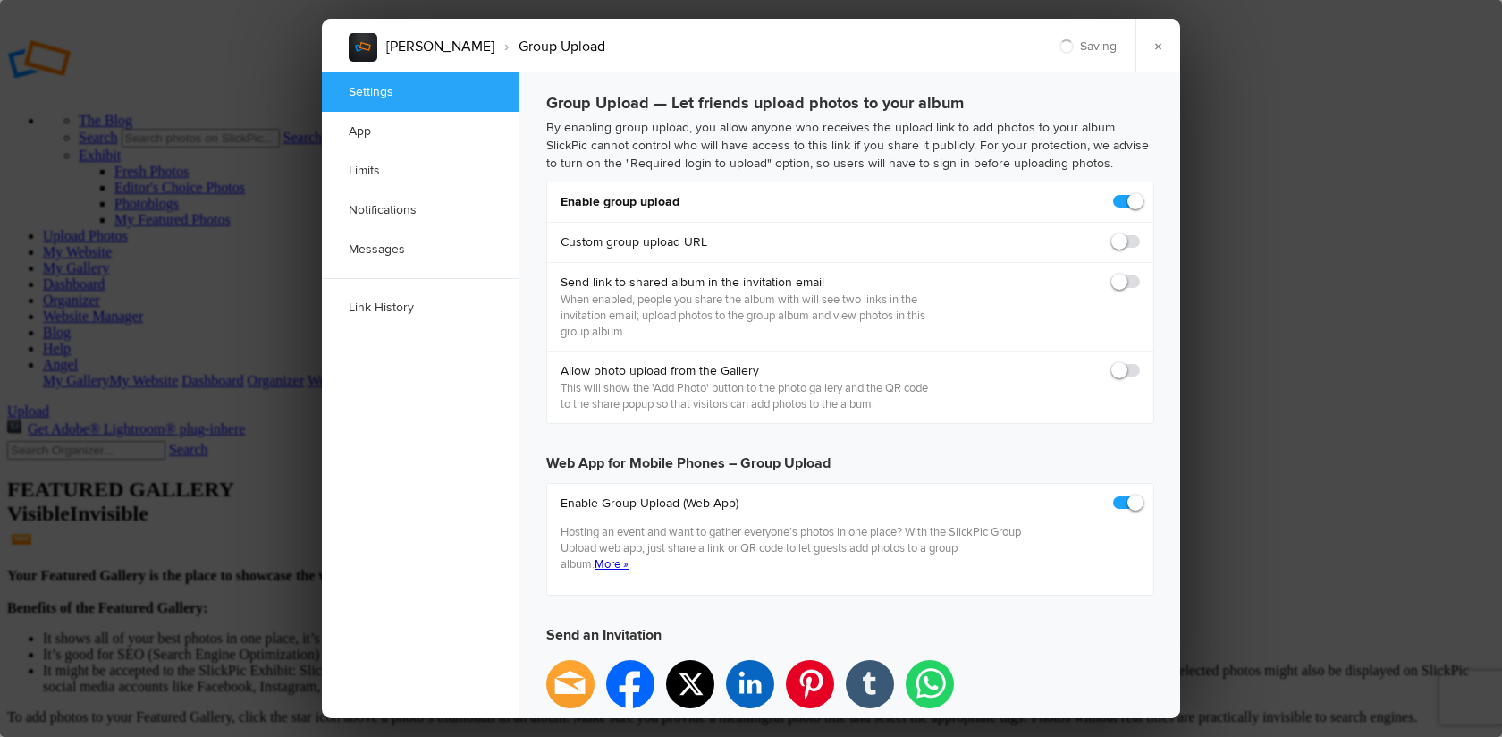
click at [1140, 274] on span at bounding box center [1140, 274] width 0 height 0
click at [1139, 274] on input "checkbox" at bounding box center [1139, 273] width 1 height 1
checkbox input "false"
type input "[URL][DOMAIN_NAME]"
click at [1140, 274] on span at bounding box center [1140, 274] width 0 height 0
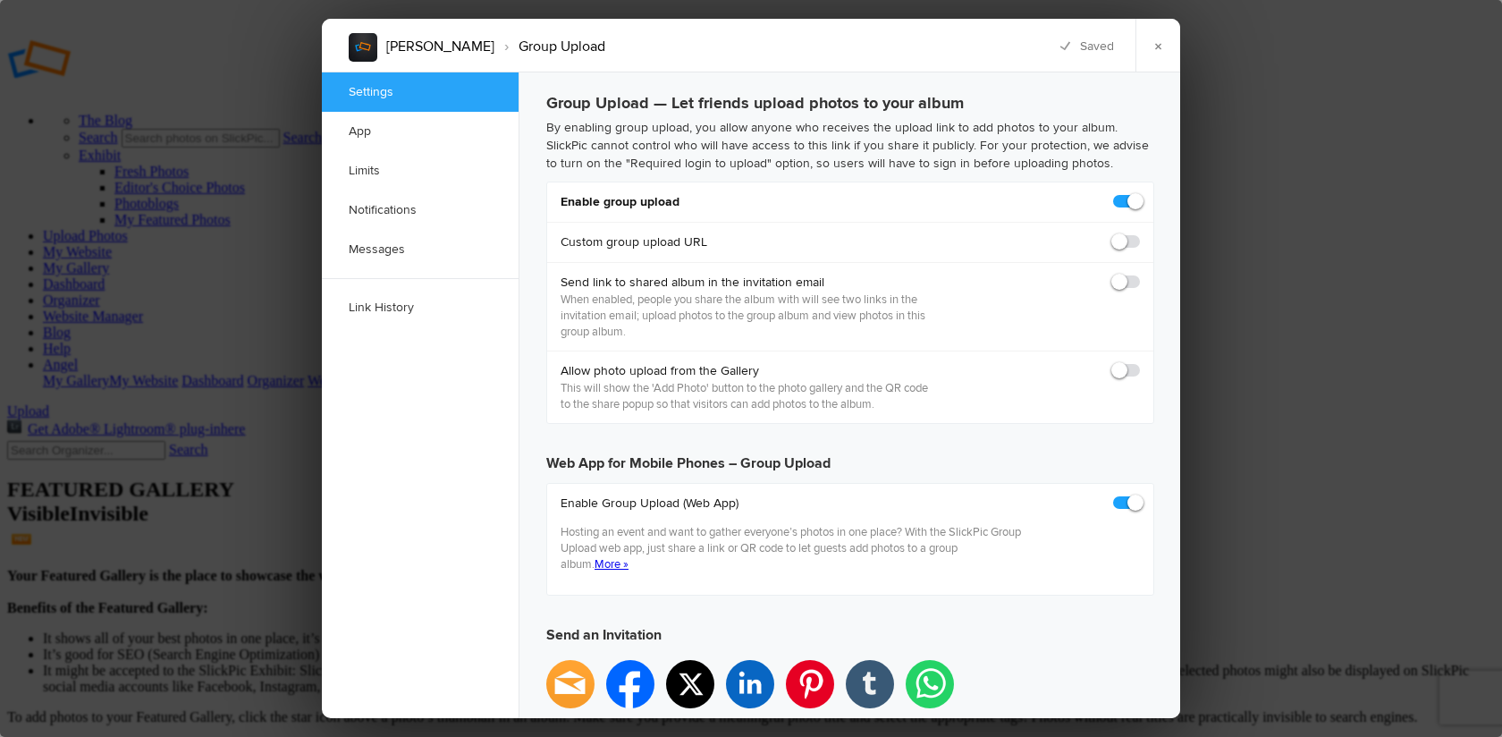
click at [1139, 274] on input "checkbox" at bounding box center [1139, 273] width 1 height 1
checkbox input "true"
click at [1140, 362] on span at bounding box center [1140, 362] width 0 height 0
click at [1139, 362] on input "checkbox" at bounding box center [1139, 361] width 1 height 1
checkbox input "true"
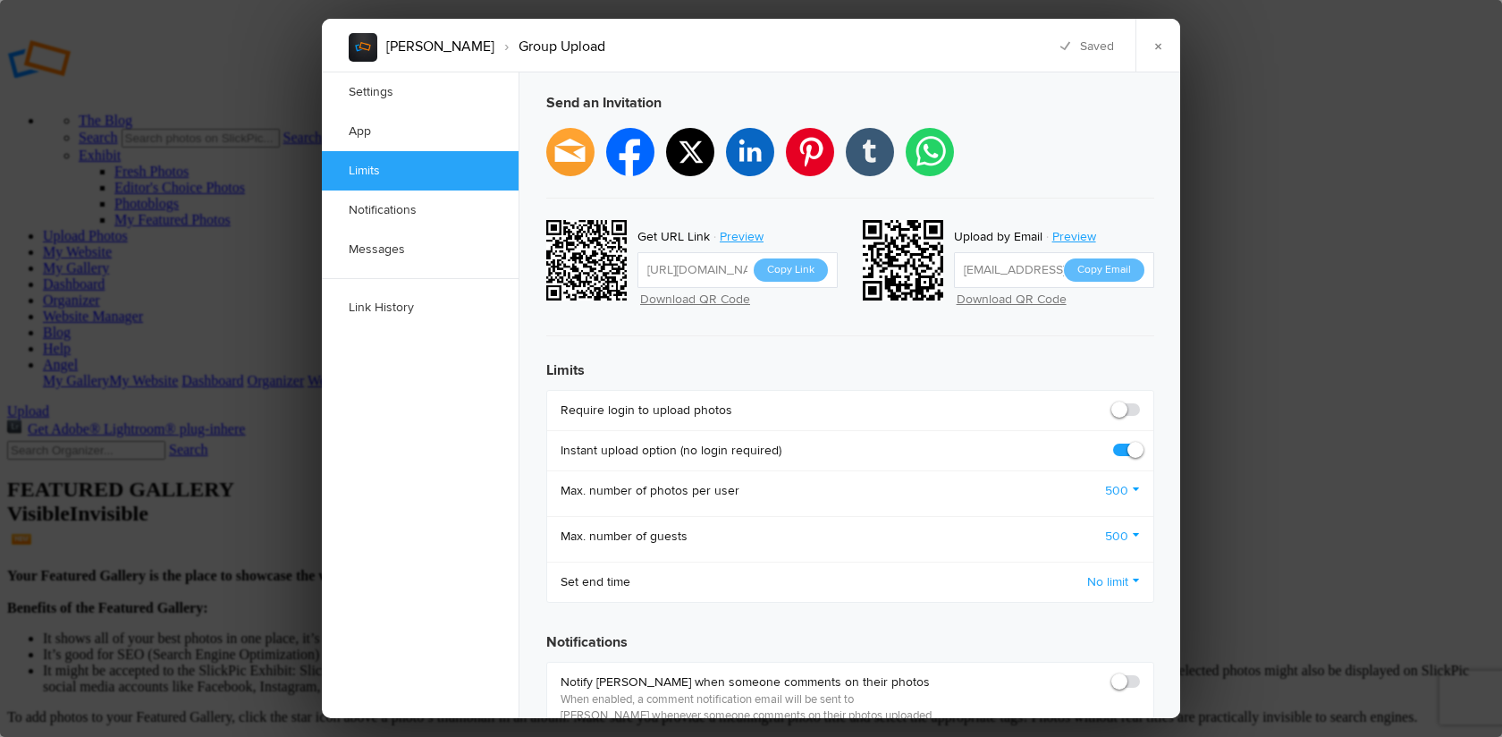
scroll to position [535, 0]
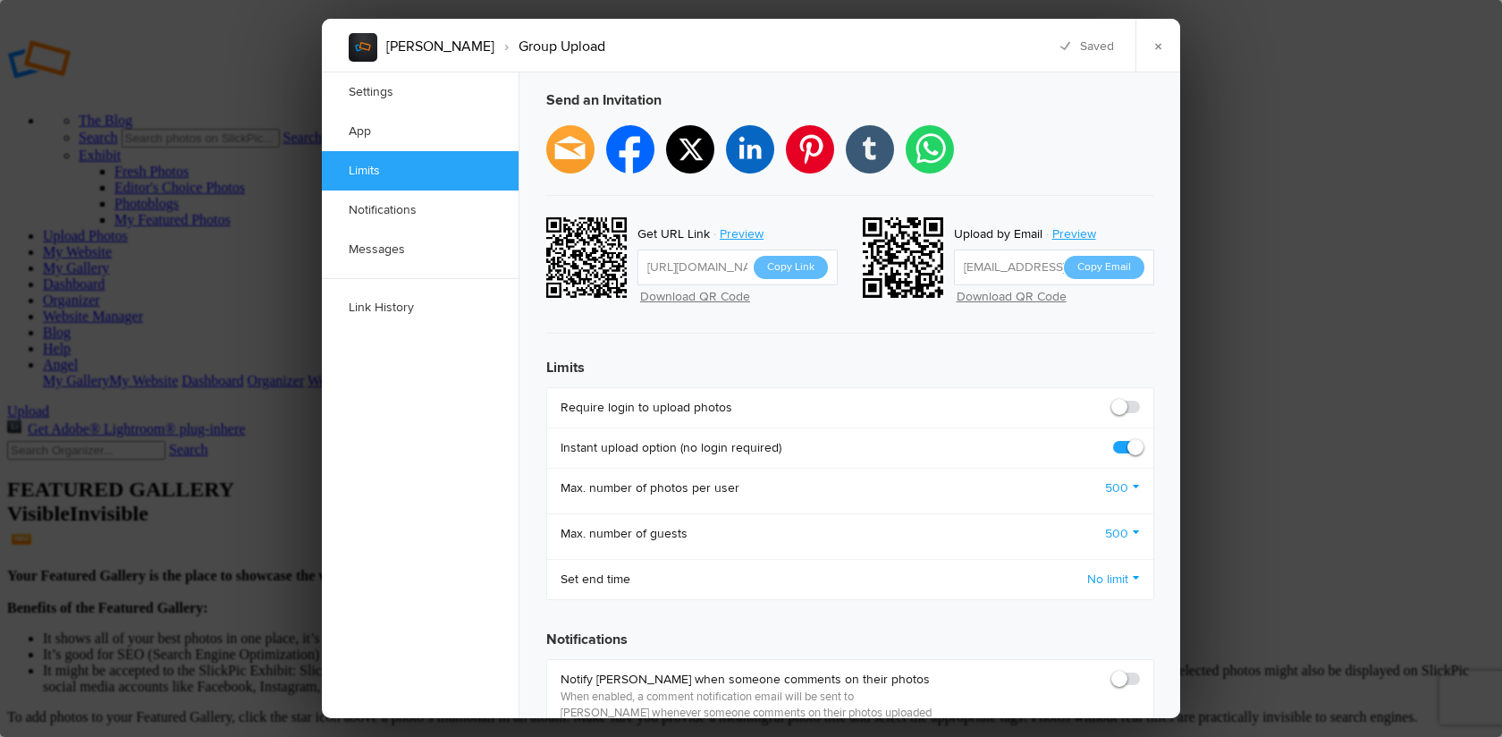
click at [1140, 399] on span at bounding box center [1140, 399] width 0 height 0
click at [1139, 398] on input "checkbox" at bounding box center [1139, 398] width 1 height 1
checkbox input "true"
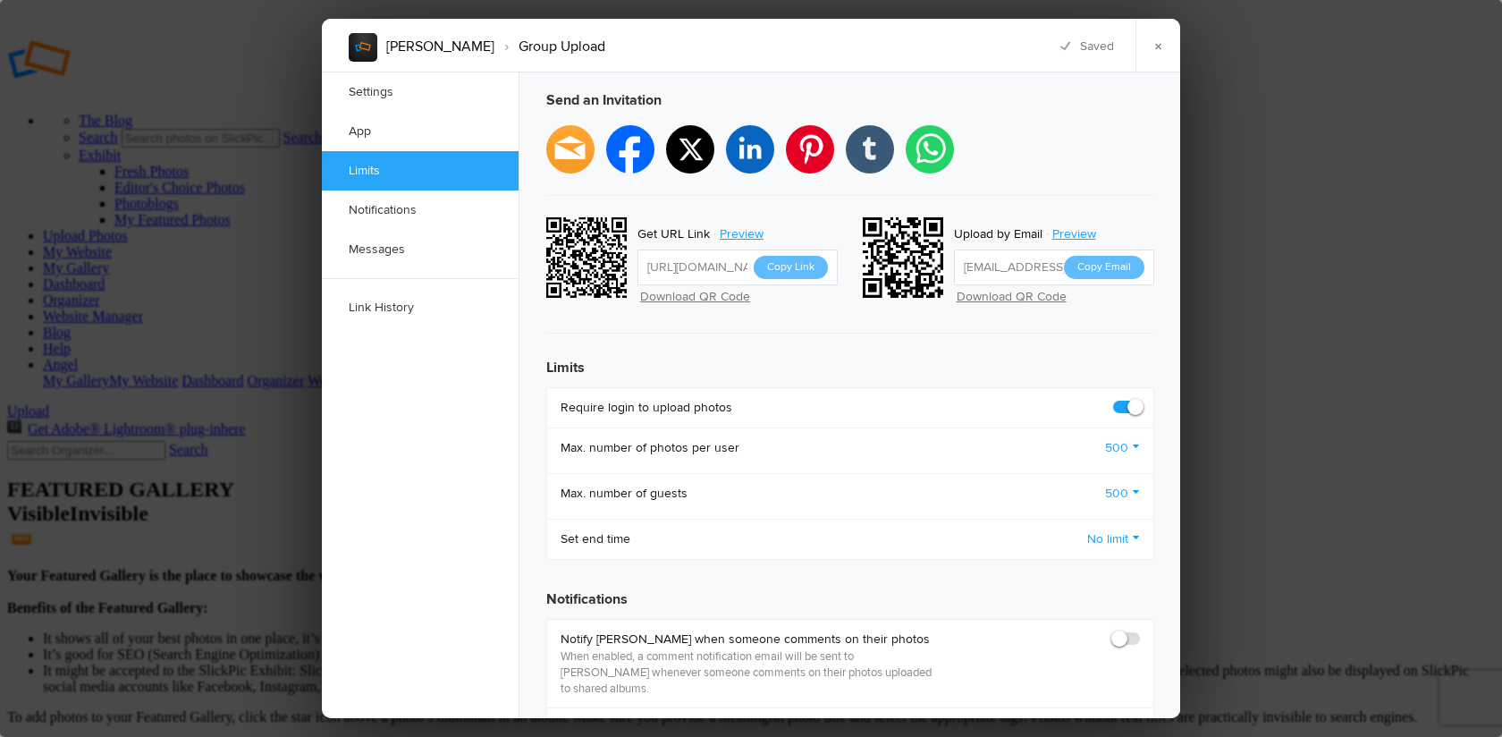
click at [1140, 630] on span at bounding box center [1140, 630] width 0 height 0
click at [1139, 629] on input "checkbox" at bounding box center [1139, 629] width 1 height 1
checkbox input "true"
click at [1140, 719] on span at bounding box center [1140, 719] width 0 height 0
click at [1139, 718] on input "checkbox" at bounding box center [1139, 718] width 1 height 1
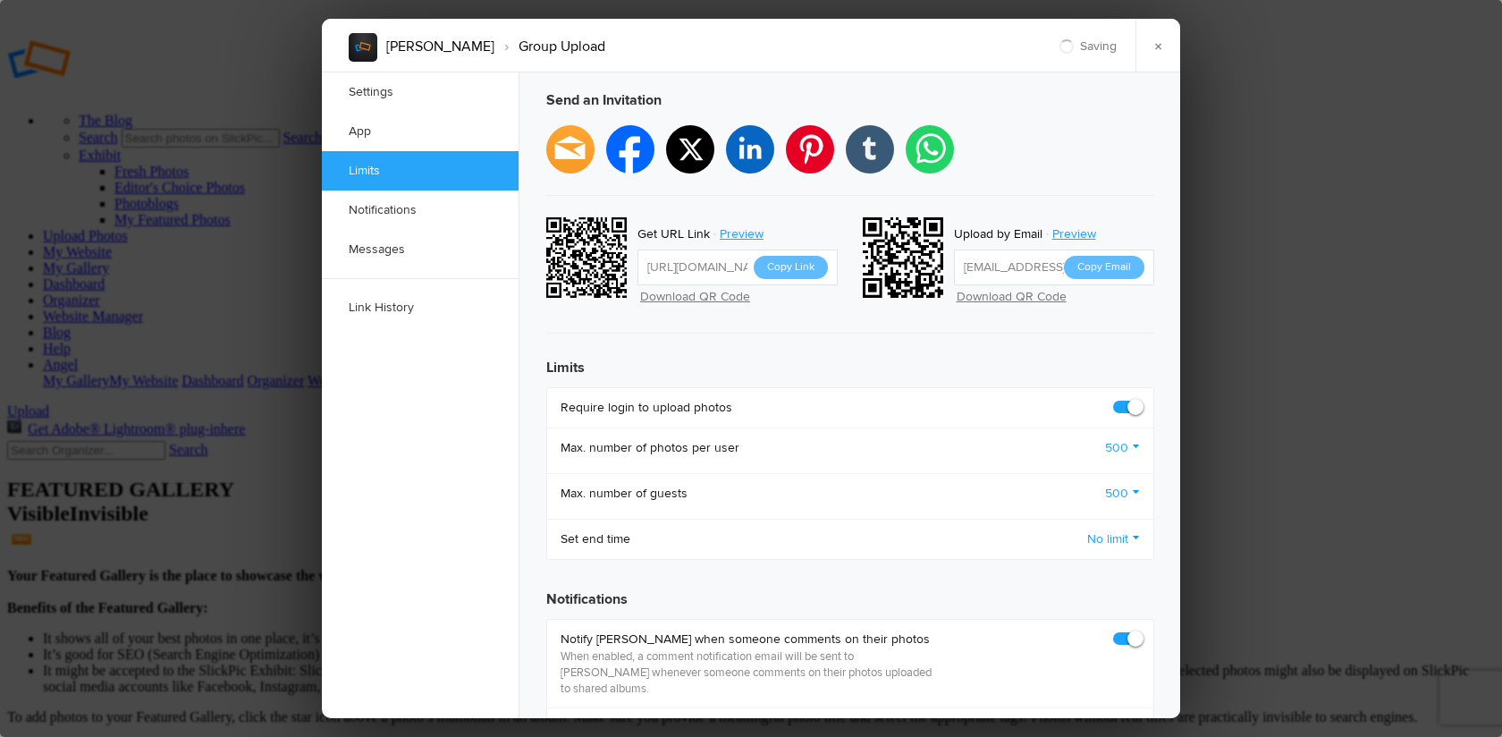
checkbox input "true"
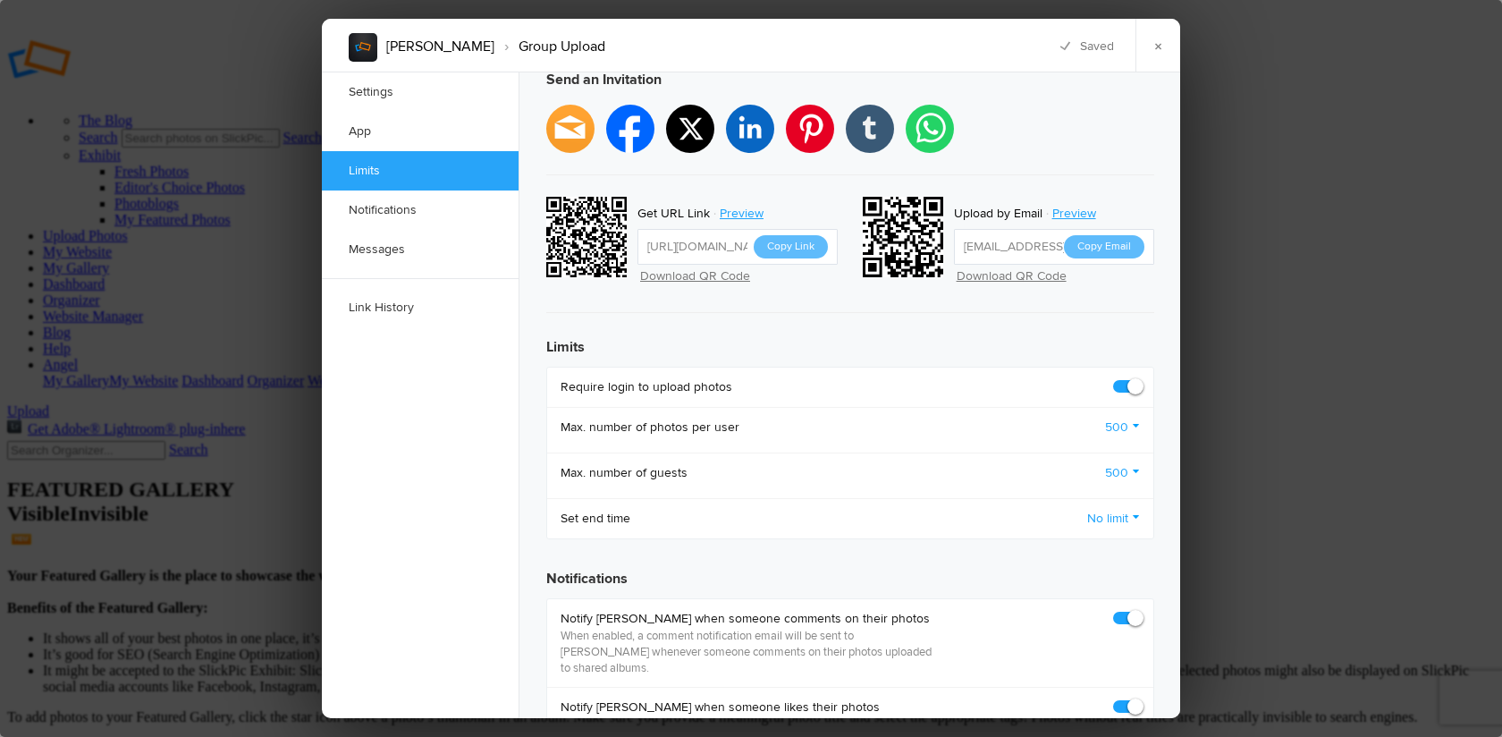
scroll to position [548, 0]
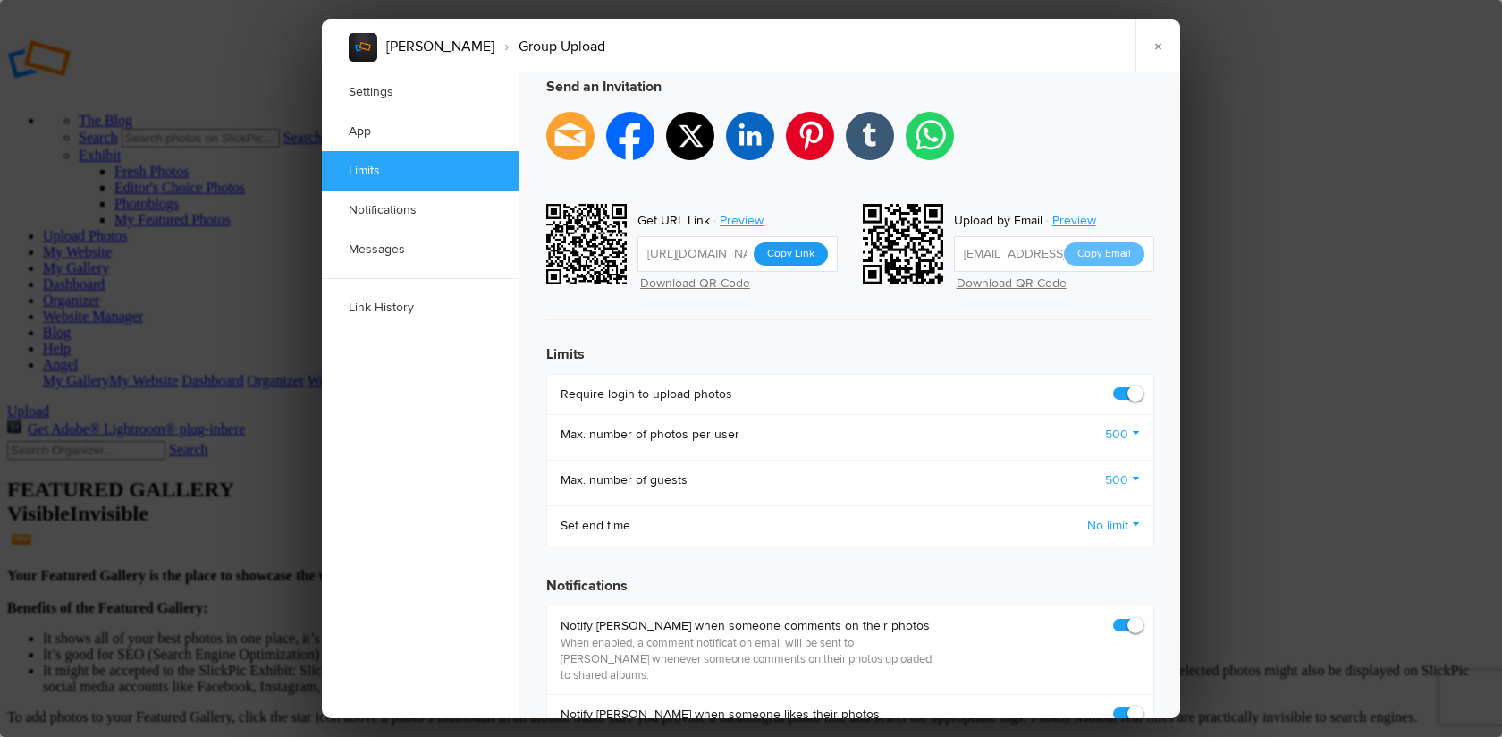
click at [810, 242] on button "Copy Link" at bounding box center [791, 253] width 74 height 23
click at [1161, 43] on link "×" at bounding box center [1157, 46] width 45 height 54
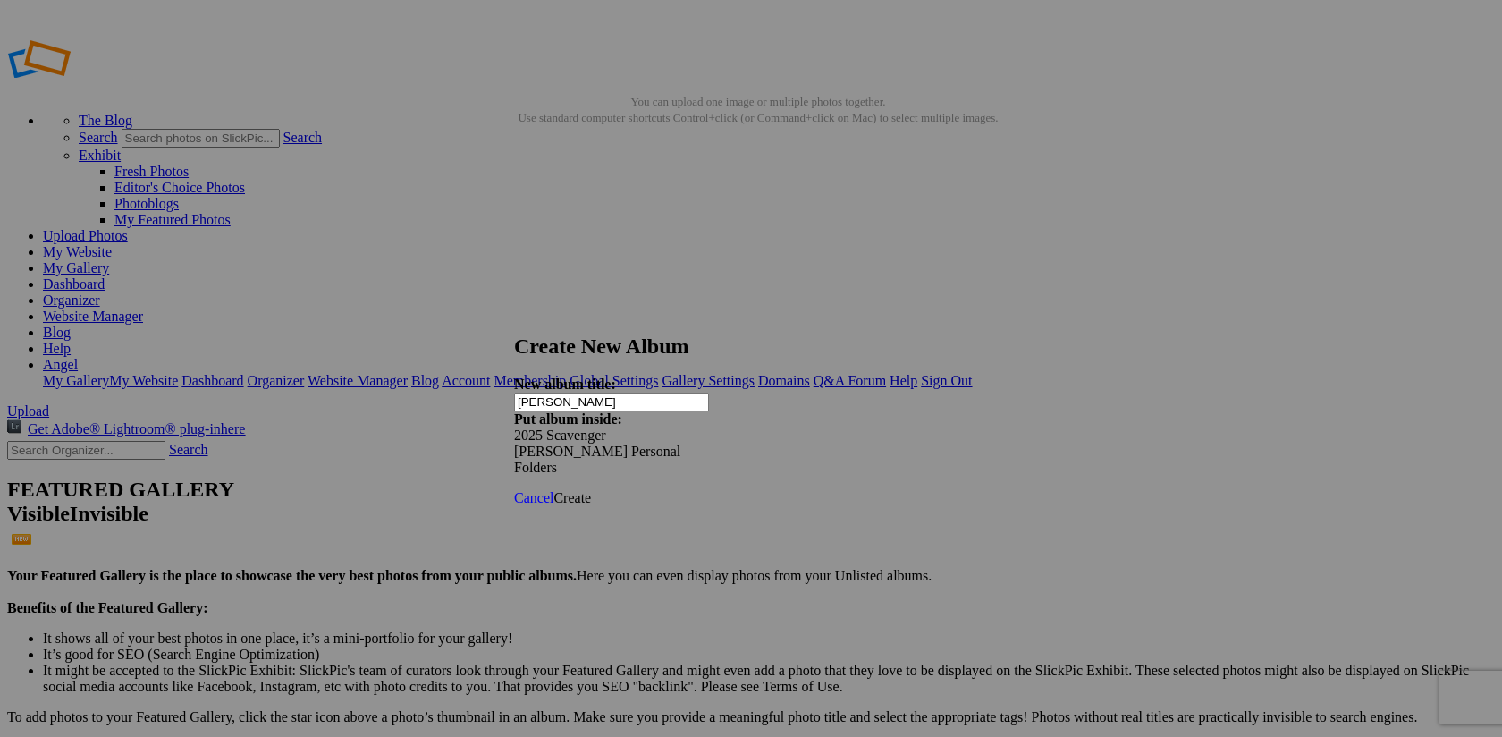
type input "[PERSON_NAME]"
click at [591, 490] on span "Create" at bounding box center [572, 497] width 38 height 15
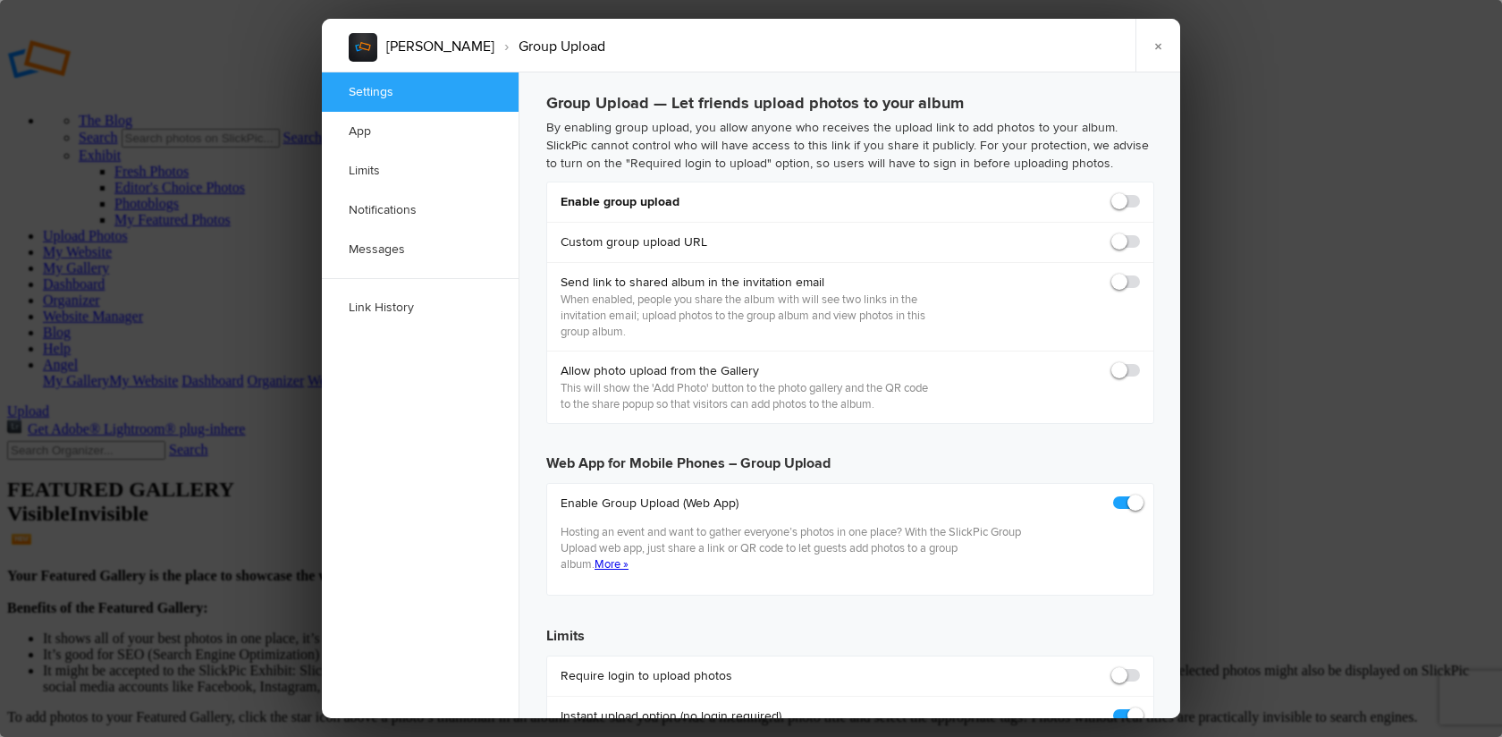
checkbox input "true"
click at [1140, 193] on span at bounding box center [1140, 193] width 0 height 0
click at [1139, 193] on input "checkbox" at bounding box center [1139, 192] width 1 height 1
checkbox input "true"
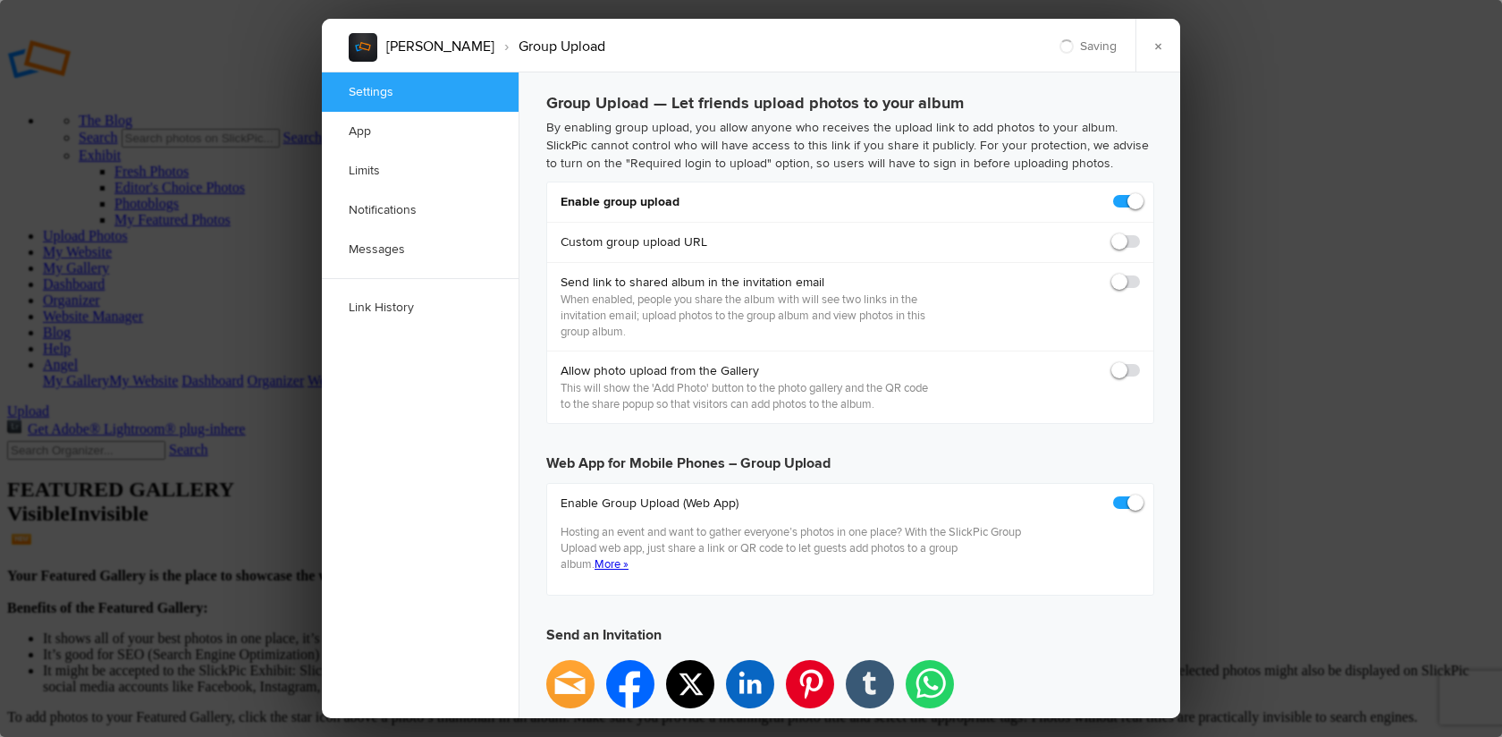
click at [1140, 274] on span at bounding box center [1140, 274] width 0 height 0
click at [1139, 274] on input "checkbox" at bounding box center [1139, 273] width 1 height 1
checkbox input "false"
type input "[URL][DOMAIN_NAME]"
click at [1140, 274] on span at bounding box center [1140, 274] width 0 height 0
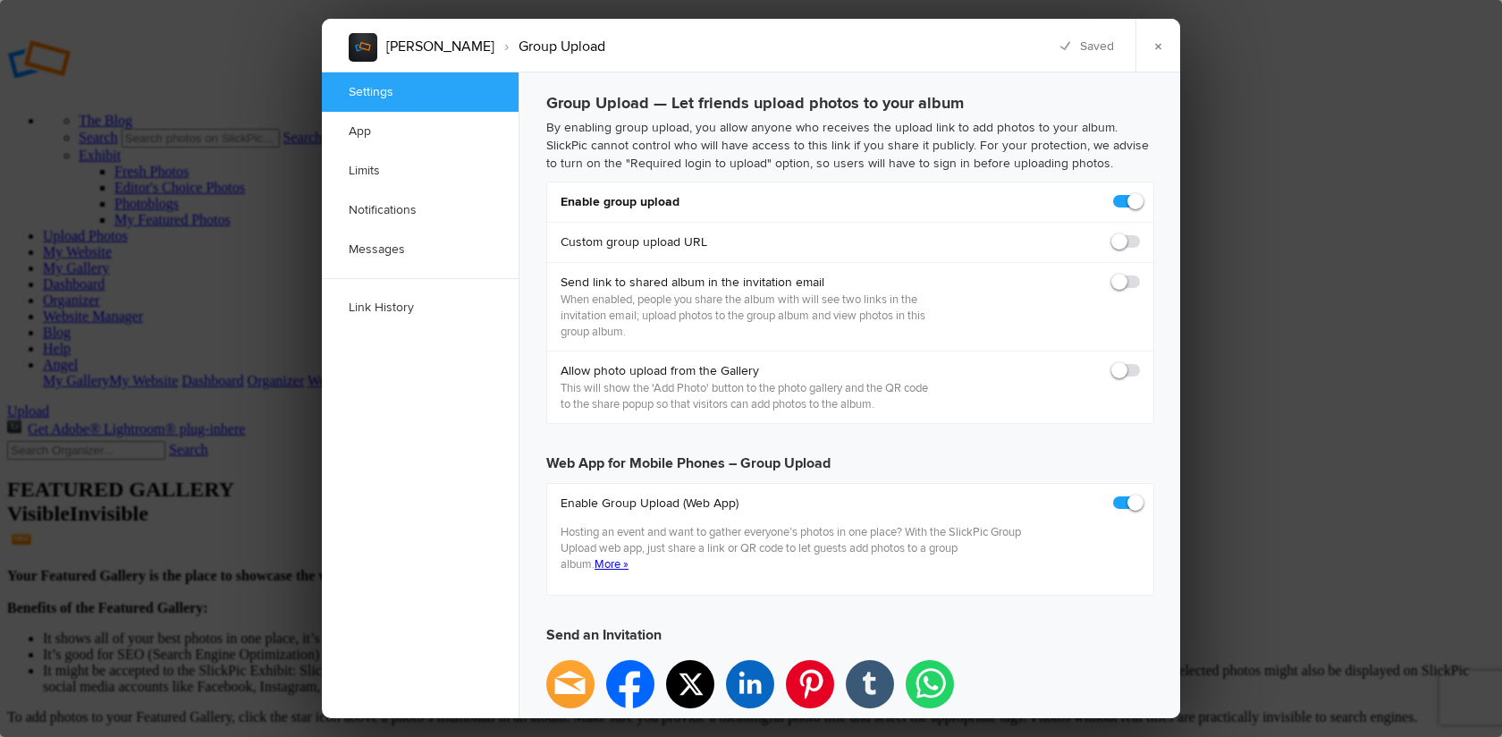
click at [1139, 274] on input "checkbox" at bounding box center [1139, 273] width 1 height 1
checkbox input "true"
click at [1140, 362] on span at bounding box center [1140, 362] width 0 height 0
click at [1139, 362] on input "checkbox" at bounding box center [1139, 361] width 1 height 1
checkbox input "true"
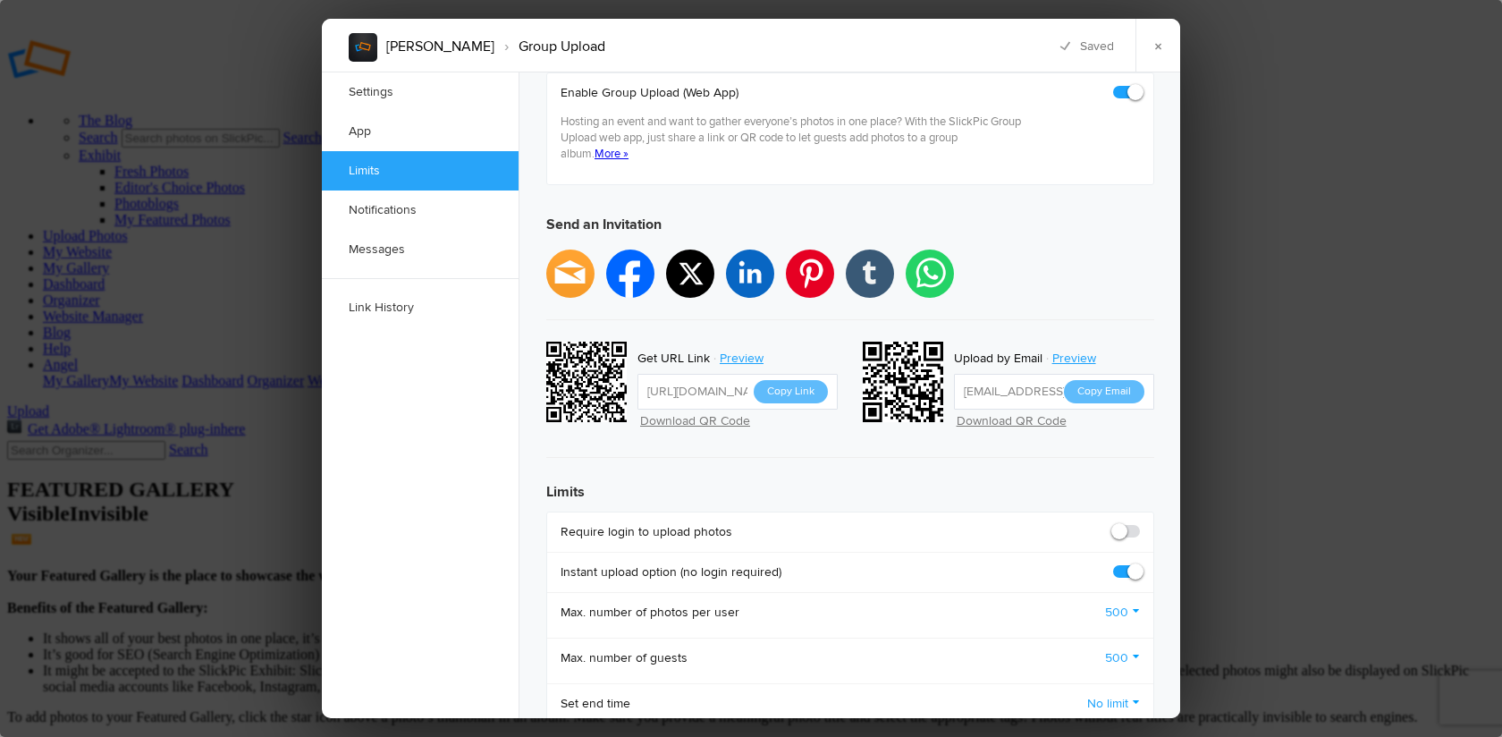
scroll to position [425, 0]
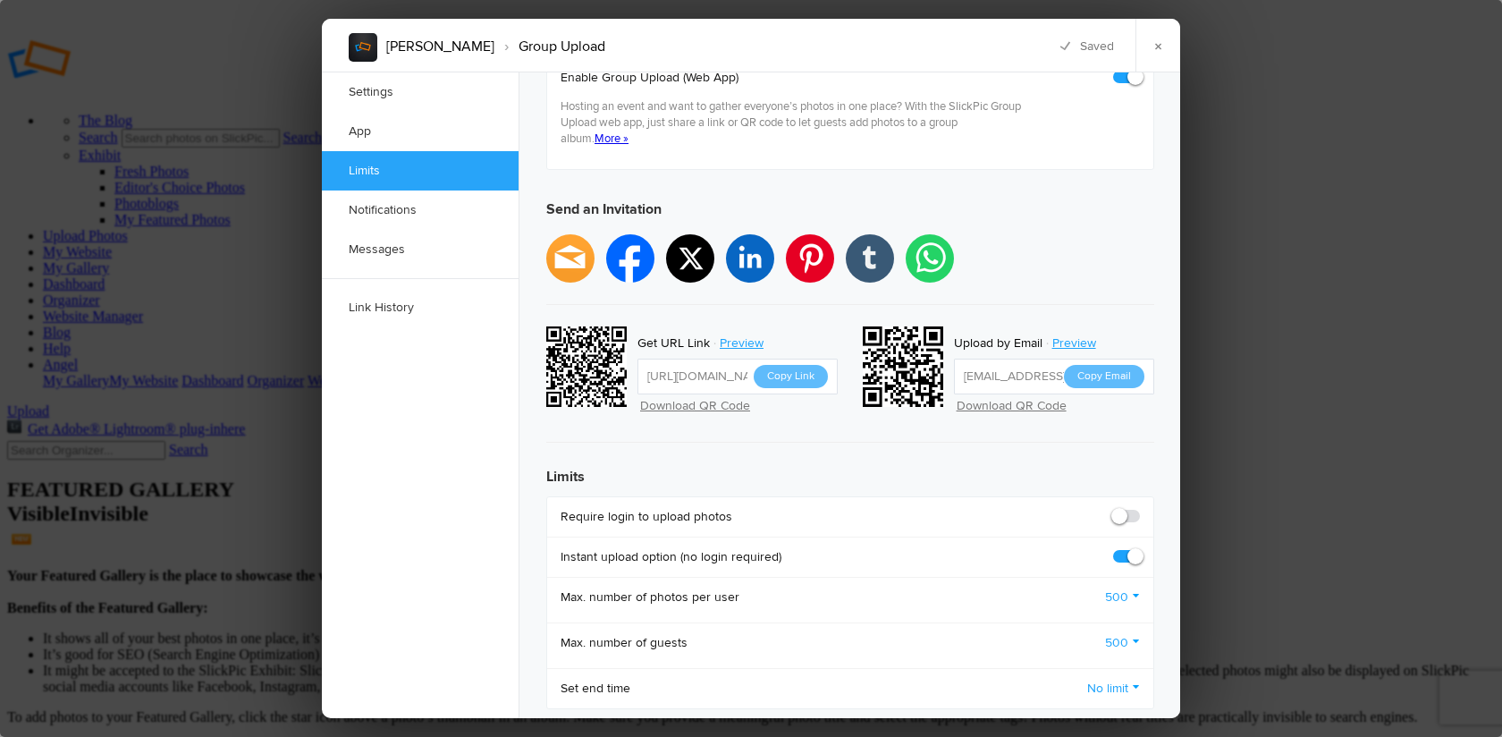
click at [1140, 508] on span at bounding box center [1140, 508] width 0 height 0
click at [1139, 507] on input "checkbox" at bounding box center [1139, 507] width 1 height 1
checkbox input "true"
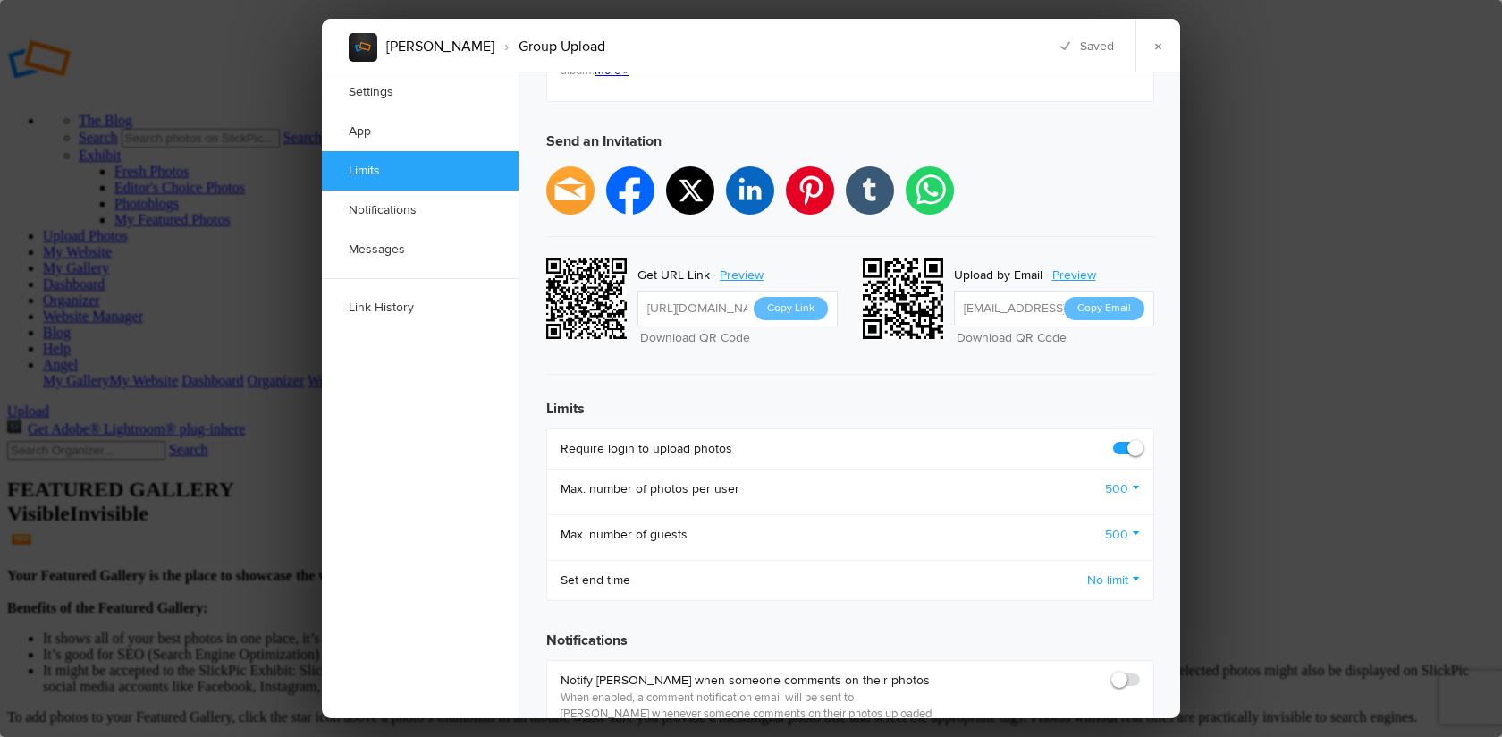
scroll to position [702, 0]
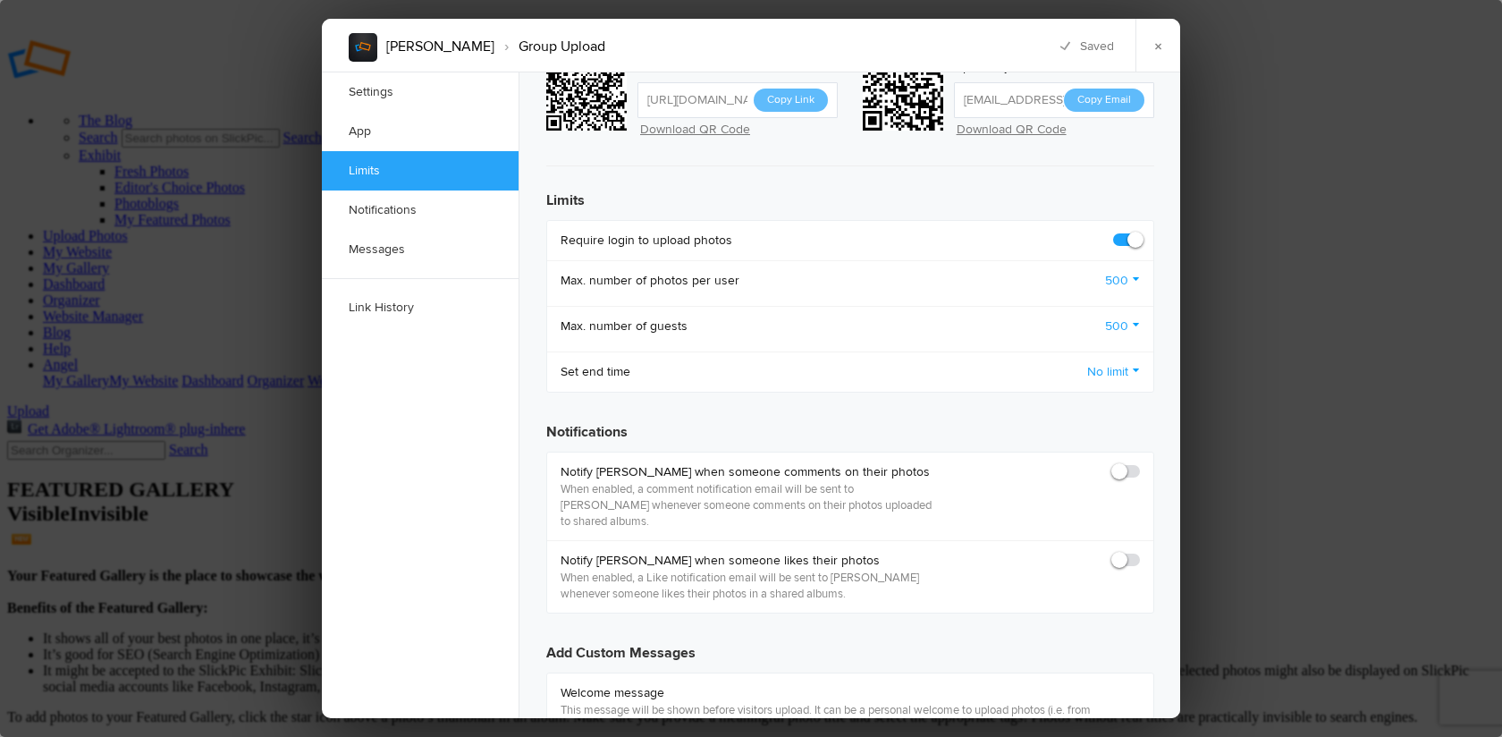
click at [1140, 463] on span at bounding box center [1140, 463] width 0 height 0
click at [1139, 462] on input "checkbox" at bounding box center [1139, 462] width 1 height 1
checkbox input "true"
click at [1140, 552] on span at bounding box center [1140, 552] width 0 height 0
click at [1139, 551] on input "checkbox" at bounding box center [1139, 551] width 1 height 1
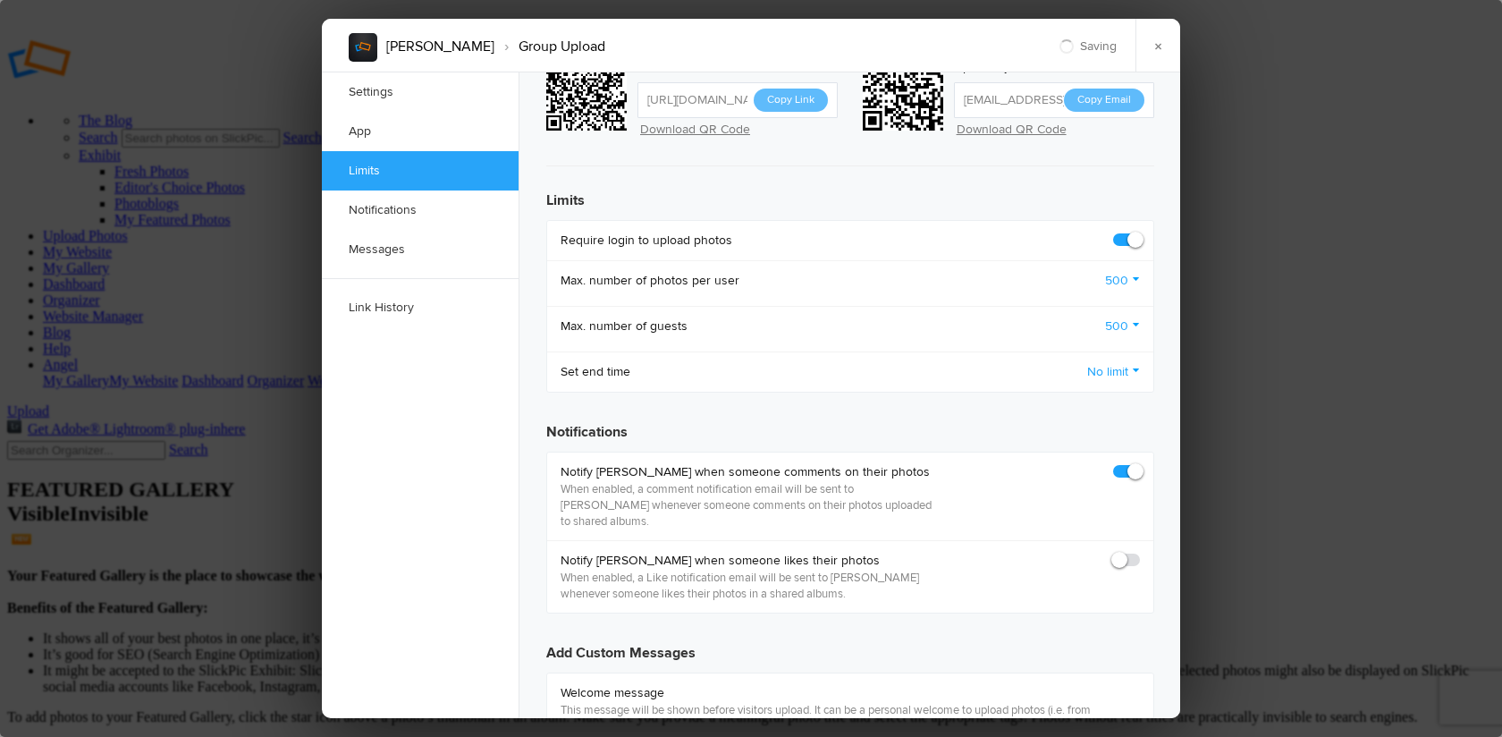
checkbox input "true"
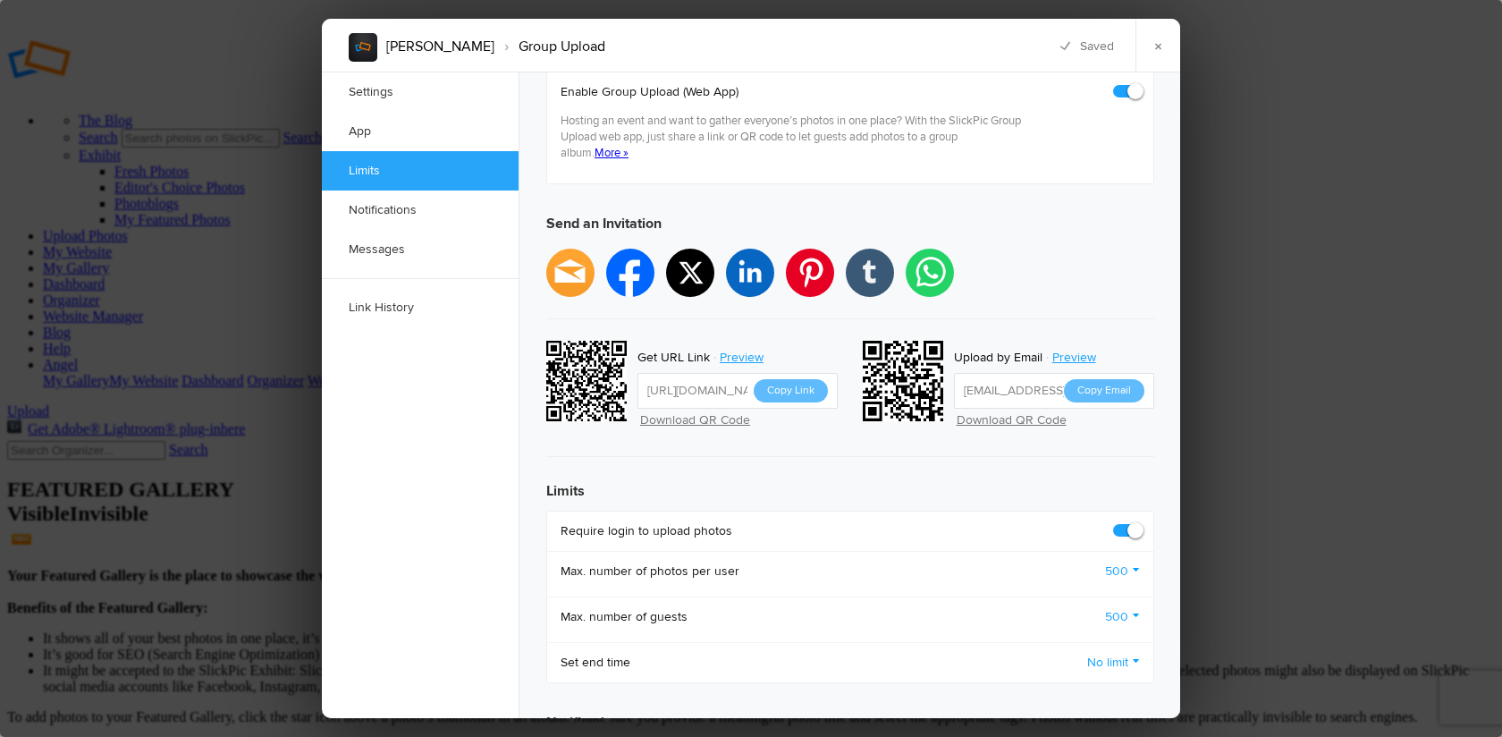
scroll to position [370, 0]
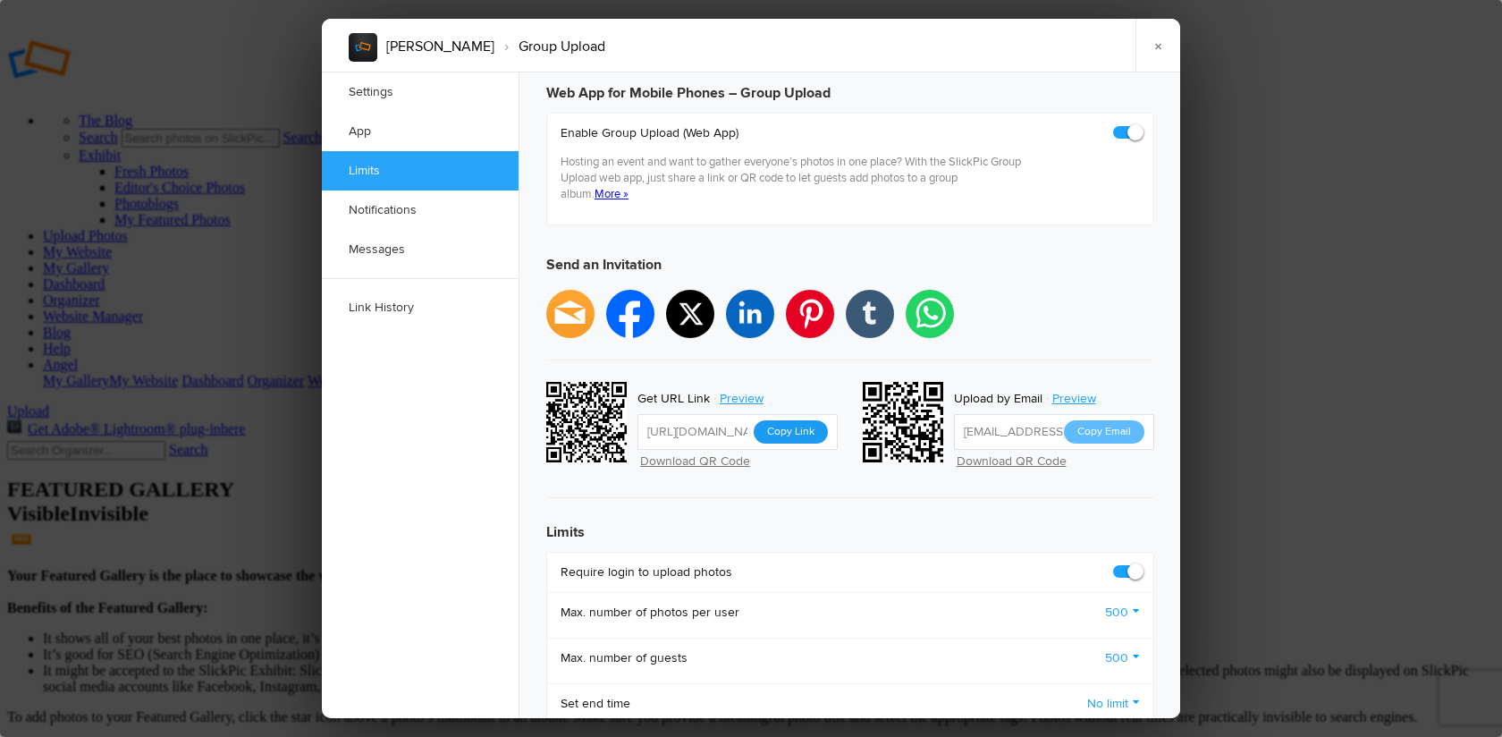
click at [799, 420] on button "Copy Link" at bounding box center [791, 431] width 74 height 23
click at [1156, 40] on link "×" at bounding box center [1157, 46] width 45 height 54
